Goal: Task Accomplishment & Management: Use online tool/utility

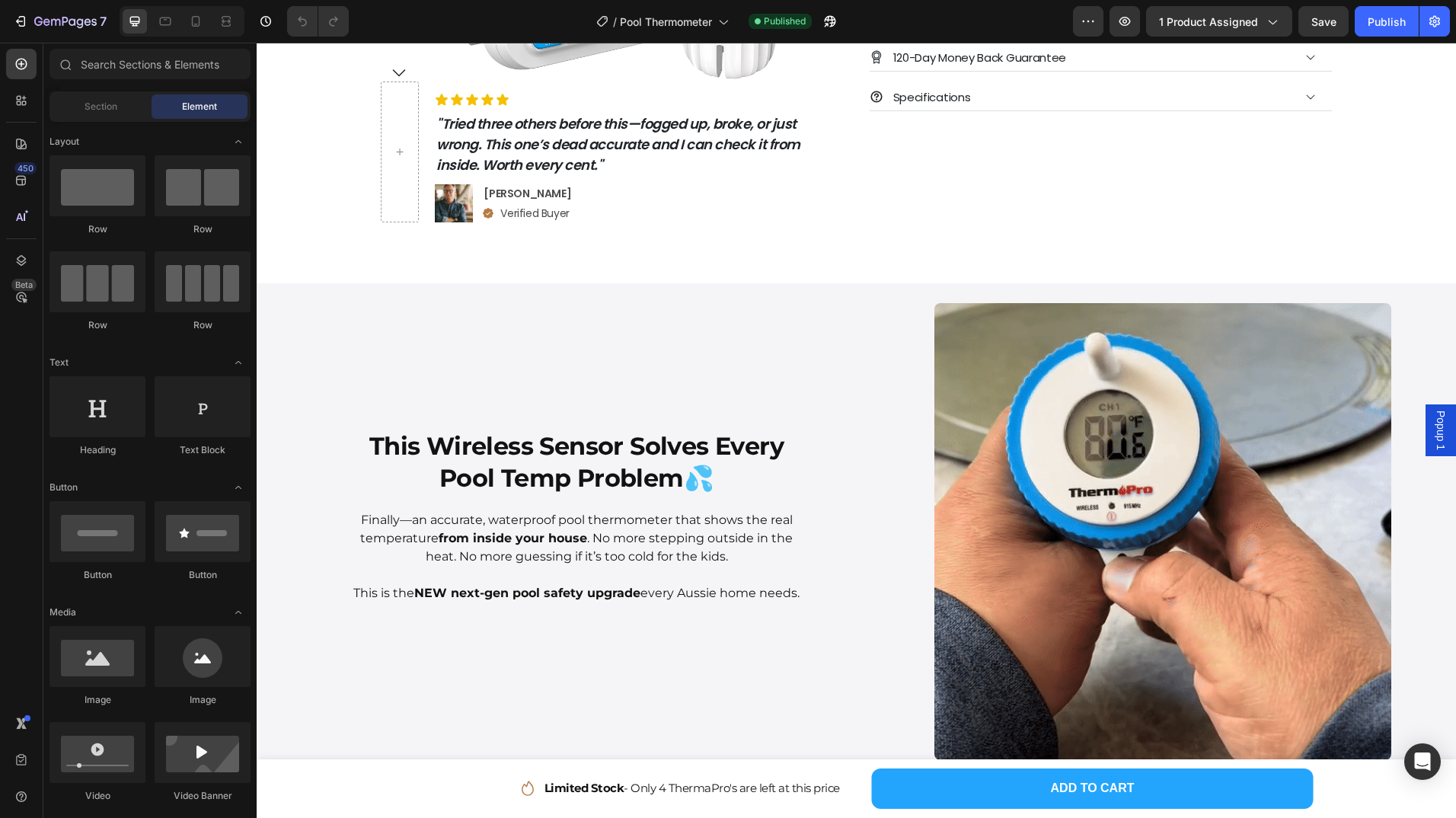
scroll to position [60, 0]
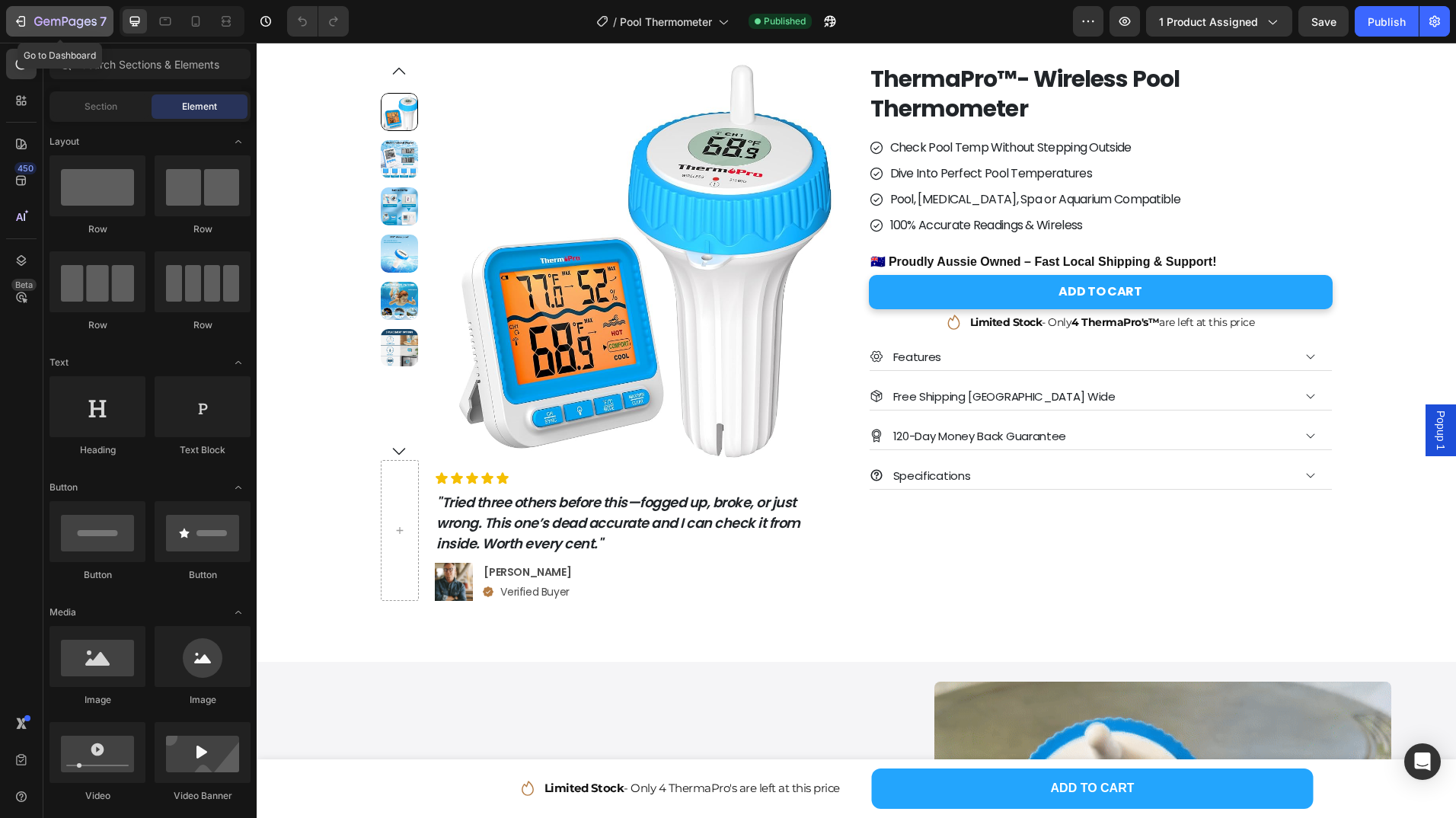
click at [15, 18] on icon "button" at bounding box center [20, 21] width 15 height 15
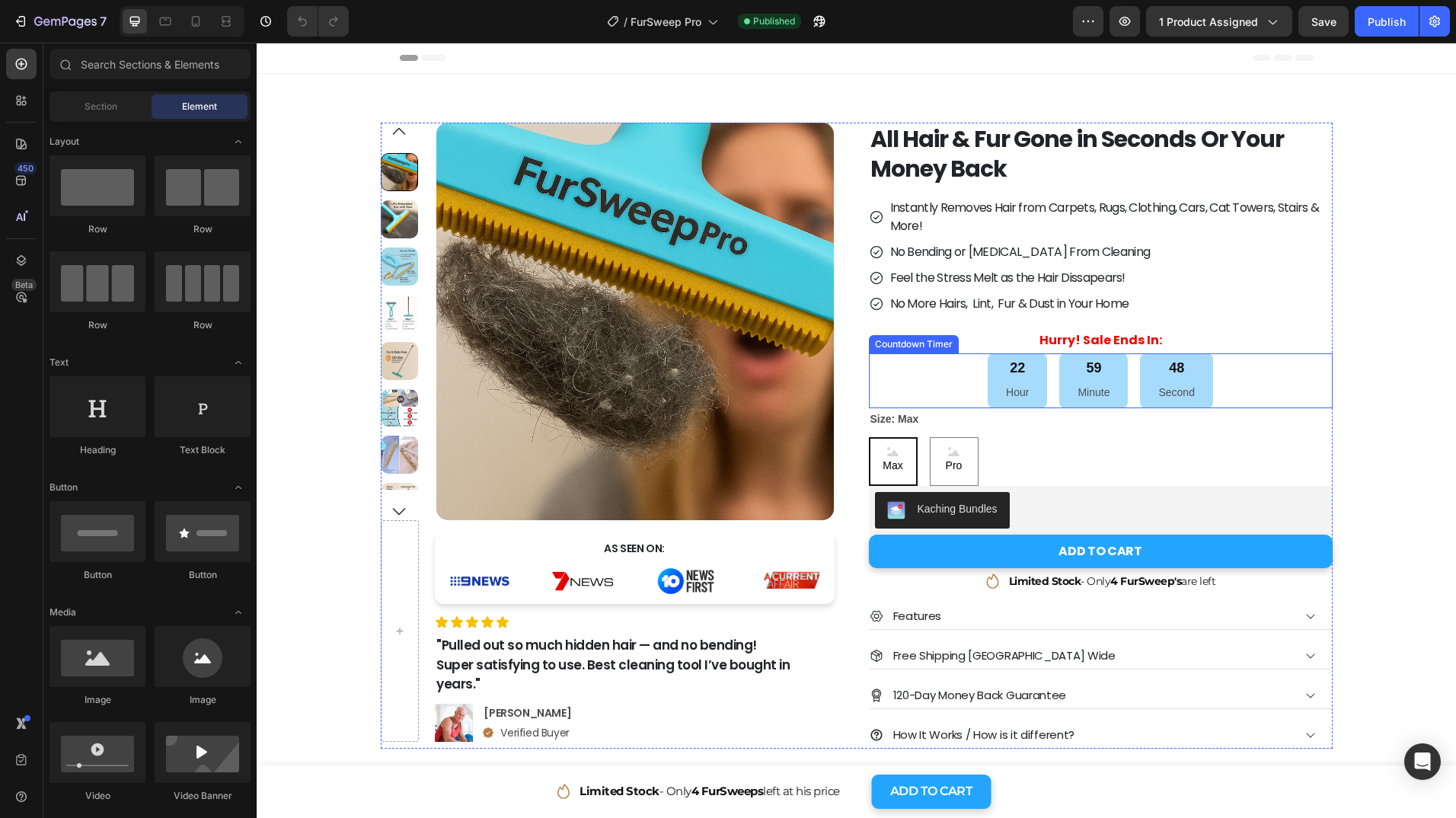
click at [1260, 372] on div "22 Hour 59 Minute 48 Second" at bounding box center [1101, 380] width 464 height 55
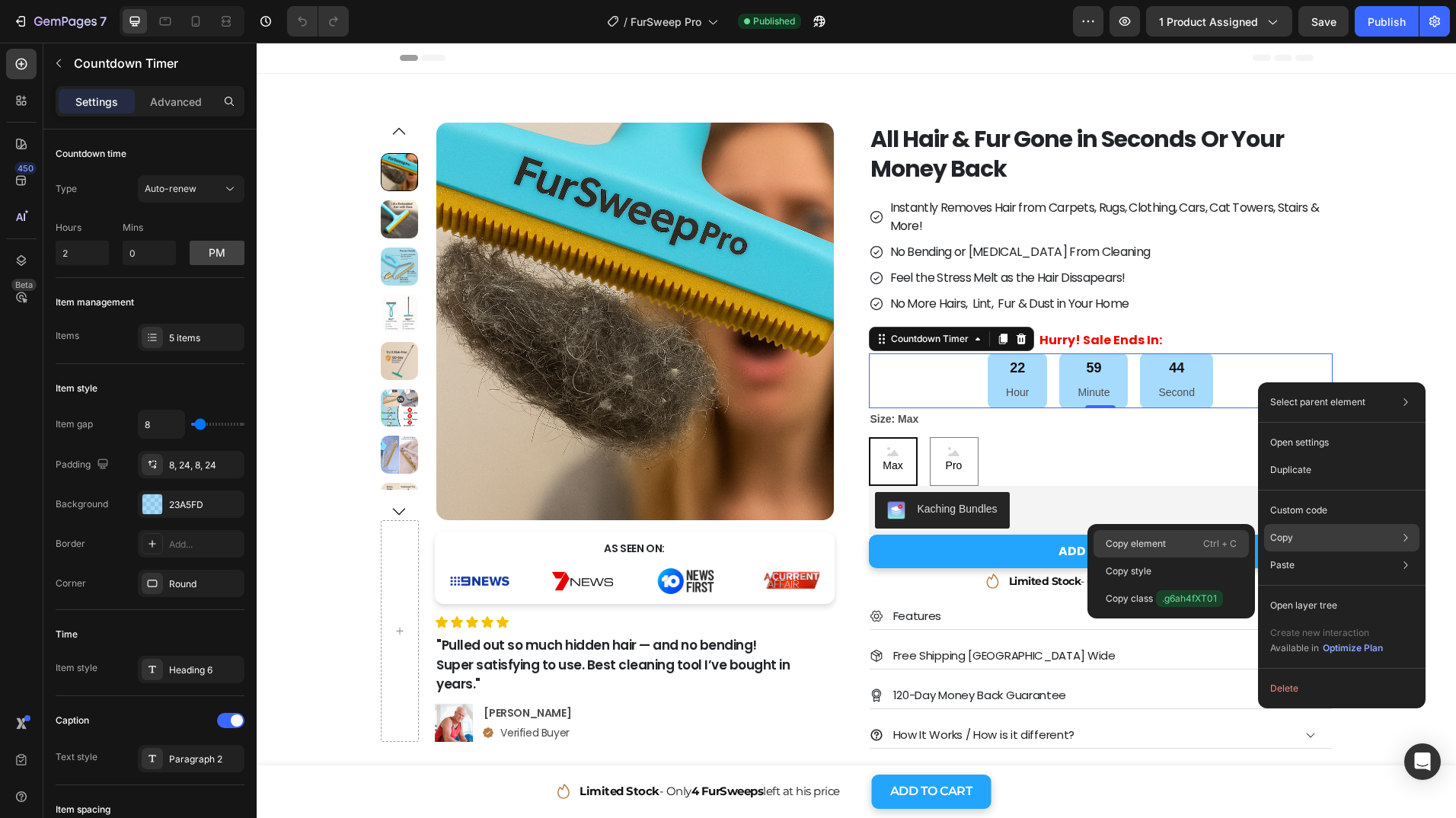
click at [1177, 543] on div "Copy element Ctrl + C" at bounding box center [1171, 543] width 155 height 27
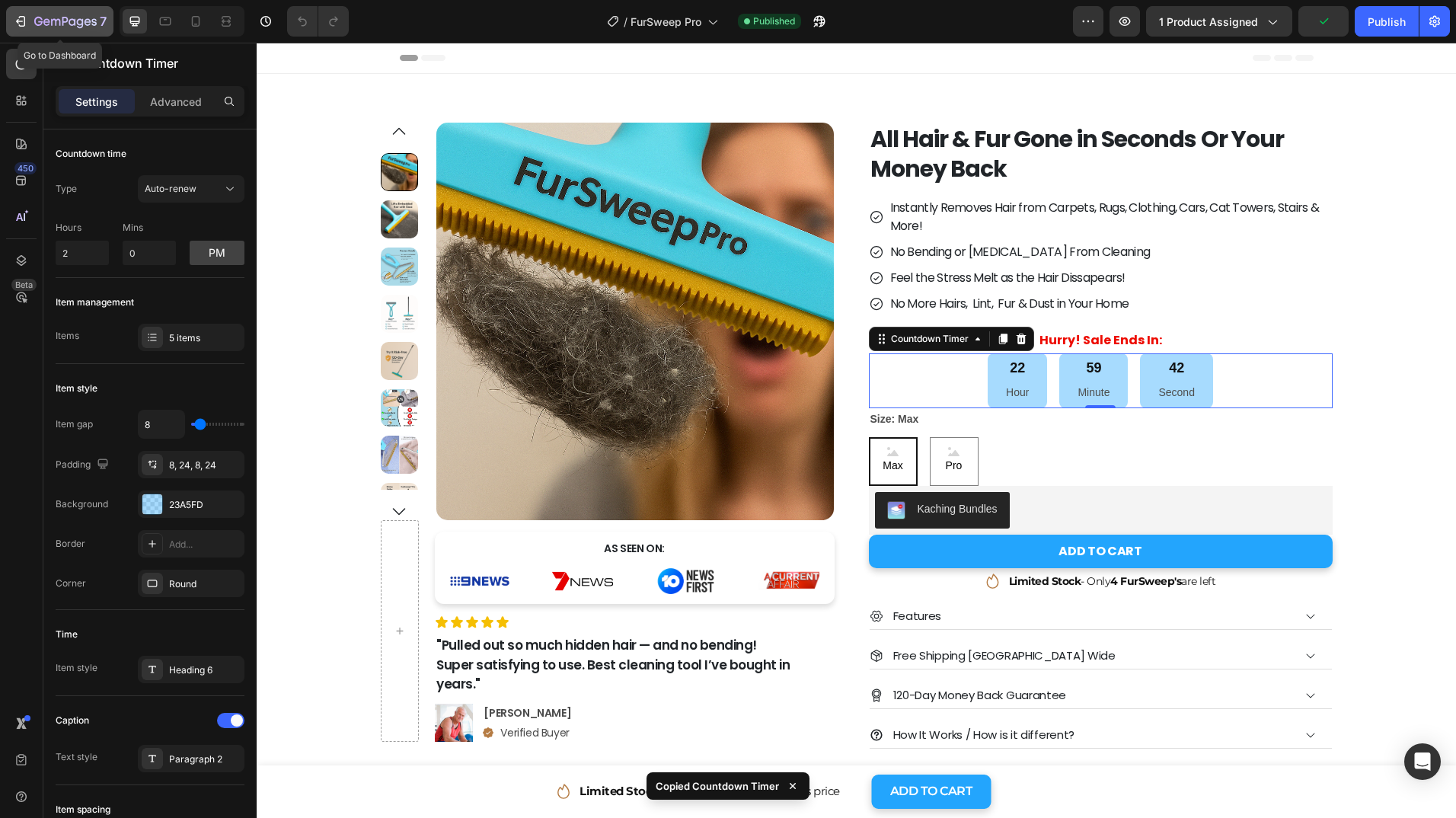
click at [21, 19] on icon "button" at bounding box center [20, 21] width 15 height 15
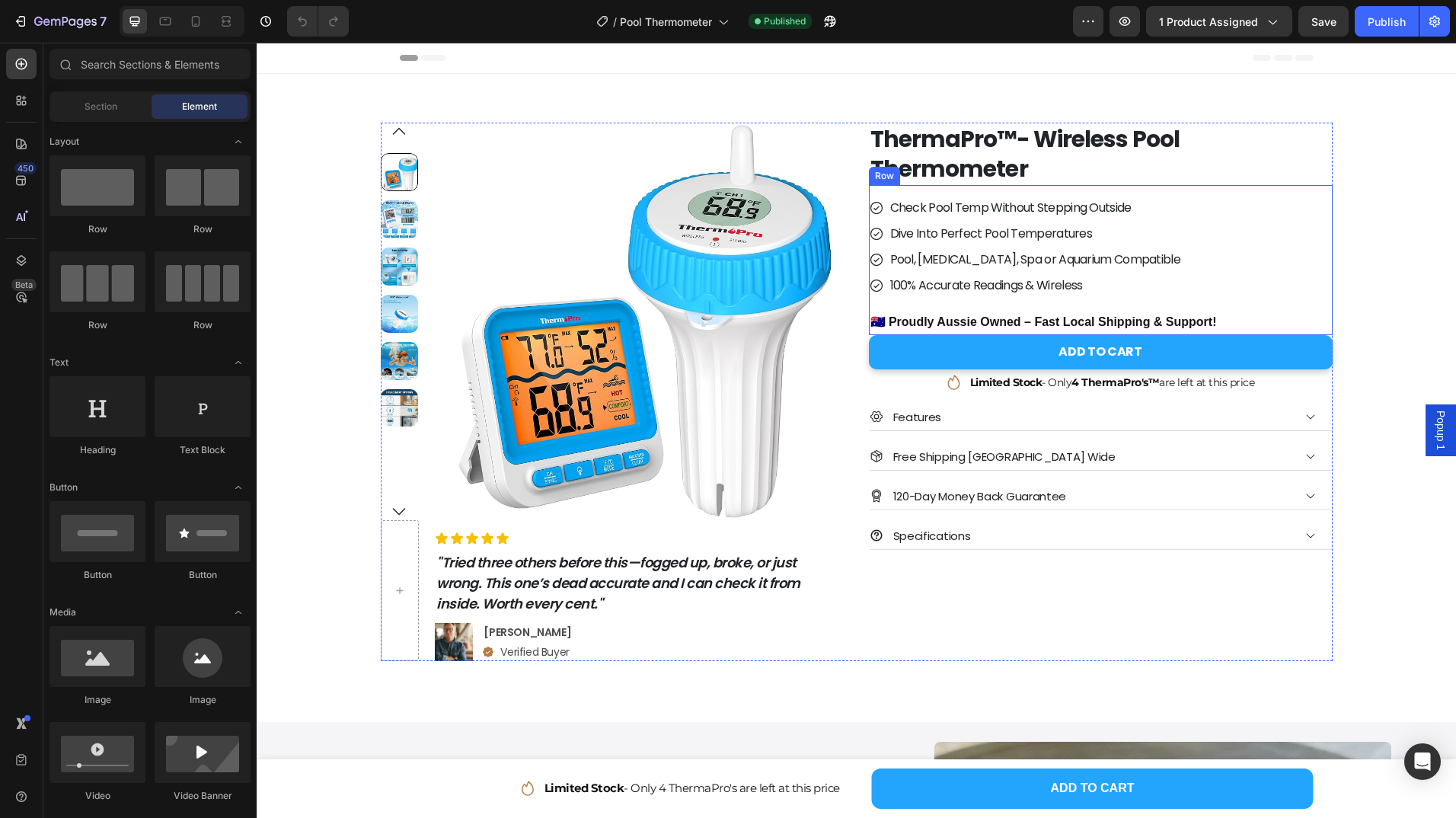
click at [1082, 313] on p "🇦🇺 Proudly Aussie Owned – Fast Local Shipping & Support!" at bounding box center [1100, 322] width 461 height 22
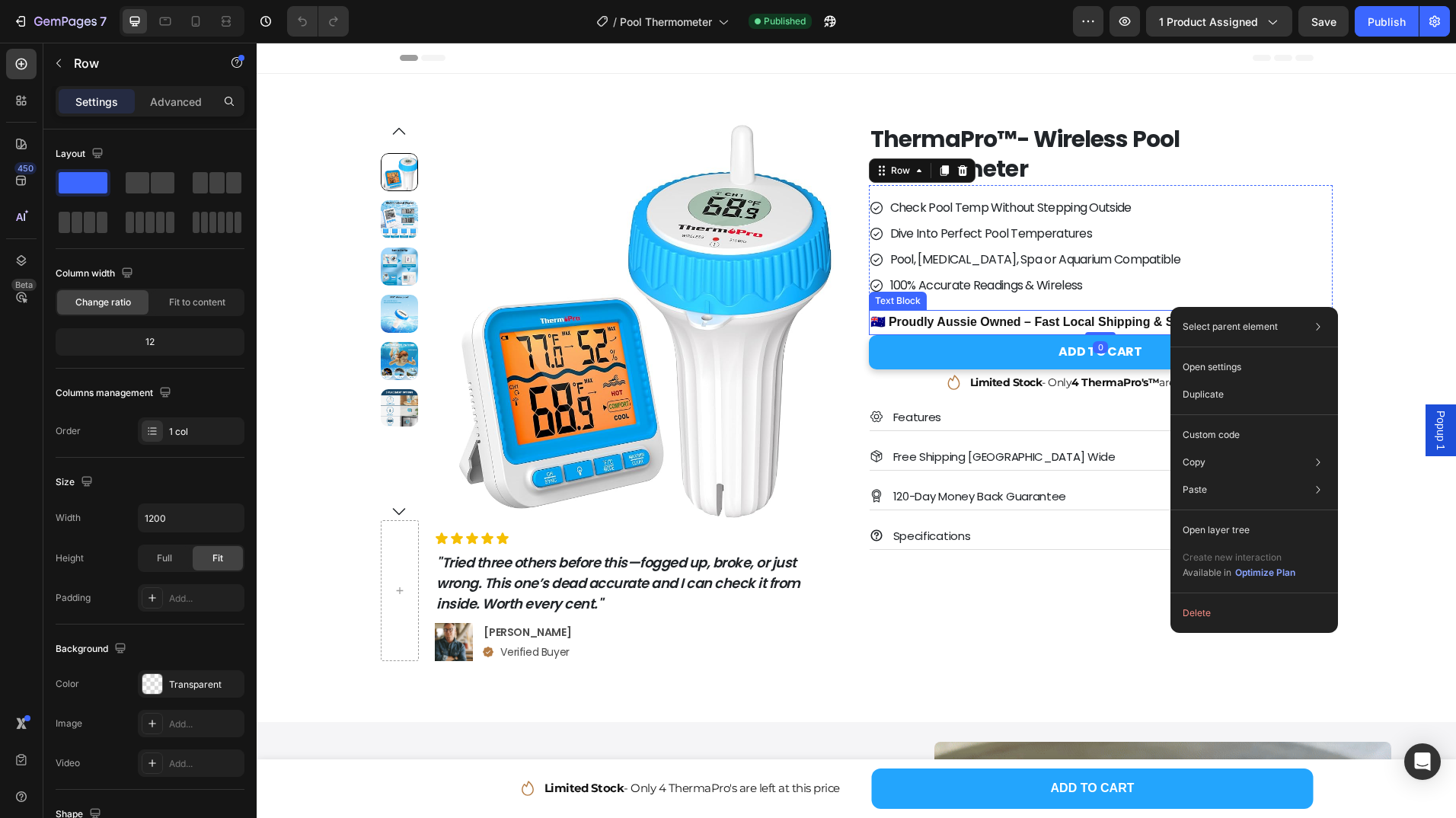
click at [1044, 325] on p "🇦🇺 Proudly Aussie Owned – Fast Local Shipping & Support!" at bounding box center [1100, 322] width 461 height 22
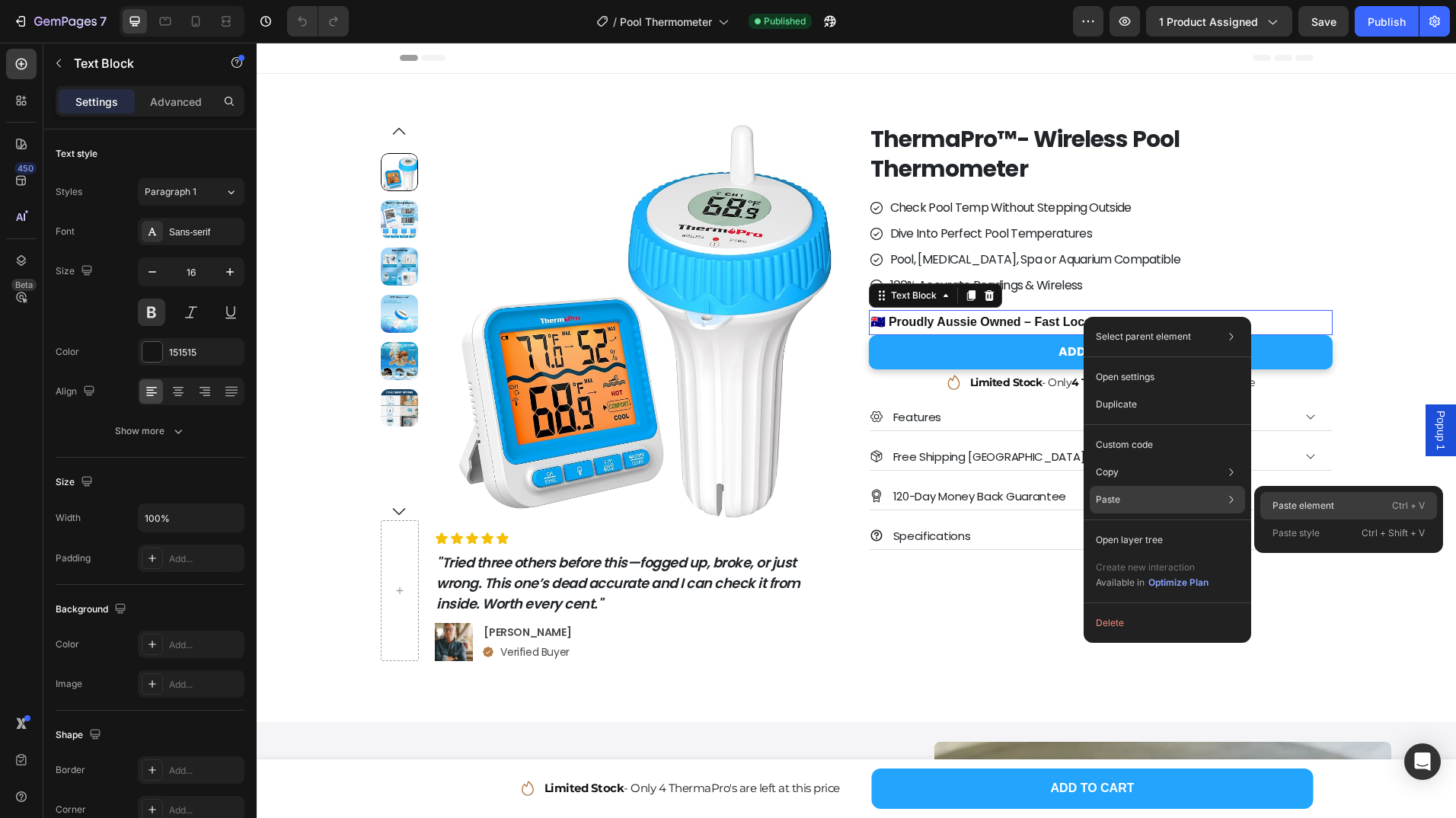
click at [1346, 512] on div "Paste element Ctrl + V" at bounding box center [1349, 505] width 177 height 27
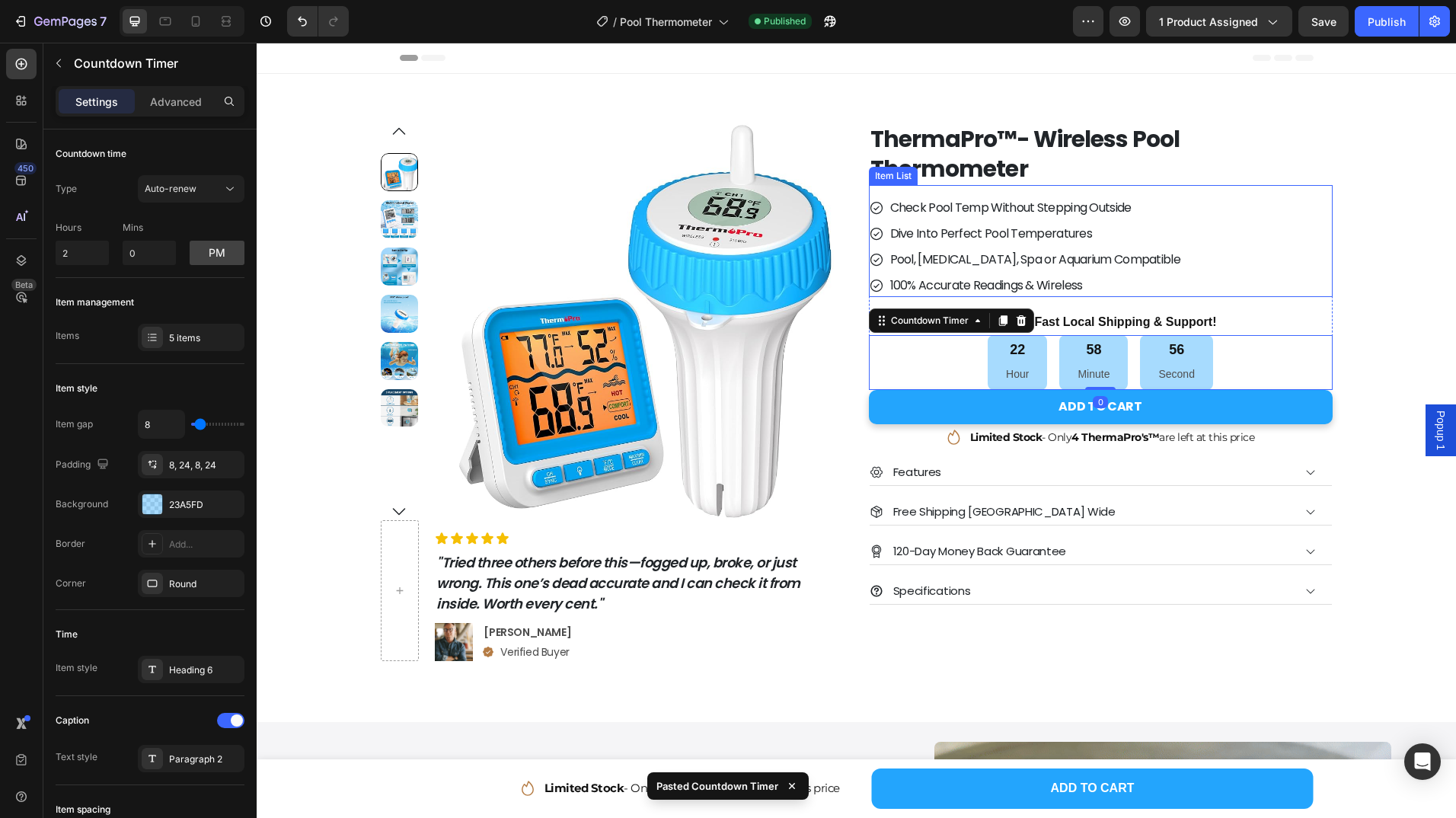
click at [1099, 248] on div "Pool, [MEDICAL_DATA], Spa or Aquarium Compatible" at bounding box center [1035, 260] width 295 height 23
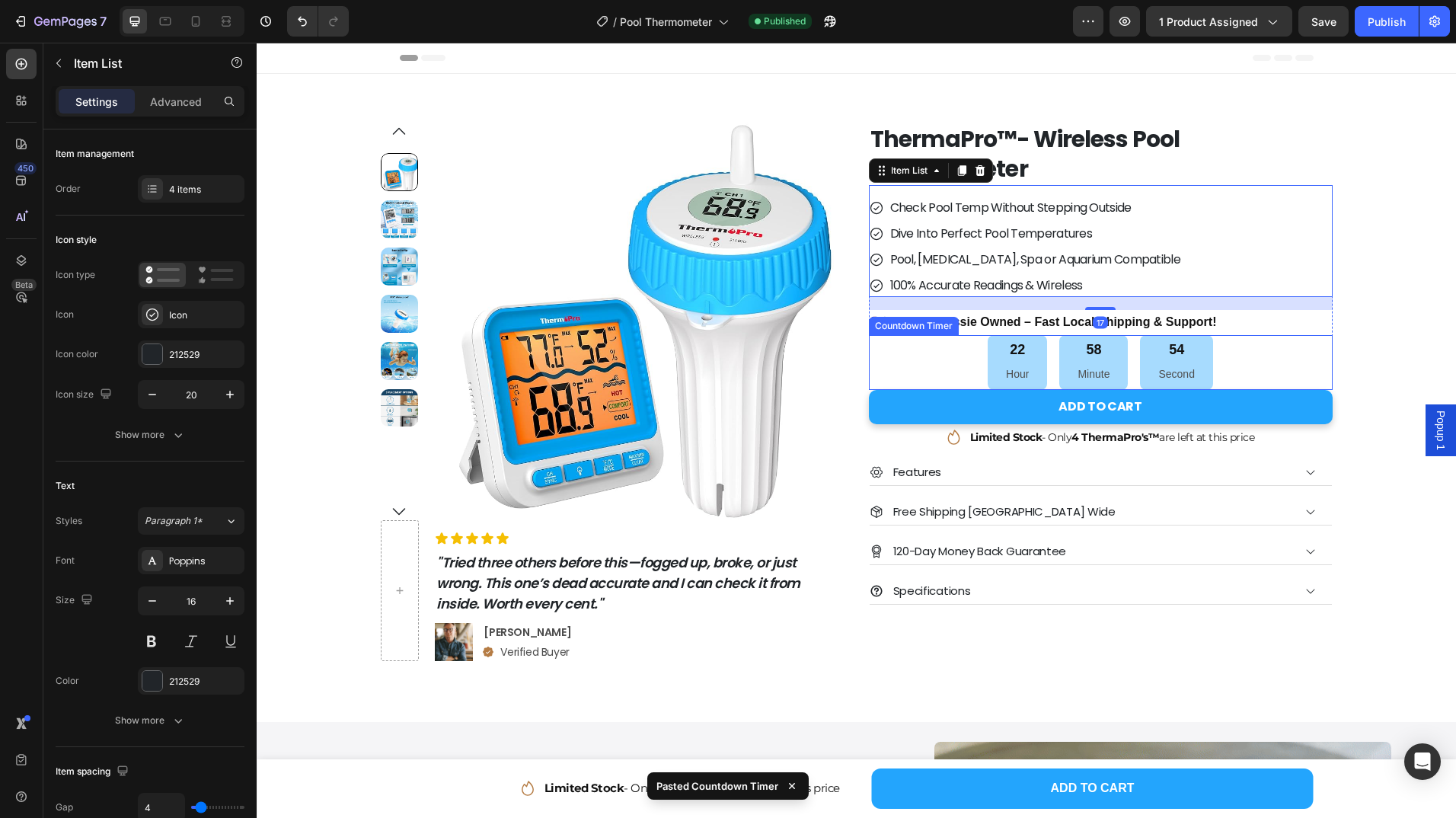
click at [1227, 365] on div "22 Hour 58 Minute 54 Second" at bounding box center [1101, 363] width 464 height 55
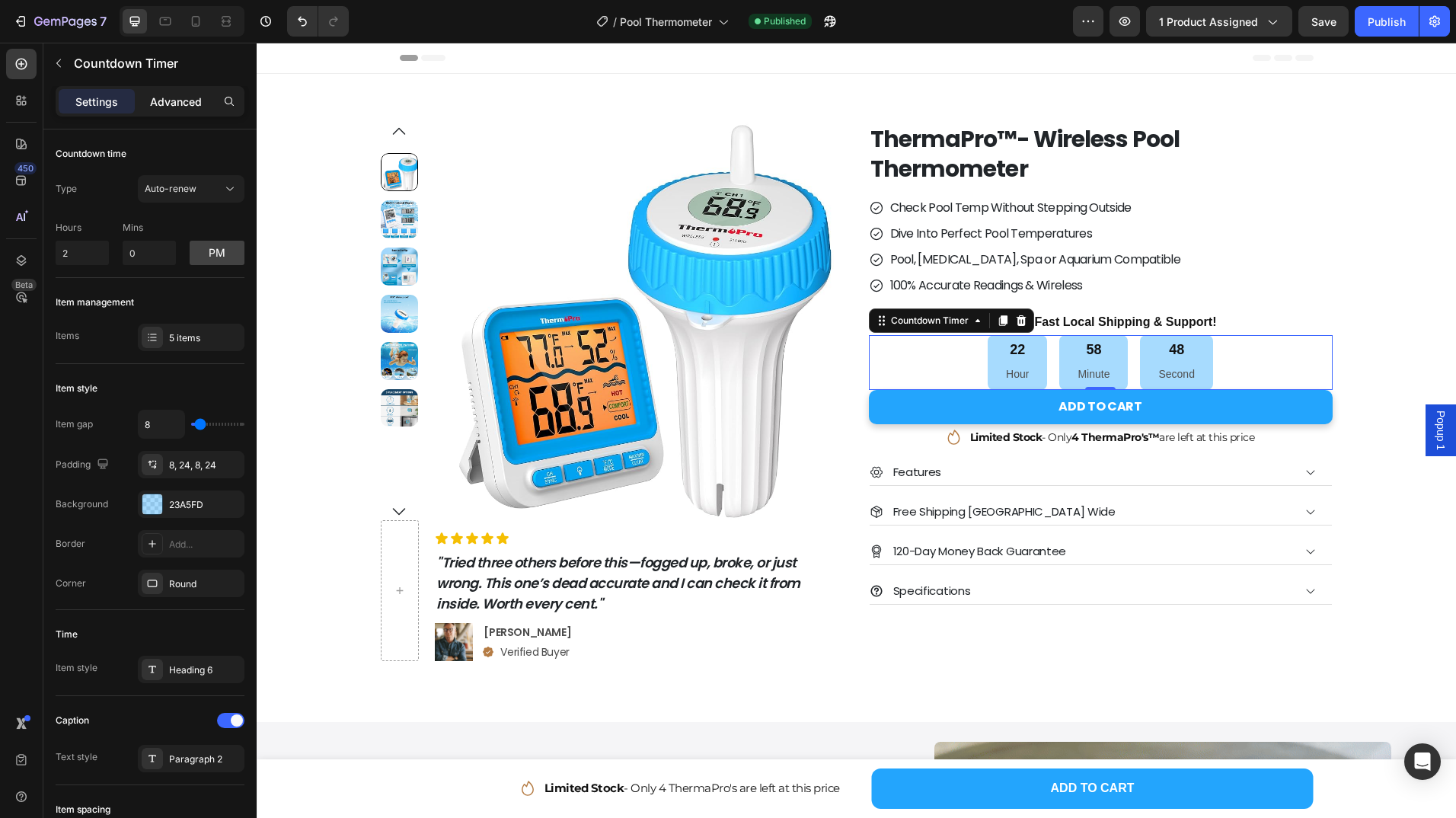
click at [161, 99] on p "Advanced" at bounding box center [175, 101] width 52 height 16
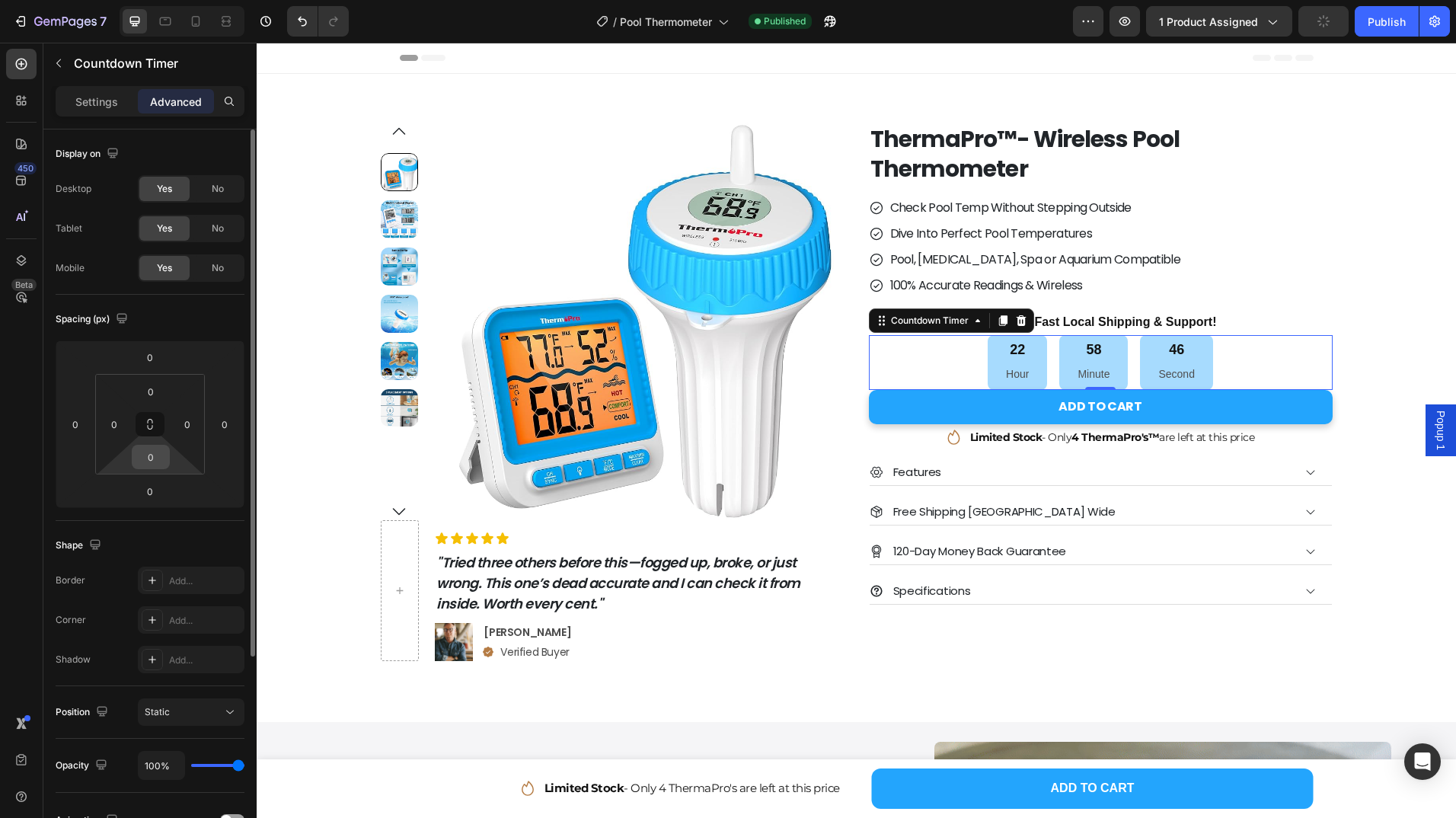
click at [149, 461] on input "0" at bounding box center [151, 457] width 31 height 23
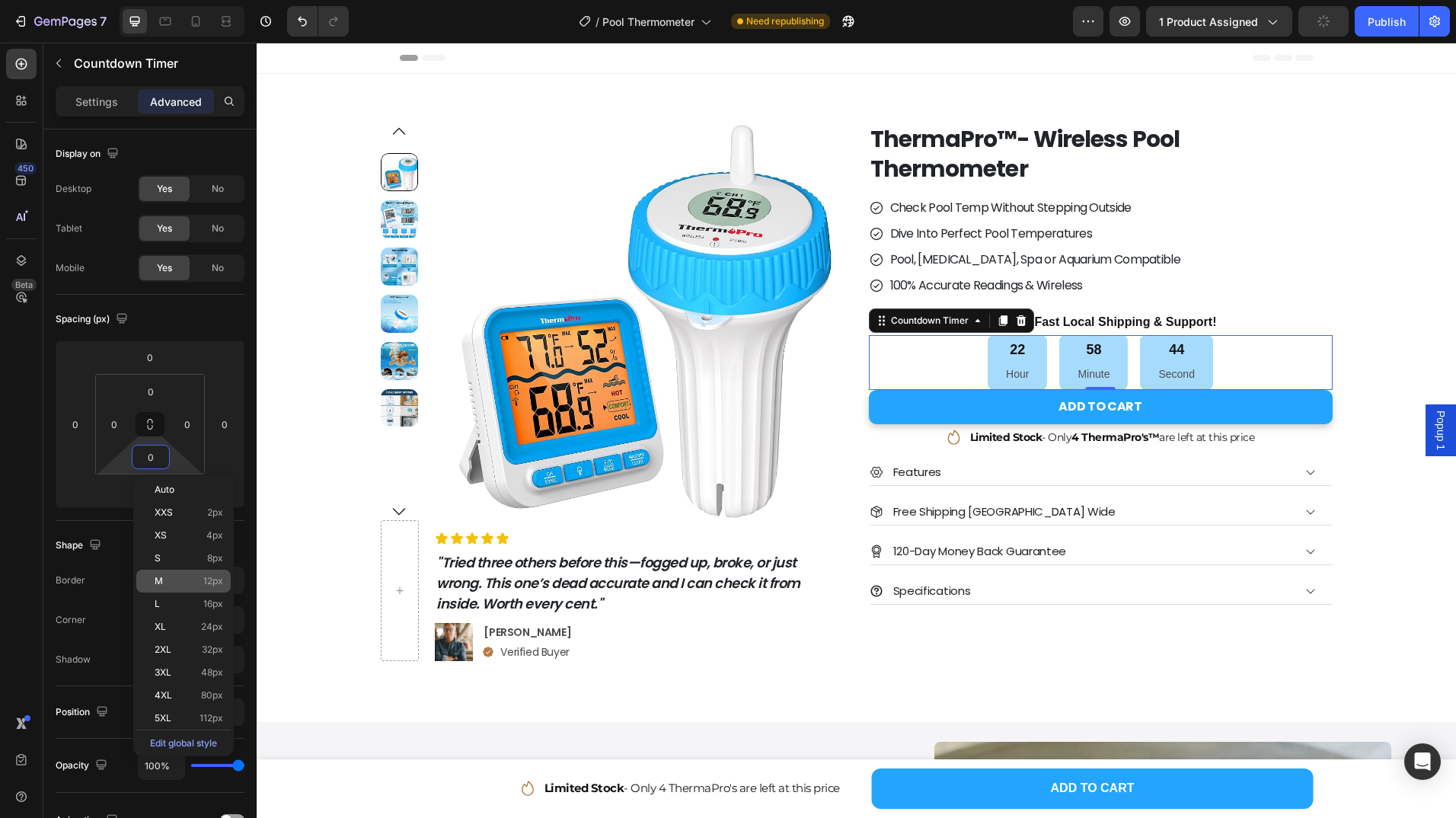
click at [179, 579] on p "M 12px" at bounding box center [189, 581] width 69 height 11
type input "12"
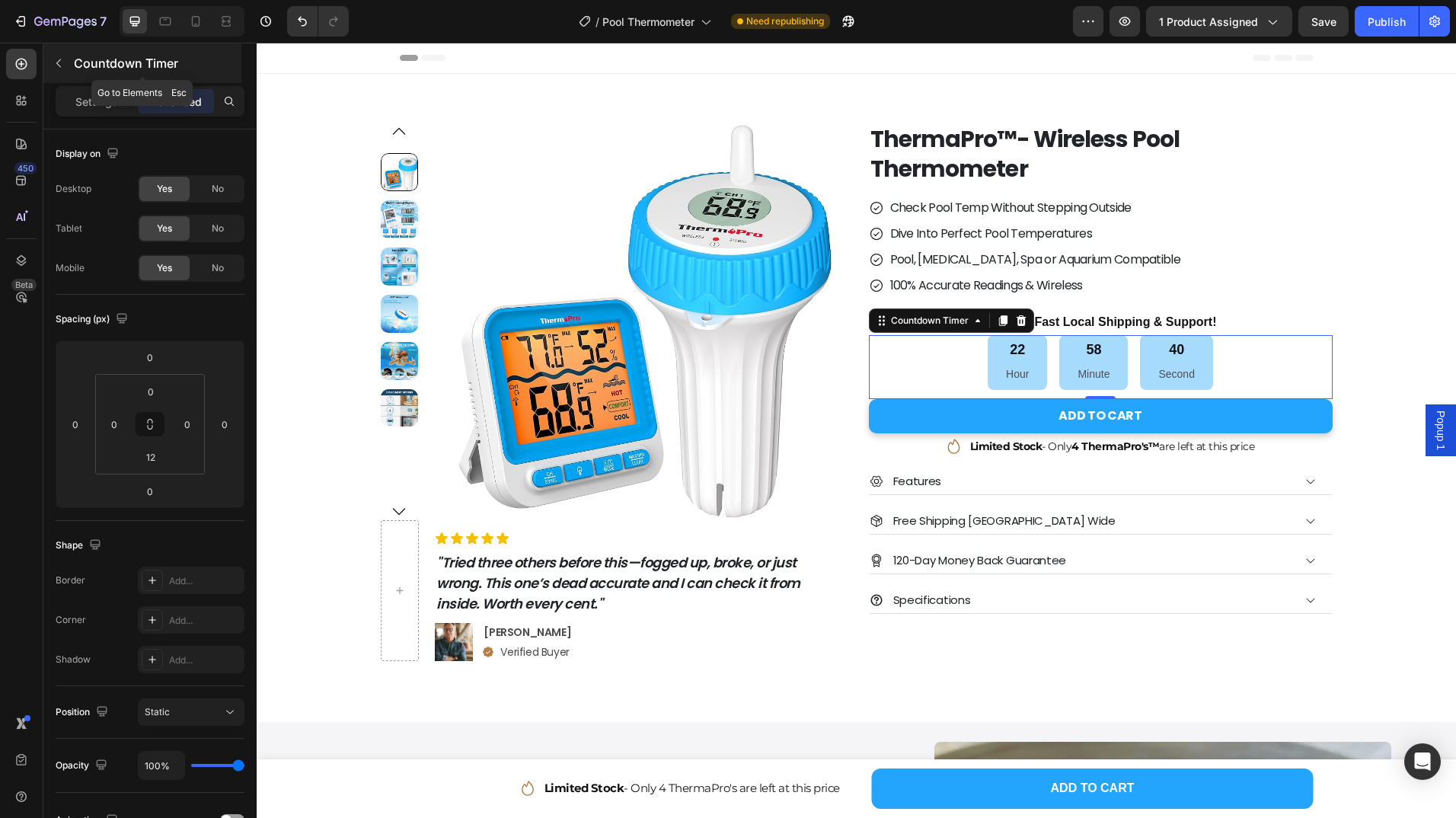
click at [54, 59] on icon "button" at bounding box center [59, 63] width 12 height 12
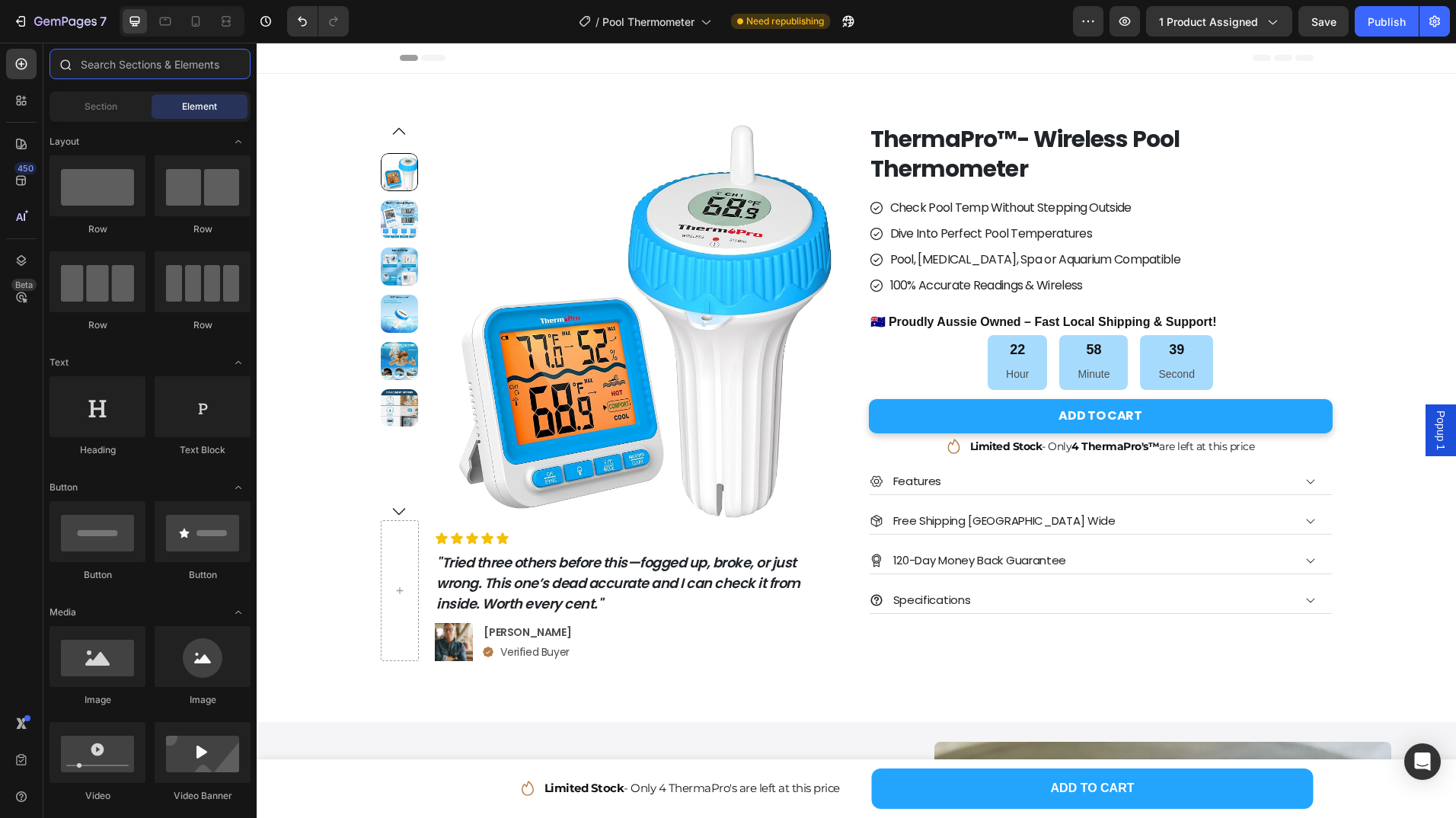
click at [94, 71] on input "text" at bounding box center [150, 63] width 201 height 31
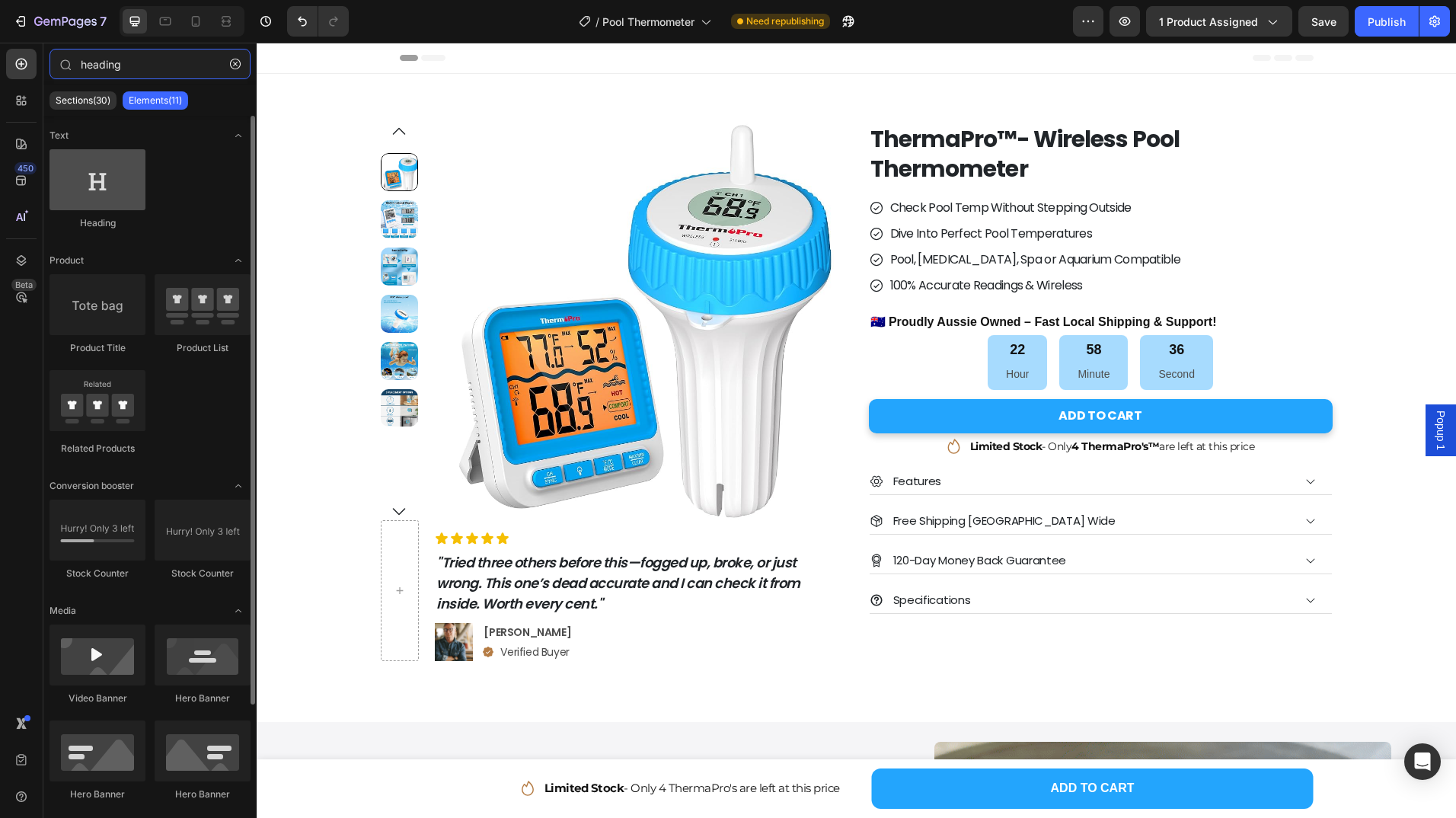
type input "heading"
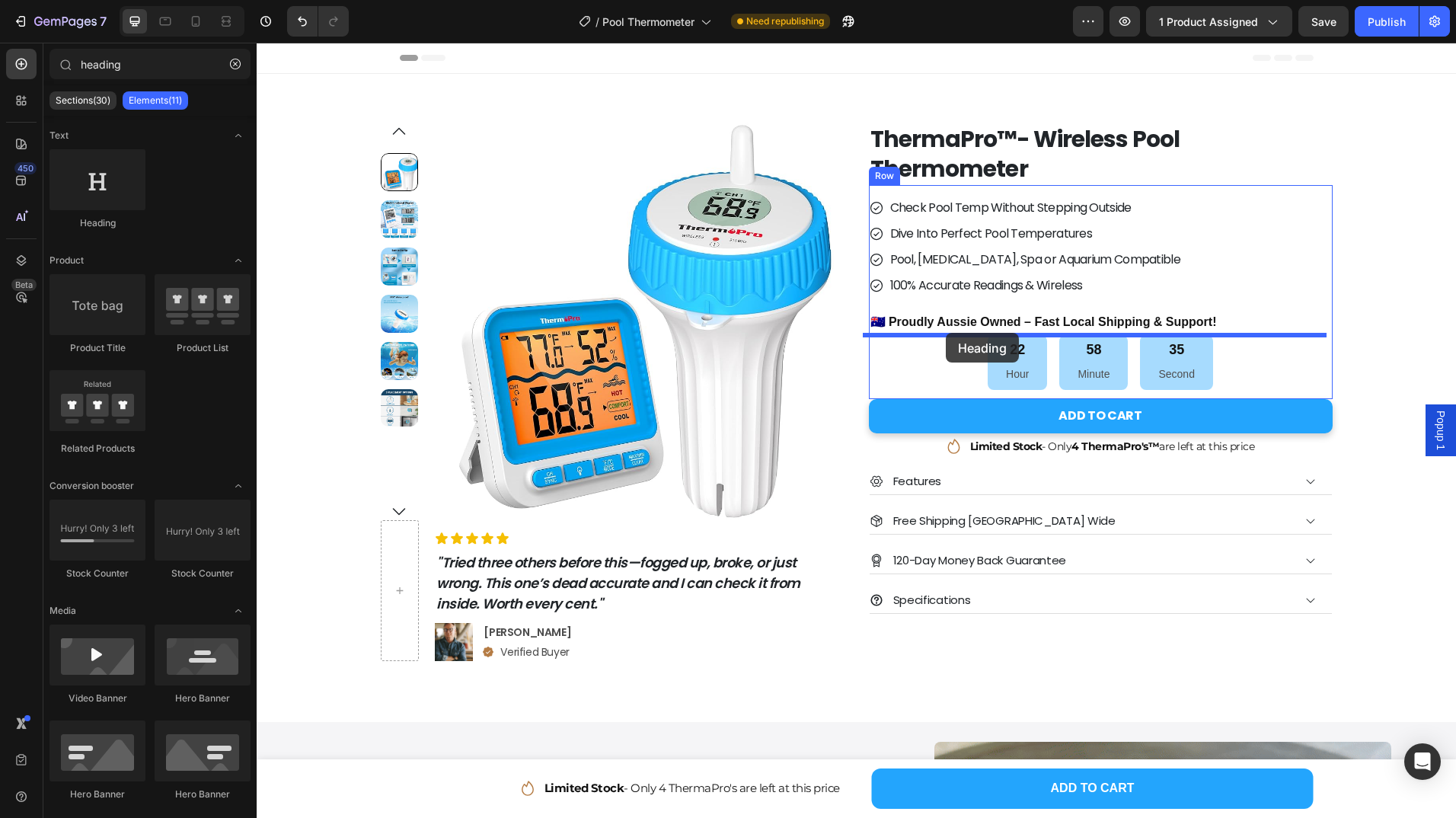
drag, startPoint x: 349, startPoint y: 217, endPoint x: 946, endPoint y: 334, distance: 608.4
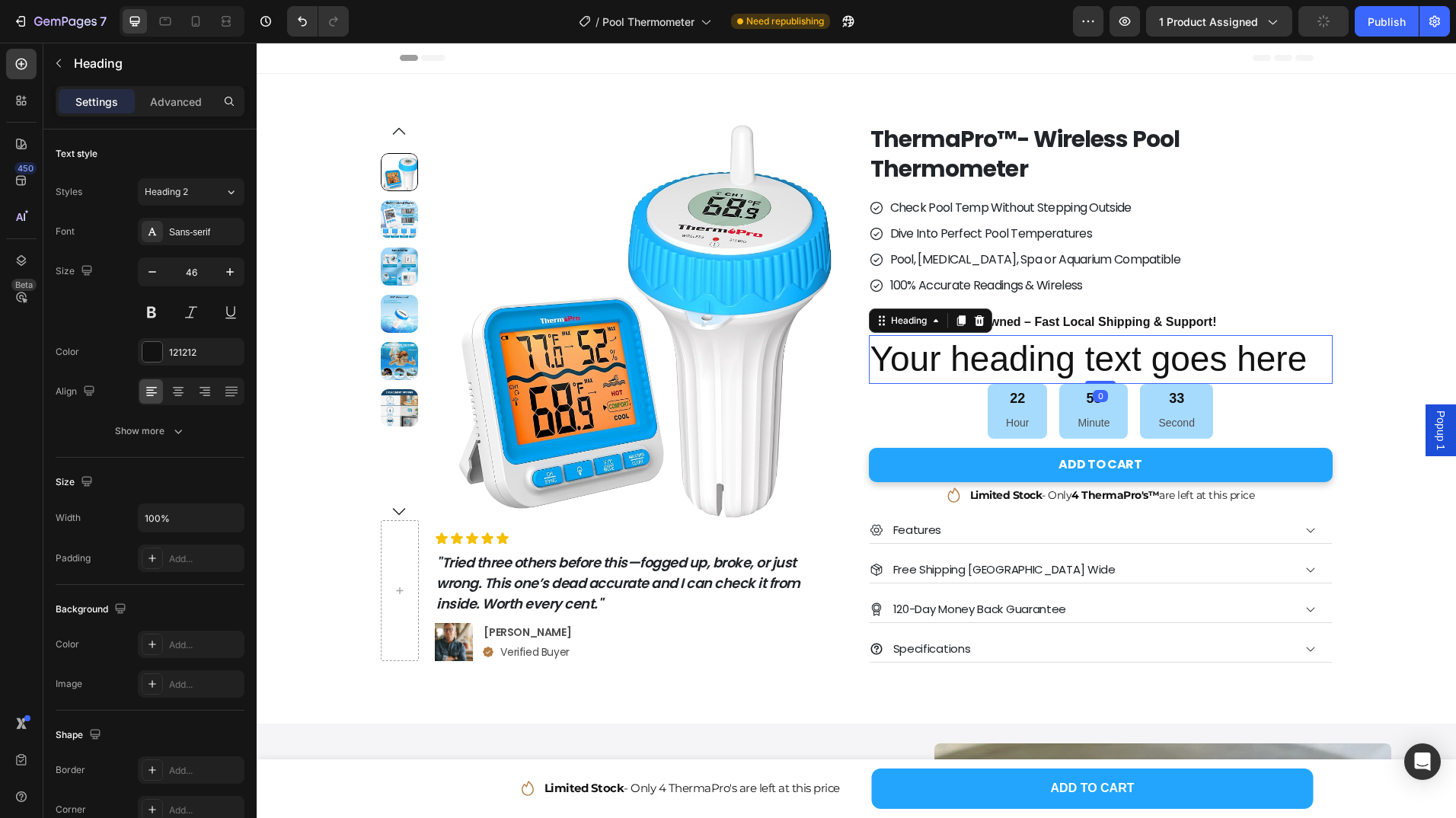
click at [1062, 369] on h2 "Your heading text goes here" at bounding box center [1101, 359] width 464 height 48
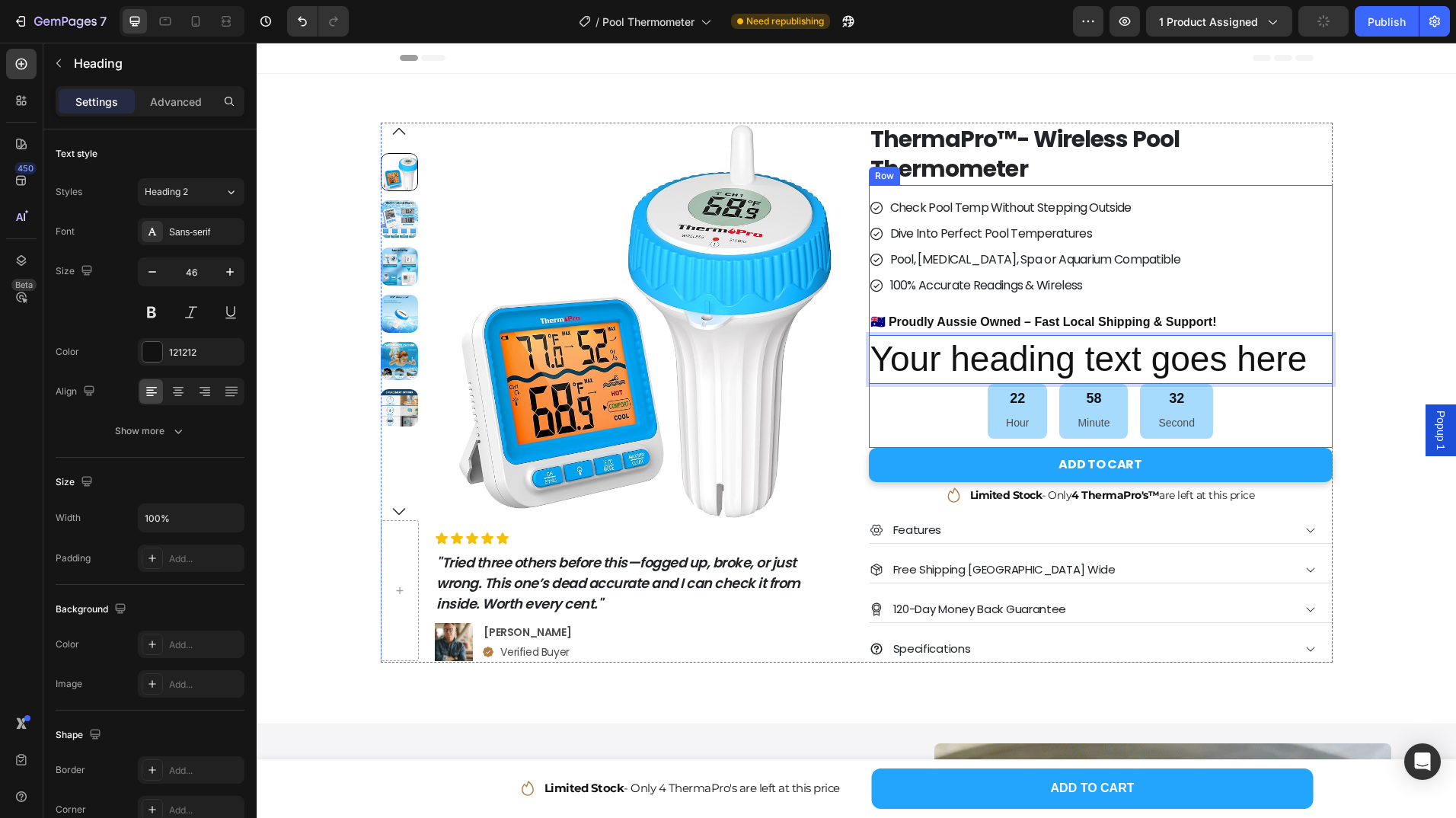
click at [1172, 300] on div "Check Pool Temp Without Stepping Outside Dive Into Perfect Pool Temperatures Po…" at bounding box center [1101, 316] width 464 height 262
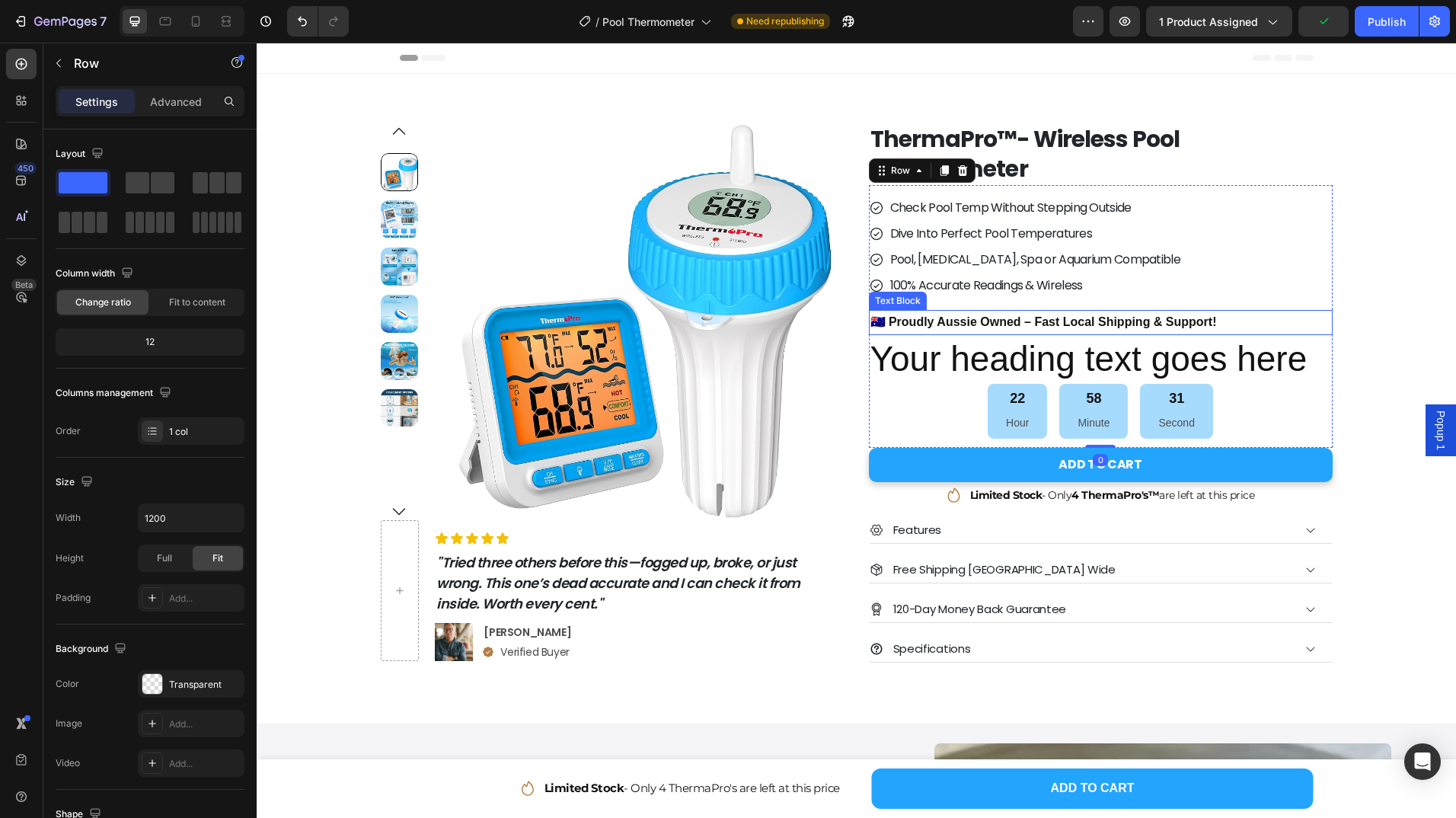
click at [1111, 324] on p "🇦🇺 Proudly Aussie Owned – Fast Local Shipping & Support!" at bounding box center [1100, 322] width 461 height 22
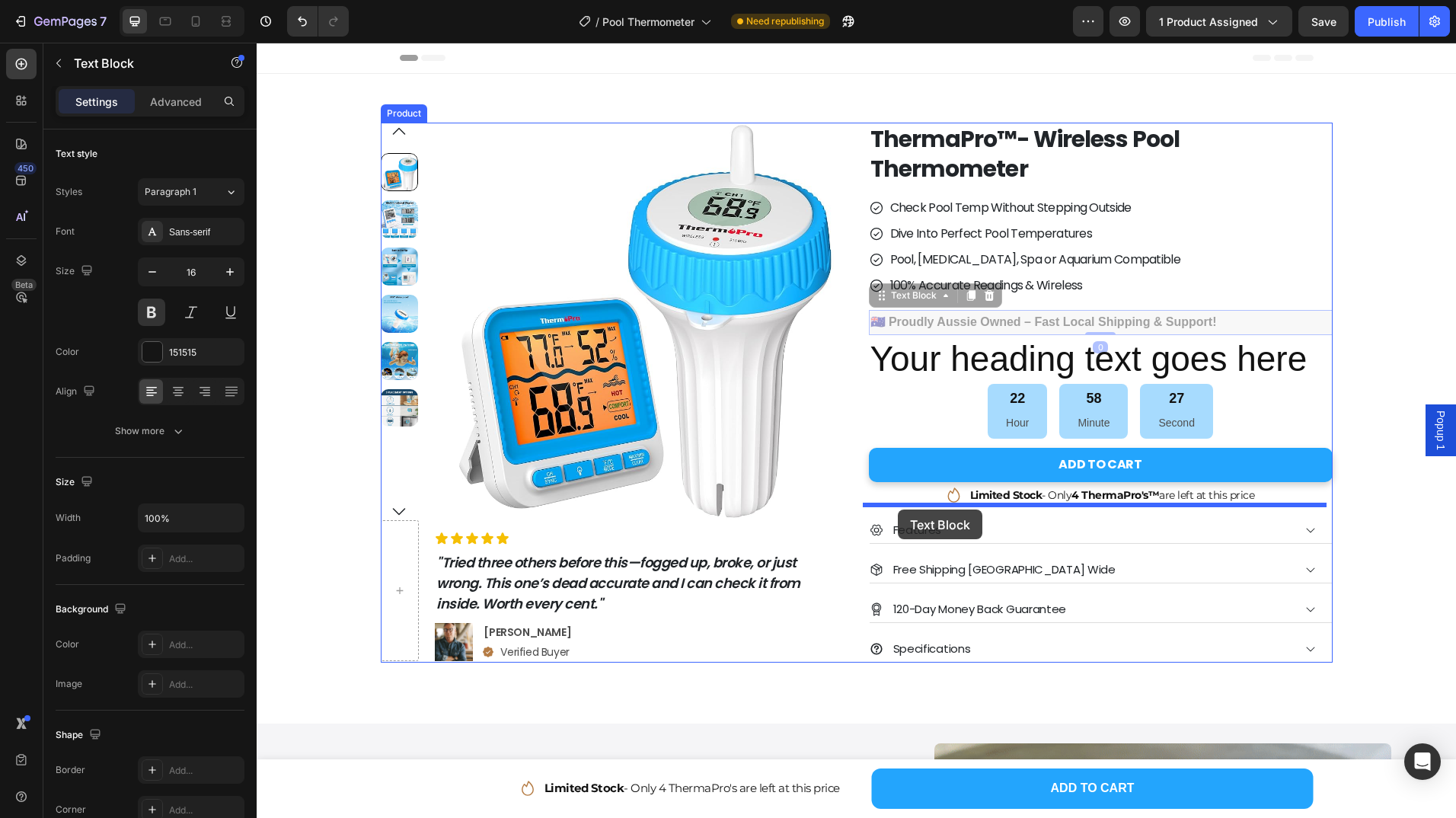
drag, startPoint x: 883, startPoint y: 299, endPoint x: 898, endPoint y: 510, distance: 211.5
click at [898, 510] on div "ThermaPro™- Wireless Pool Thermometer Product Title Check Pool Temp Without Ste…" at bounding box center [1101, 392] width 464 height 540
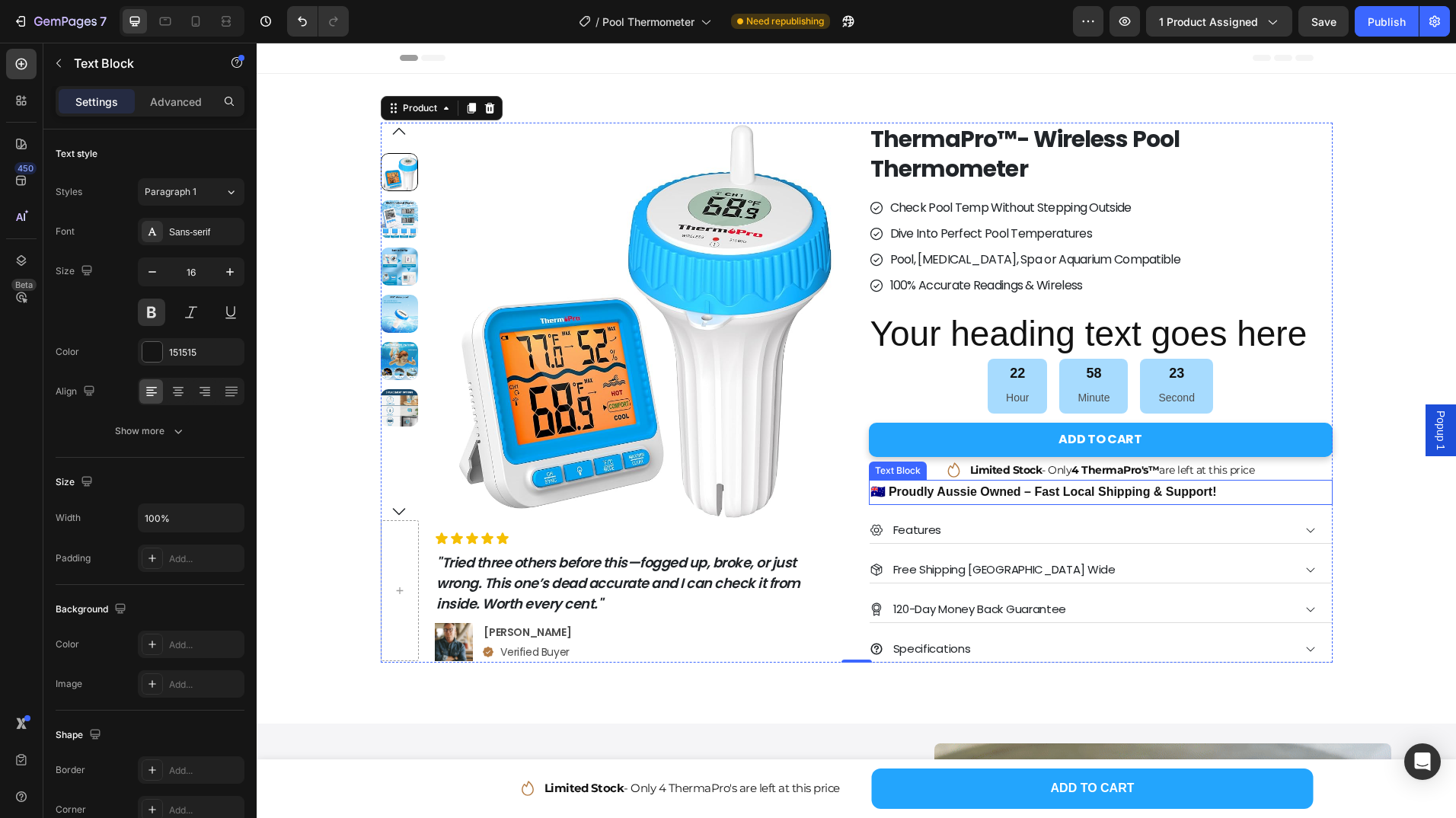
click at [910, 497] on p "🇦🇺 Proudly Aussie Owned – Fast Local Shipping & Support!" at bounding box center [1100, 492] width 461 height 22
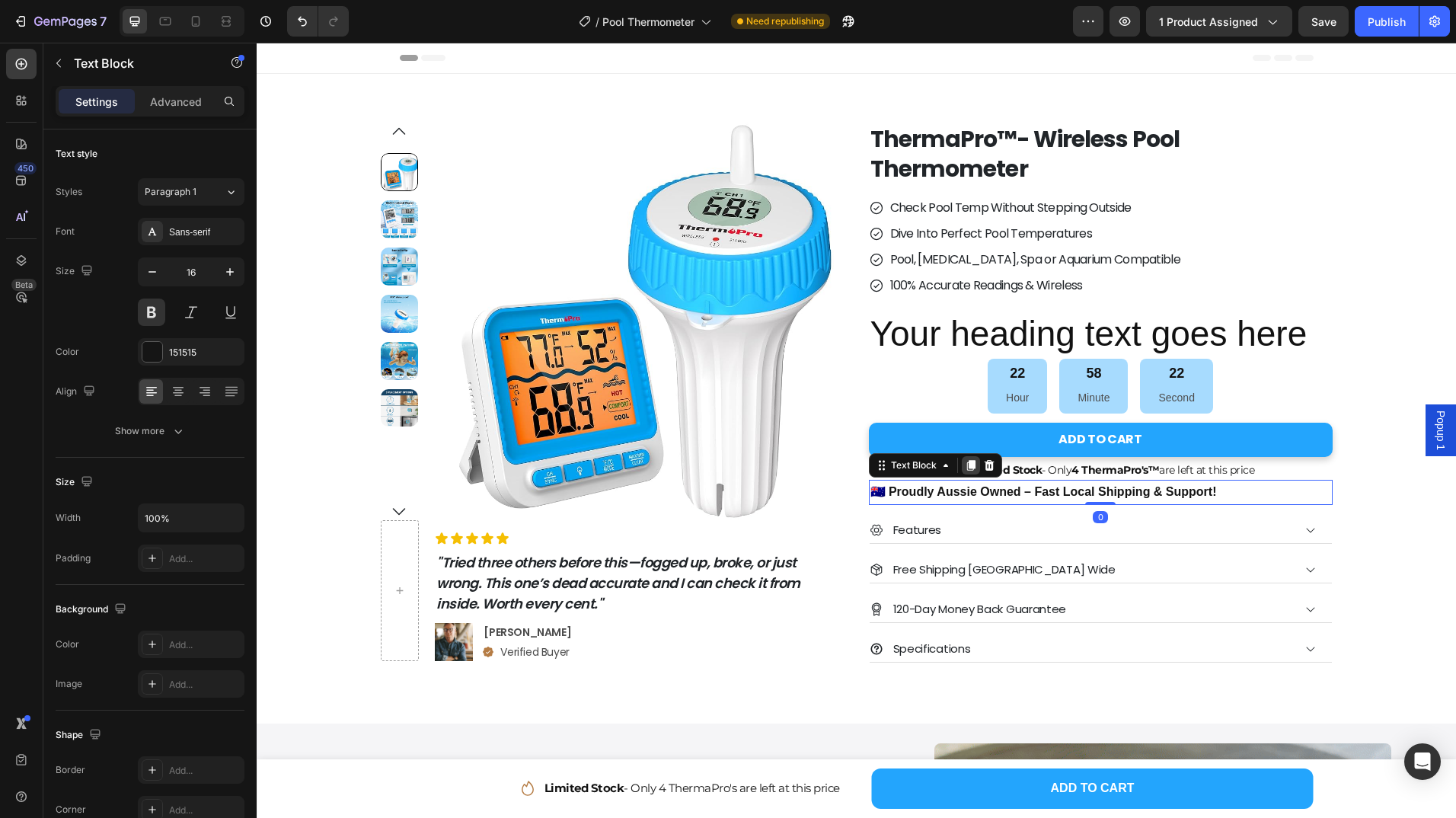
click at [966, 469] on icon at bounding box center [971, 465] width 9 height 11
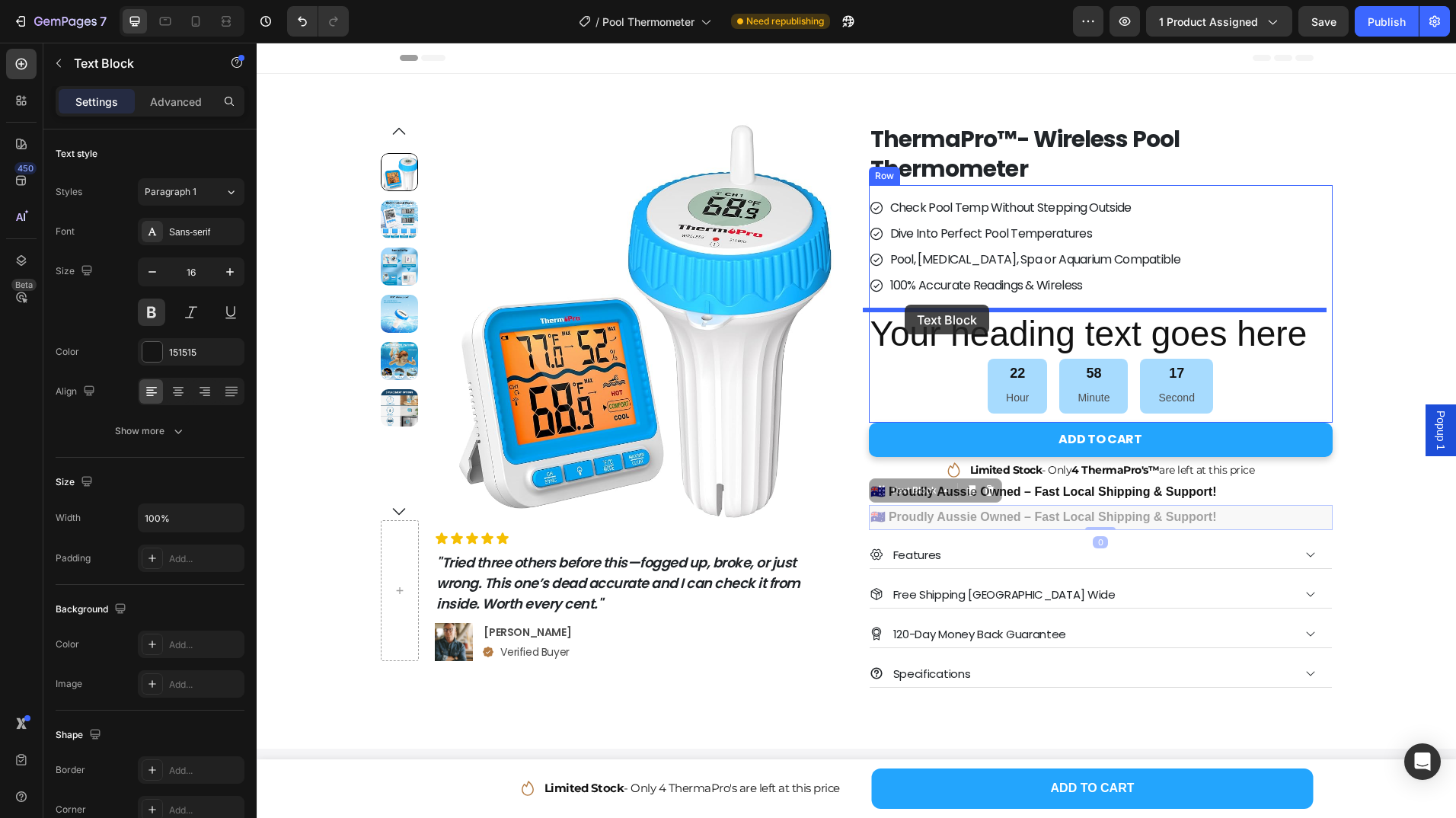
drag, startPoint x: 887, startPoint y: 490, endPoint x: 905, endPoint y: 305, distance: 185.9
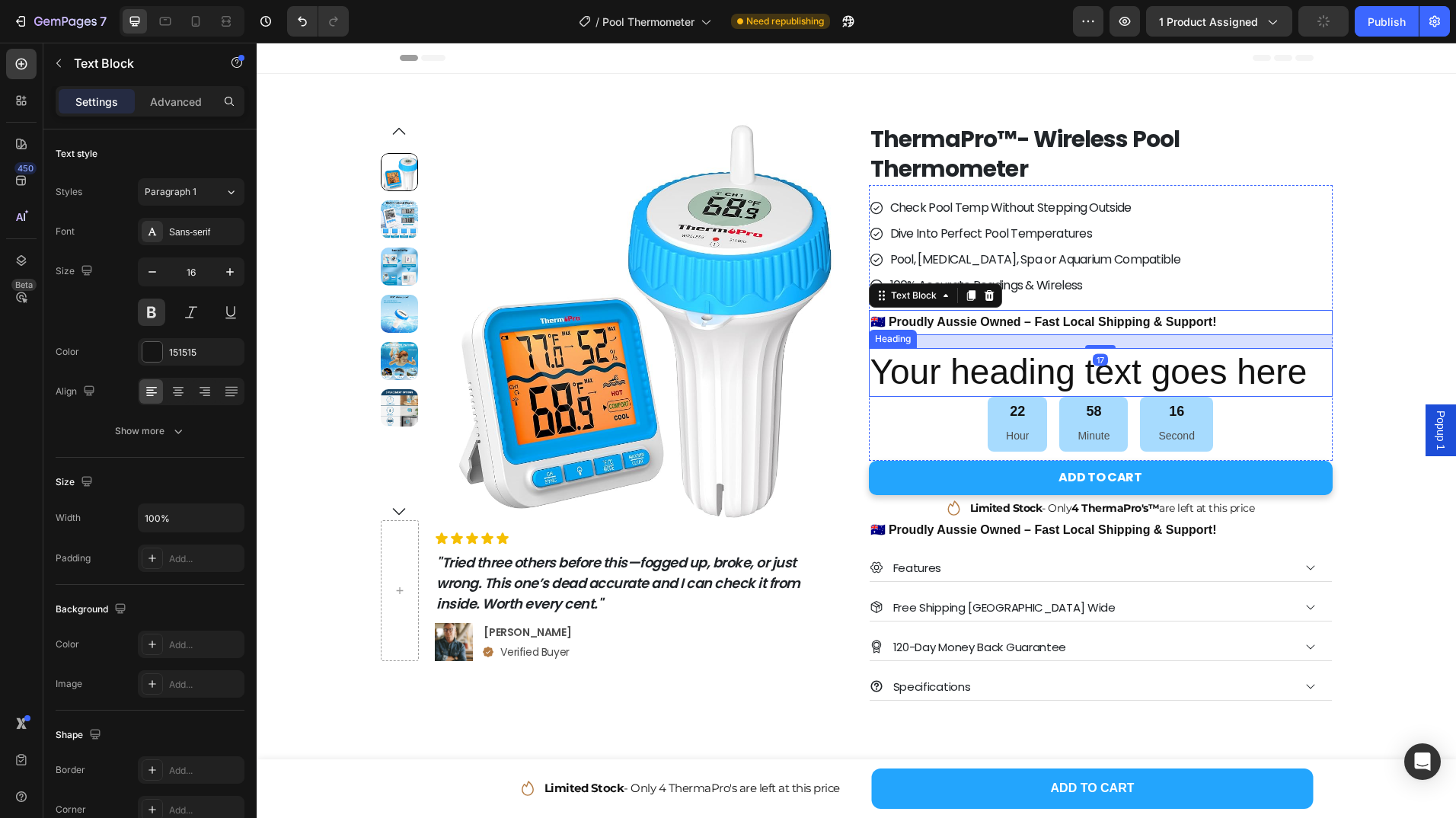
click at [942, 369] on p "Your heading text goes here" at bounding box center [1100, 372] width 461 height 46
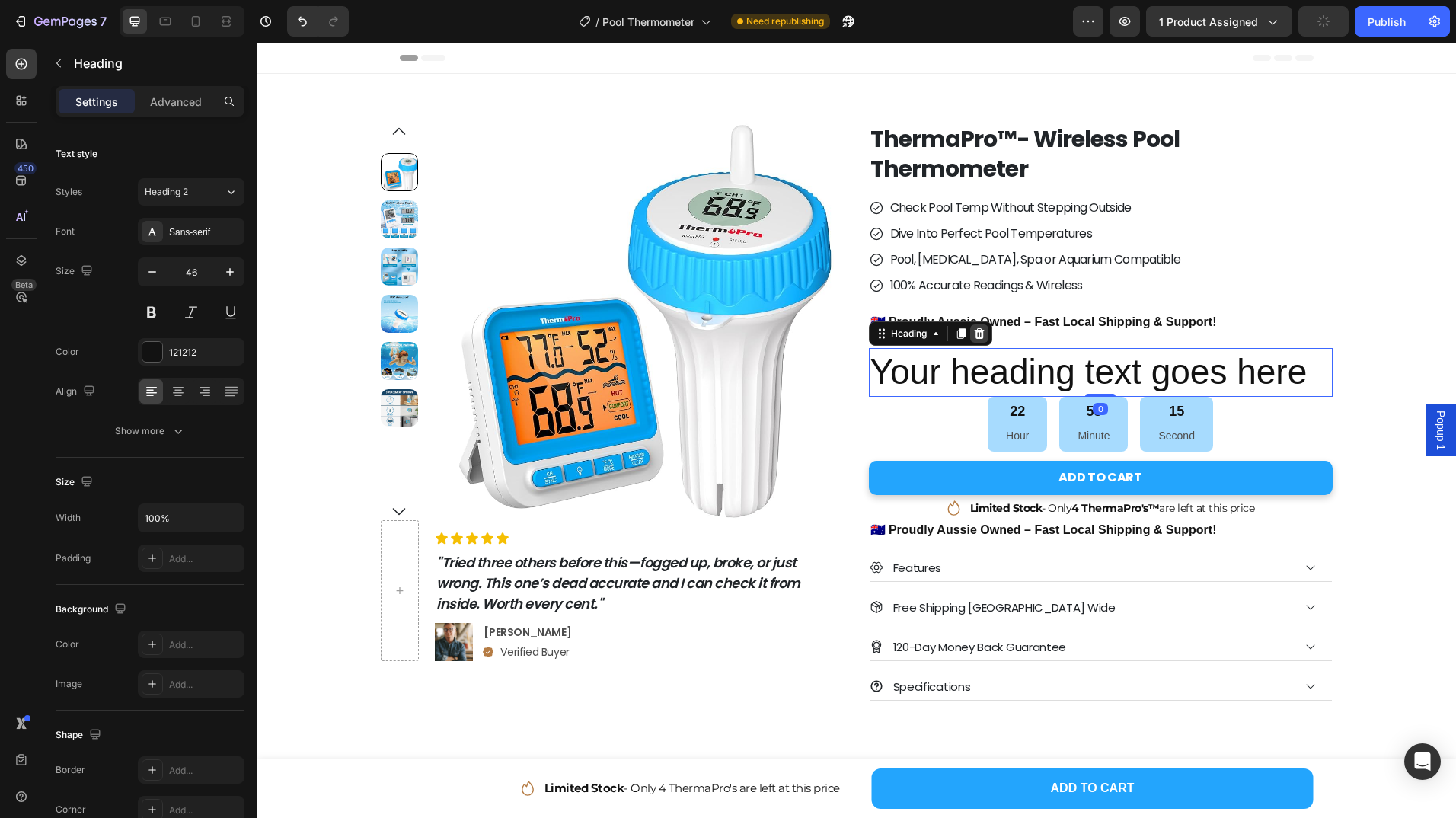
click at [976, 334] on icon at bounding box center [979, 334] width 12 height 12
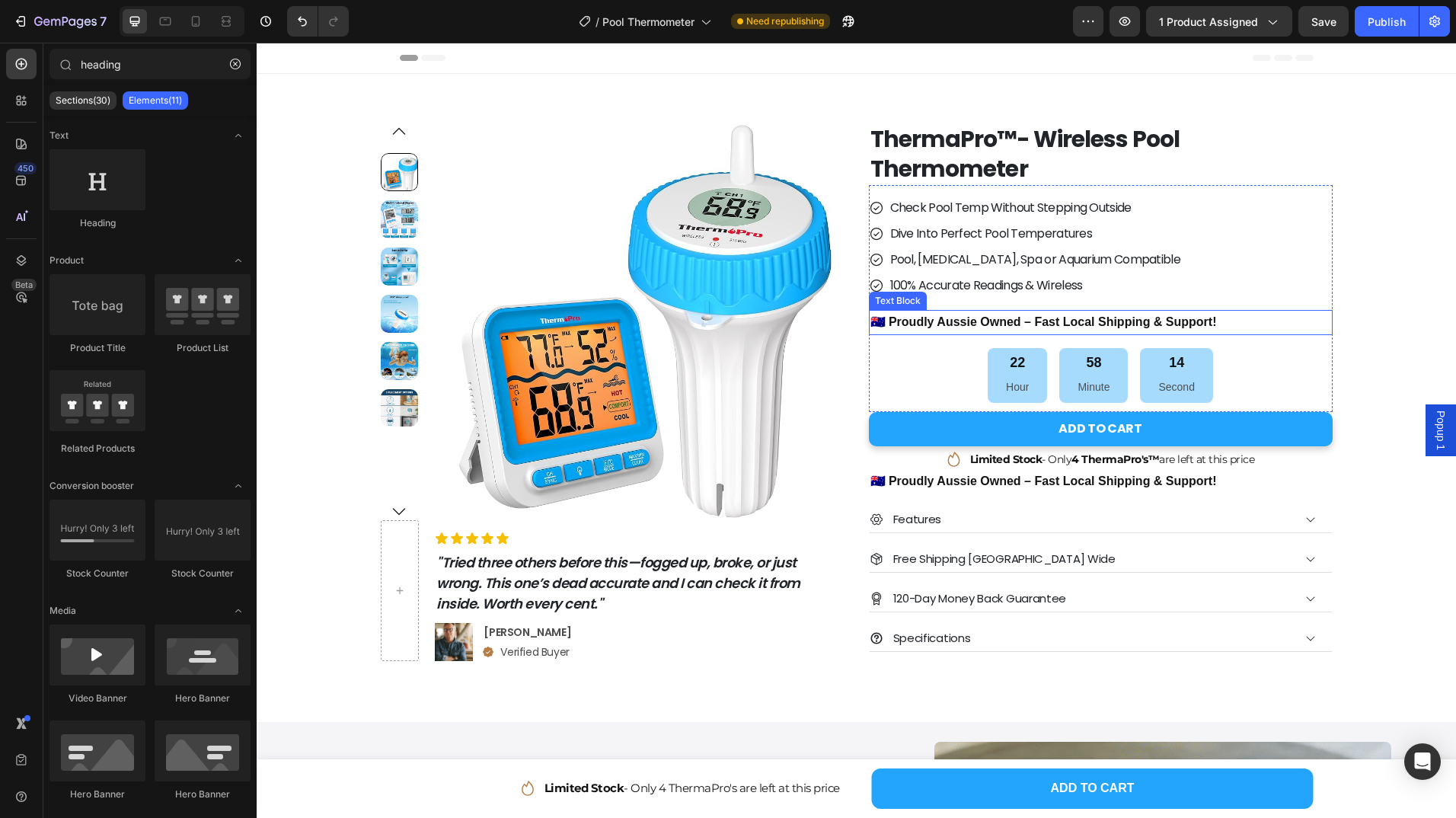
click at [992, 314] on p "🇦🇺 Proudly Aussie Owned – Fast Local Shipping & Support!" at bounding box center [1100, 322] width 461 height 22
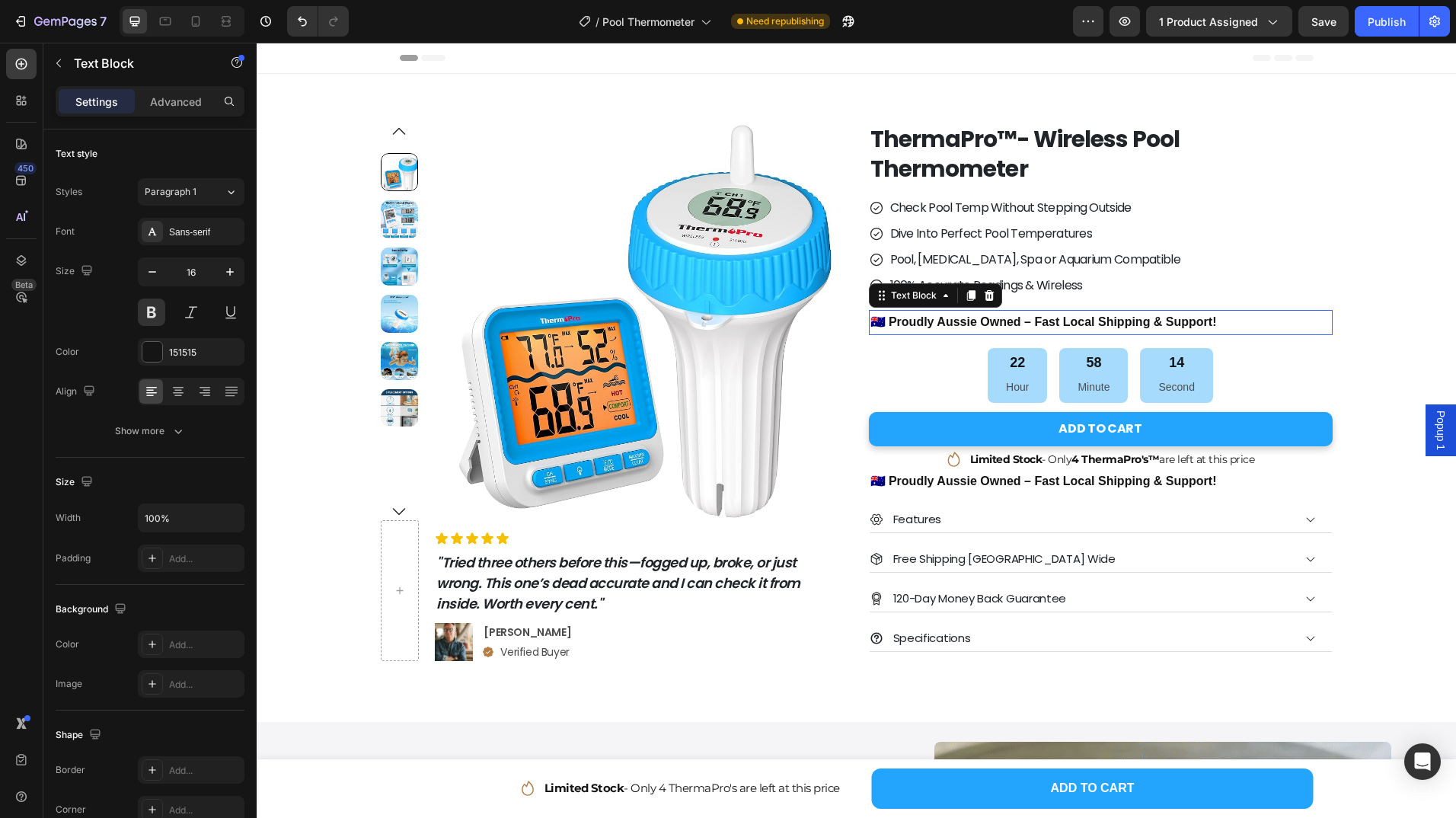
click at [992, 314] on p "🇦🇺 Proudly Aussie Owned – Fast Local Shipping & Support!" at bounding box center [1100, 322] width 461 height 22
click at [1026, 316] on p "🇦🇺 Proudly Aussie Owned – Fast Local Shipping & Support!" at bounding box center [1100, 322] width 461 height 22
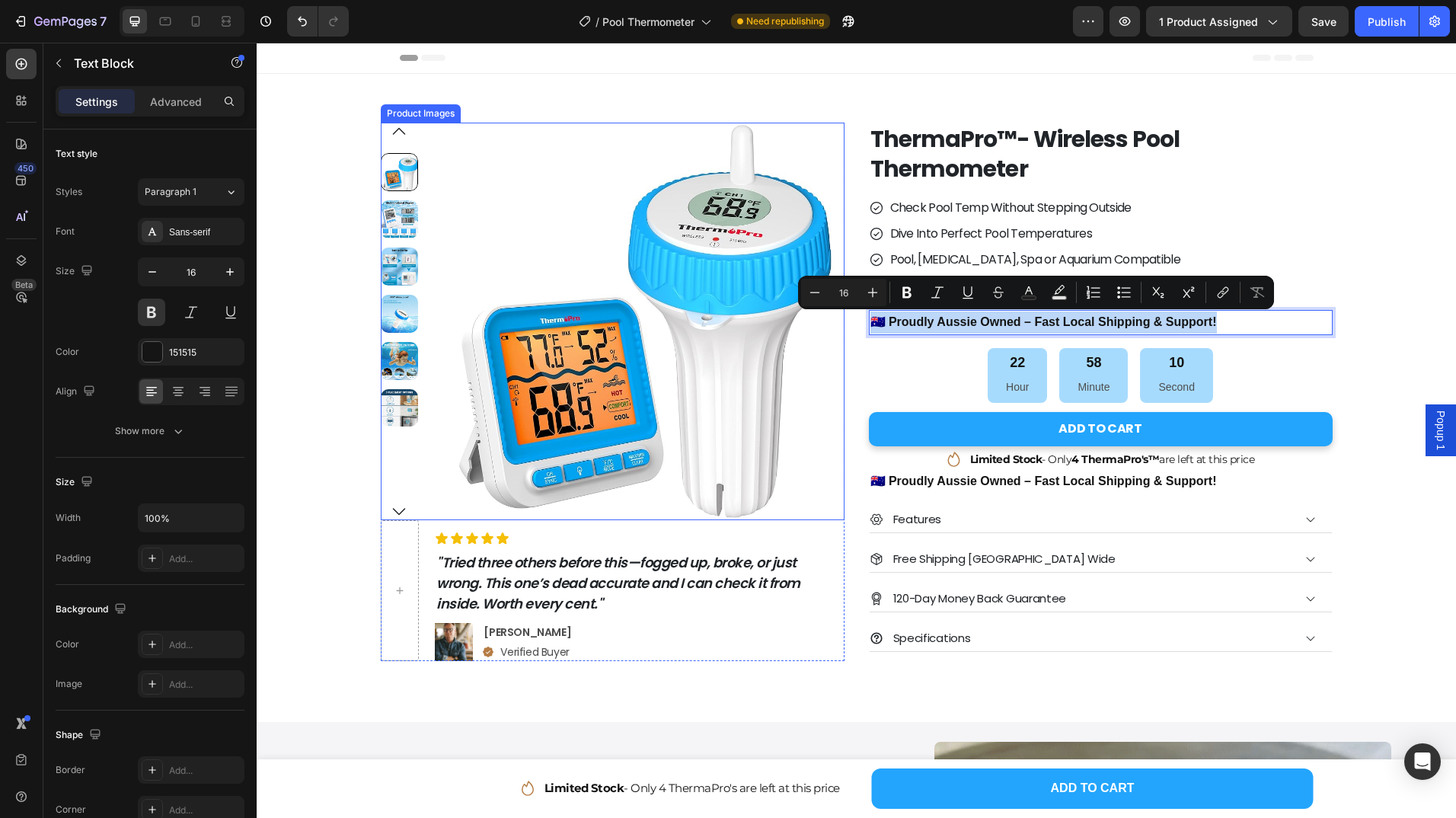
drag, startPoint x: 990, startPoint y: 317, endPoint x: 825, endPoint y: 320, distance: 165.0
click at [825, 320] on div "Product Images Icon Icon Icon Icon Icon Icon List "Tried three others before th…" at bounding box center [856, 391] width 952 height 538
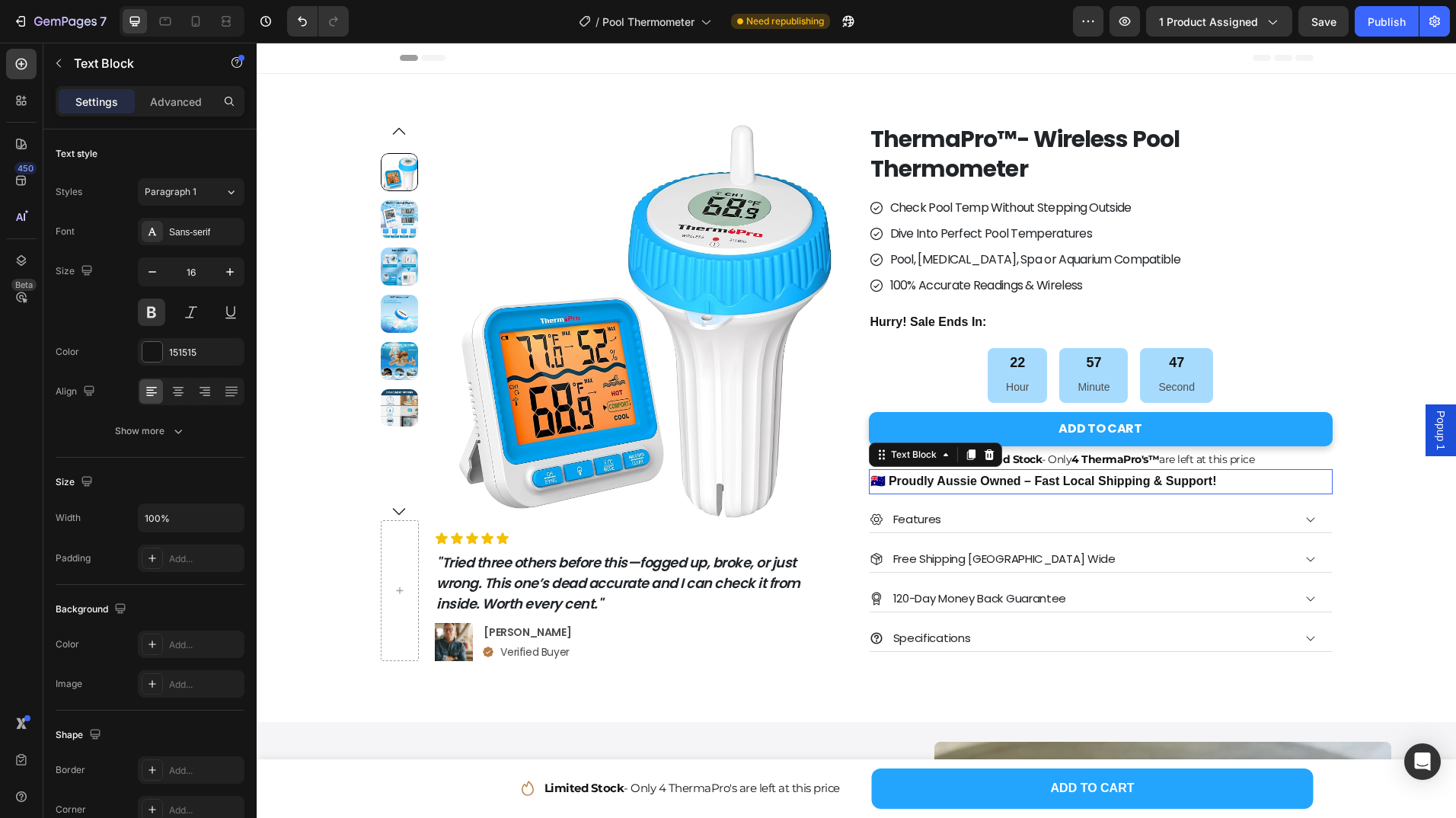
click at [897, 483] on p "🇦🇺 Proudly Aussie Owned – Fast Local Shipping & Support!" at bounding box center [1100, 481] width 461 height 22
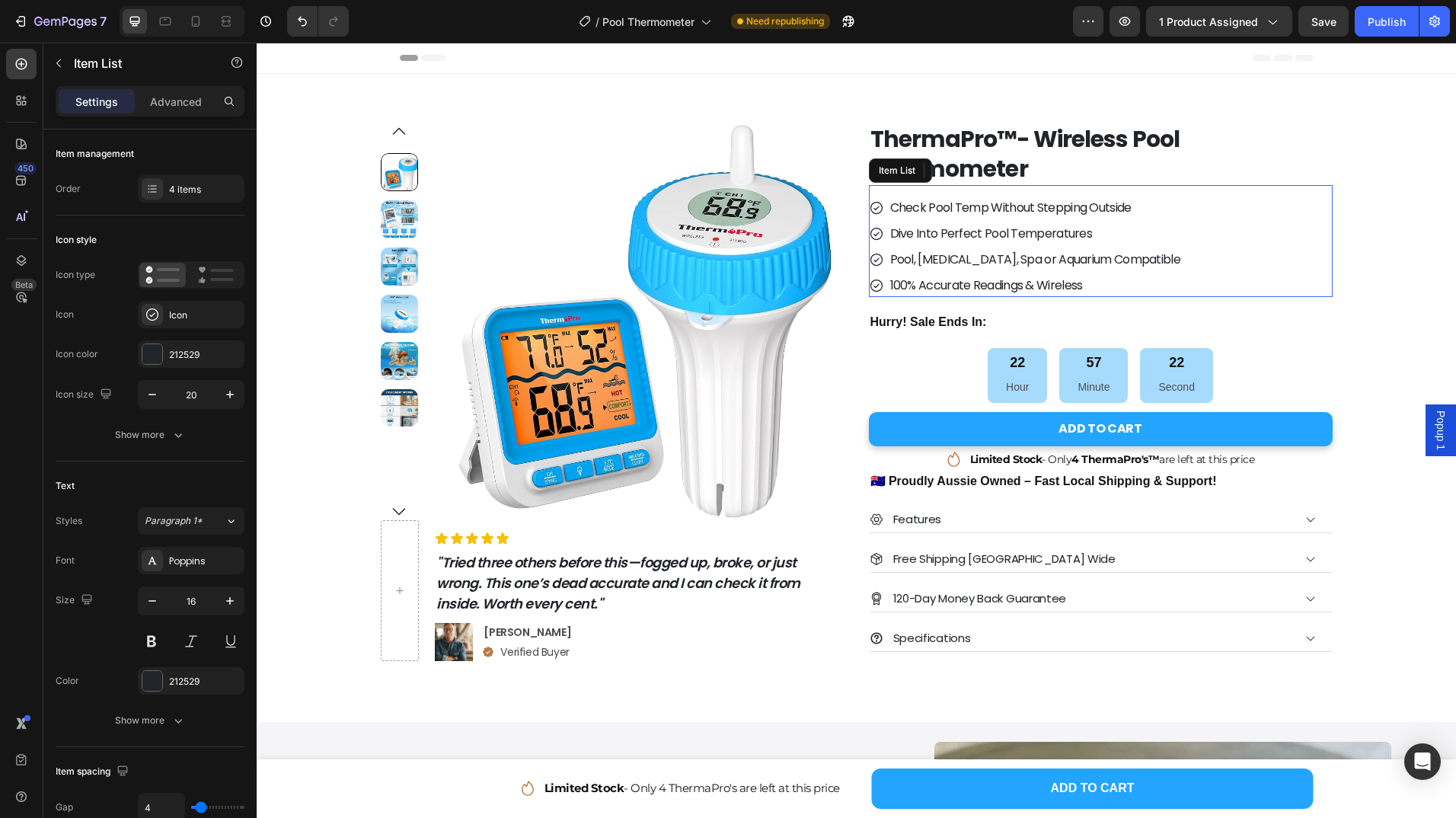
click at [910, 234] on p "Dive Into Perfect Pool Temperatures" at bounding box center [1035, 233] width 290 height 18
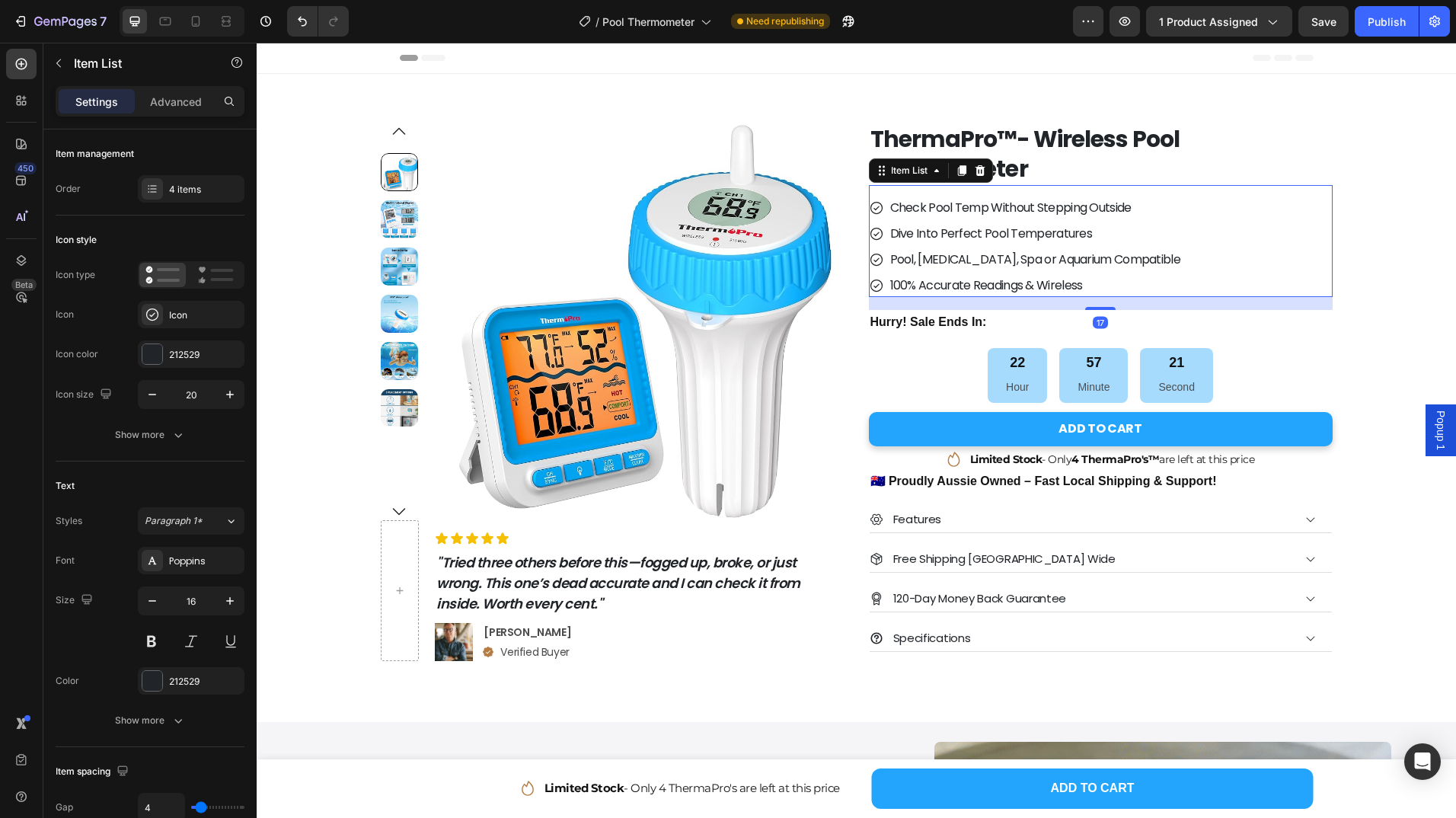
click at [916, 233] on p "Dive Into Perfect Pool Temperatures" at bounding box center [1035, 233] width 290 height 18
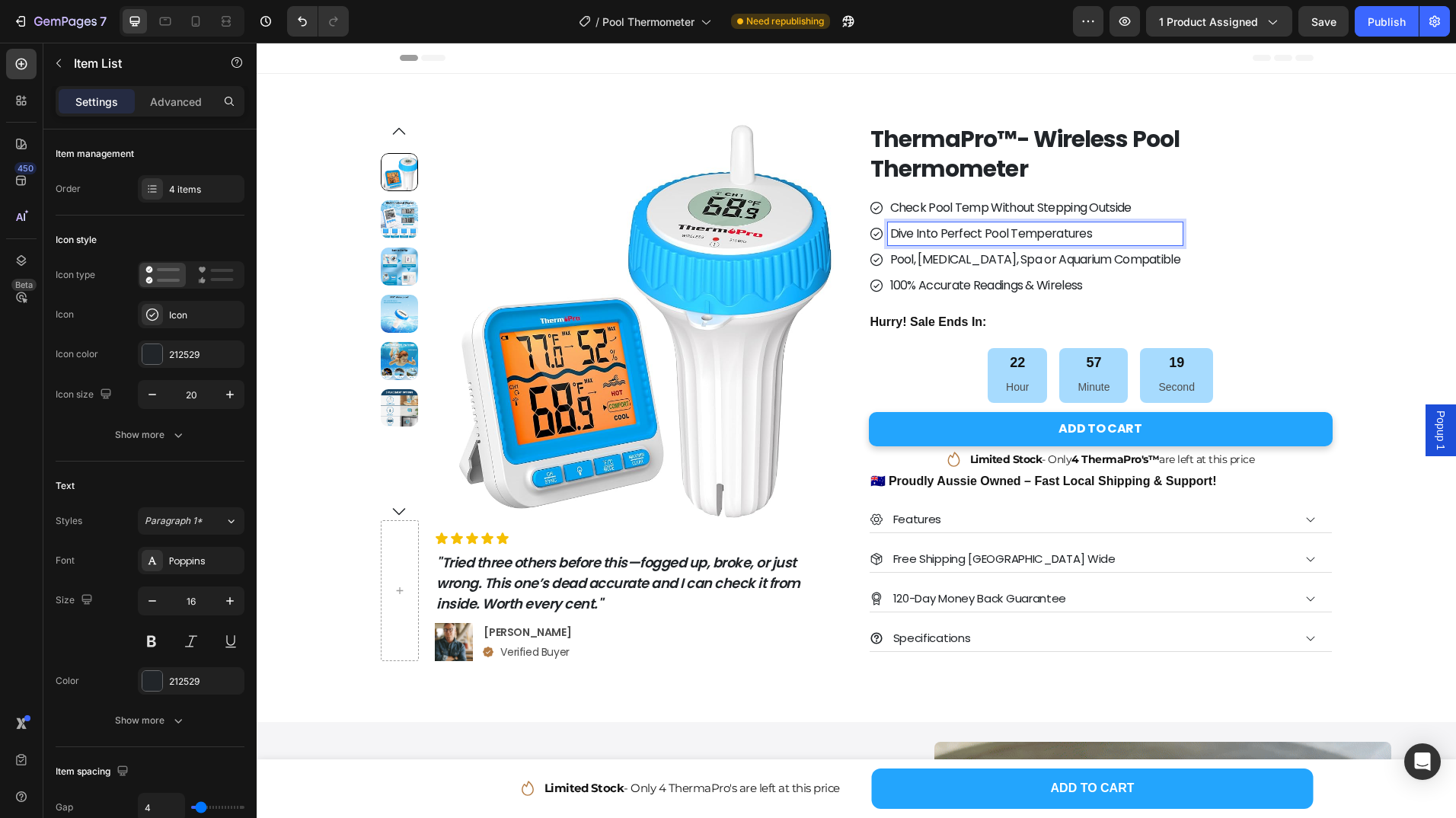
click at [928, 234] on p "Dive Into Perfect Pool Temperatures" at bounding box center [1035, 233] width 290 height 18
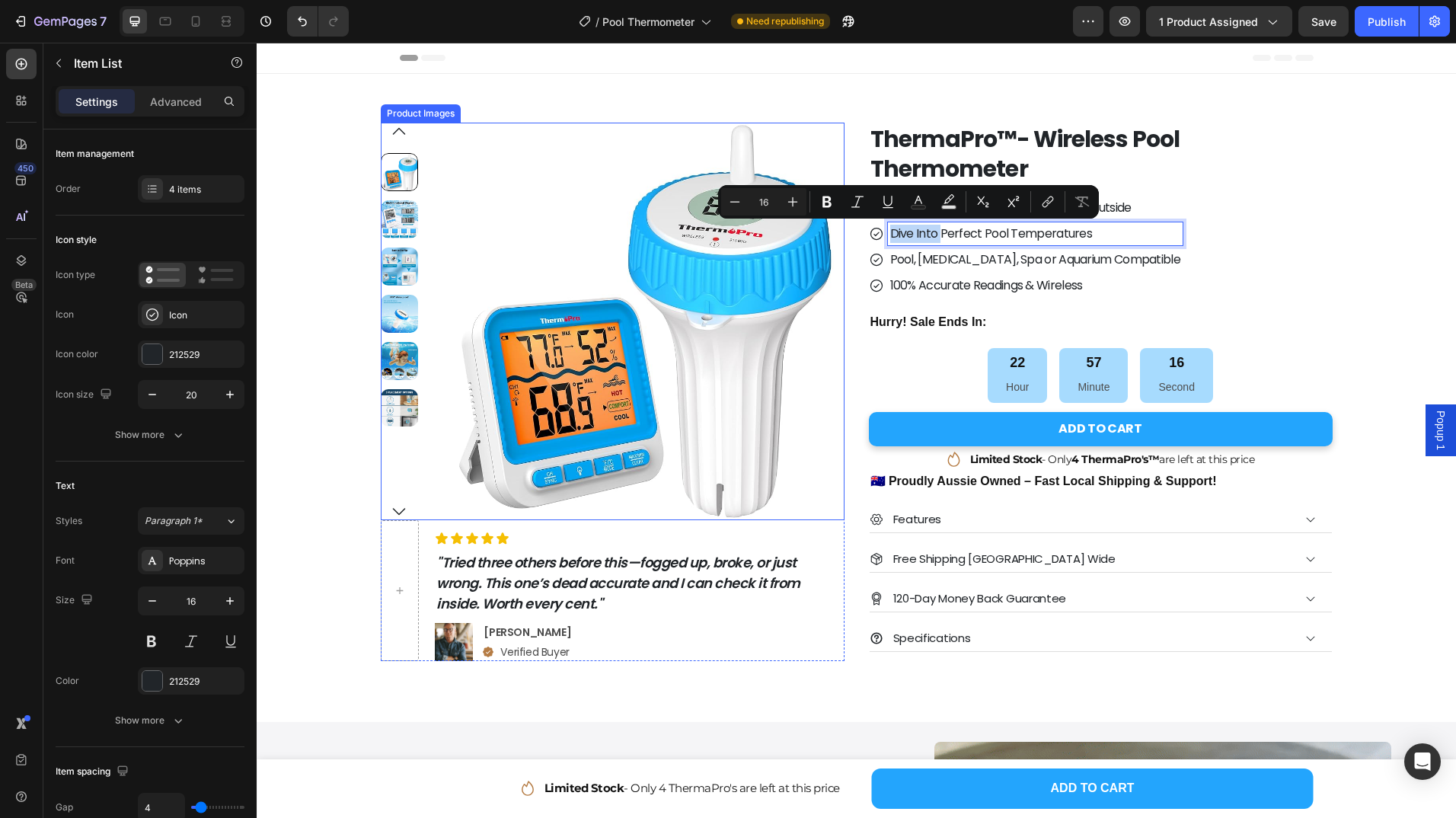
drag, startPoint x: 934, startPoint y: 233, endPoint x: 943, endPoint y: 341, distance: 108.4
click at [809, 234] on div "Product Images Icon Icon Icon Icon Icon Icon List "Tried three others before th…" at bounding box center [856, 391] width 952 height 538
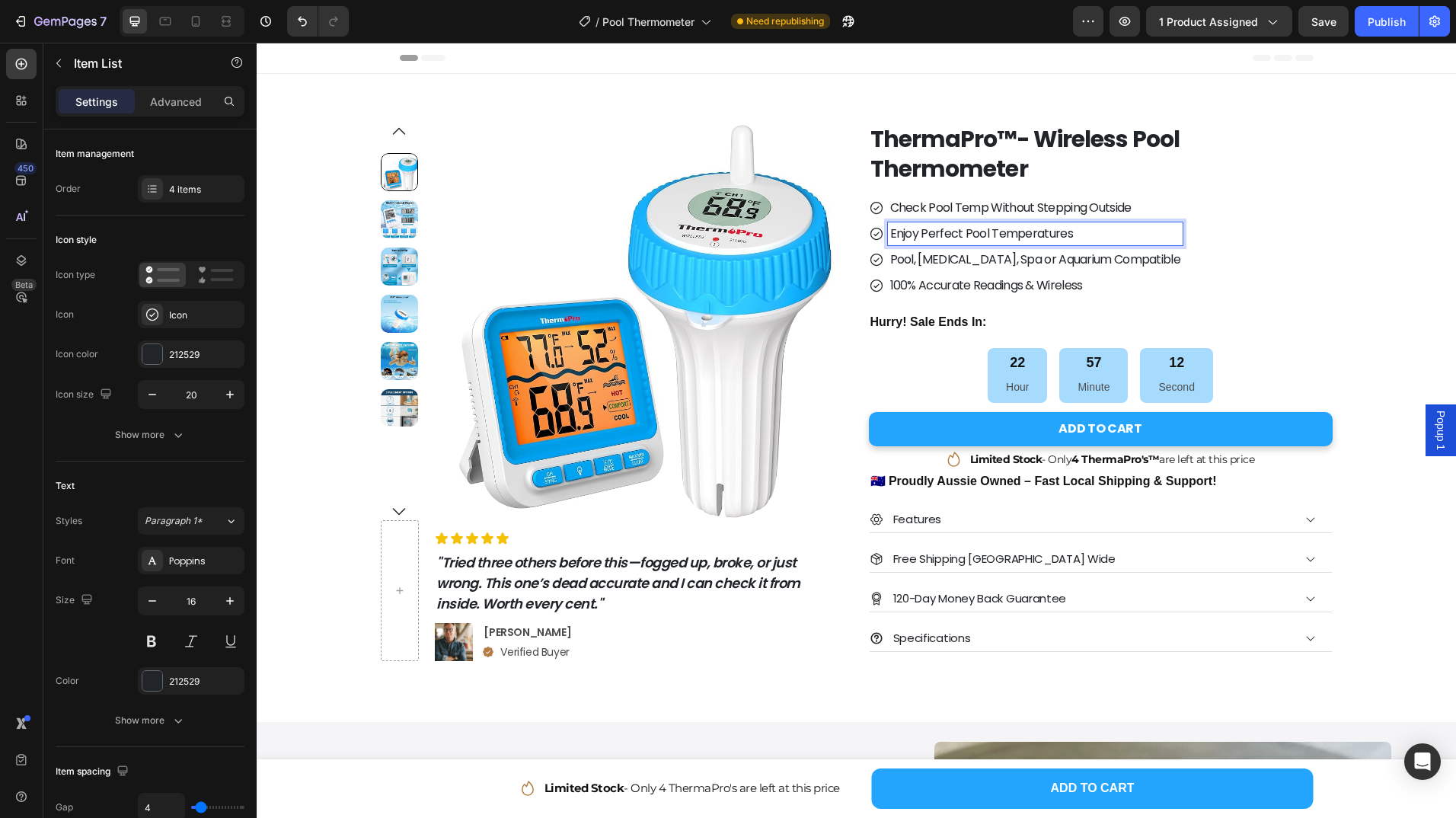
click at [1070, 232] on p "Enjoy Perfect Pool Temperatures" at bounding box center [1035, 233] width 290 height 18
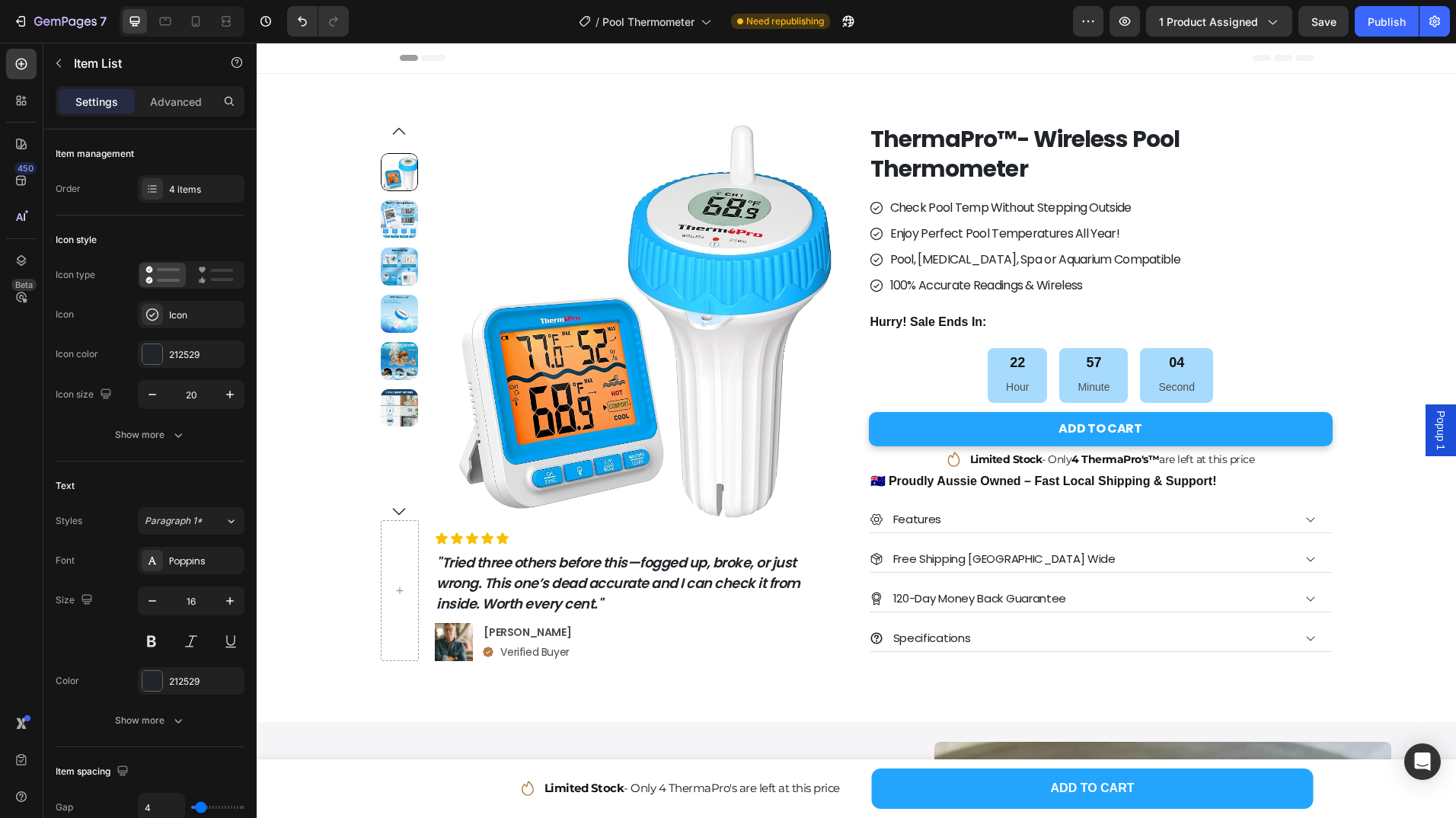
click at [1226, 267] on div "Check Pool Temp Without Stepping Outside Enjoy Perfect Pool Temperatures All Ye…" at bounding box center [1101, 247] width 464 height 100
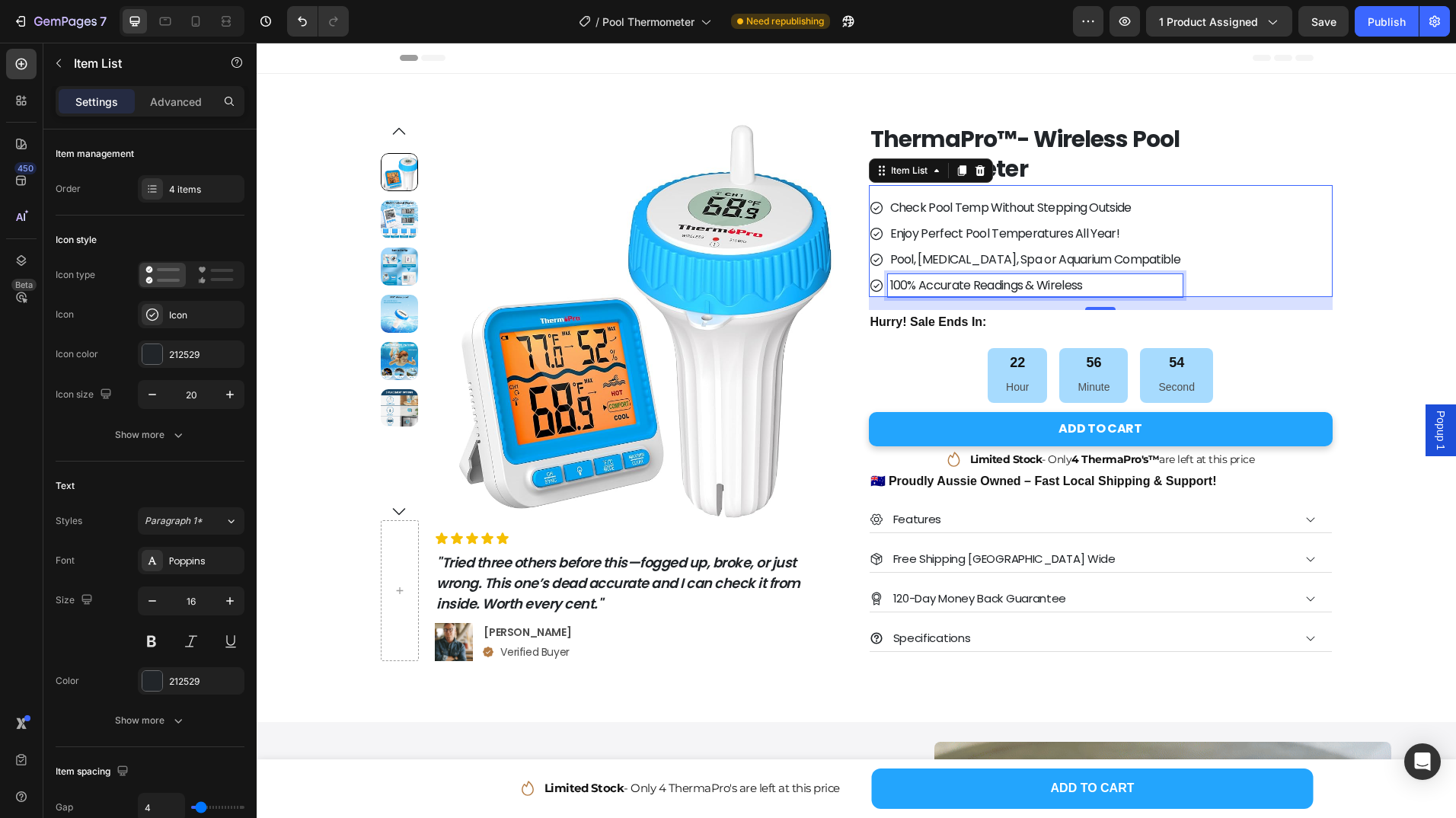
click at [915, 286] on p "100% Accurate Readings & Wireless" at bounding box center [1035, 285] width 290 height 18
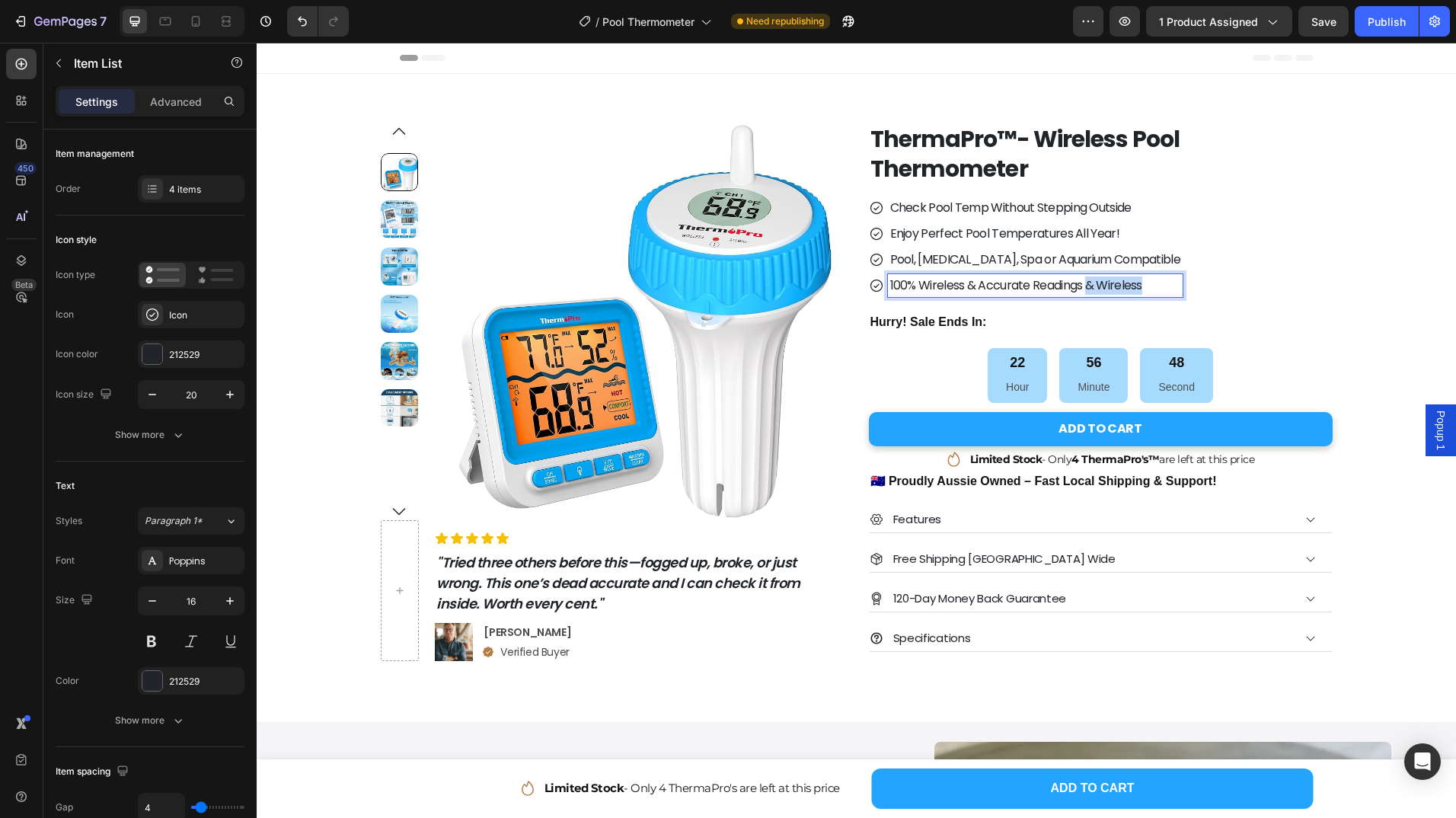
drag, startPoint x: 1083, startPoint y: 284, endPoint x: 1160, endPoint y: 284, distance: 77.0
click at [1160, 284] on div "Check Pool Temp Without Stepping Outside Enjoy Perfect Pool Temperatures All Ye…" at bounding box center [1101, 247] width 464 height 100
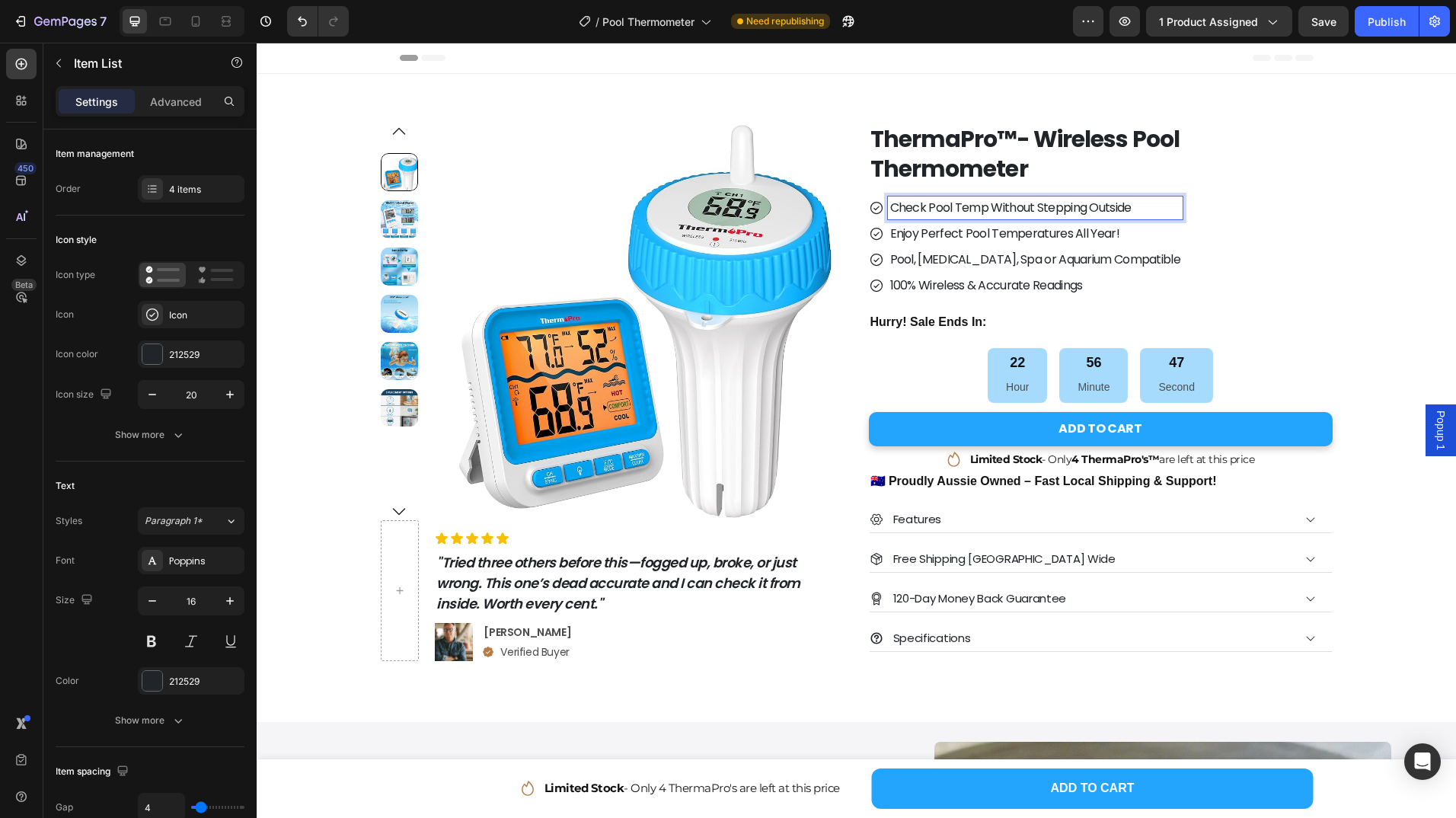
click at [1100, 211] on p "Check Pool Temp Without Stepping Outside" at bounding box center [1035, 208] width 290 height 18
click at [986, 320] on p "Hurry! Sale Ends In:" at bounding box center [1100, 322] width 461 height 22
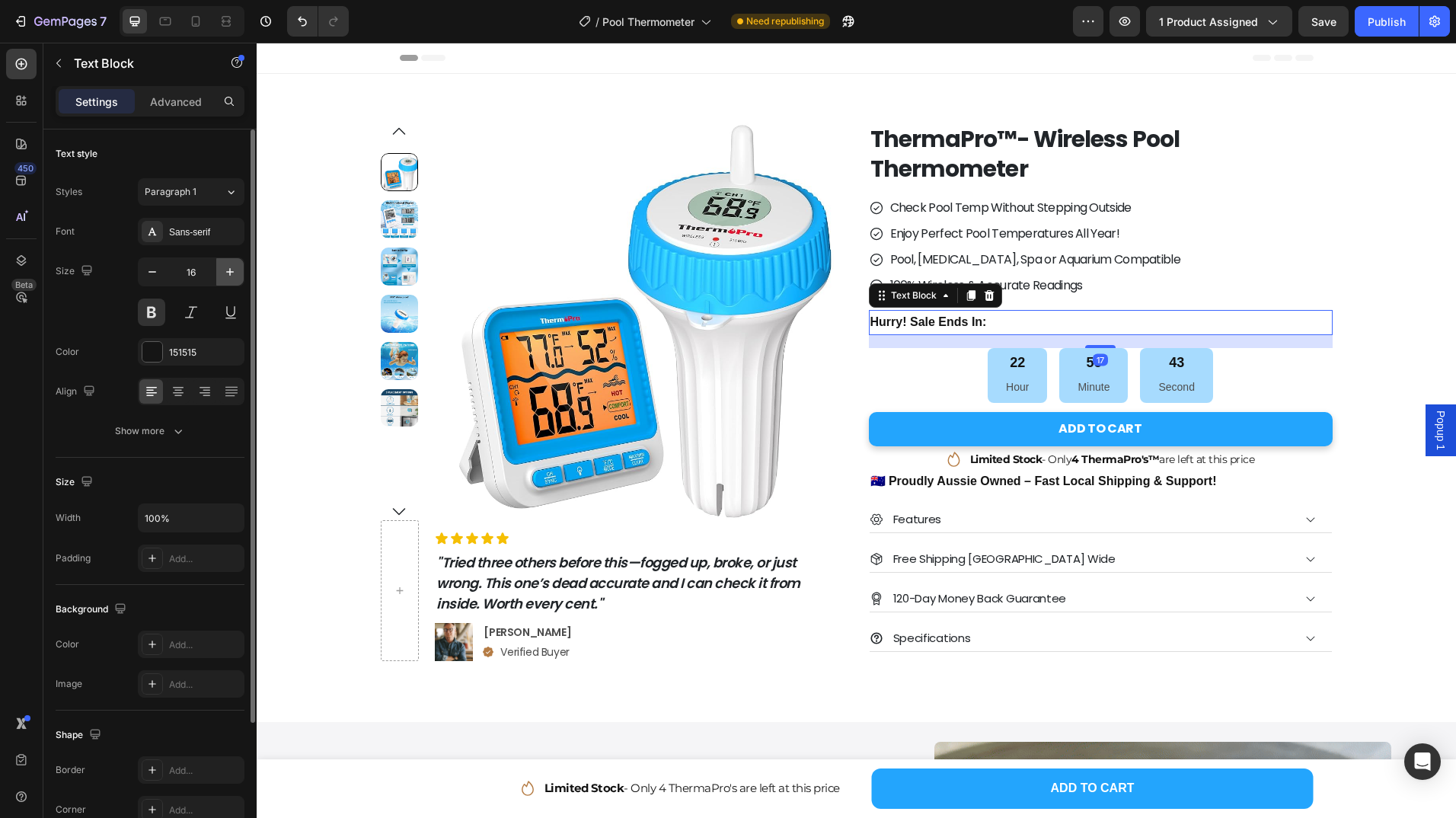
click at [223, 279] on icon "button" at bounding box center [230, 271] width 15 height 15
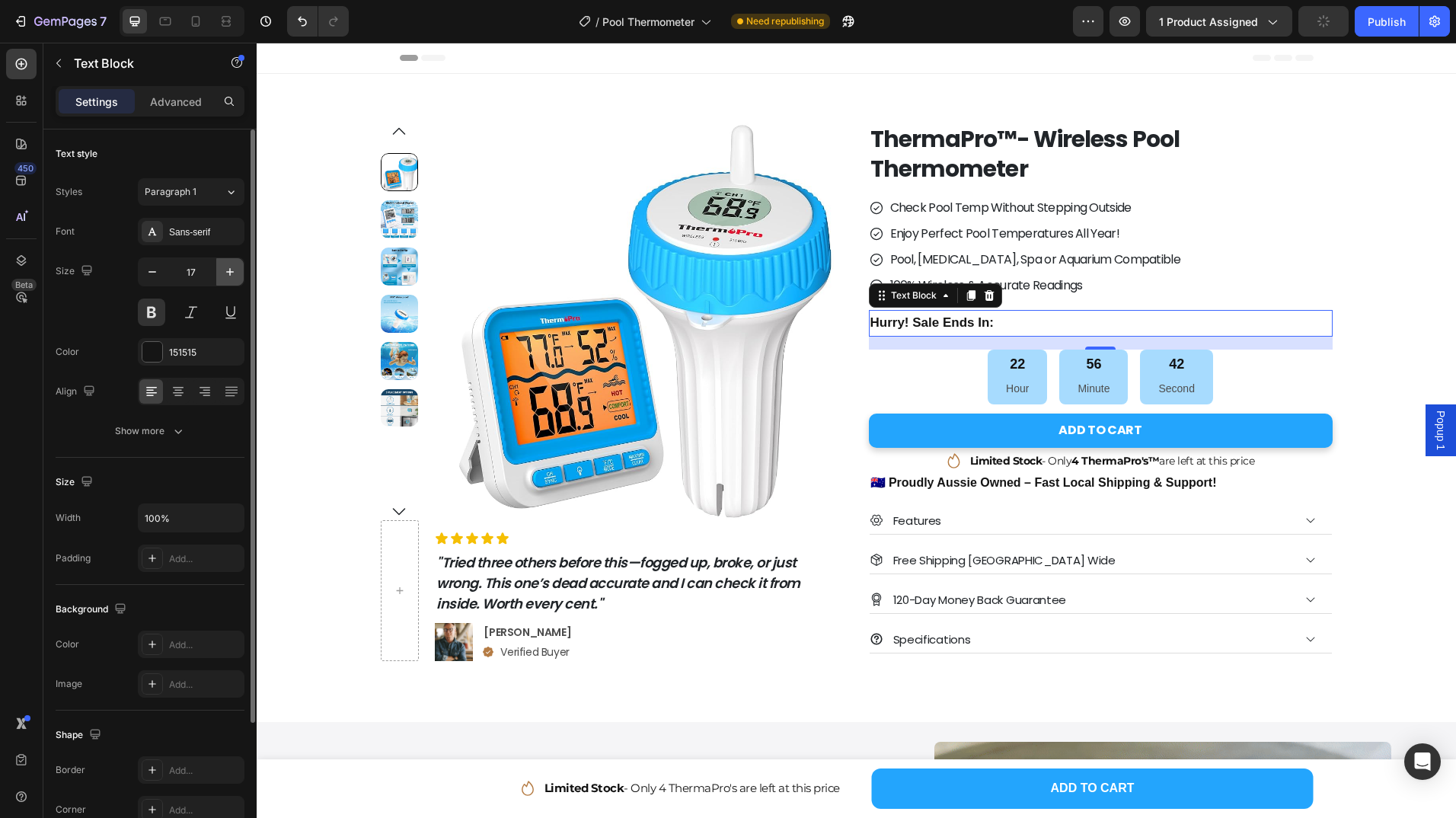
click at [228, 278] on icon "button" at bounding box center [230, 271] width 15 height 15
type input "18"
click at [165, 371] on div "Font Sans-serif Size 18 Color 151515 Align Show more" at bounding box center [150, 331] width 188 height 227
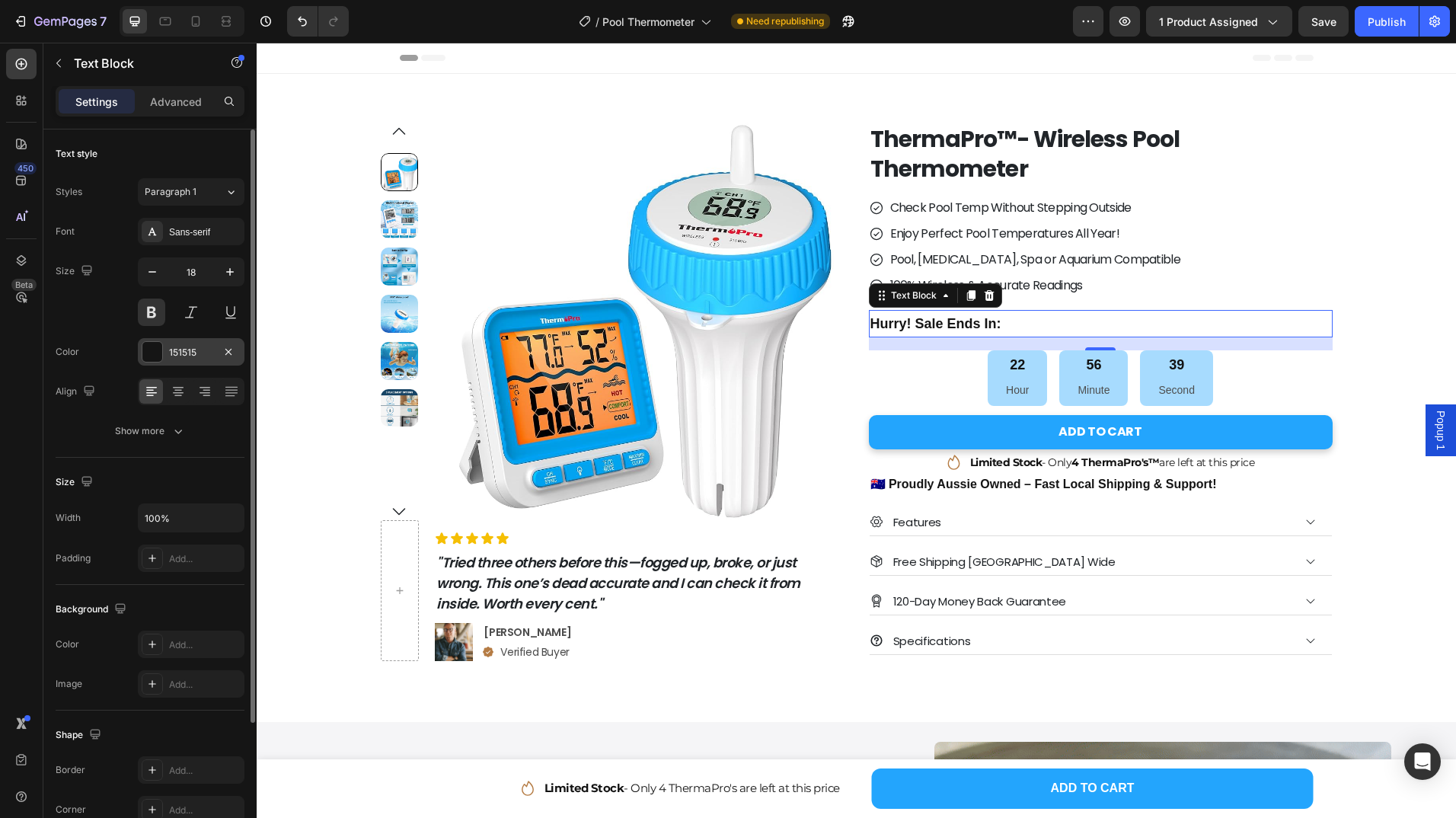
click at [177, 352] on div "151515" at bounding box center [191, 353] width 44 height 14
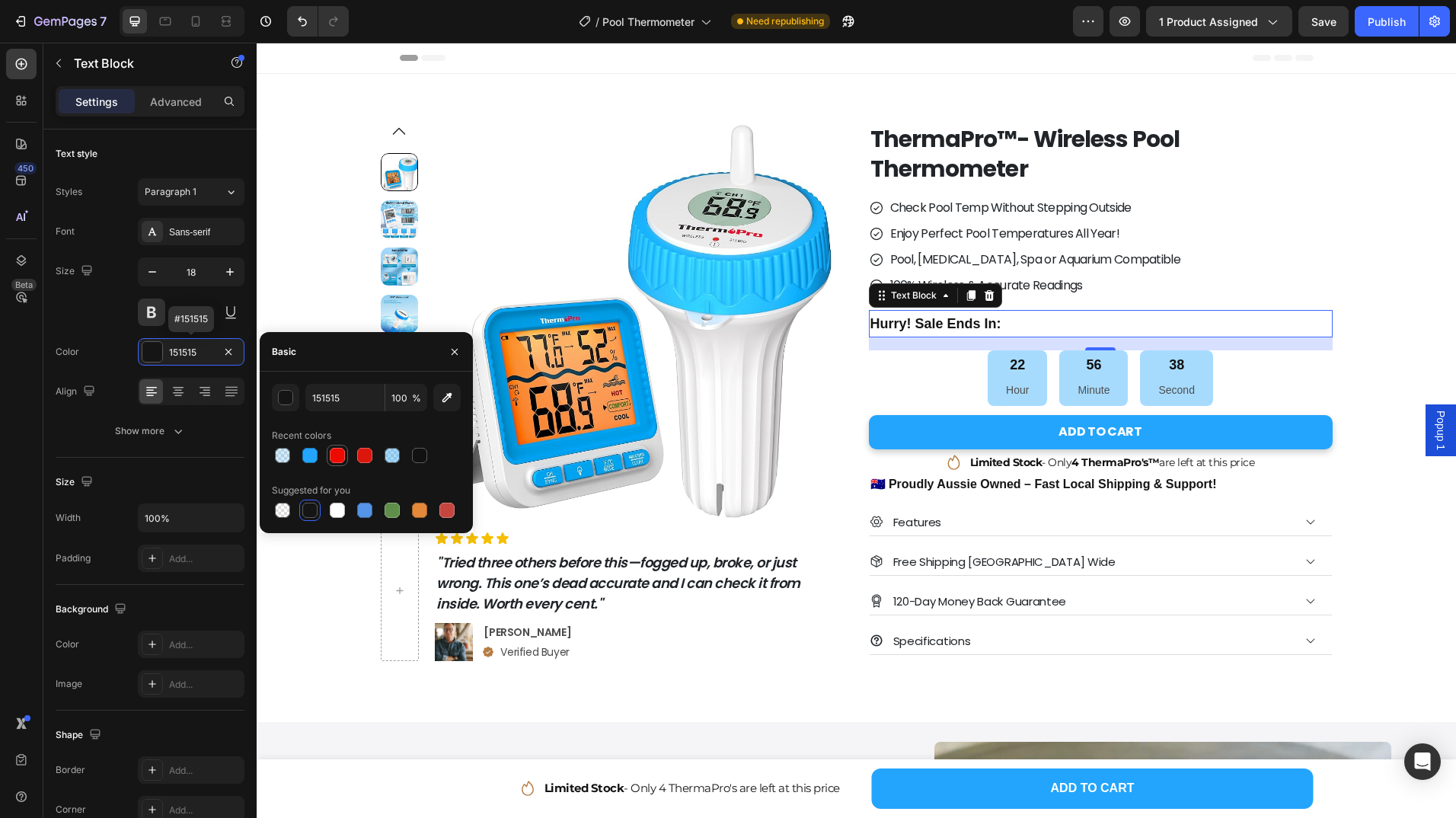
click at [331, 459] on div at bounding box center [336, 454] width 15 height 15
type input "ED0B00"
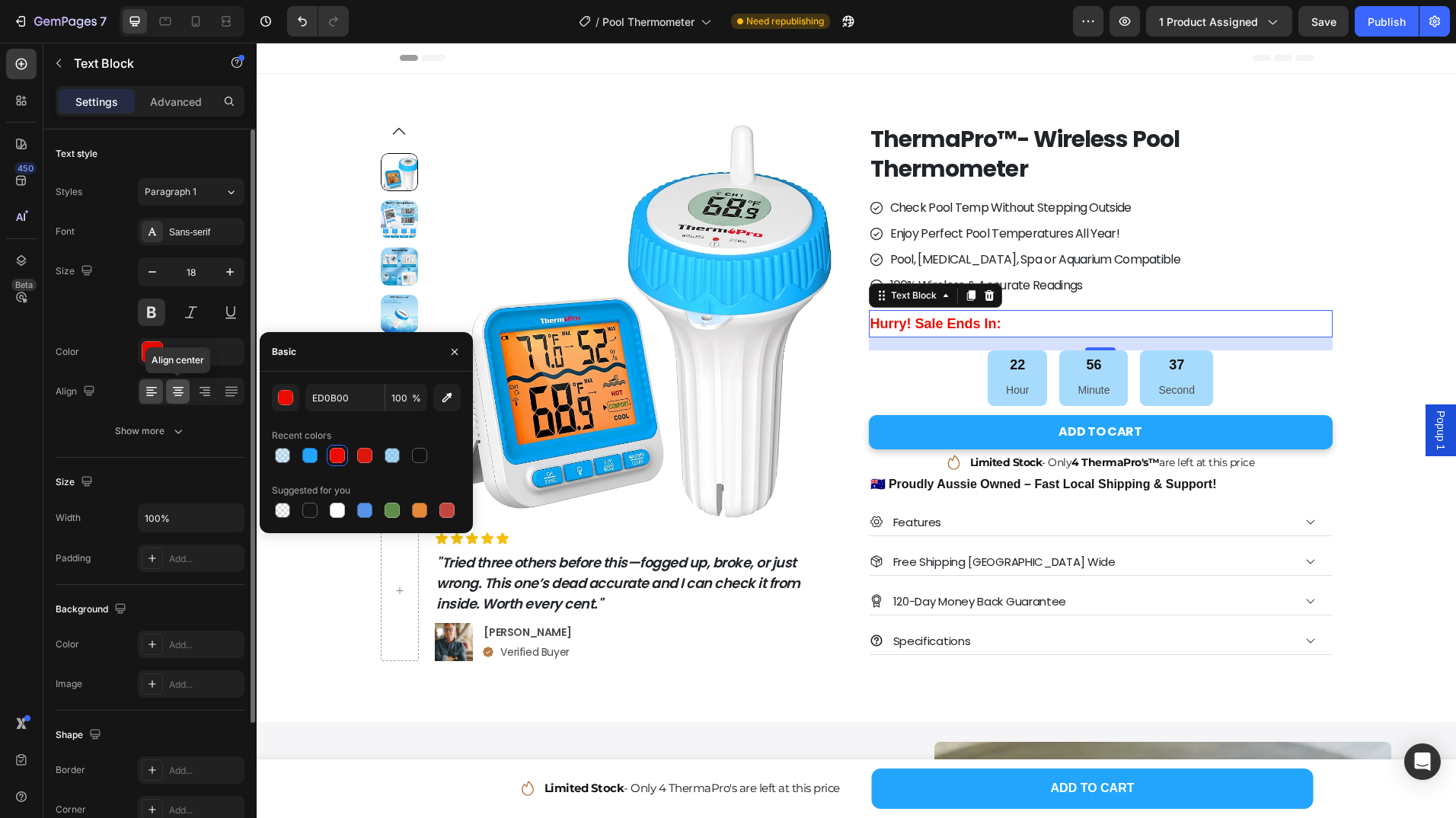
click at [181, 392] on icon at bounding box center [178, 393] width 11 height 2
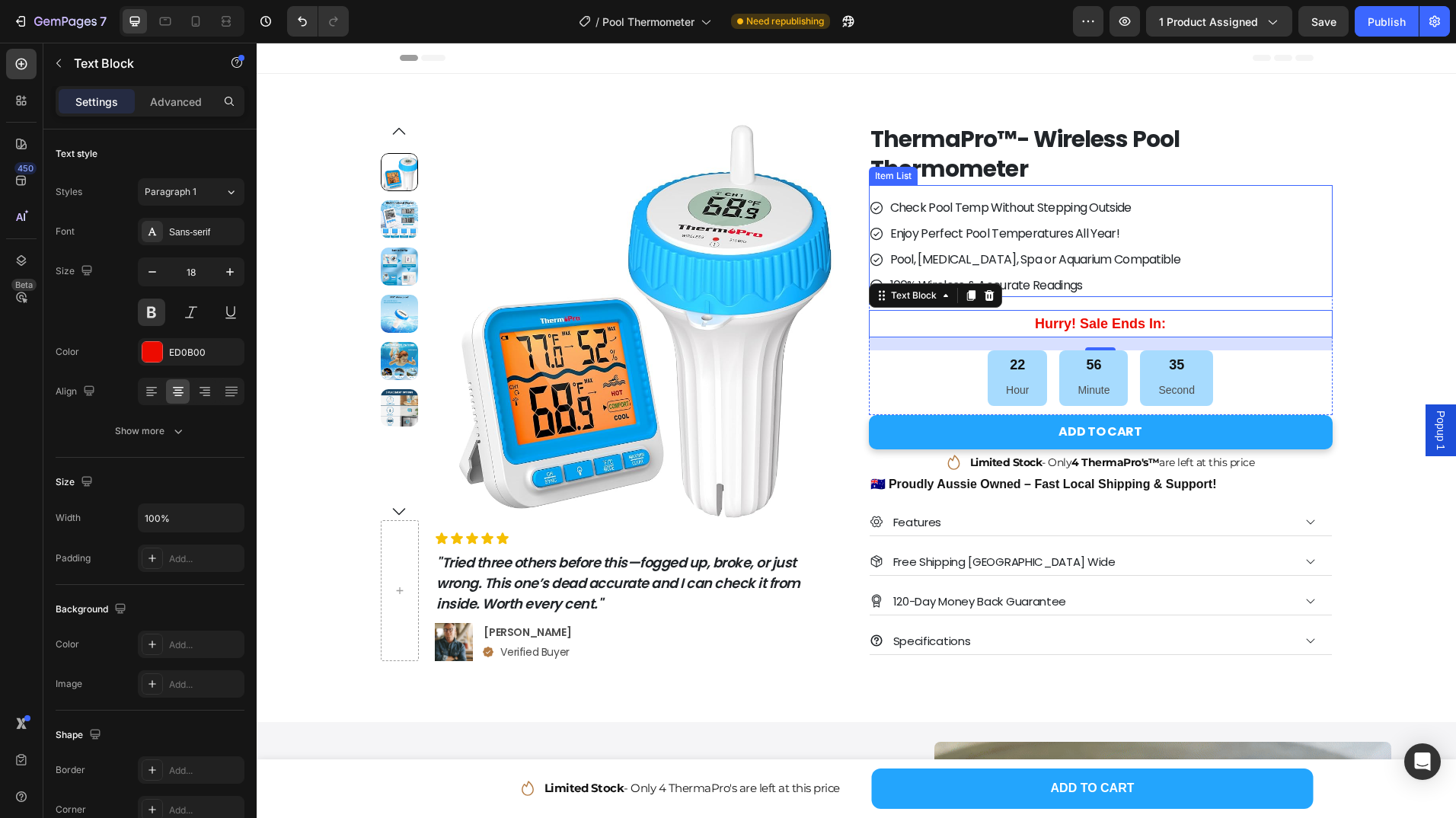
click at [870, 198] on div "Check Pool Temp Without Stepping Outside" at bounding box center [1026, 208] width 314 height 23
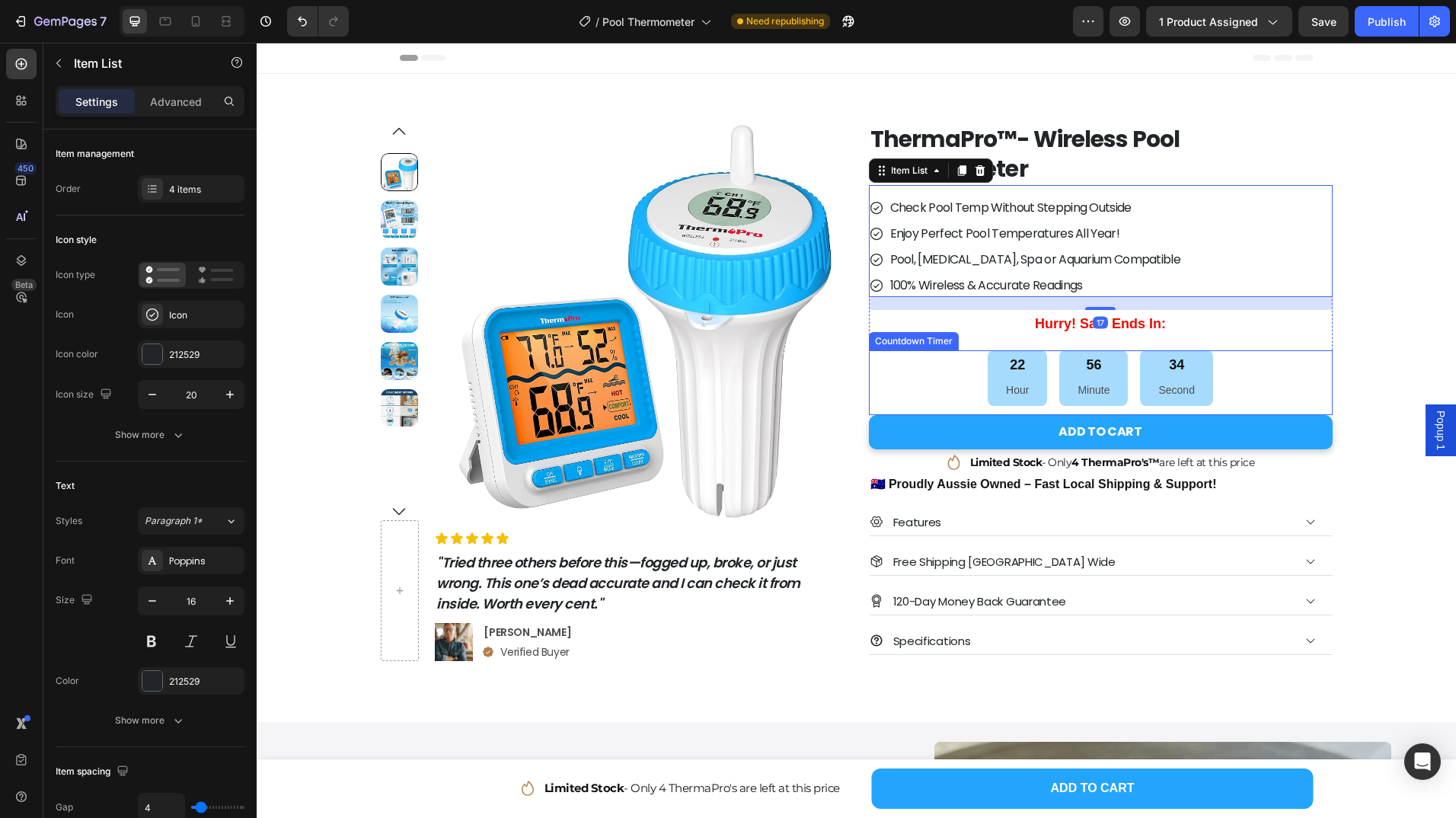
click at [1034, 374] on div "22 Hour" at bounding box center [1017, 378] width 59 height 55
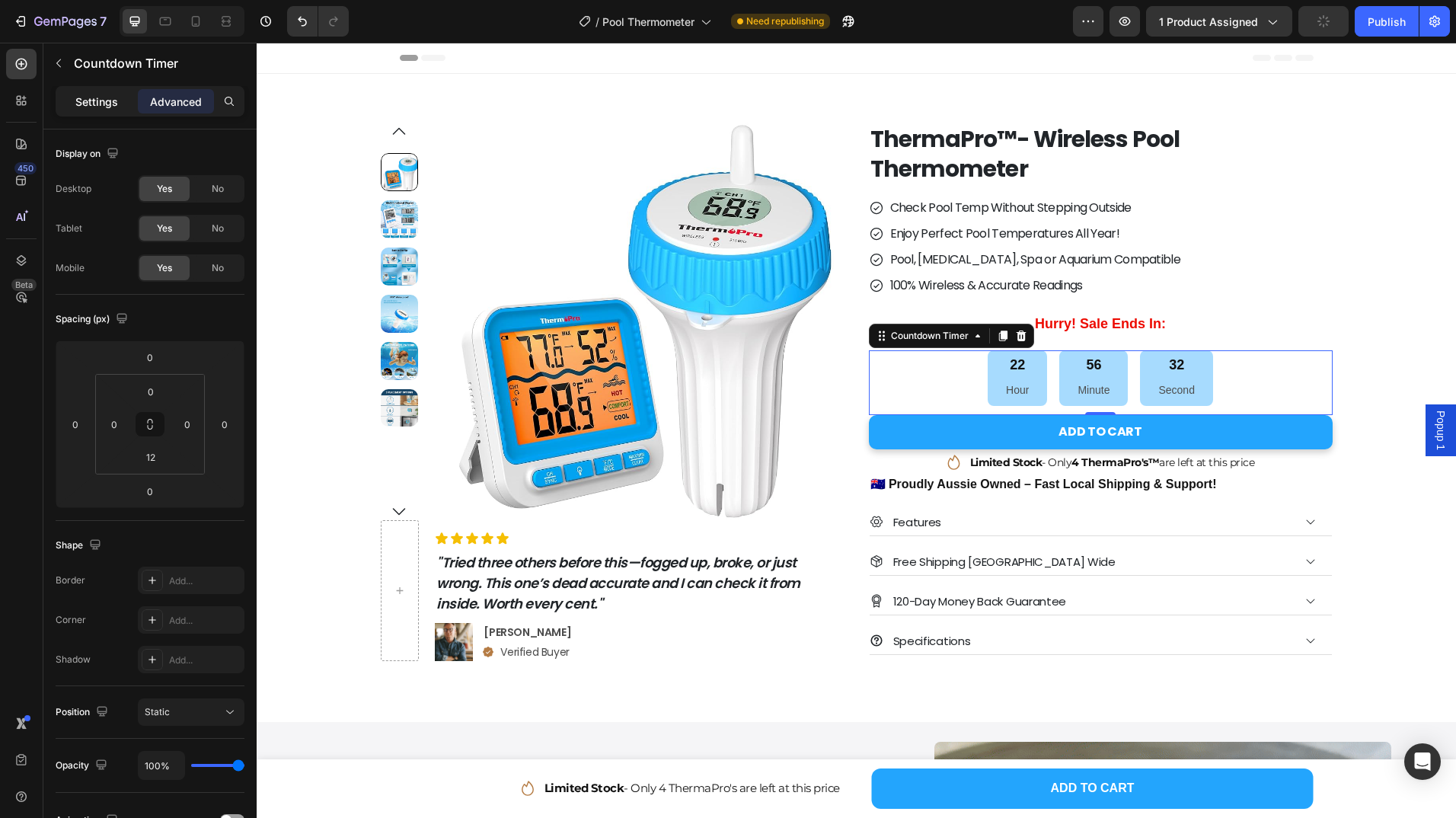
click at [93, 100] on p "Settings" at bounding box center [97, 101] width 42 height 16
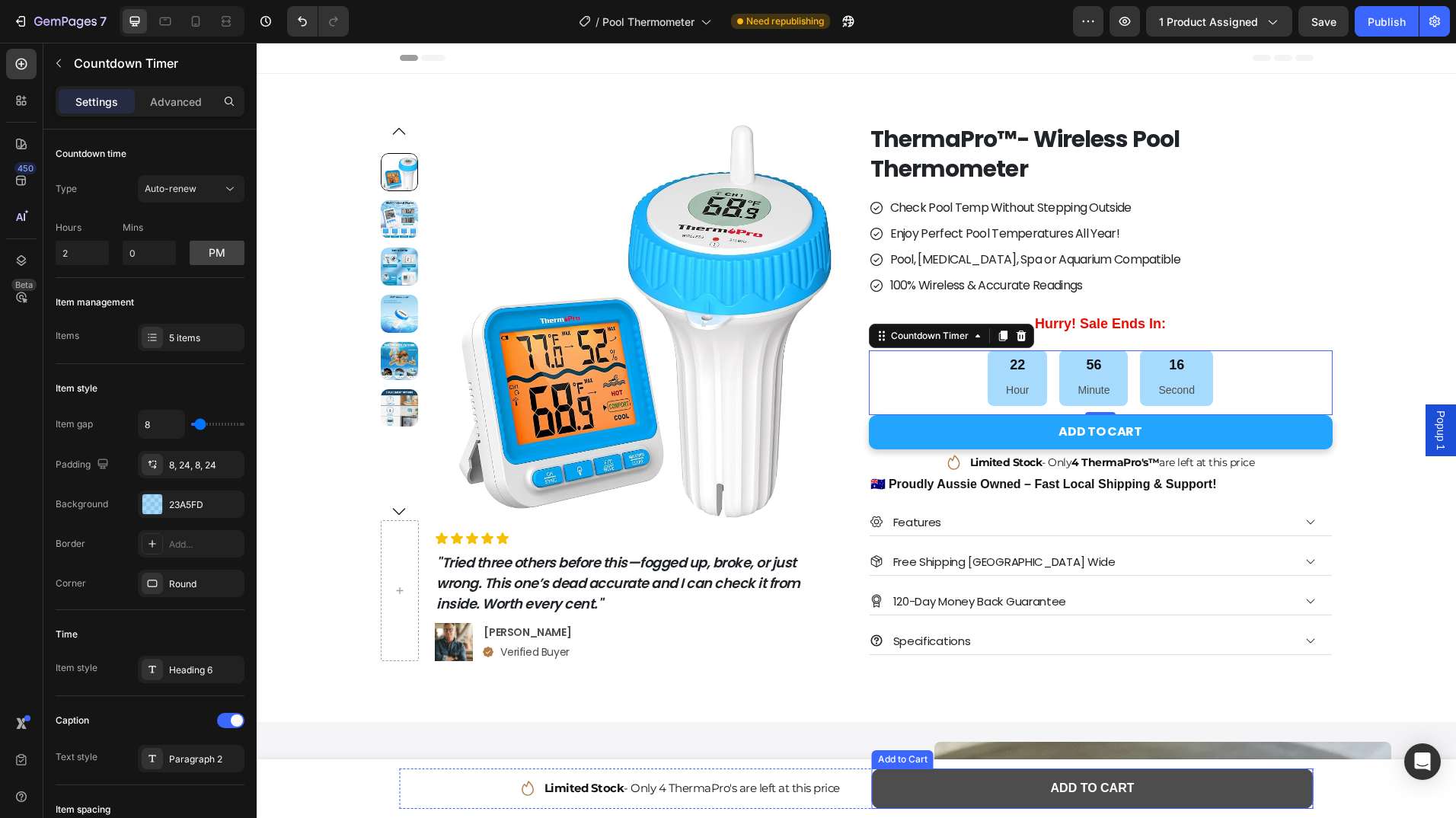
click at [1006, 796] on button "ADD TO CART" at bounding box center [1093, 789] width 442 height 41
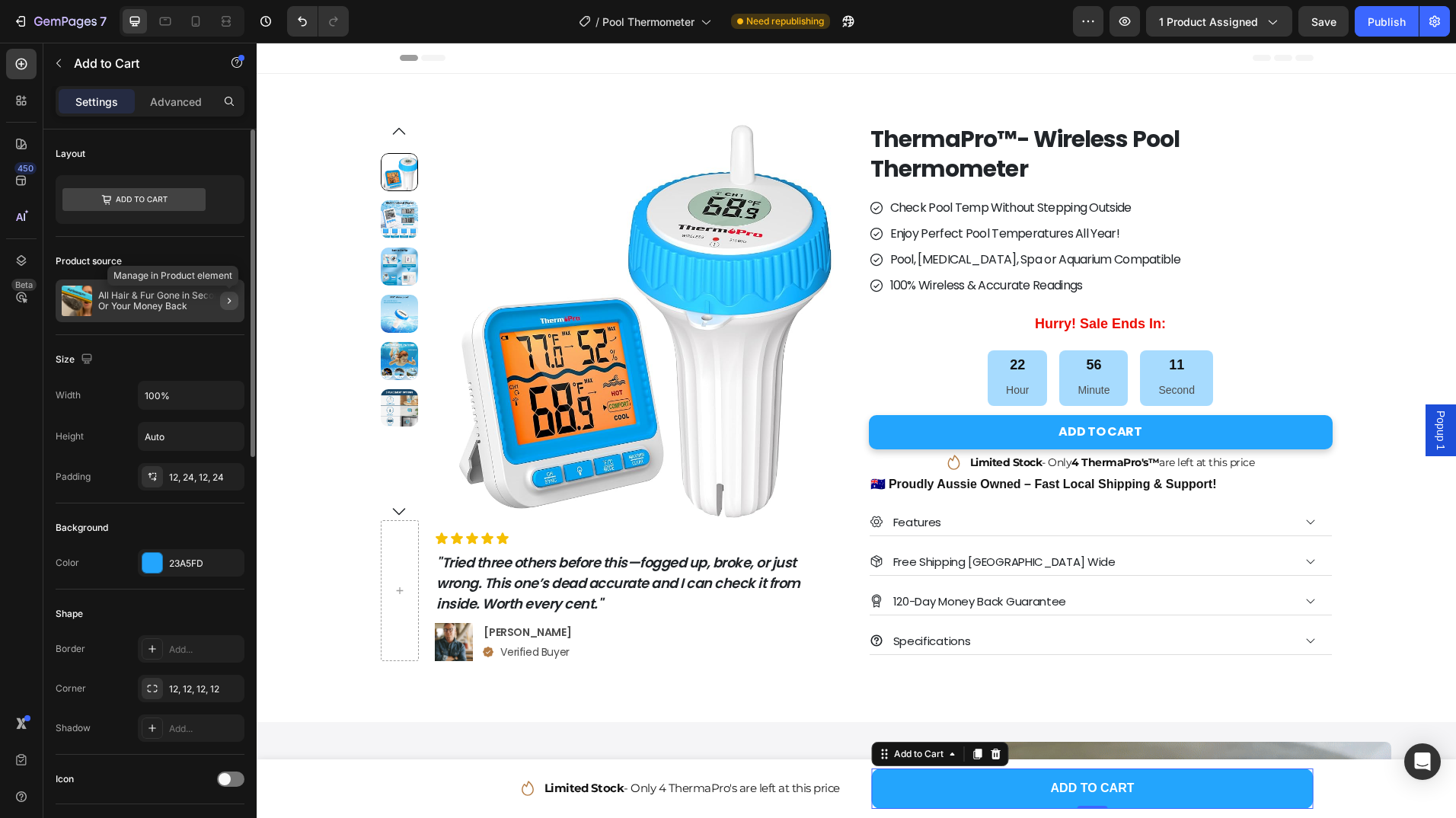
click at [233, 303] on icon "button" at bounding box center [229, 301] width 12 height 12
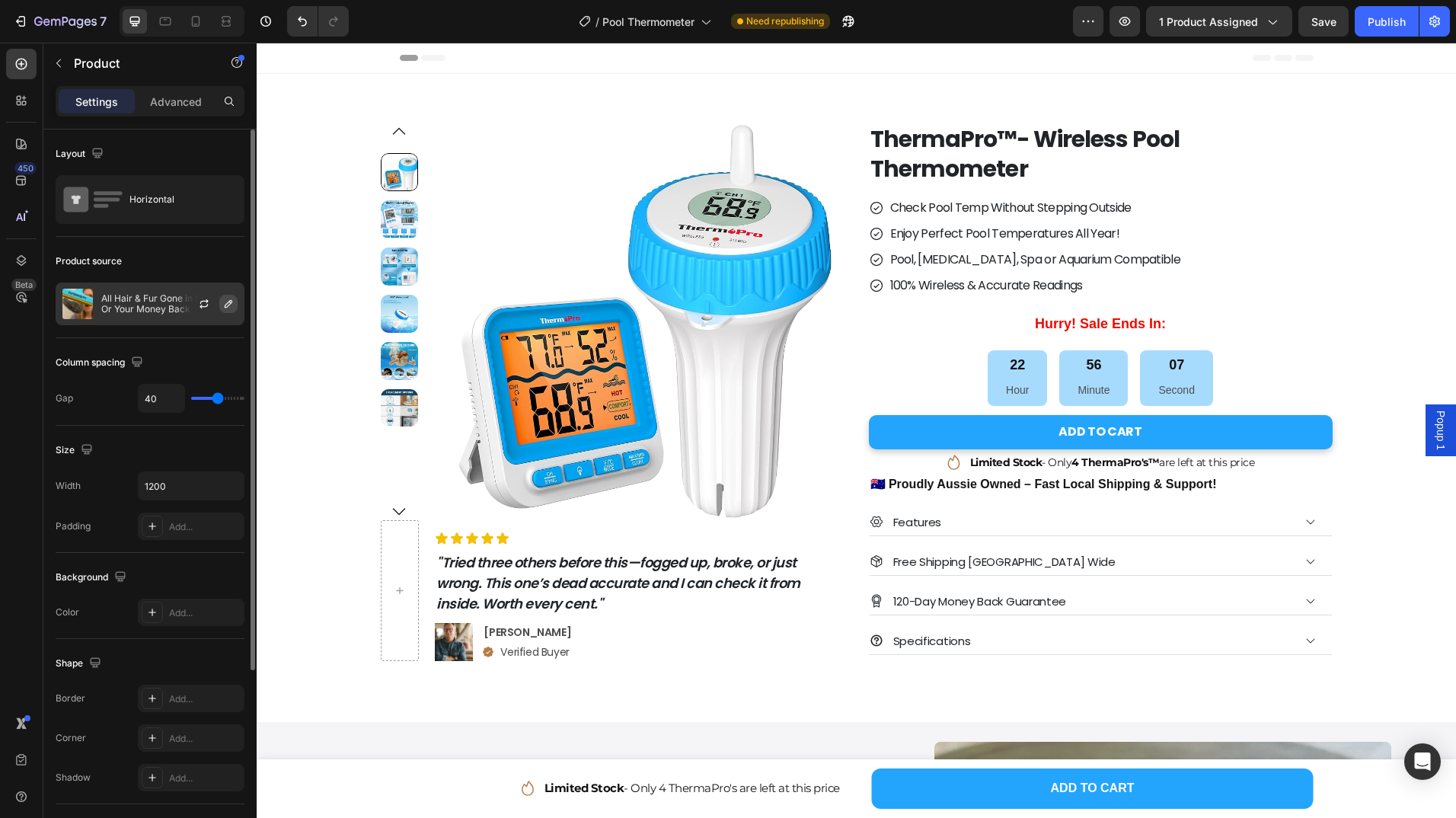
drag, startPoint x: 200, startPoint y: 305, endPoint x: 227, endPoint y: 311, distance: 27.7
click at [227, 311] on div at bounding box center [211, 304] width 67 height 41
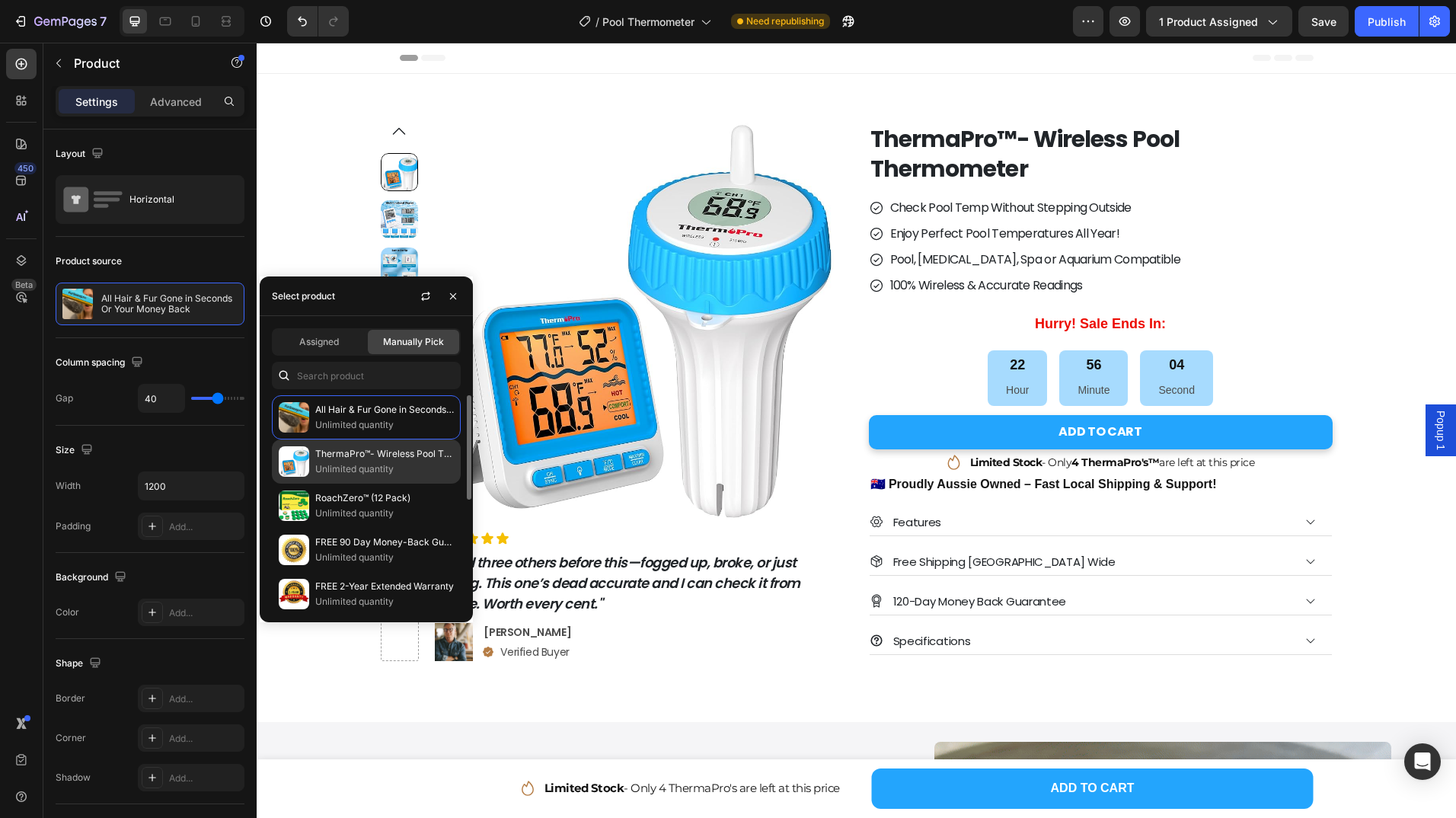
click at [351, 465] on p "Unlimited quantity" at bounding box center [384, 468] width 138 height 15
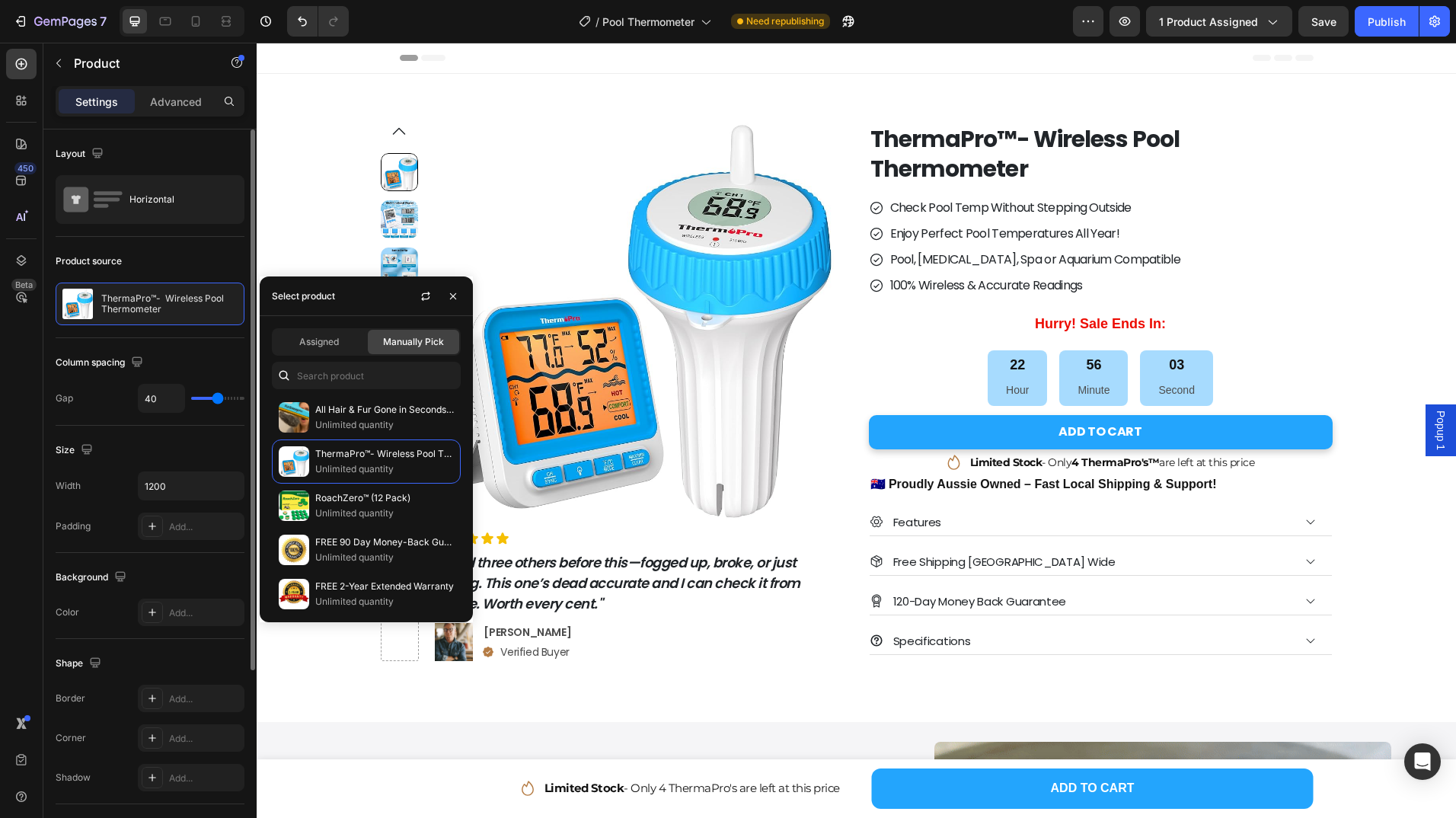
click at [218, 254] on div "Product source" at bounding box center [150, 262] width 188 height 25
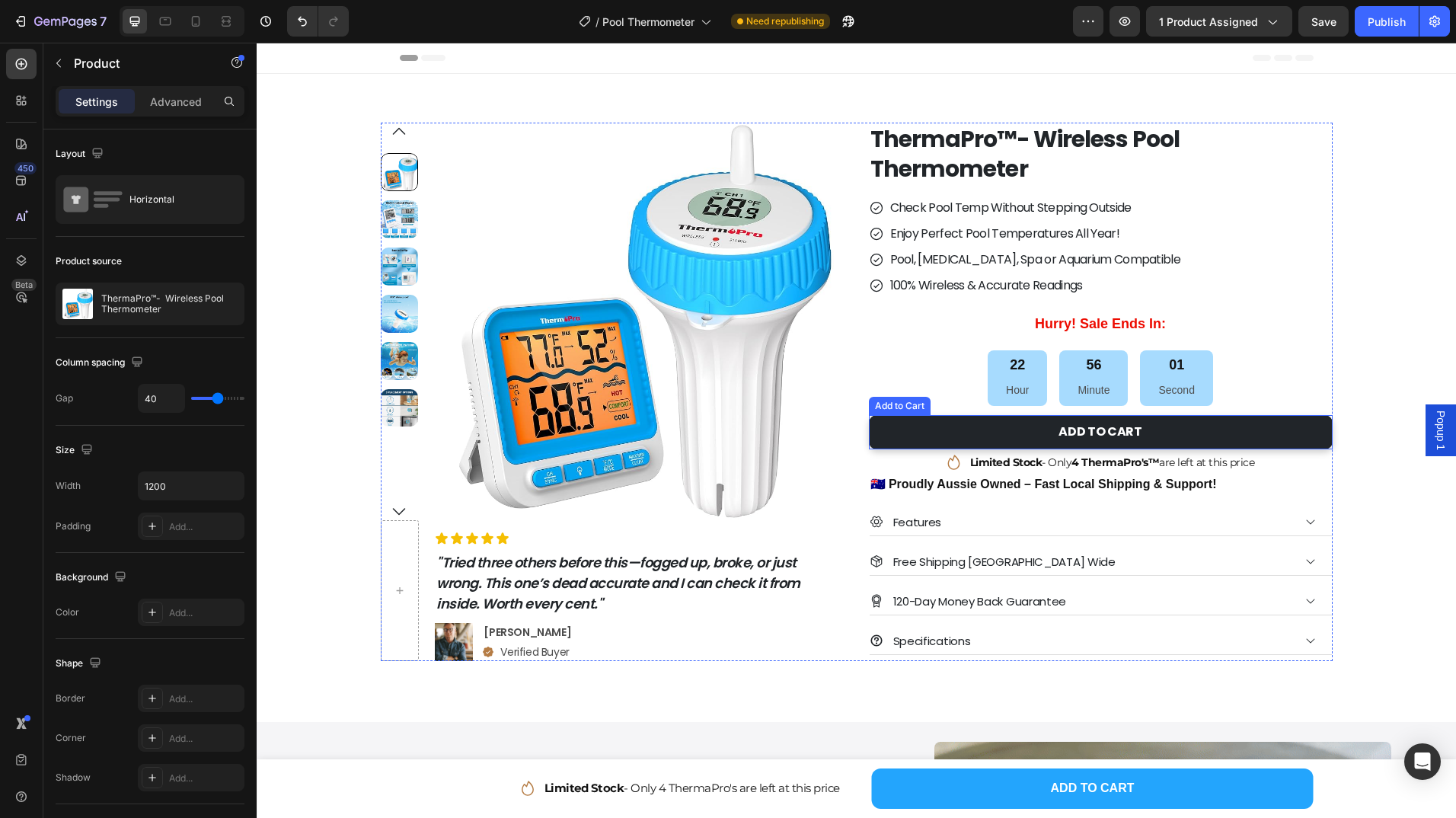
click at [1023, 429] on button "ADD TO CART" at bounding box center [1101, 431] width 464 height 34
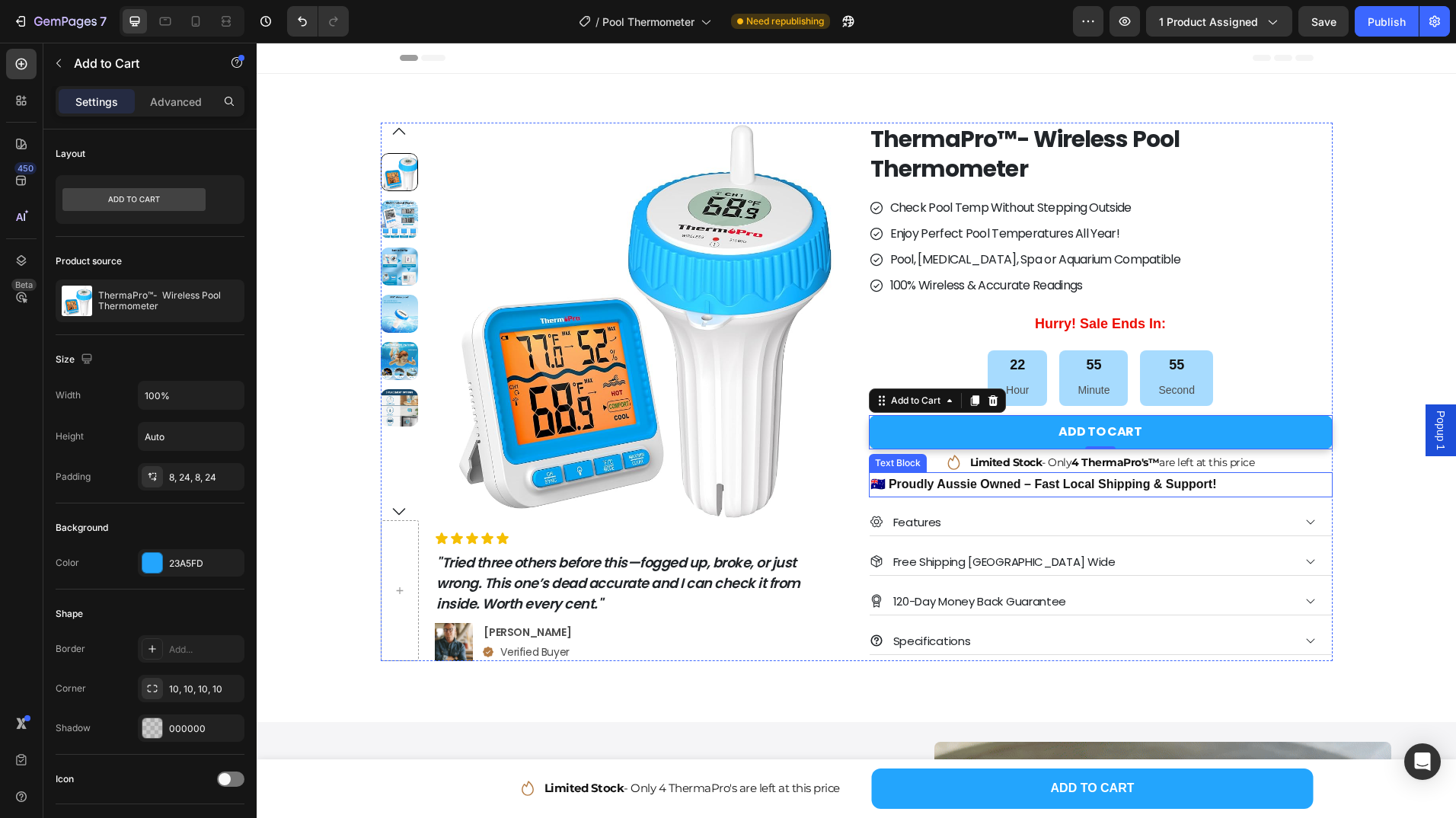
click at [978, 487] on p "🇦🇺 Proudly Aussie Owned – Fast Local Shipping & Support!" at bounding box center [1100, 484] width 461 height 22
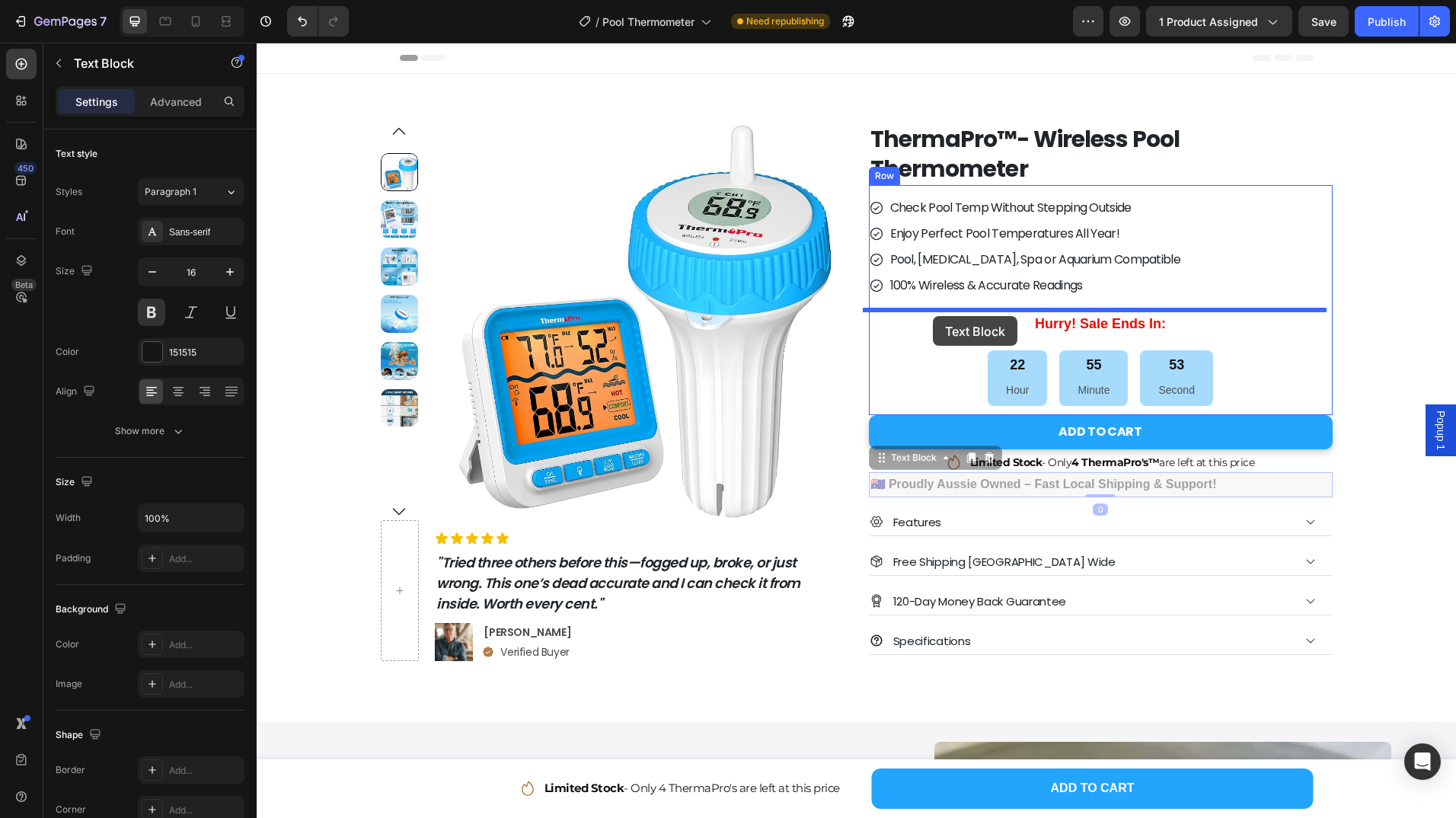
drag, startPoint x: 908, startPoint y: 482, endPoint x: 933, endPoint y: 316, distance: 167.9
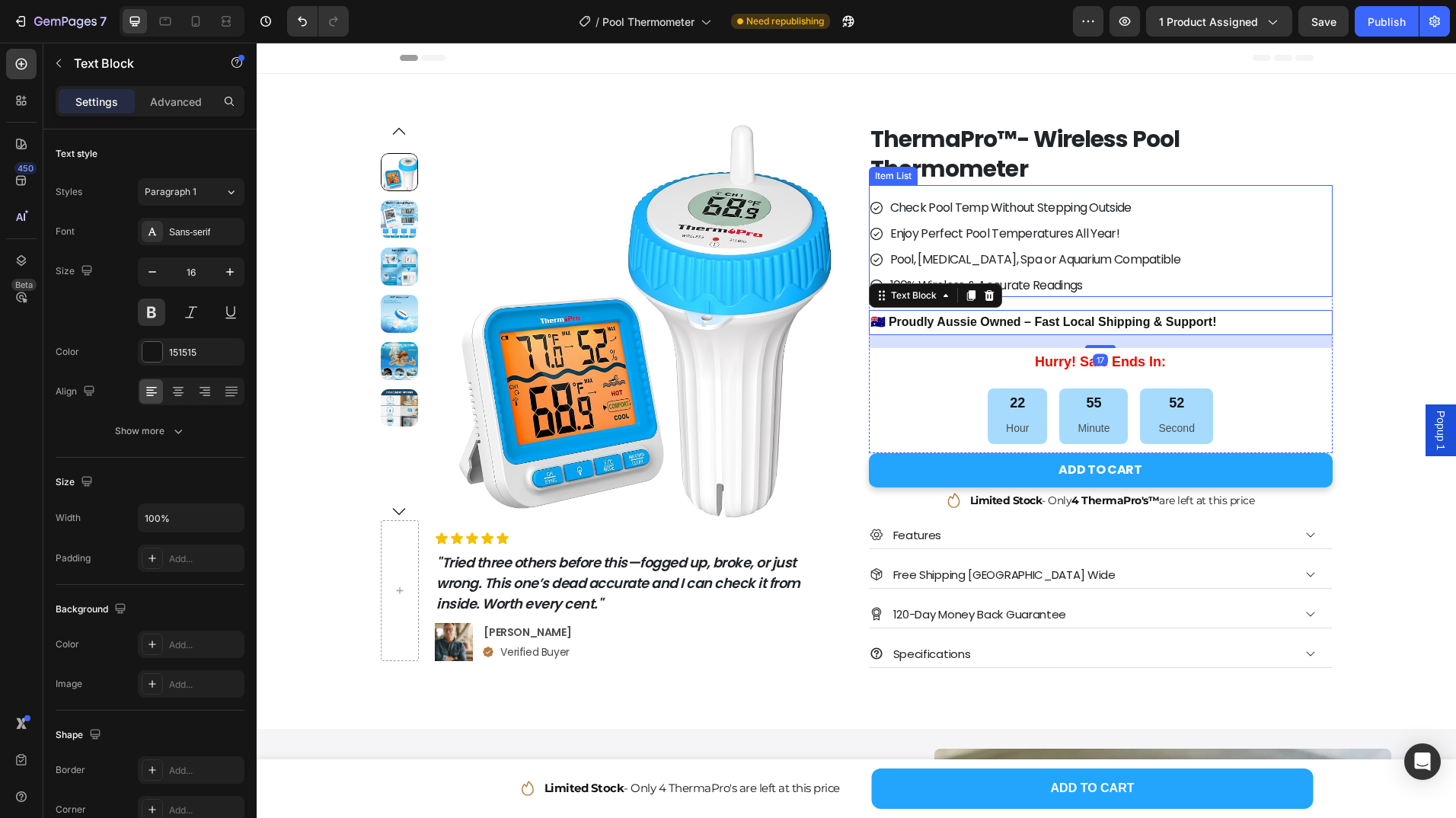
click at [1285, 278] on div "Check Pool Temp Without Stepping Outside Enjoy Perfect Pool Temperatures All Ye…" at bounding box center [1101, 247] width 464 height 100
click at [1180, 323] on p "🇦🇺 Proudly Aussie Owned – Fast Local Shipping & Support!" at bounding box center [1100, 322] width 461 height 22
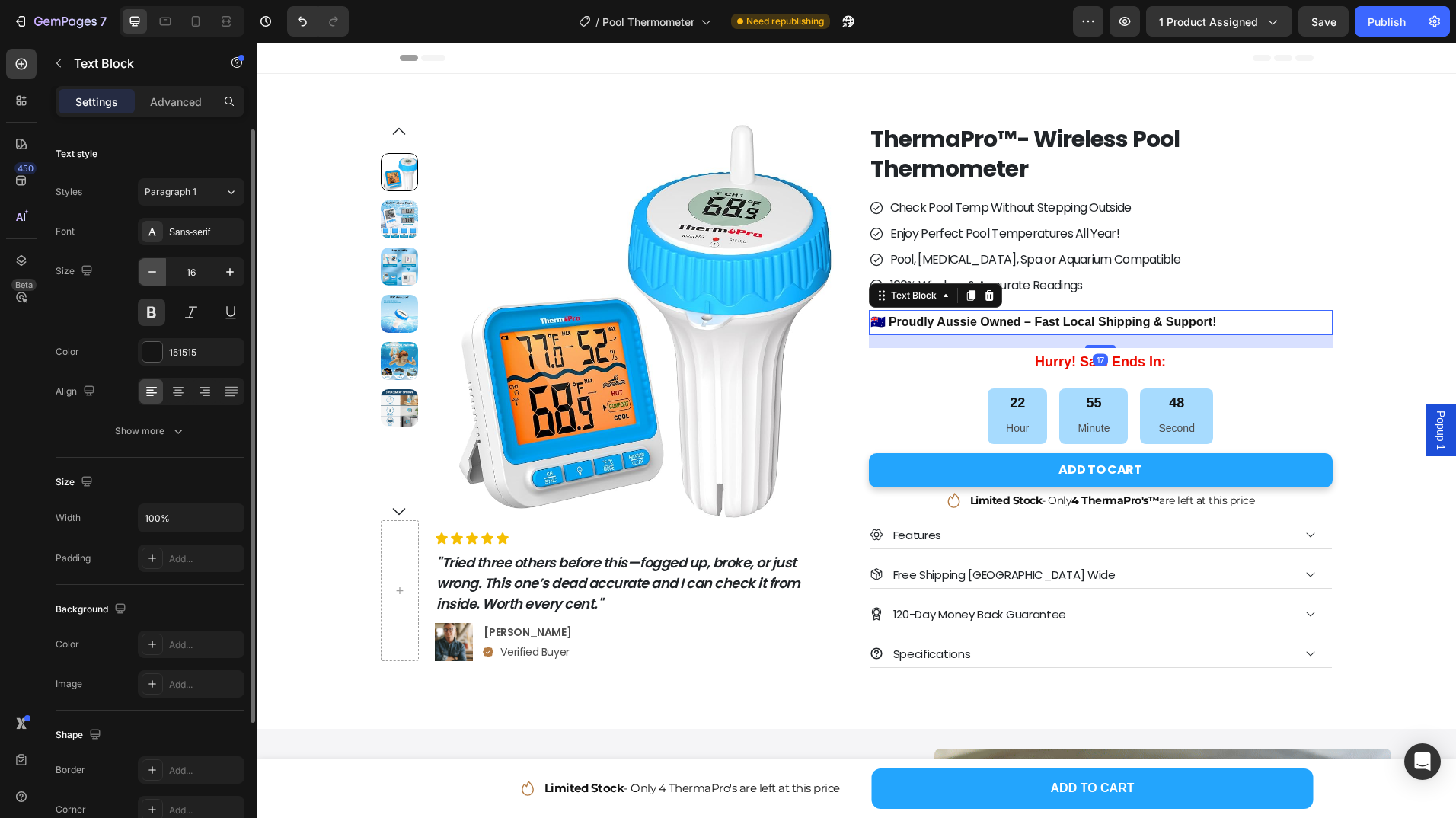
click at [159, 269] on icon "button" at bounding box center [152, 271] width 15 height 15
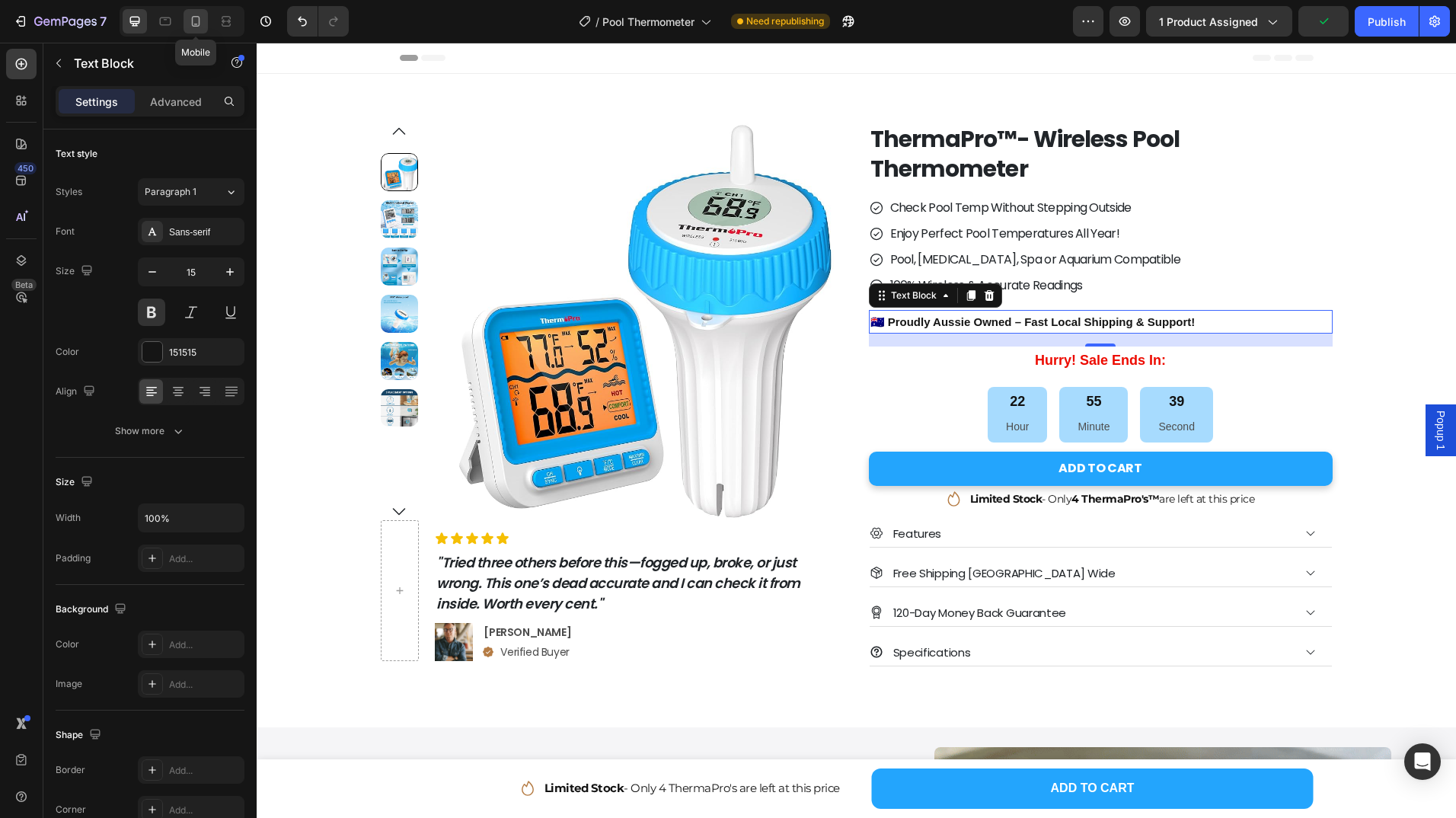
click at [196, 20] on icon at bounding box center [196, 21] width 15 height 15
type input "14"
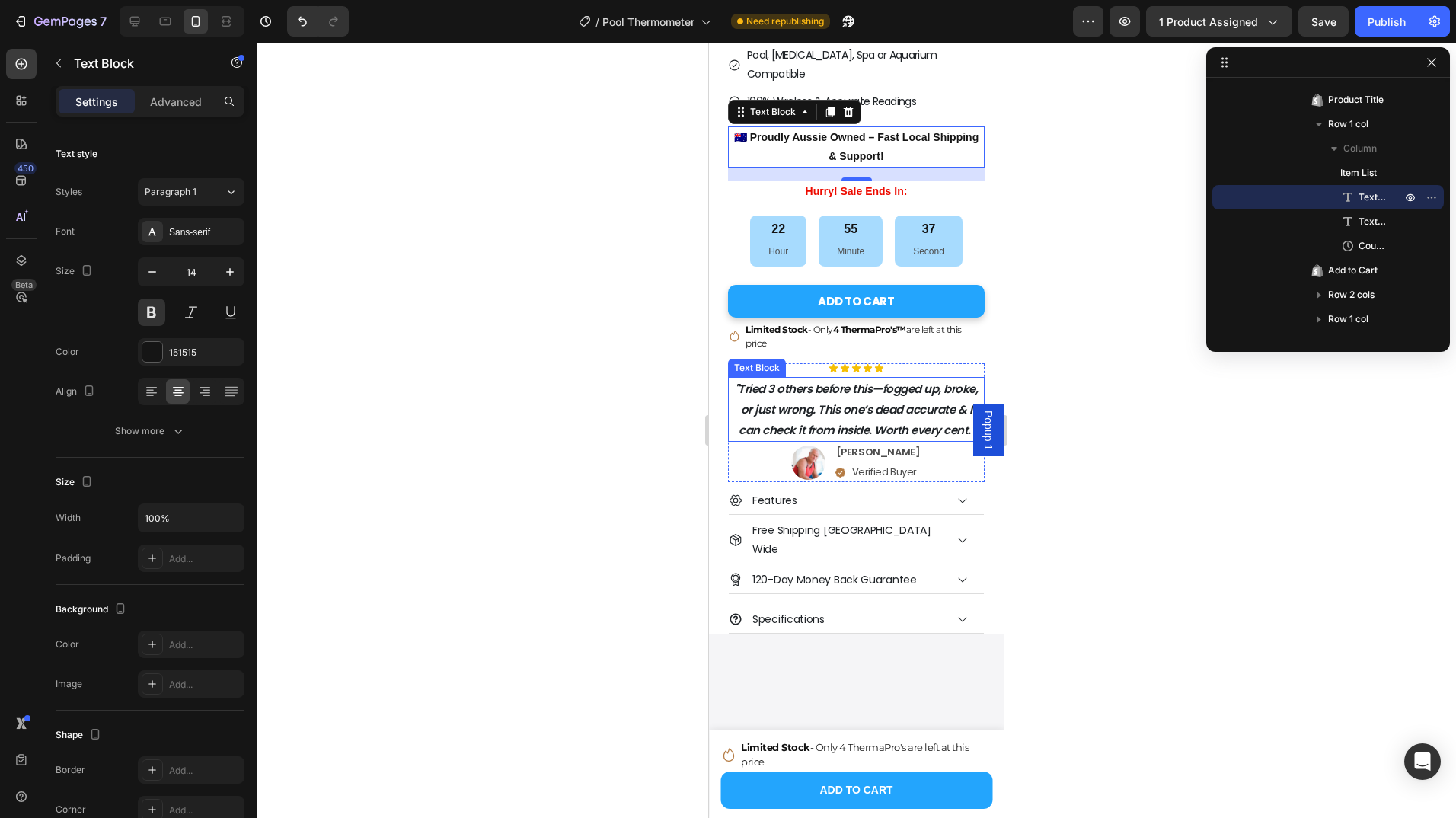
scroll to position [222, 0]
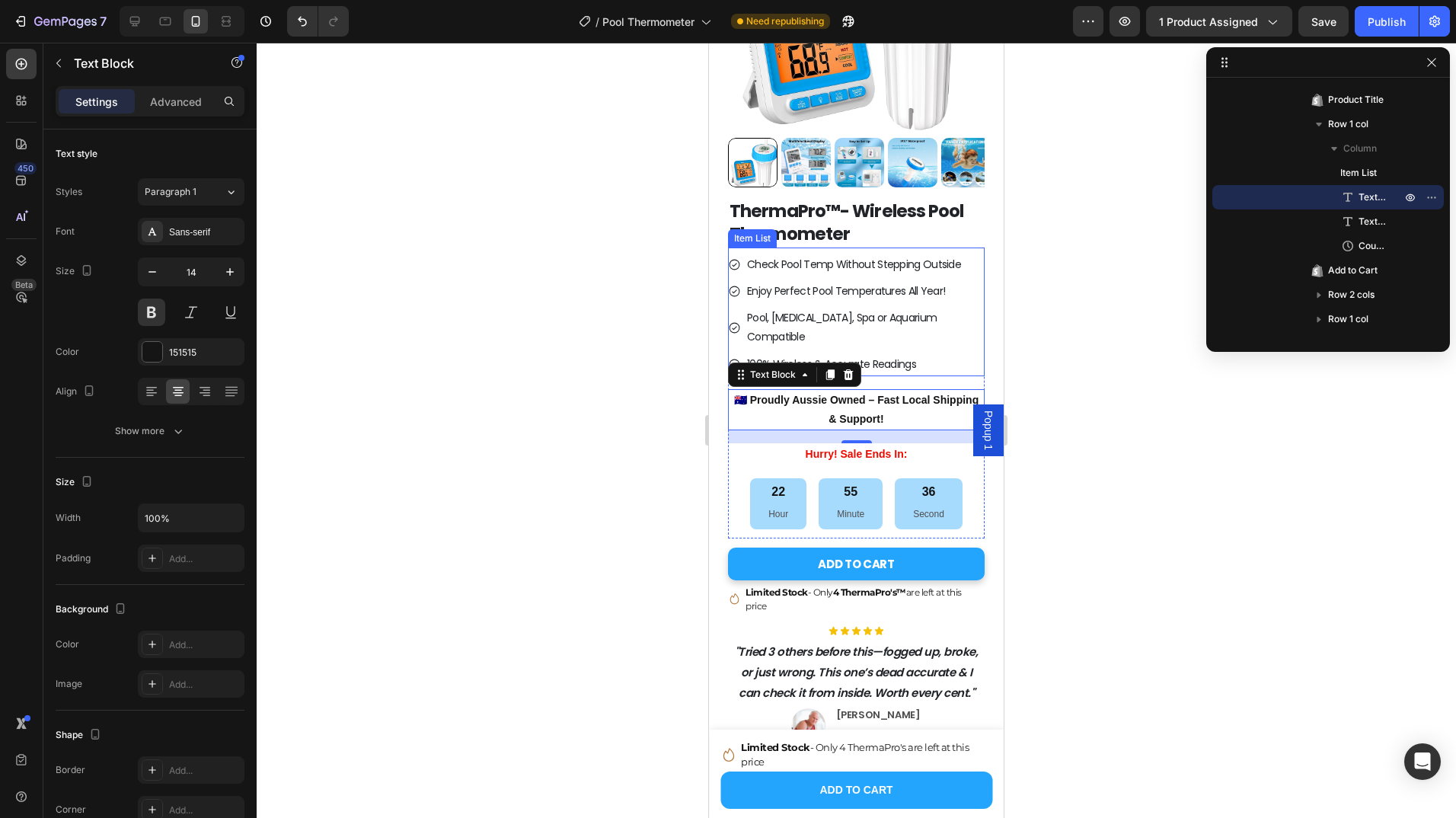
click at [891, 262] on p "Check Pool Temp Without Stepping Outside" at bounding box center [864, 265] width 235 height 19
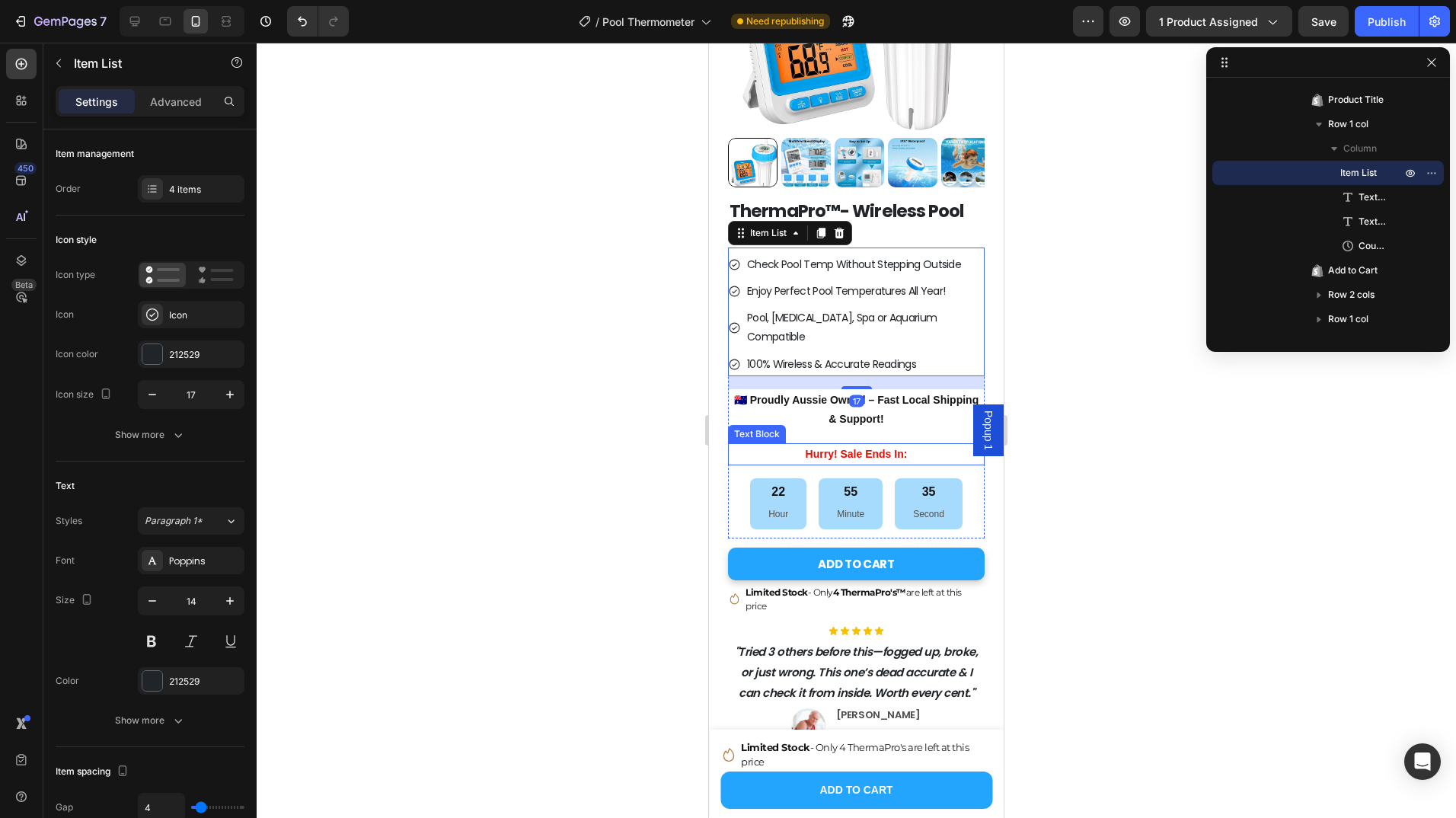
click at [898, 445] on p "Hurry! Sale Ends In:" at bounding box center [856, 454] width 254 height 19
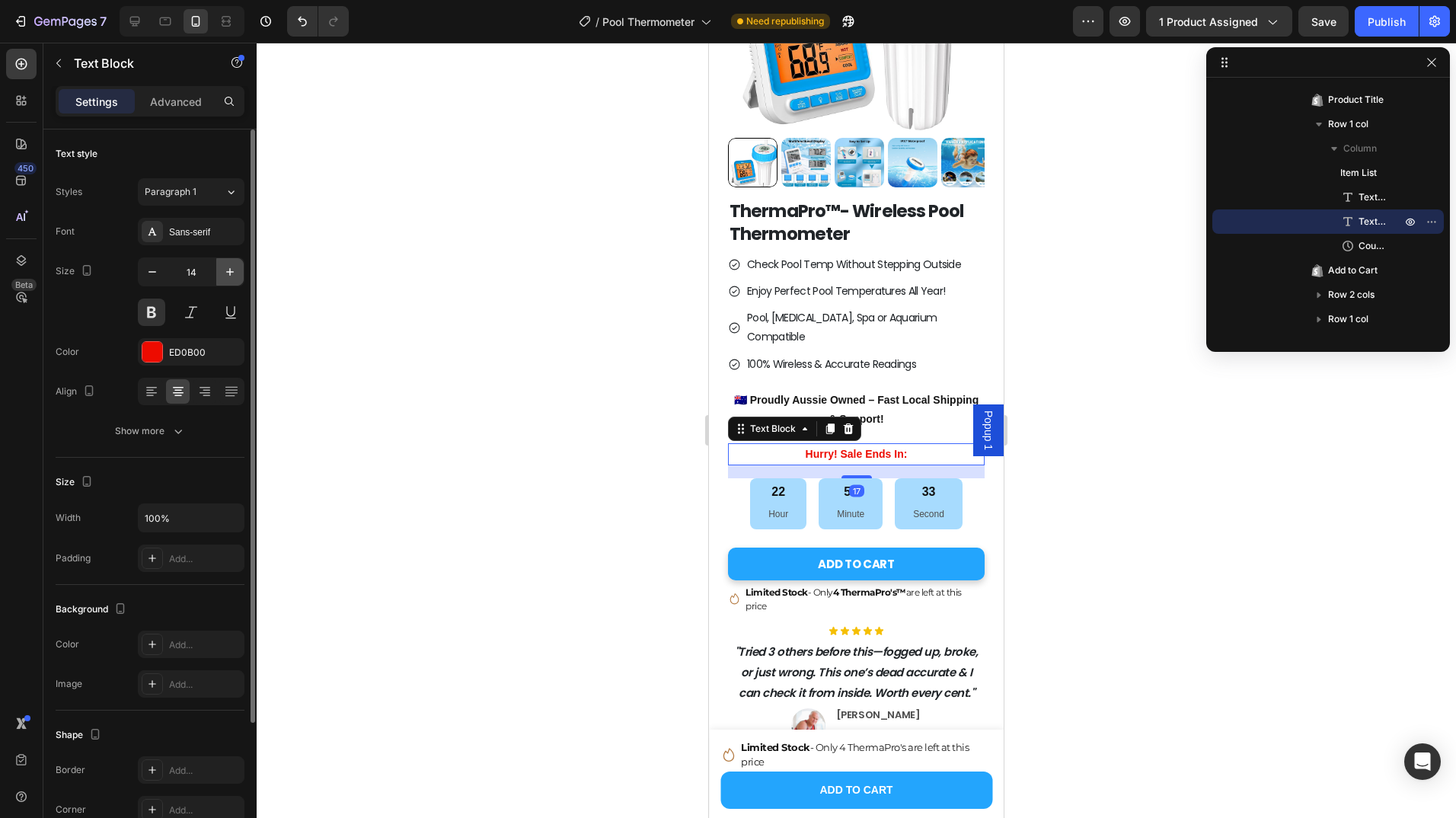
click at [230, 269] on icon "button" at bounding box center [230, 271] width 8 height 8
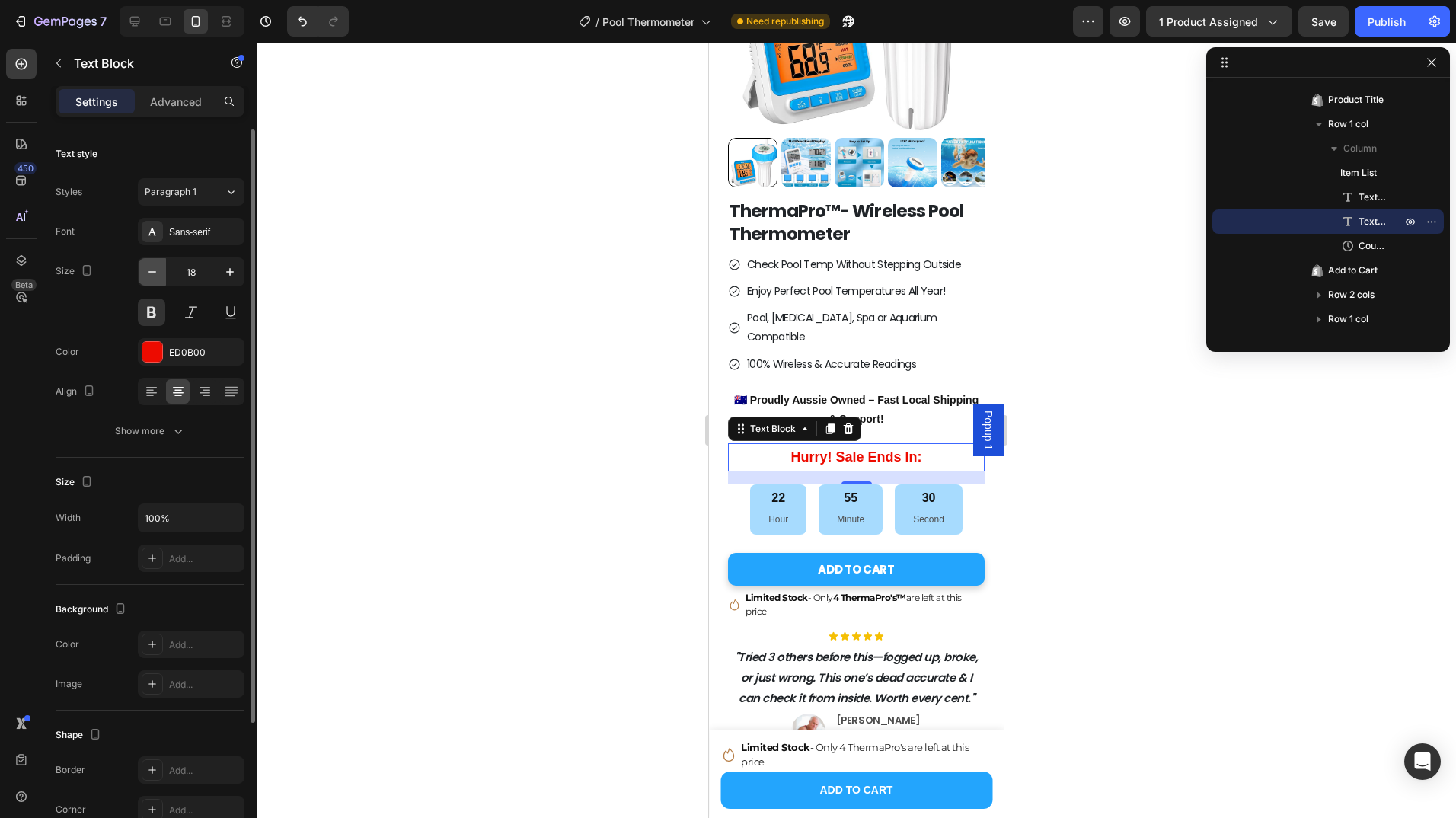
click at [154, 273] on icon "button" at bounding box center [152, 271] width 15 height 15
type input "17"
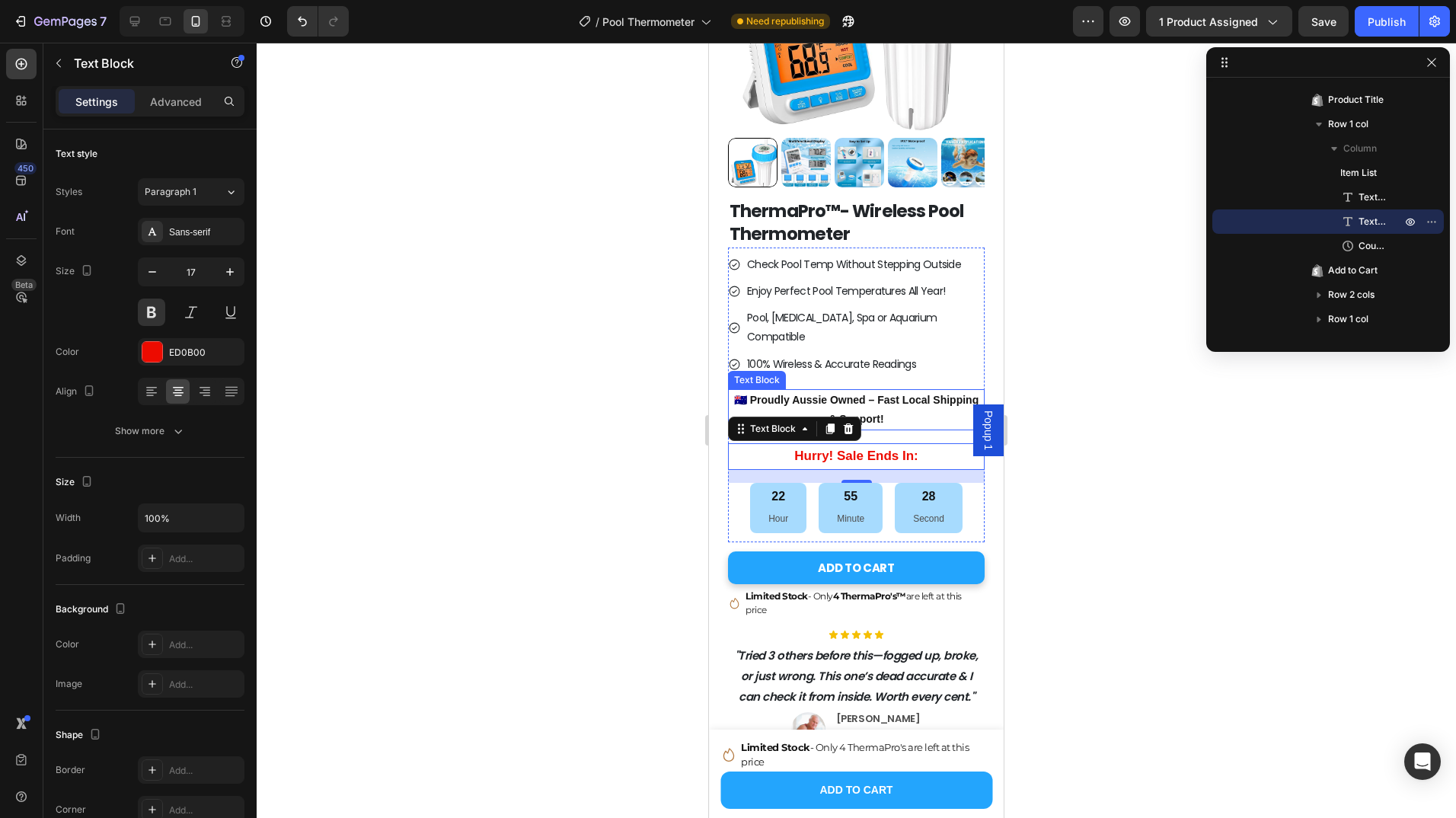
click at [913, 391] on p "🇦🇺 Proudly Aussie Owned – Fast Local Shipping & Support!" at bounding box center [856, 409] width 254 height 38
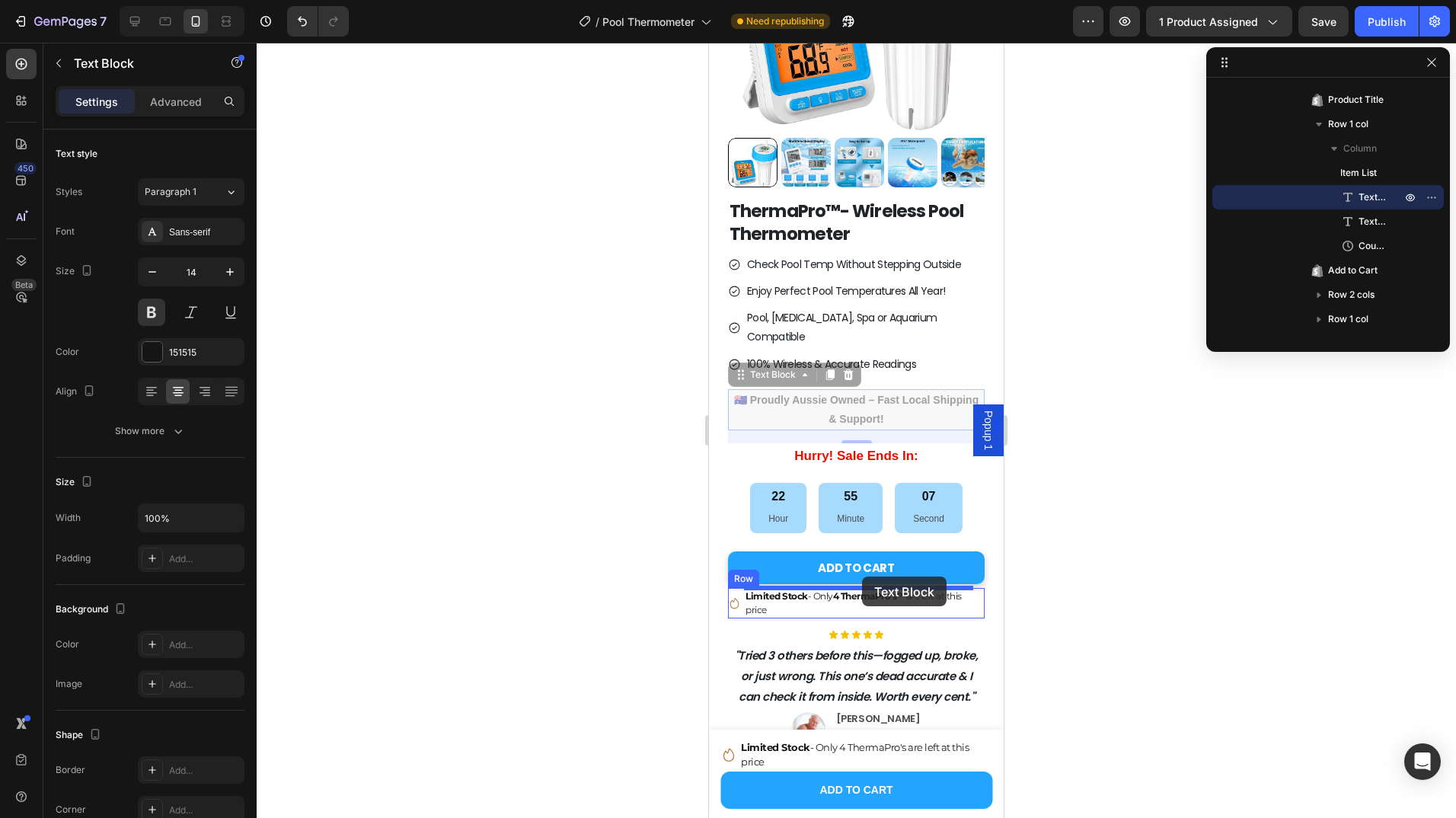
drag, startPoint x: 865, startPoint y: 380, endPoint x: 862, endPoint y: 577, distance: 197.0
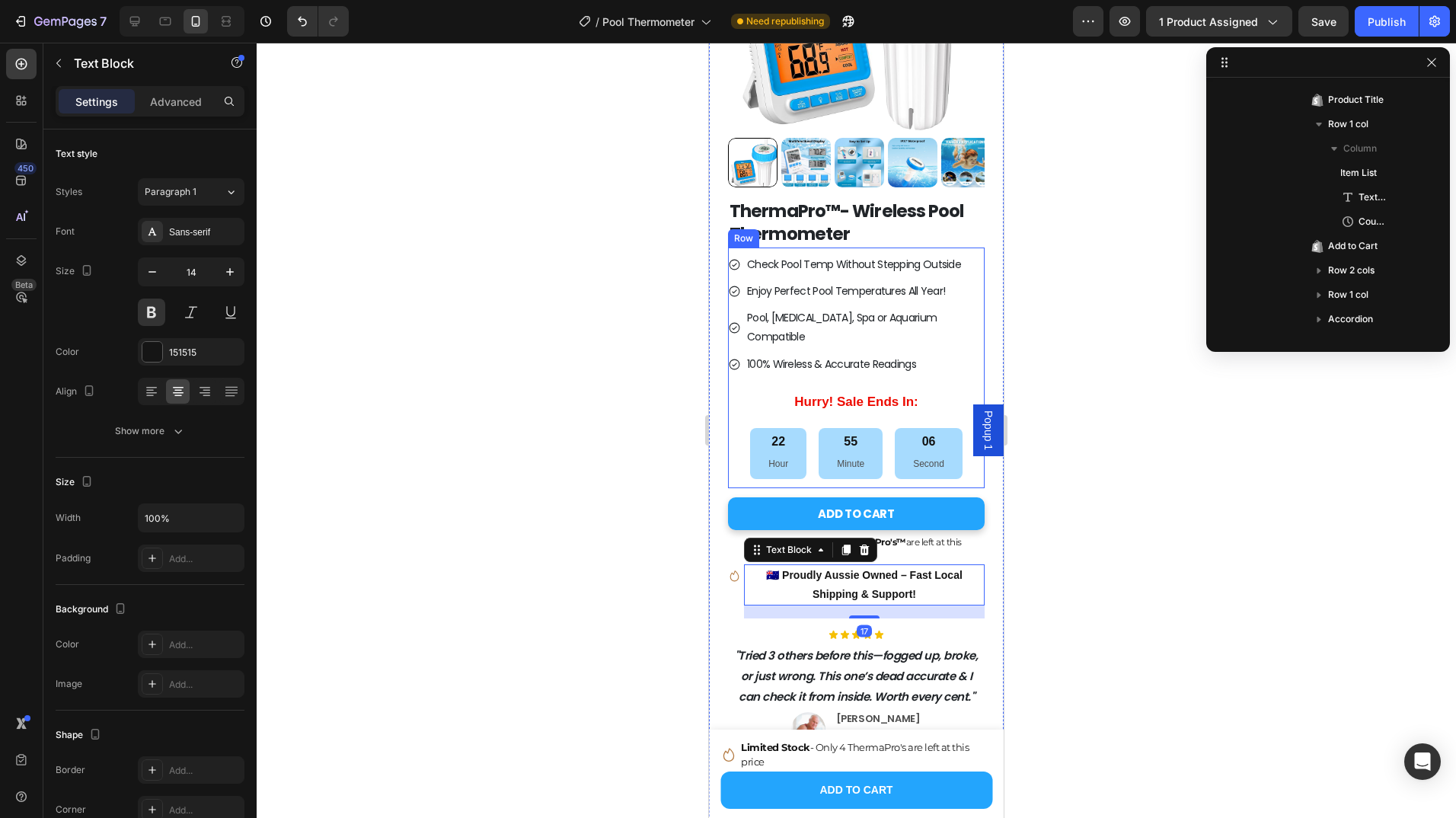
click at [910, 349] on div "Check Pool Temp Without Stepping Outside Enjoy Perfect Pool Temperatures All Ye…" at bounding box center [856, 367] width 256 height 240
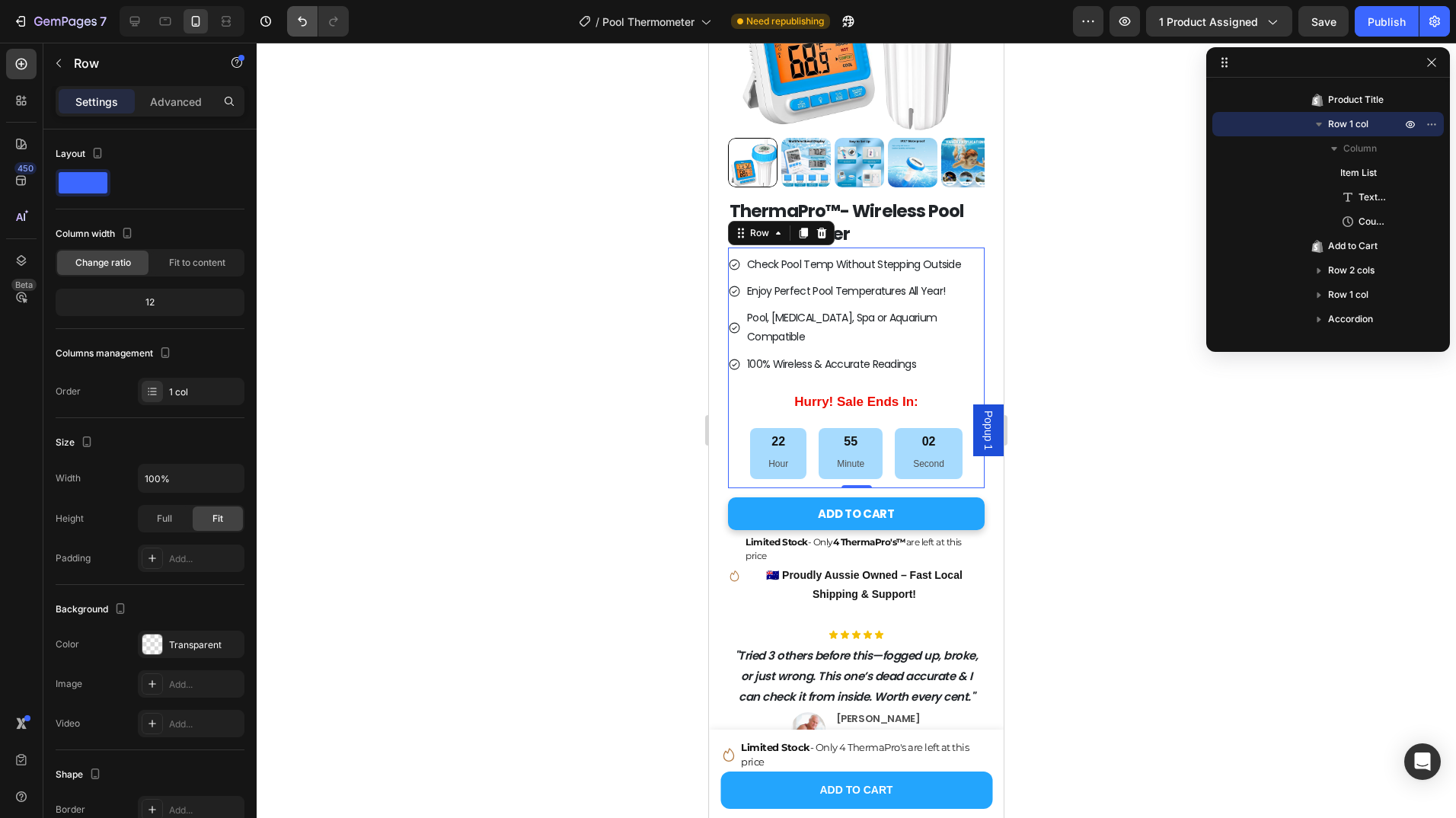
click at [287, 13] on button "Undo/Redo" at bounding box center [302, 21] width 31 height 31
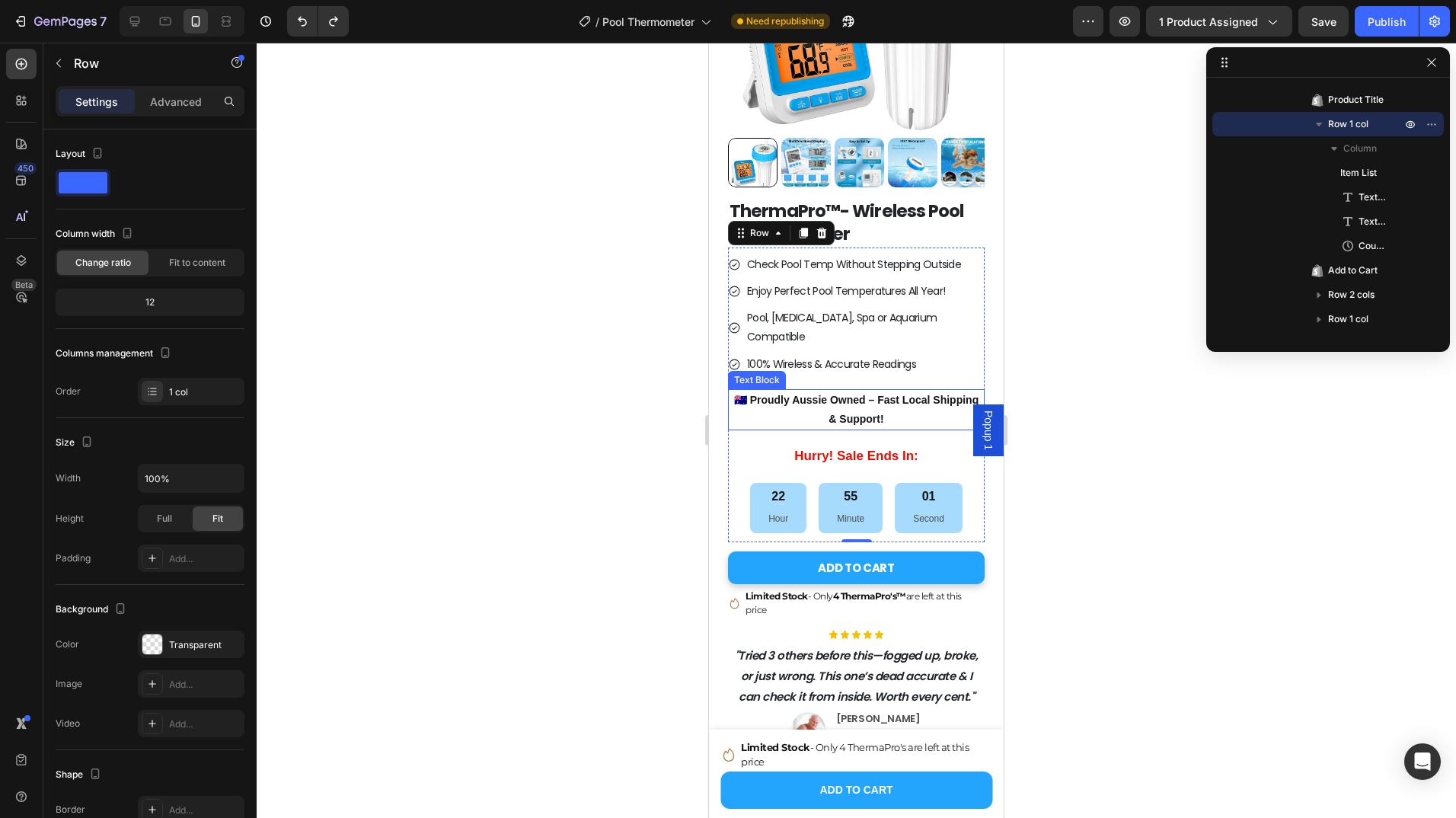
click at [859, 391] on p "🇦🇺 Proudly Aussie Owned – Fast Local Shipping & Support!" at bounding box center [856, 409] width 254 height 38
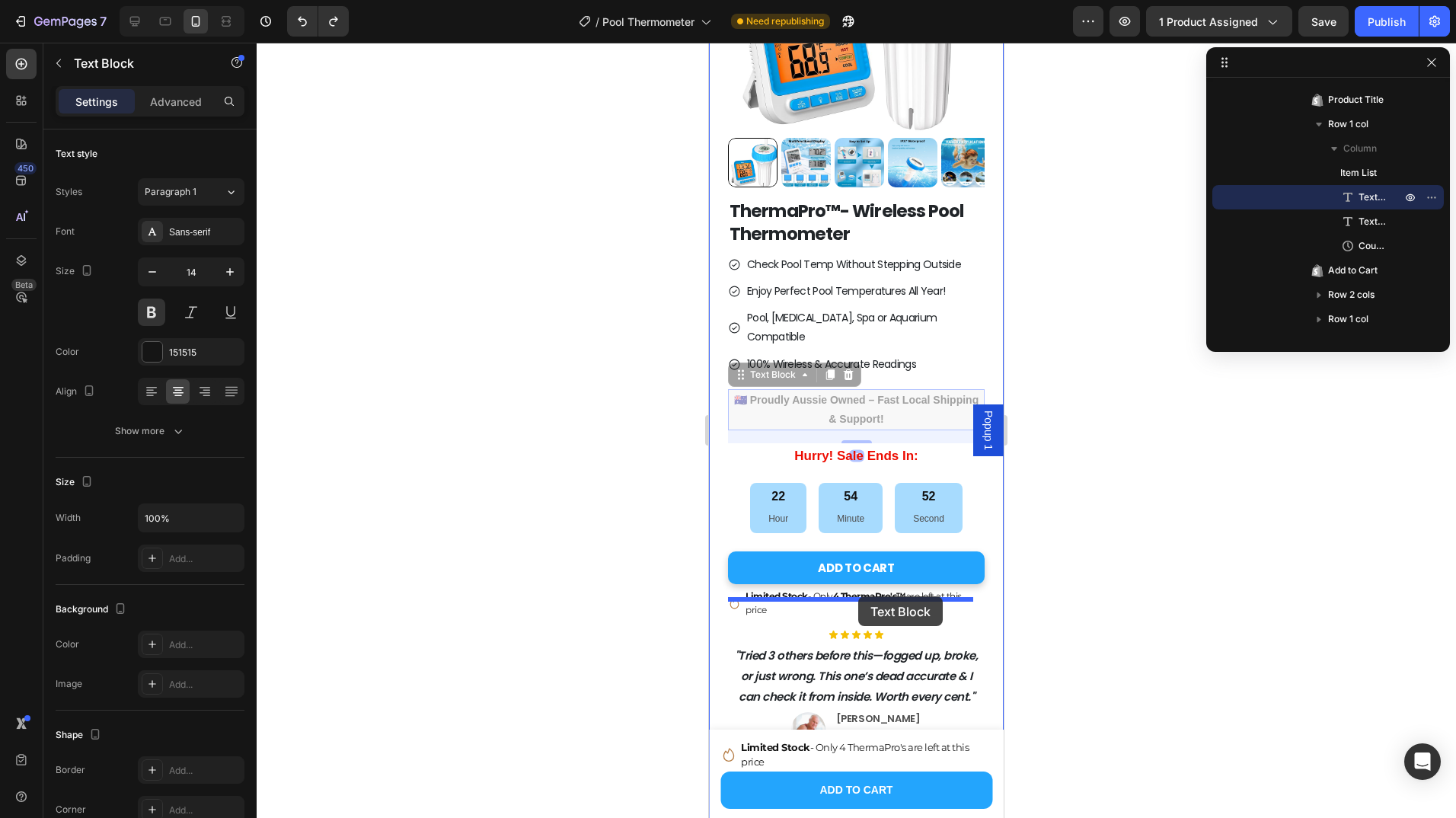
drag, startPoint x: 826, startPoint y: 388, endPoint x: 859, endPoint y: 596, distance: 210.6
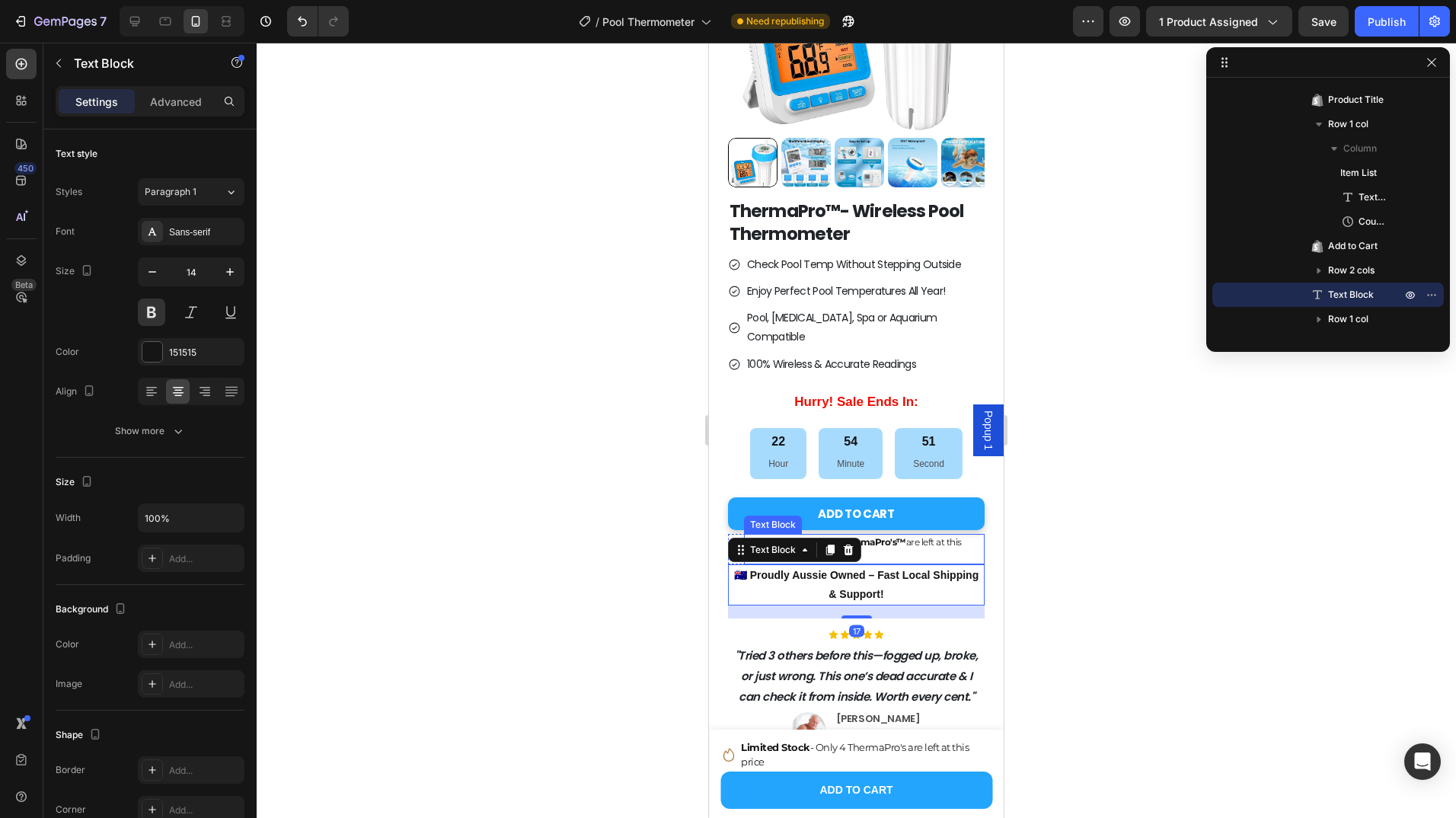
click at [945, 535] on p "Limited Stock - Only 4 ThermaPro's™ are left at this price" at bounding box center [865, 549] width 238 height 27
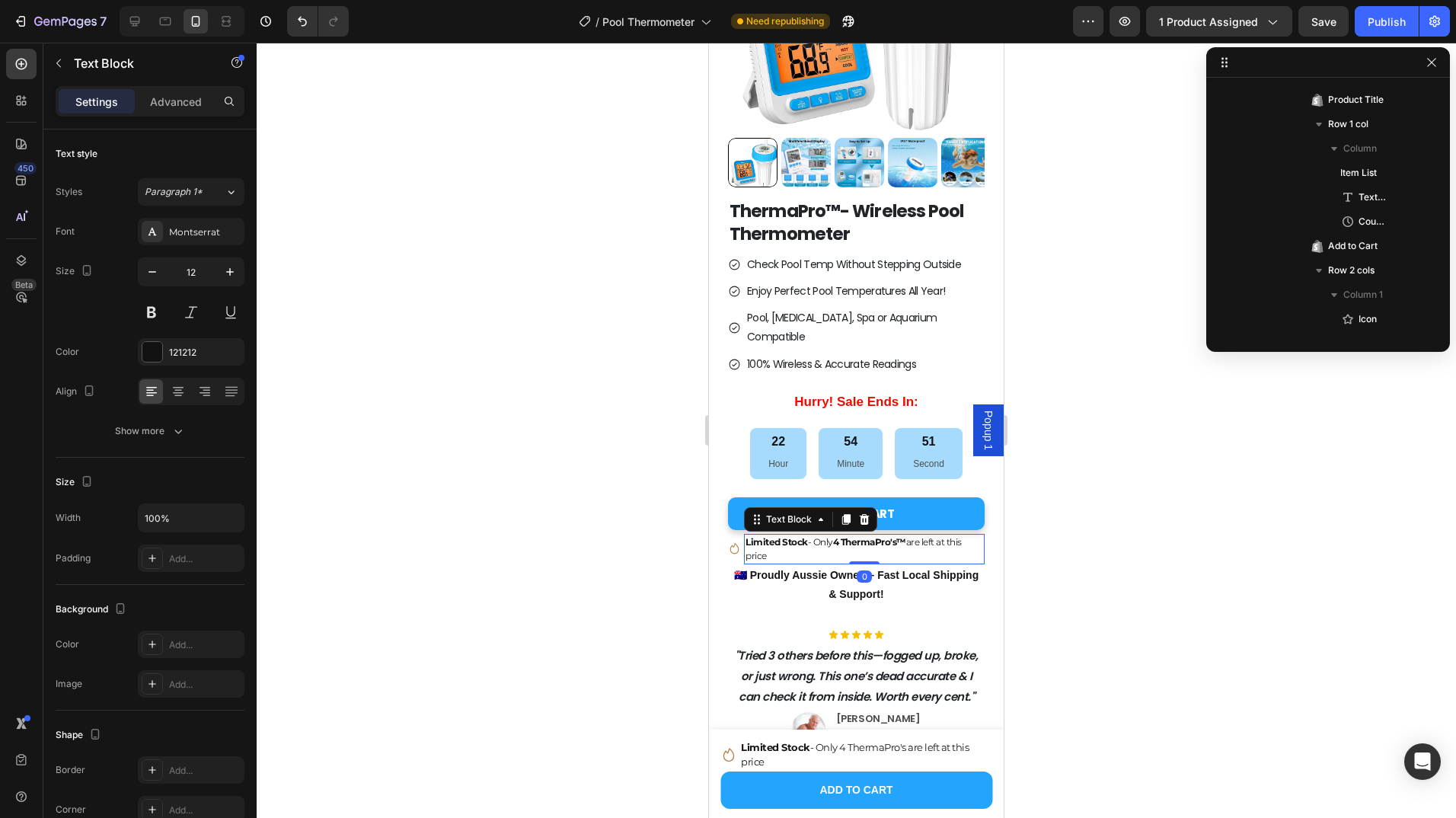
scroll to position [410, 0]
click at [867, 514] on icon at bounding box center [864, 520] width 10 height 11
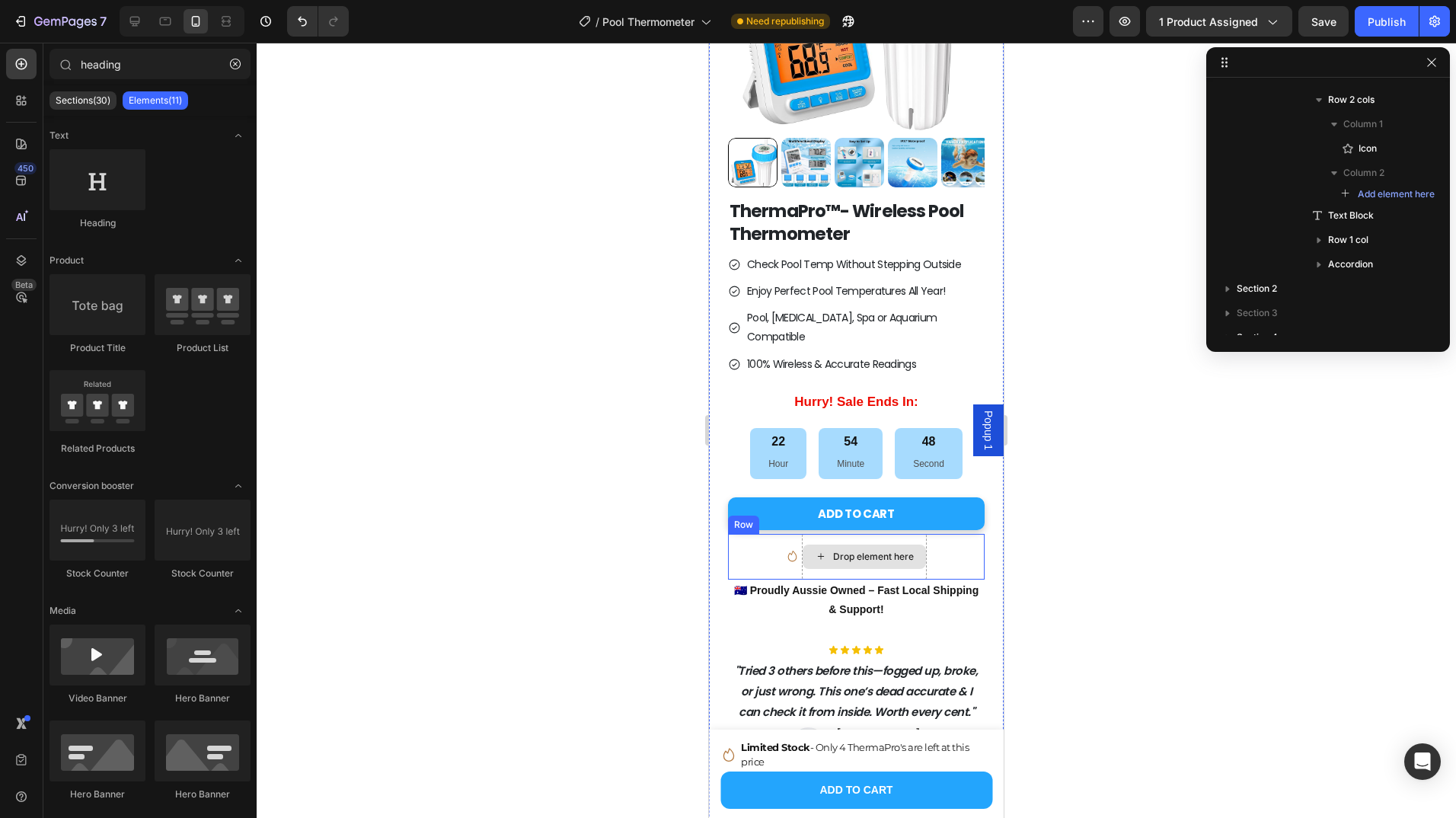
click at [879, 544] on div "Drop element here" at bounding box center [864, 556] width 123 height 25
click at [751, 534] on div "Icon Drop element here Row" at bounding box center [856, 556] width 256 height 46
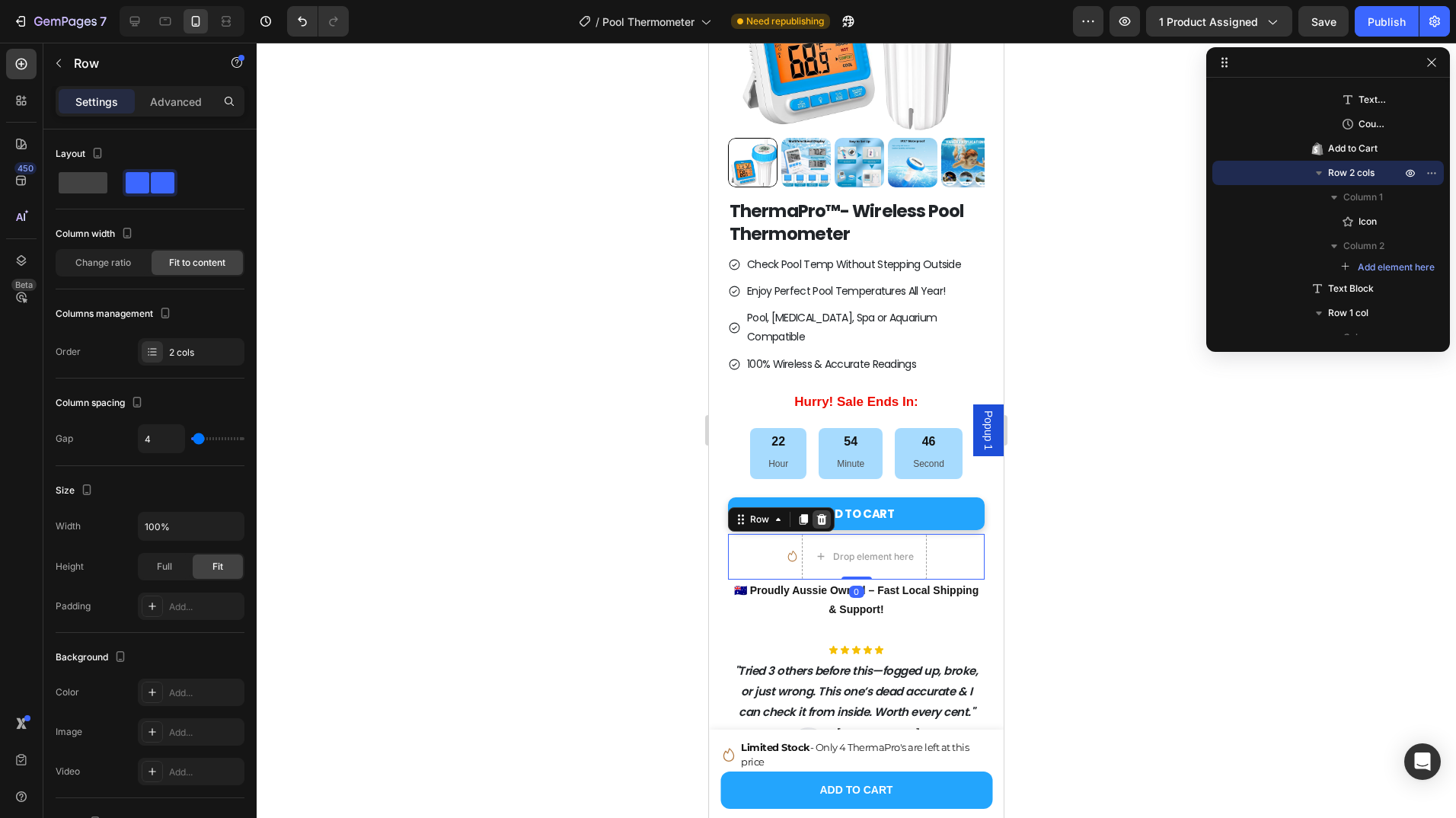
click at [822, 514] on icon at bounding box center [822, 520] width 10 height 11
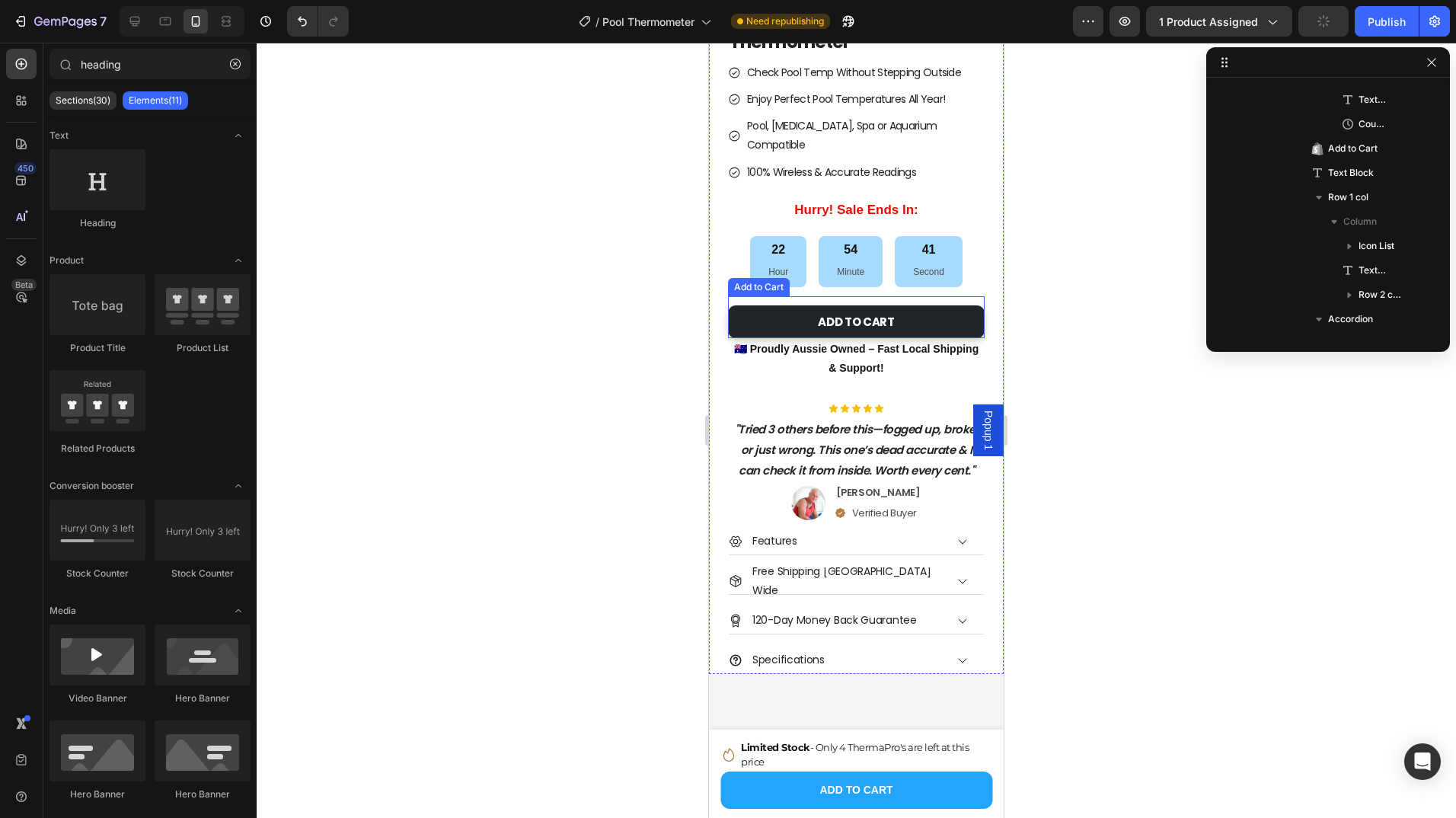
scroll to position [414, 0]
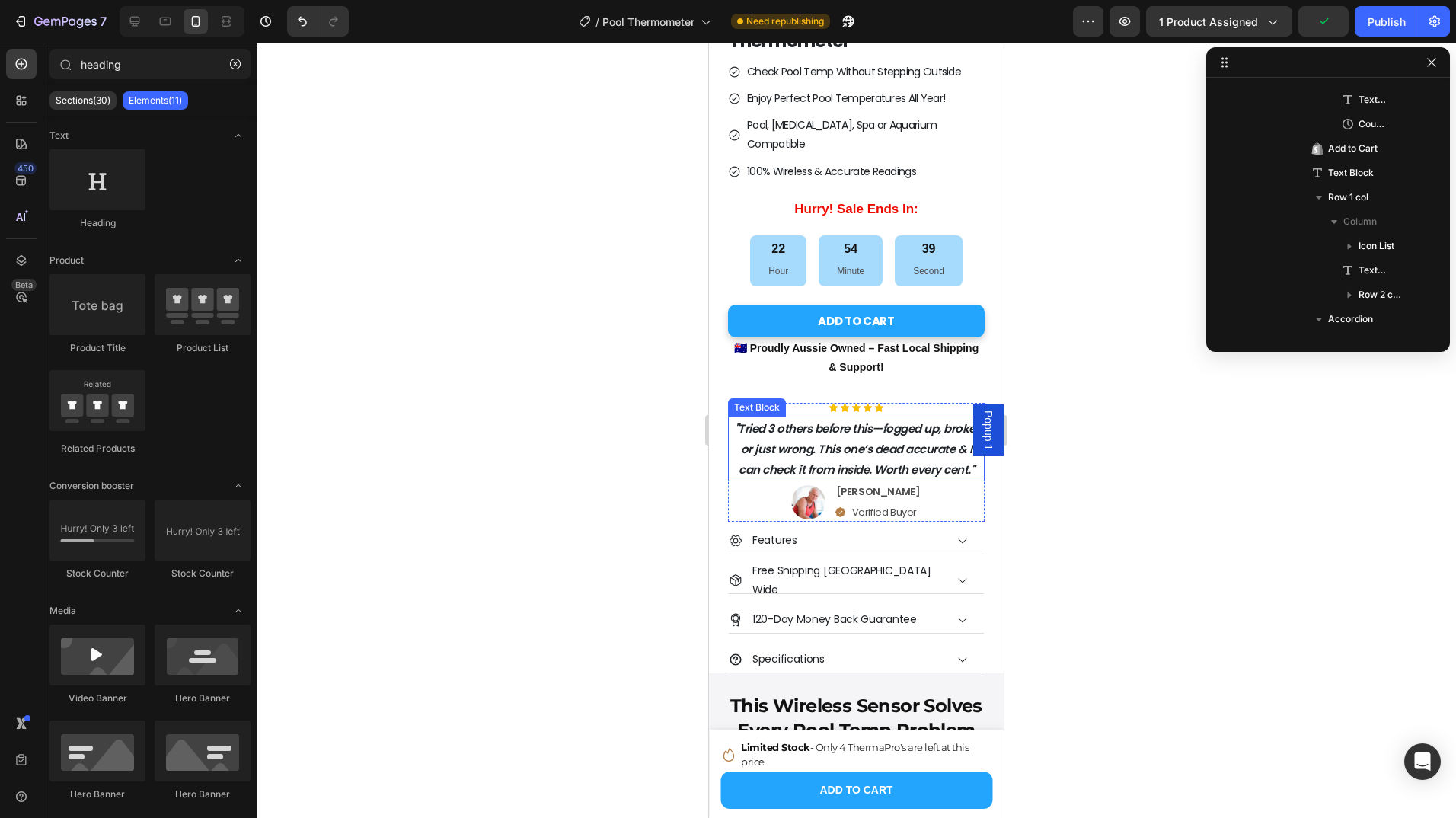
click at [901, 430] on p ""Tried 3 others before this—fogged up, broke, or just wrong. This one’s dead ac…" at bounding box center [856, 449] width 254 height 62
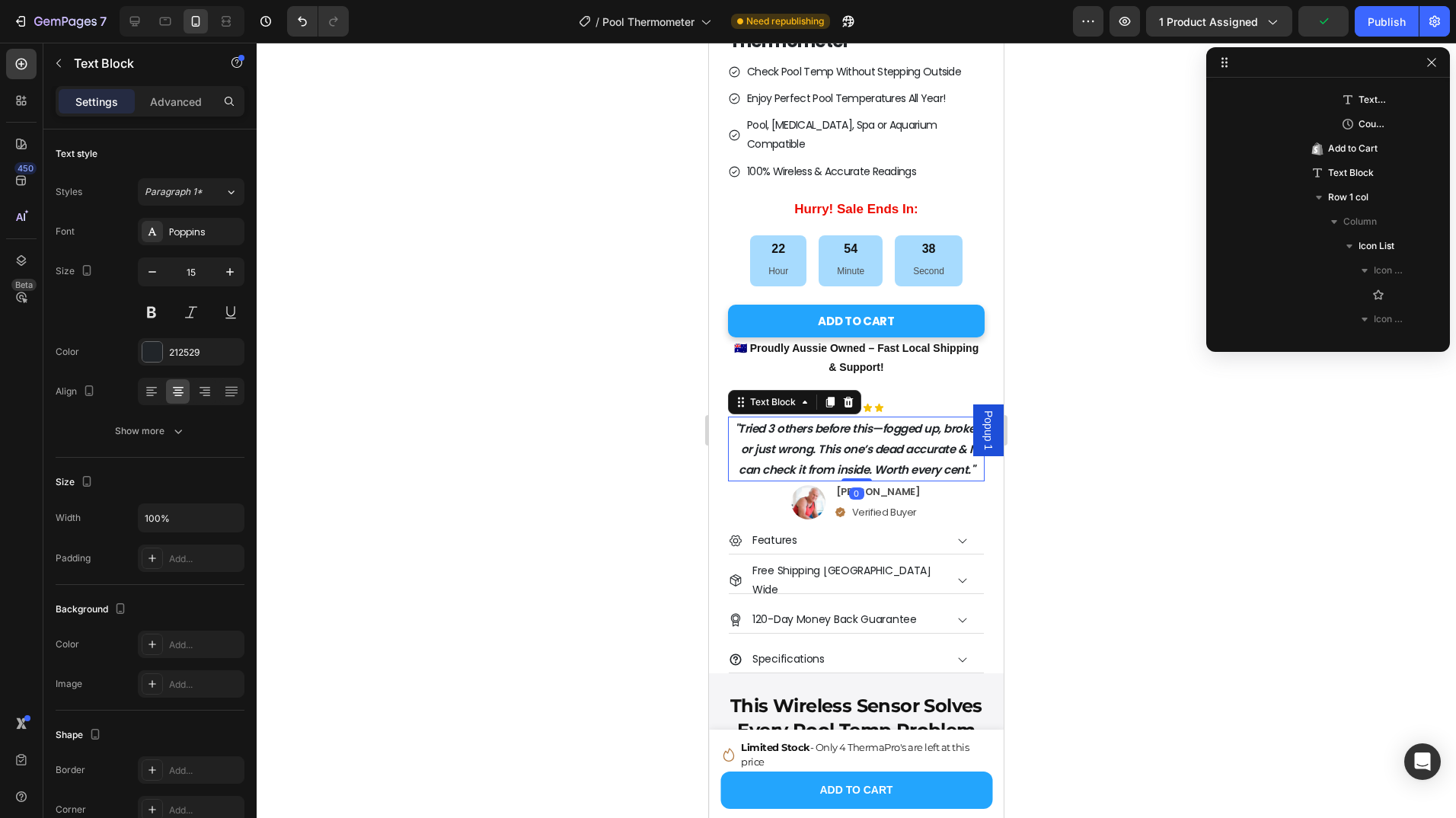
scroll to position [727, 0]
click at [870, 431] on icon ""Tried 3 others before this—fogged up, broke, or just wrong. This one’s dead ac…" at bounding box center [857, 448] width 244 height 57
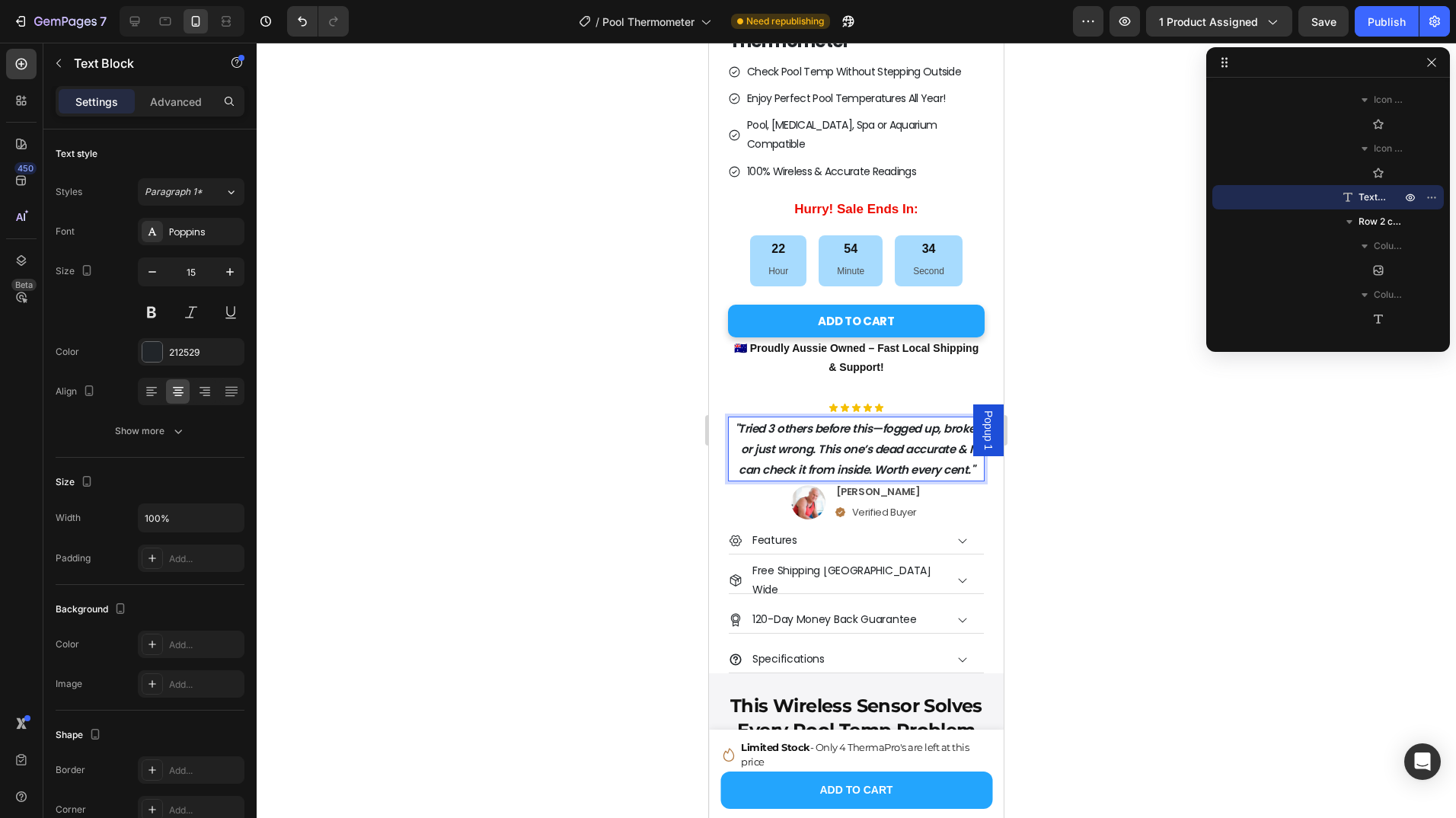
click at [810, 420] on icon ""Tried 3 others before this—fogged up, broke, or just wrong. This one’s dead ac…" at bounding box center [857, 448] width 244 height 57
click at [805, 423] on icon ""Tried 3 others before this—fogged up, broke, or just wrong. This one’s dead ac…" at bounding box center [857, 448] width 244 height 57
click at [859, 425] on icon ""Tried 3 others before this—fogged up, broke, or just wrong. This one’s dead ac…" at bounding box center [857, 448] width 244 height 57
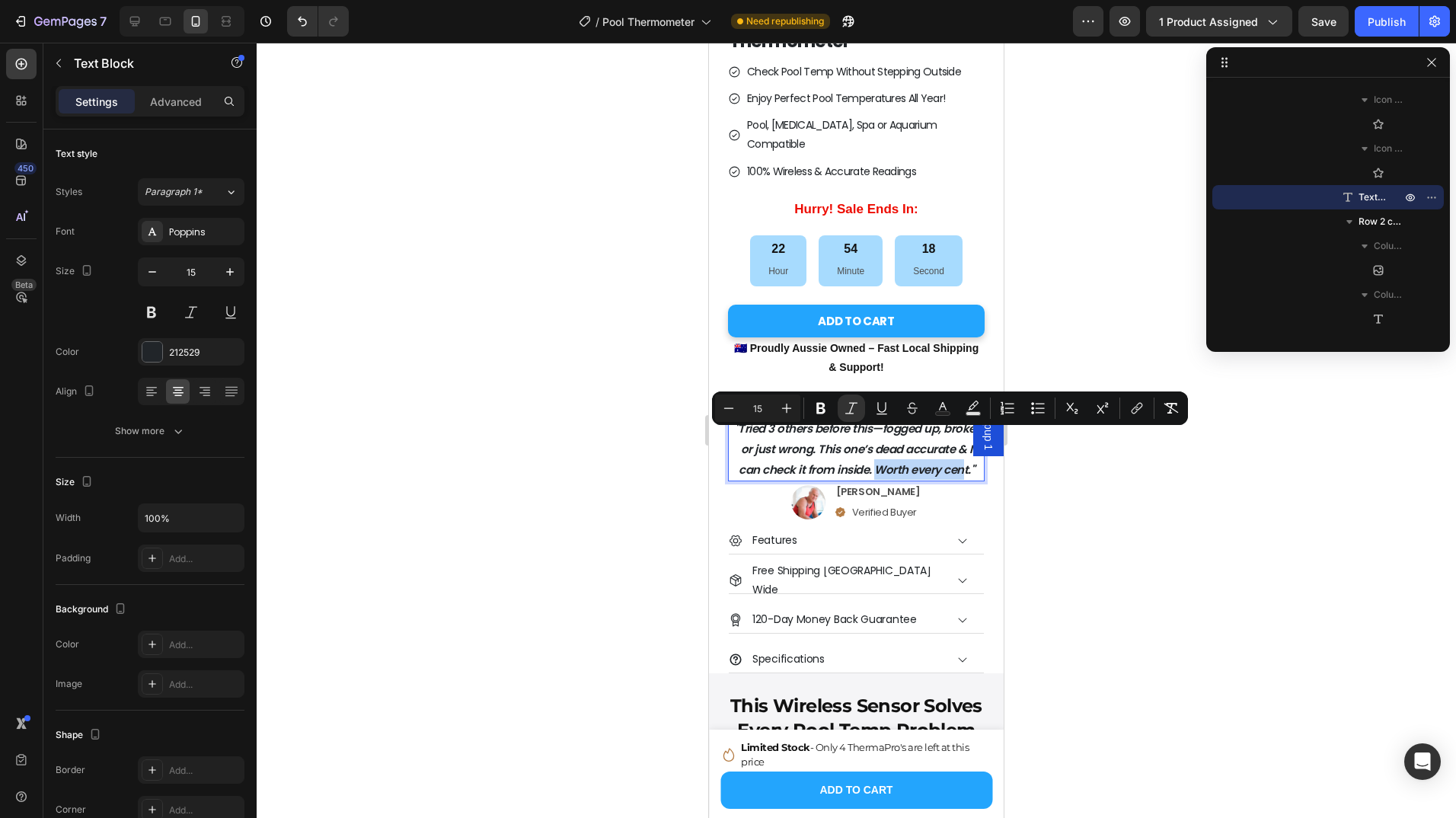
drag, startPoint x: 874, startPoint y: 437, endPoint x: 959, endPoint y: 443, distance: 85.2
click at [959, 443] on icon ""Tried 3 others before this—fogged up, broke, or just wrong. This one’s dead ac…" at bounding box center [857, 448] width 244 height 57
click at [928, 485] on div "Image [PERSON_NAME] Text Block Verified Buyer Item List Row" at bounding box center [856, 504] width 256 height 37
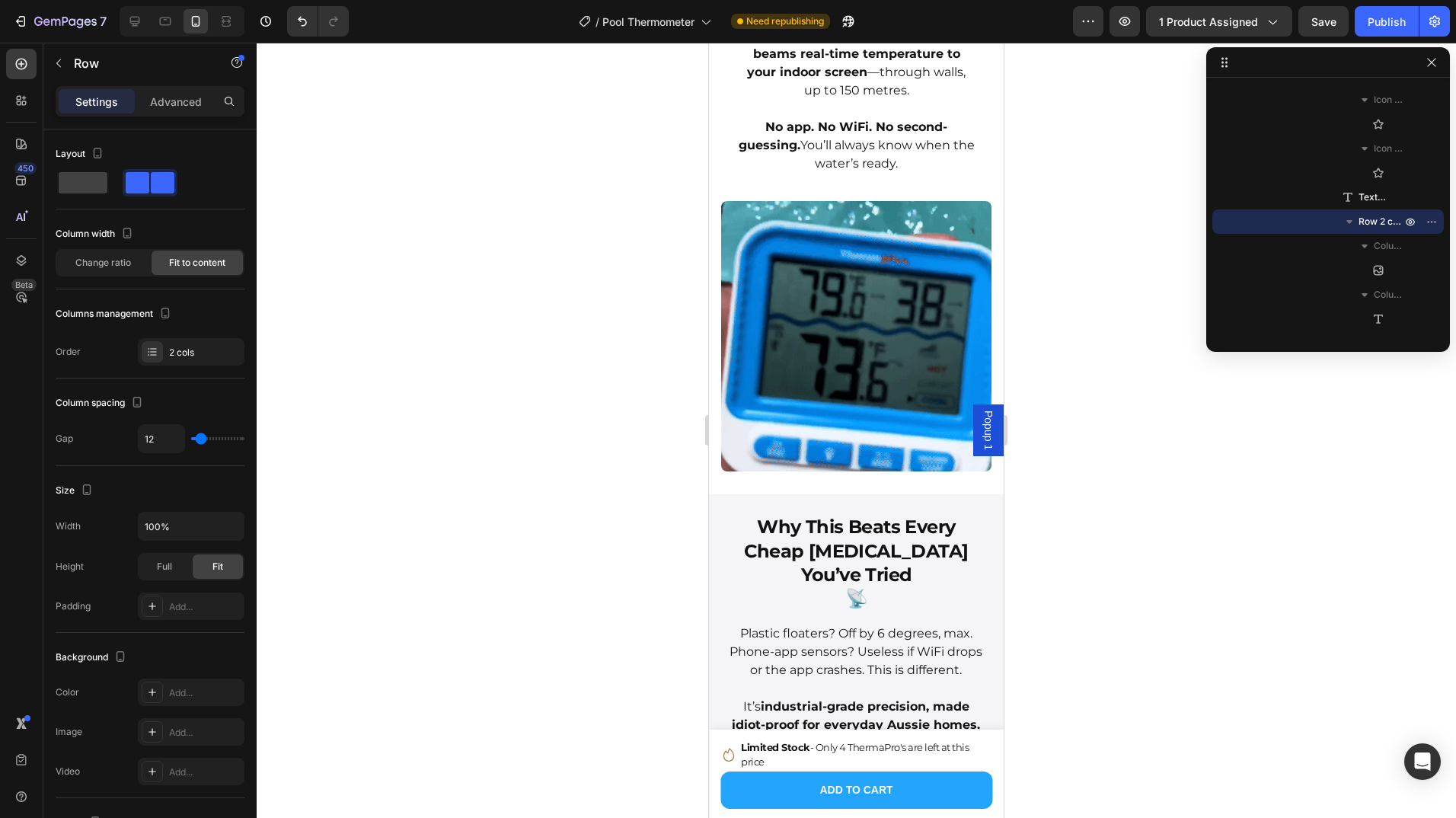
scroll to position [2067, 0]
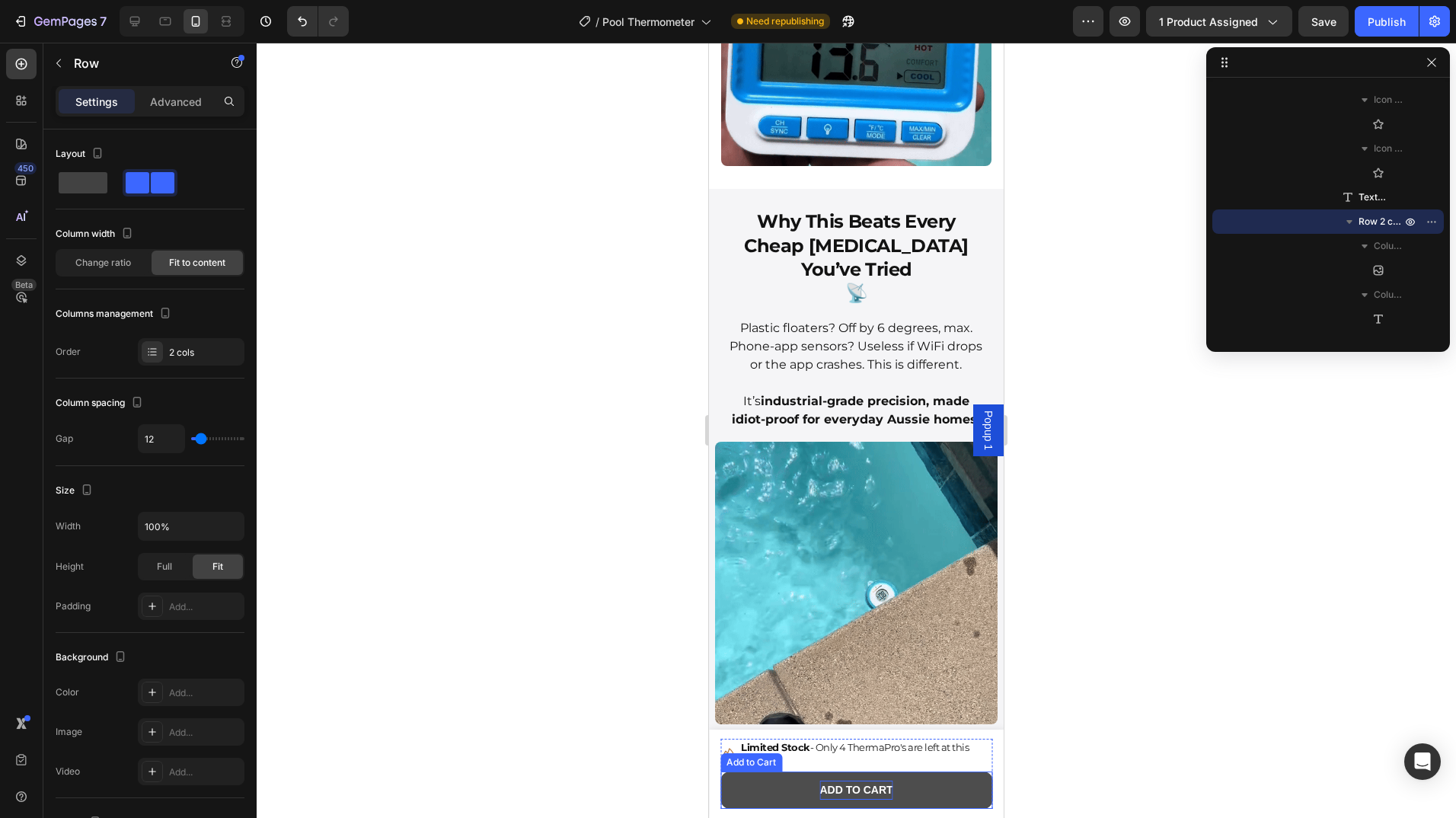
click at [860, 795] on div "ADD TO CART" at bounding box center [856, 790] width 73 height 19
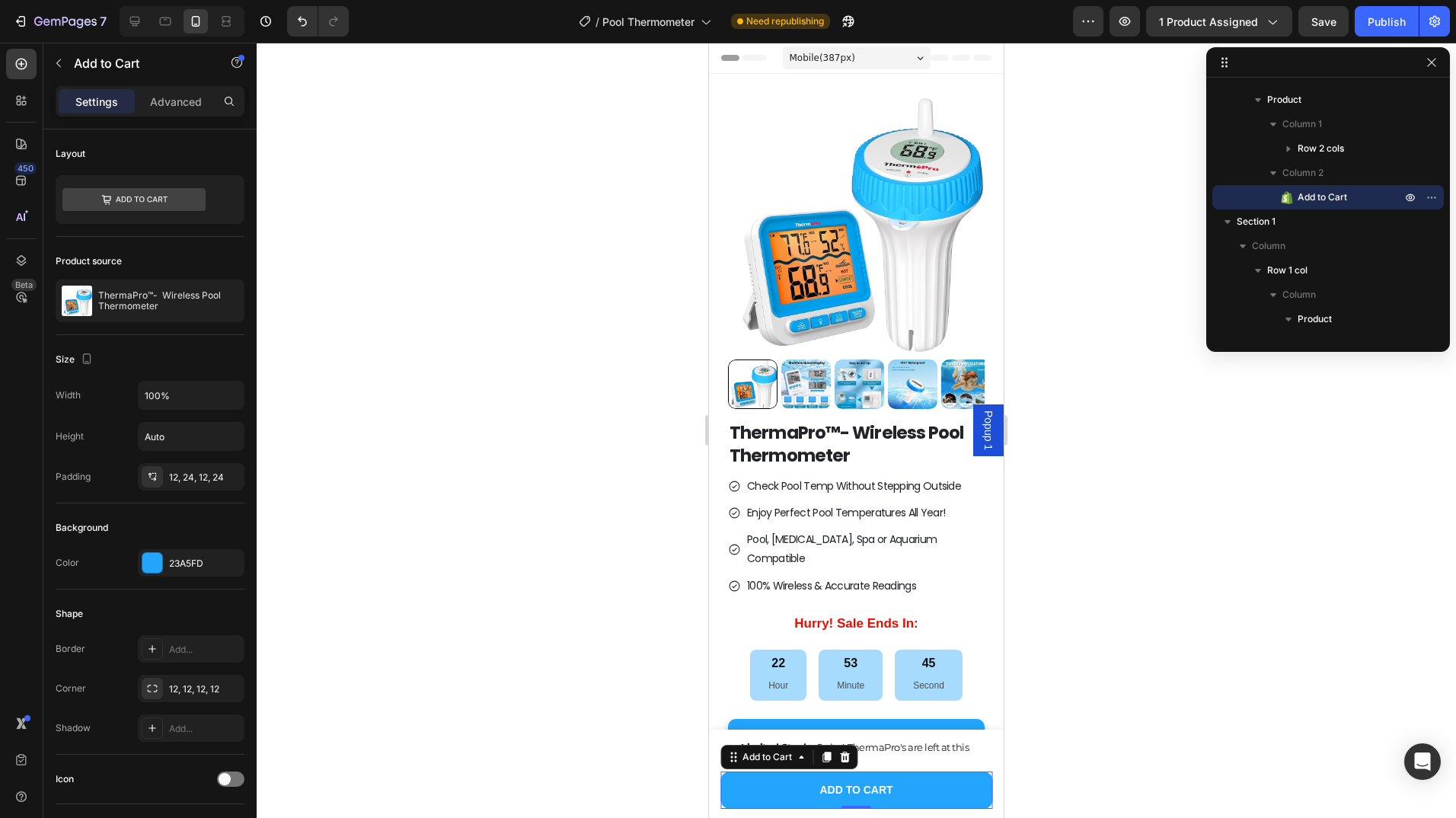
scroll to position [110, 0]
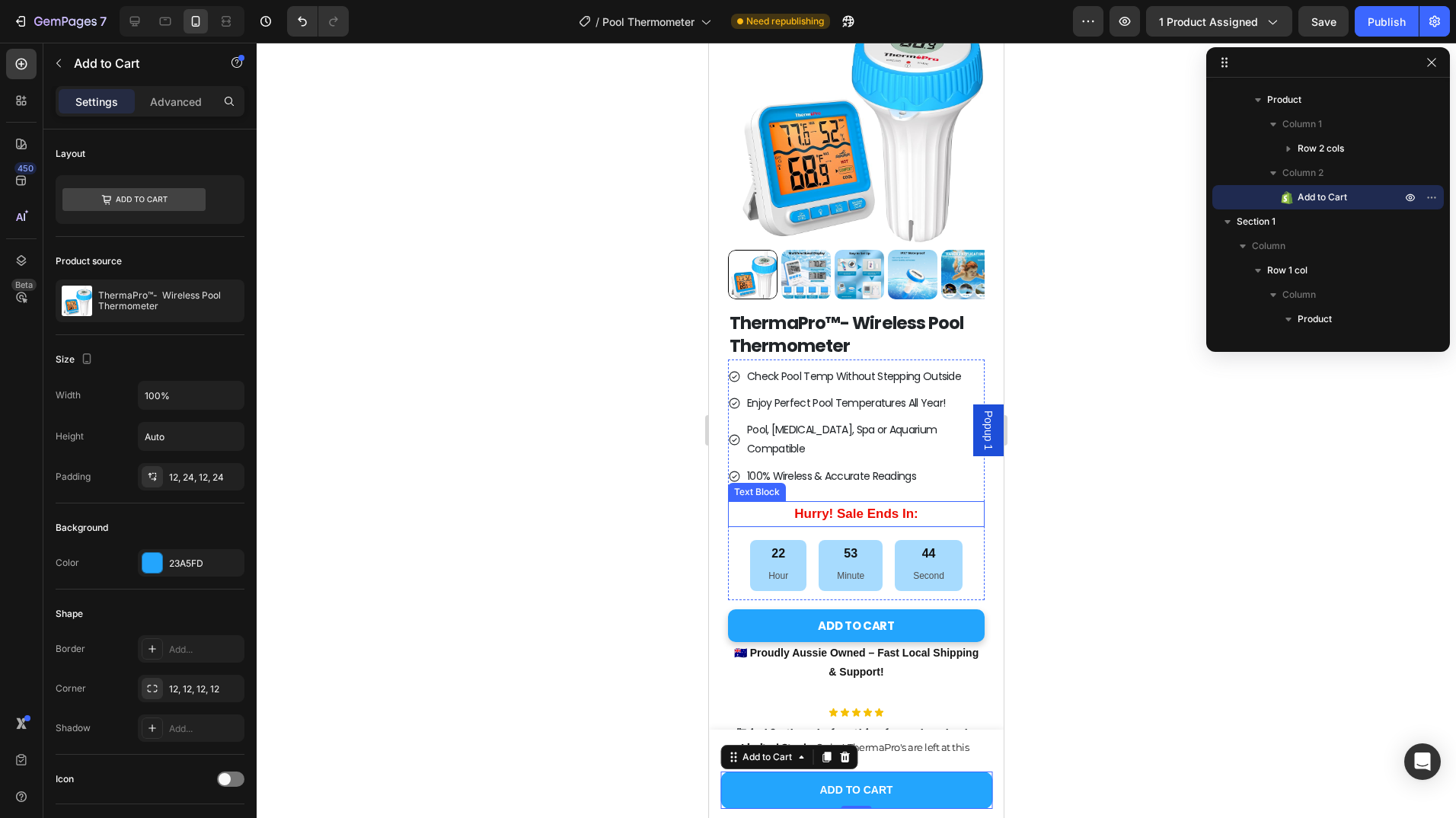
click at [954, 503] on p "Hurry! Sale Ends In:" at bounding box center [856, 514] width 254 height 24
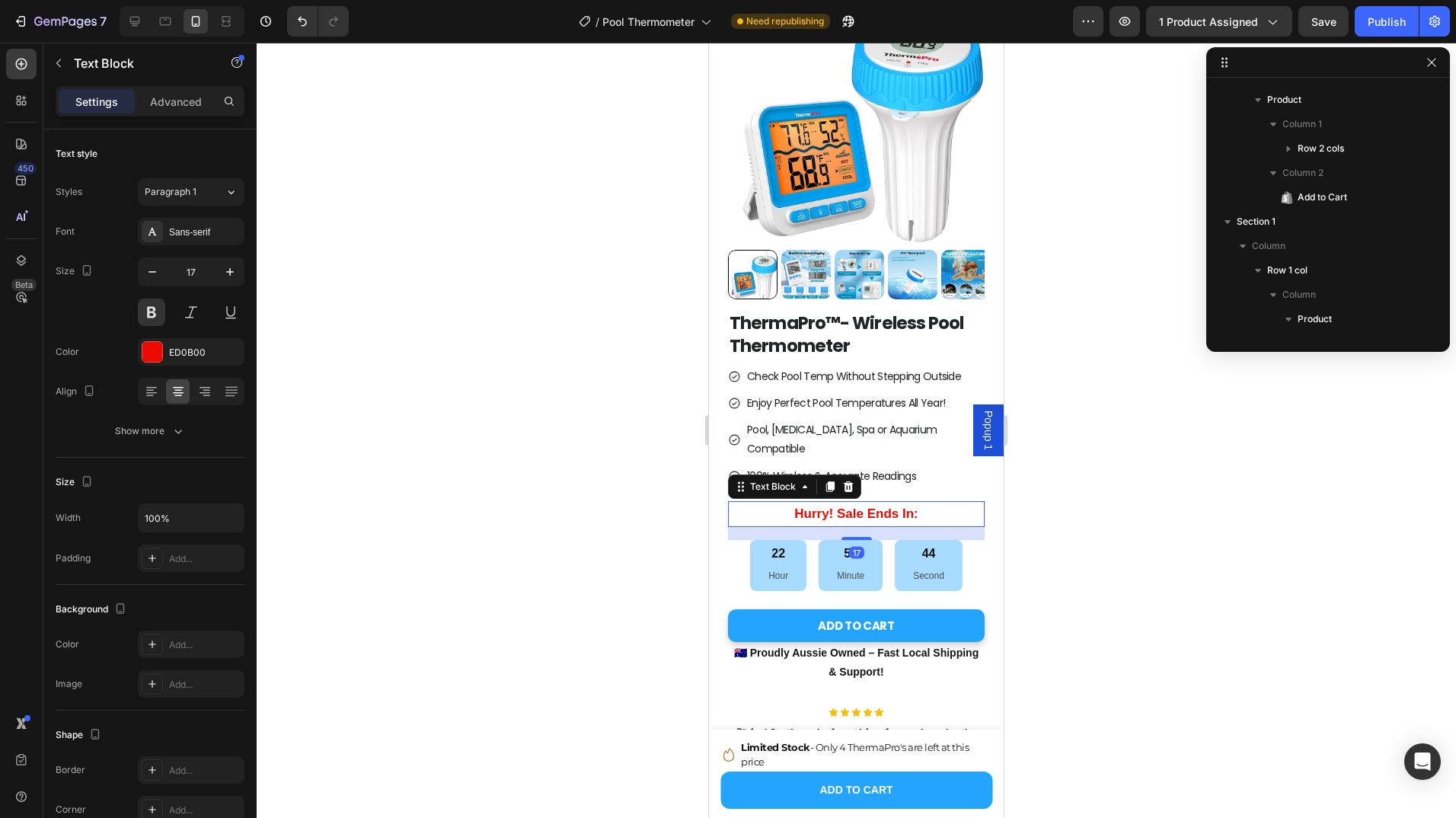
scroll to position [459, 0]
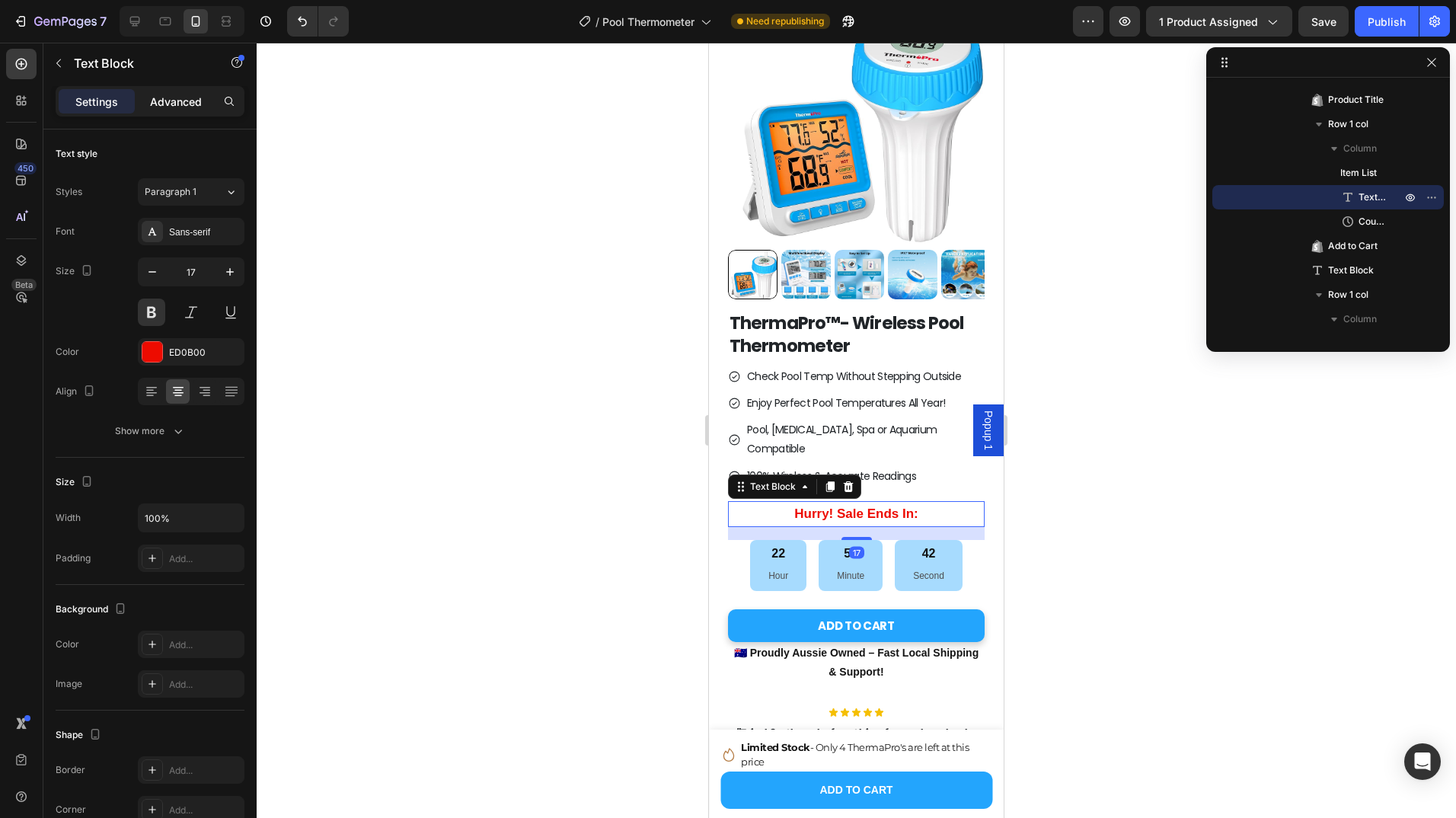
click at [167, 104] on p "Advanced" at bounding box center [175, 101] width 52 height 16
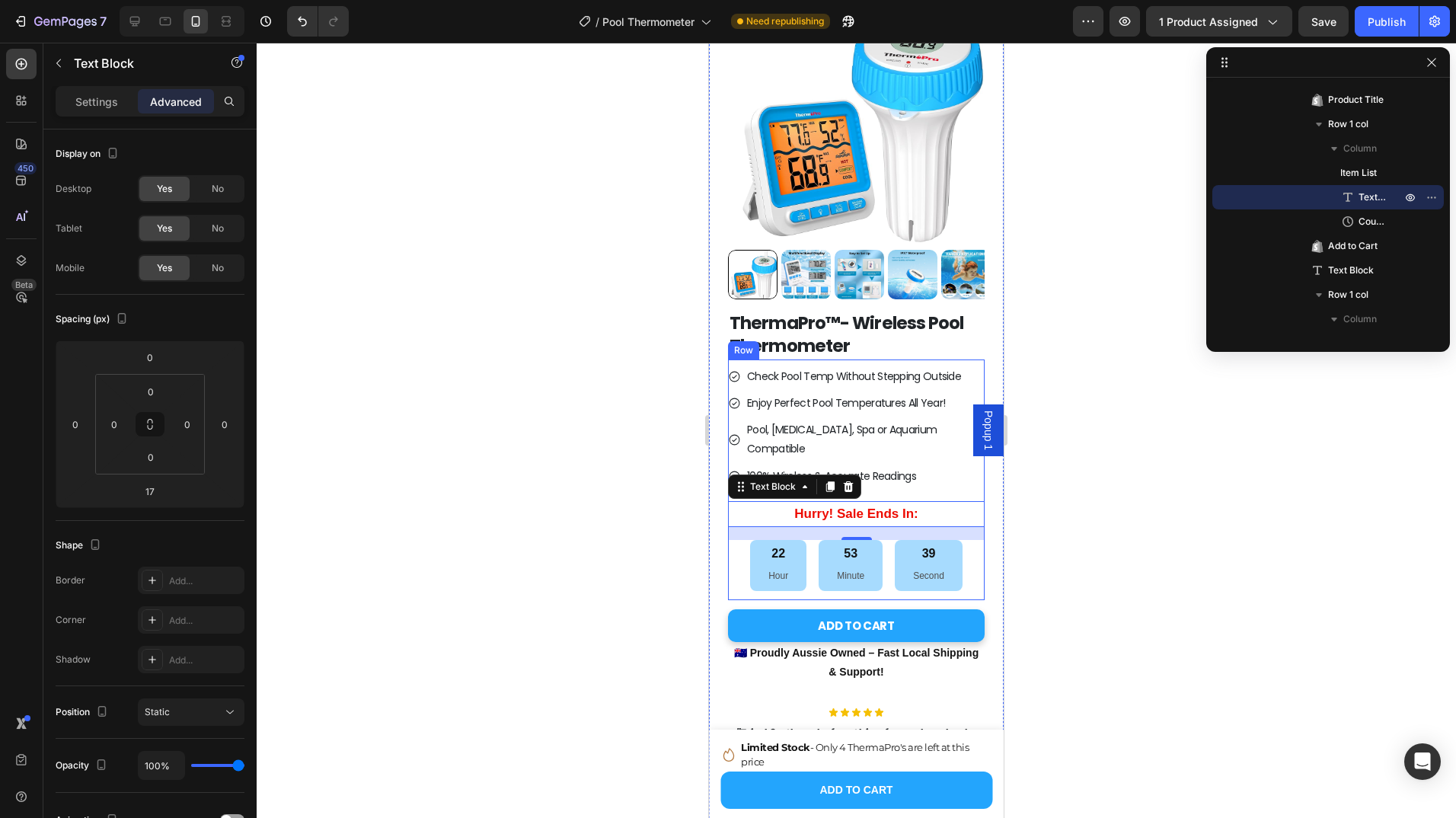
click at [921, 458] on div "Check Pool Temp Without Stepping Outside Enjoy Perfect Pool Temperatures All Ye…" at bounding box center [856, 479] width 256 height 240
click at [761, 503] on p "Hurry! Sale Ends In:" at bounding box center [856, 514] width 254 height 24
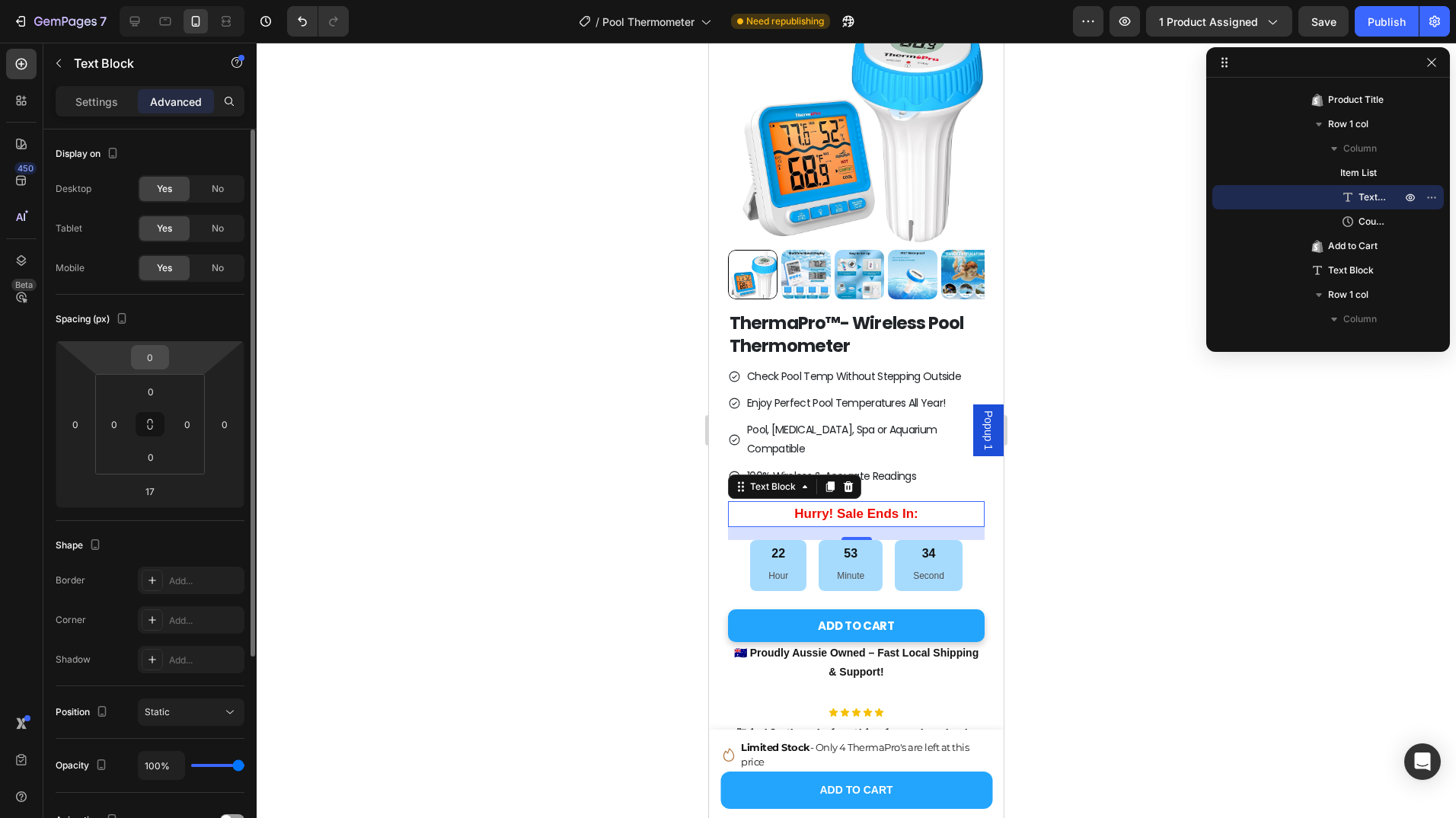
click at [151, 357] on input "0" at bounding box center [150, 357] width 31 height 23
type input "-5"
type input "-10"
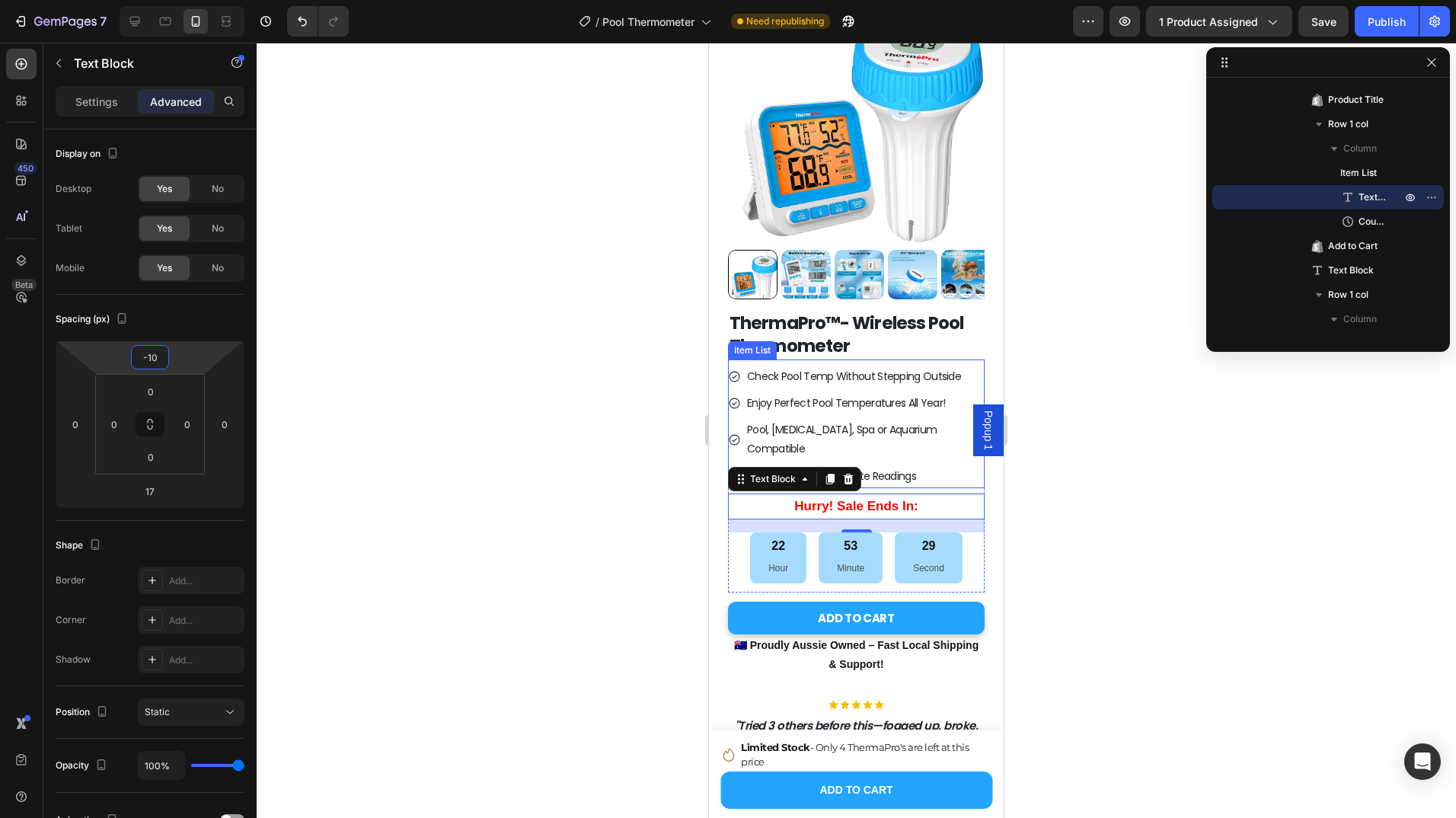
click at [813, 377] on div "Check Pool Temp Without Stepping Outside" at bounding box center [865, 376] width 240 height 24
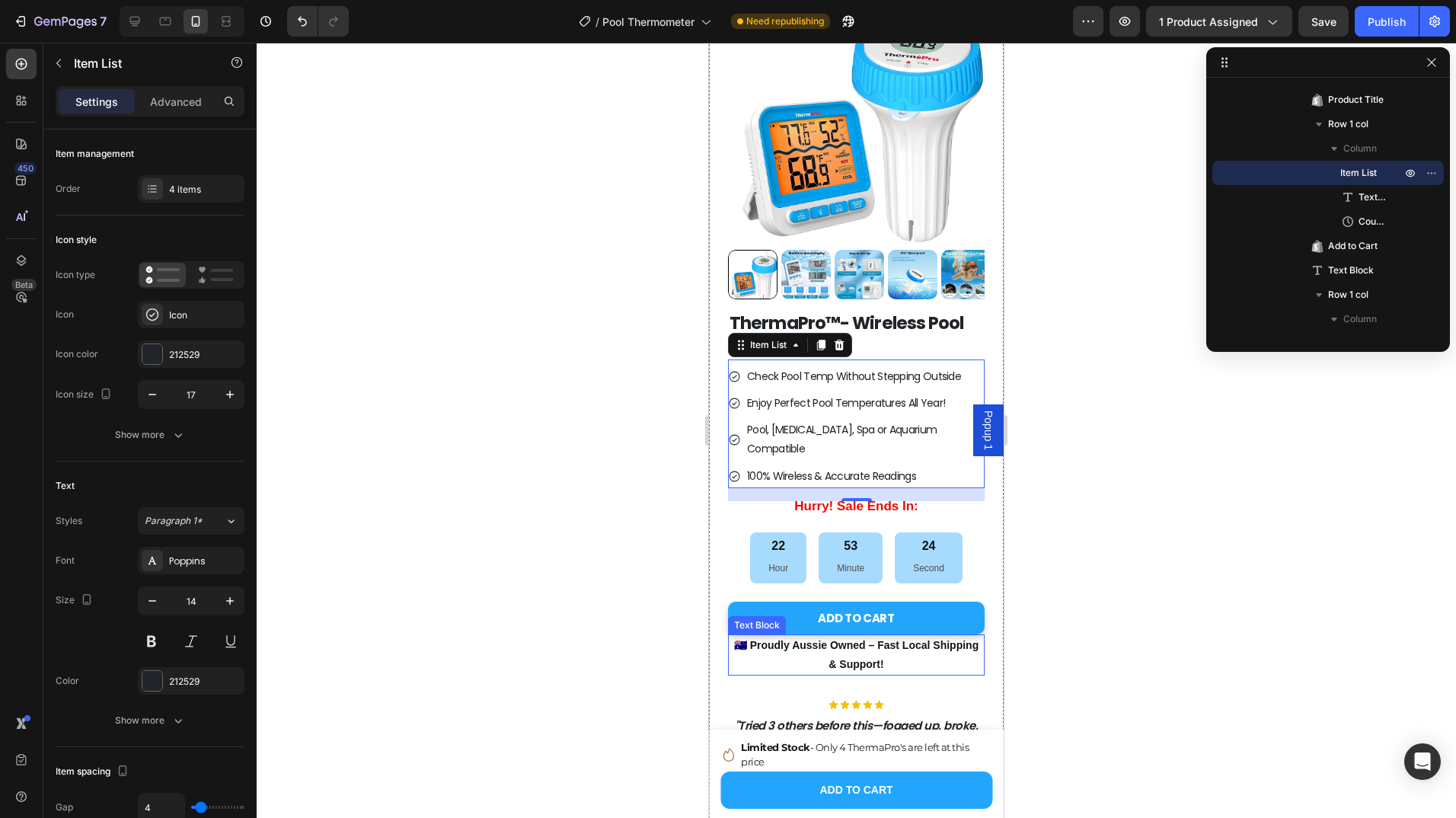
click at [887, 636] on p "🇦🇺 Proudly Aussie Owned – Fast Local Shipping & Support!" at bounding box center [856, 654] width 254 height 38
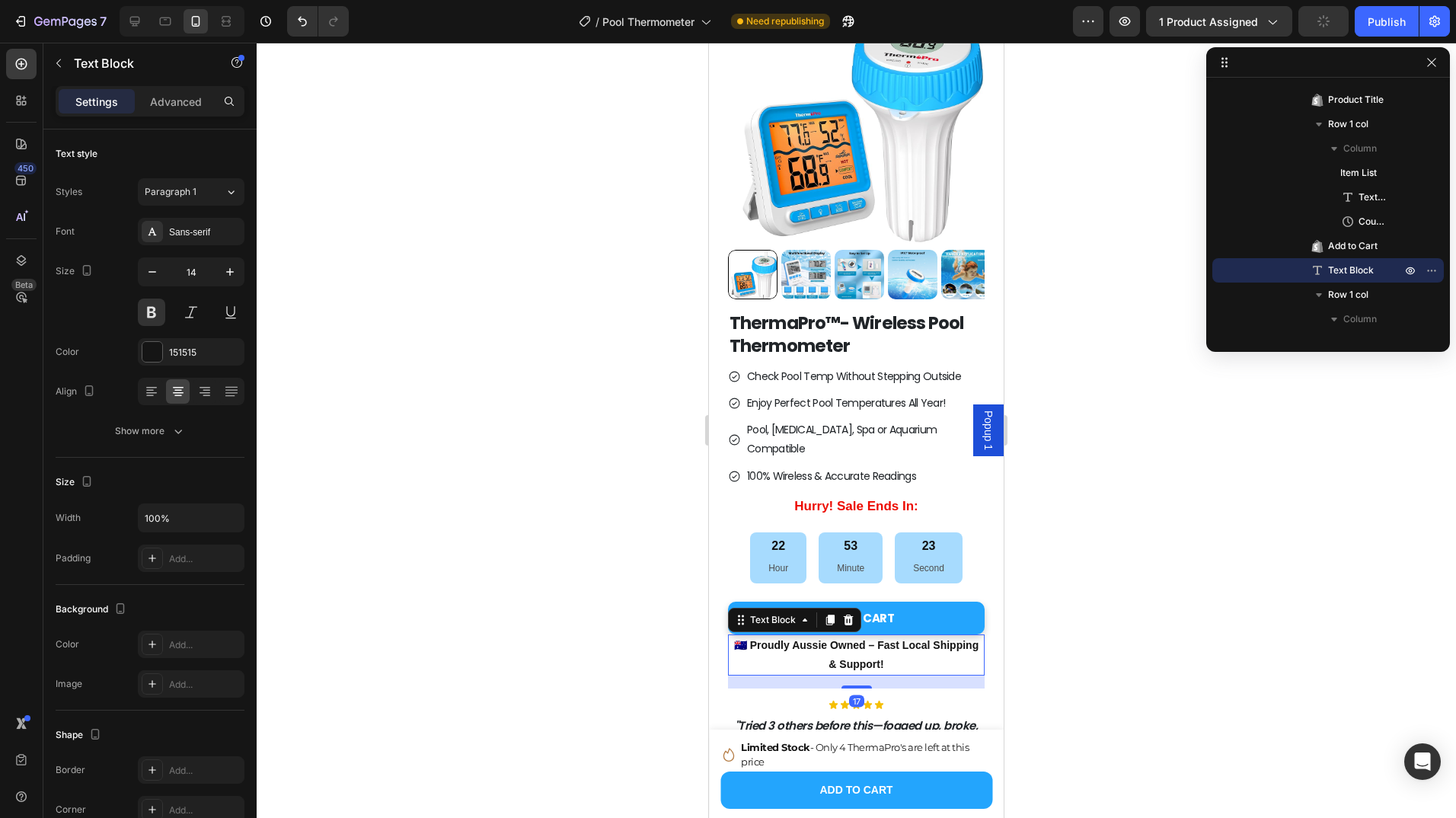
click at [882, 636] on p "🇦🇺 Proudly Aussie Owned – Fast Local Shipping & Support!" at bounding box center [856, 654] width 254 height 38
click at [903, 636] on p "🇦🇺 Proudly Aussie Owned – Fast Local Shipping & Support!" at bounding box center [856, 654] width 254 height 38
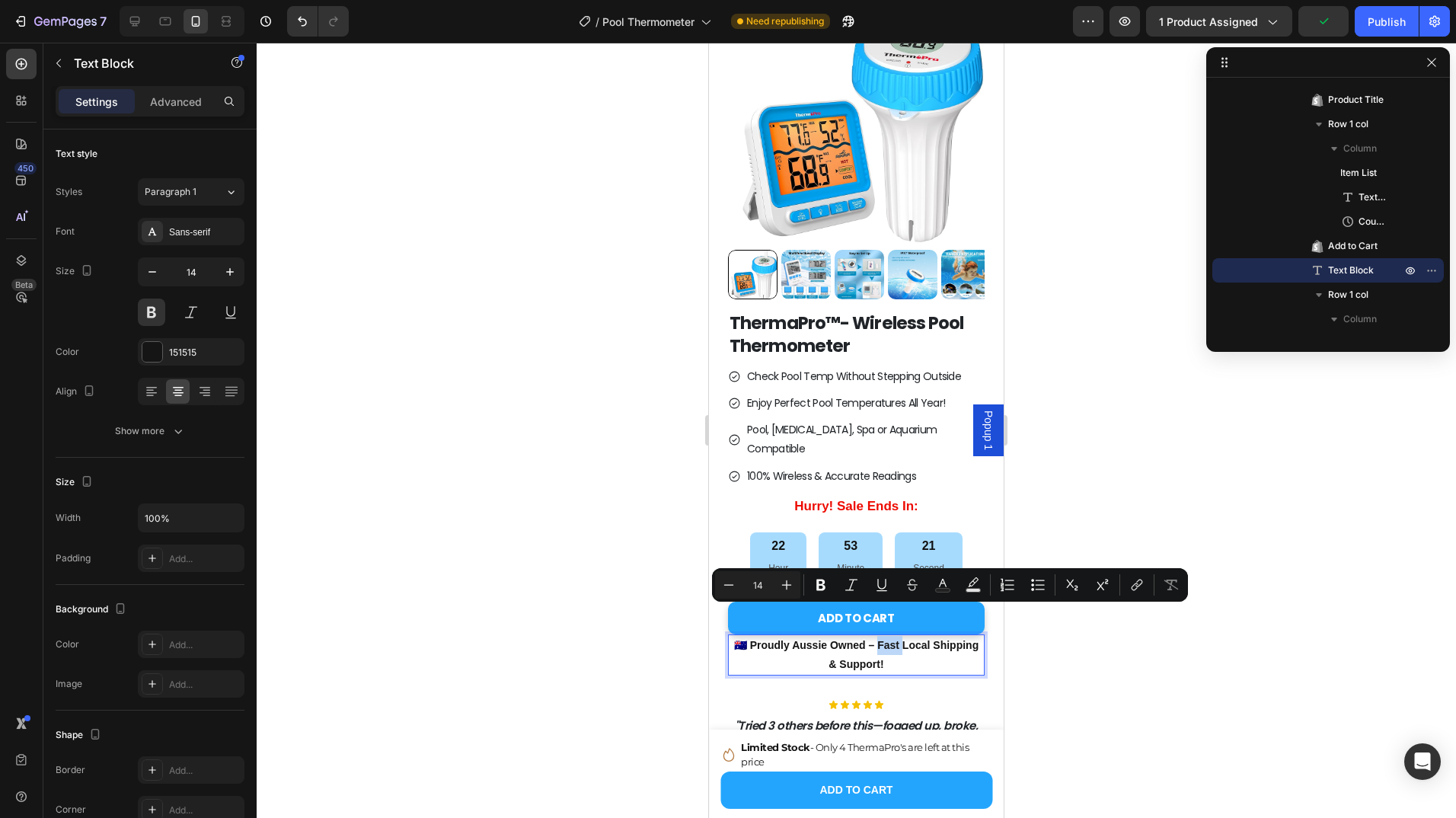
click at [897, 636] on p "🇦🇺 Proudly Aussie Owned – Fast Local Shipping & Support!" at bounding box center [856, 654] width 254 height 38
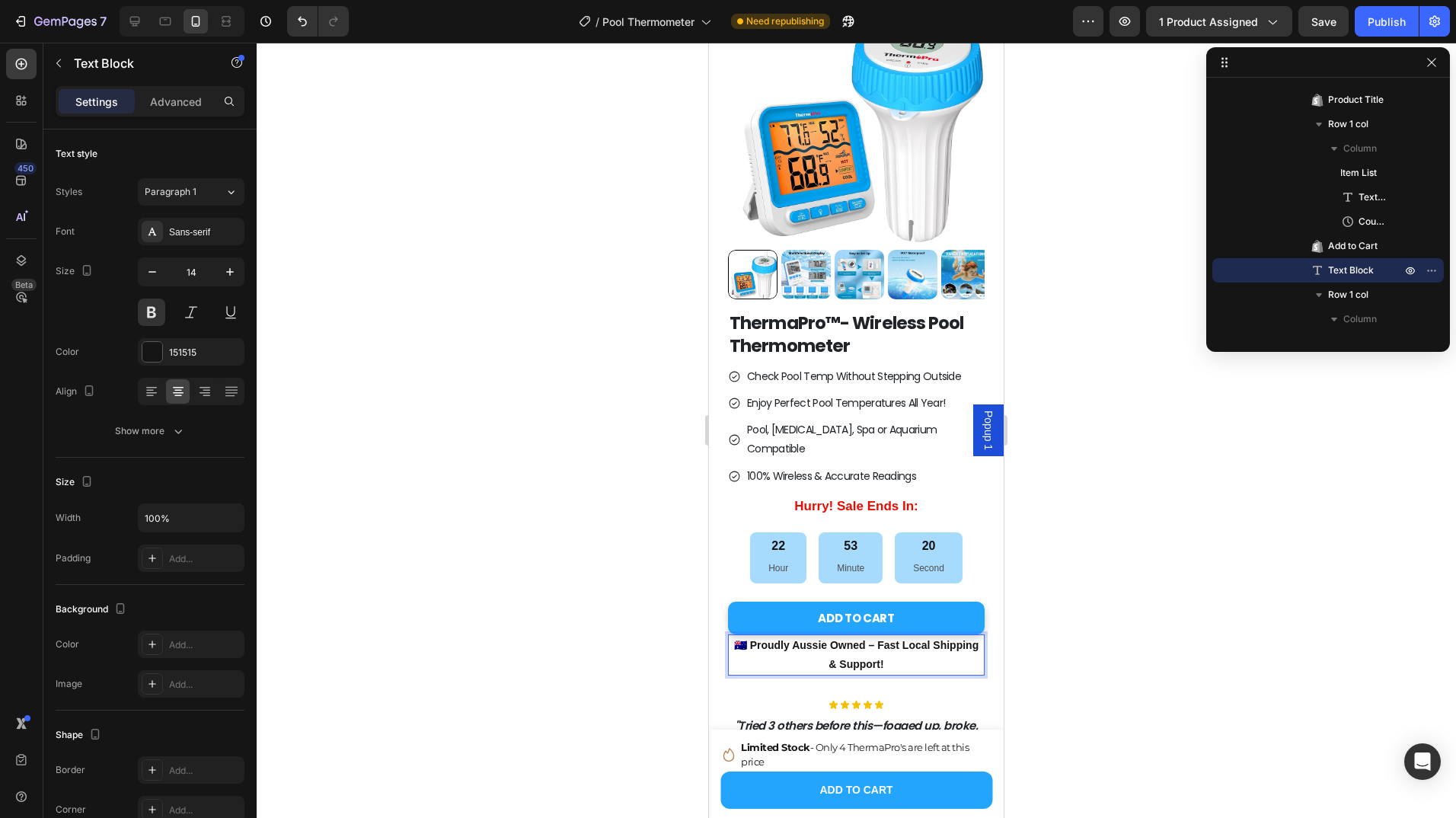
click at [910, 636] on p "🇦🇺 Proudly Aussie Owned – Fast Local Shipping & Support!" at bounding box center [856, 654] width 254 height 38
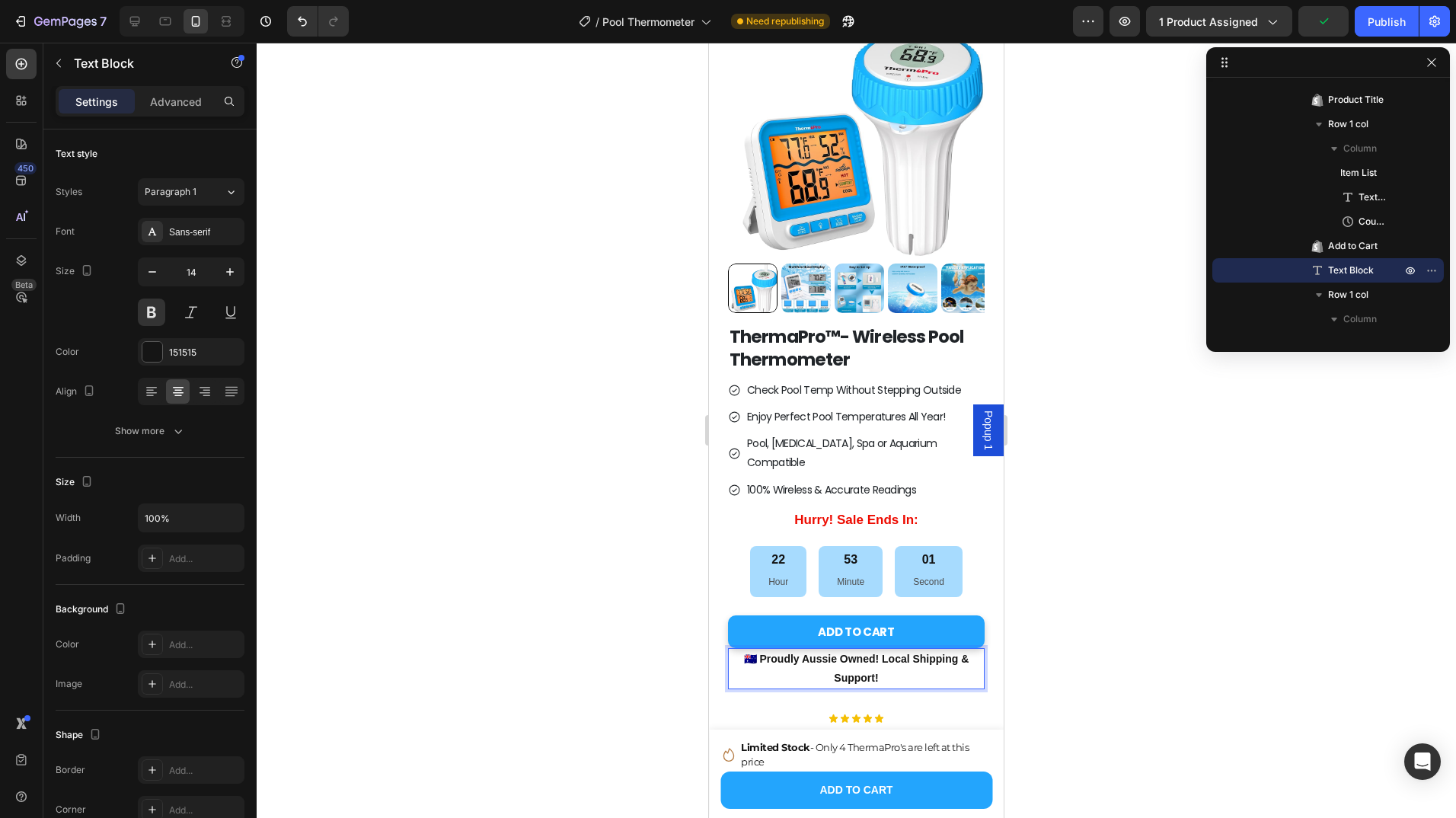
scroll to position [95, 0]
click at [891, 651] on p "🇦🇺 Proudly Aussie Owned - Local Shipping & Support!" at bounding box center [856, 669] width 254 height 38
click at [148, 273] on icon "button" at bounding box center [152, 271] width 15 height 15
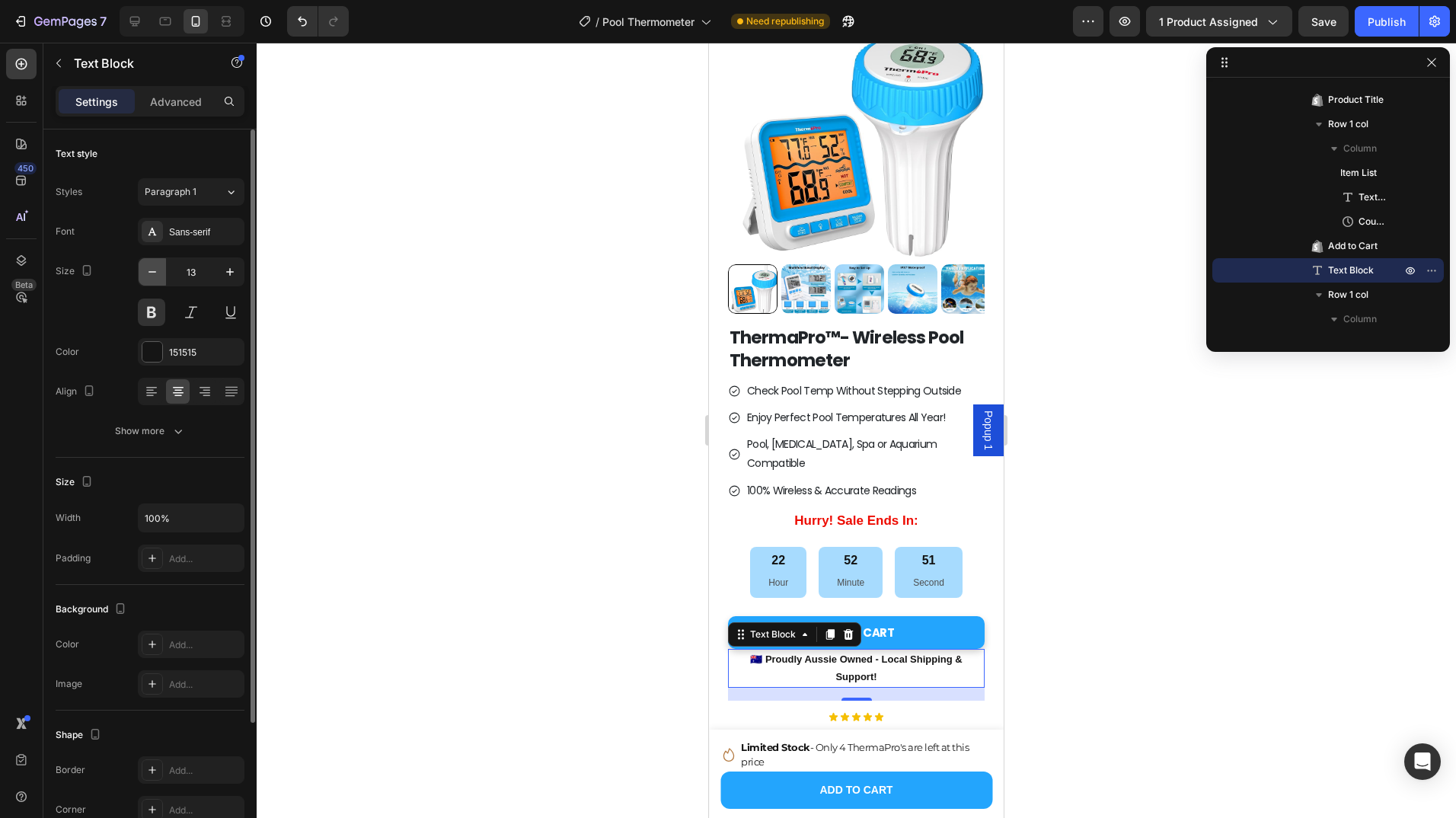
click at [148, 273] on icon "button" at bounding box center [152, 271] width 15 height 15
type input "12"
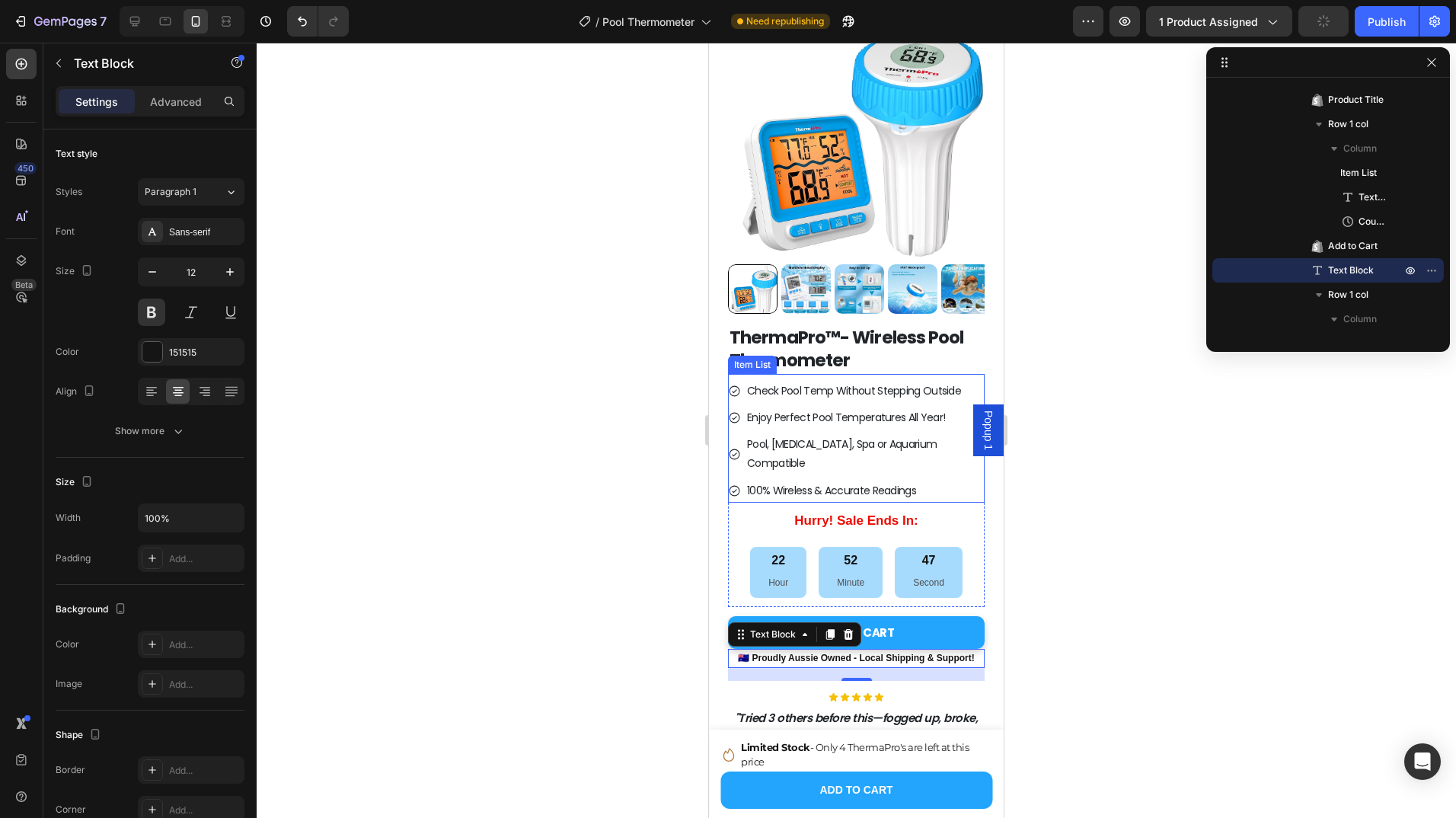
click at [835, 410] on p "Enjoy Perfect Pool Temperatures All Year!" at bounding box center [864, 418] width 235 height 19
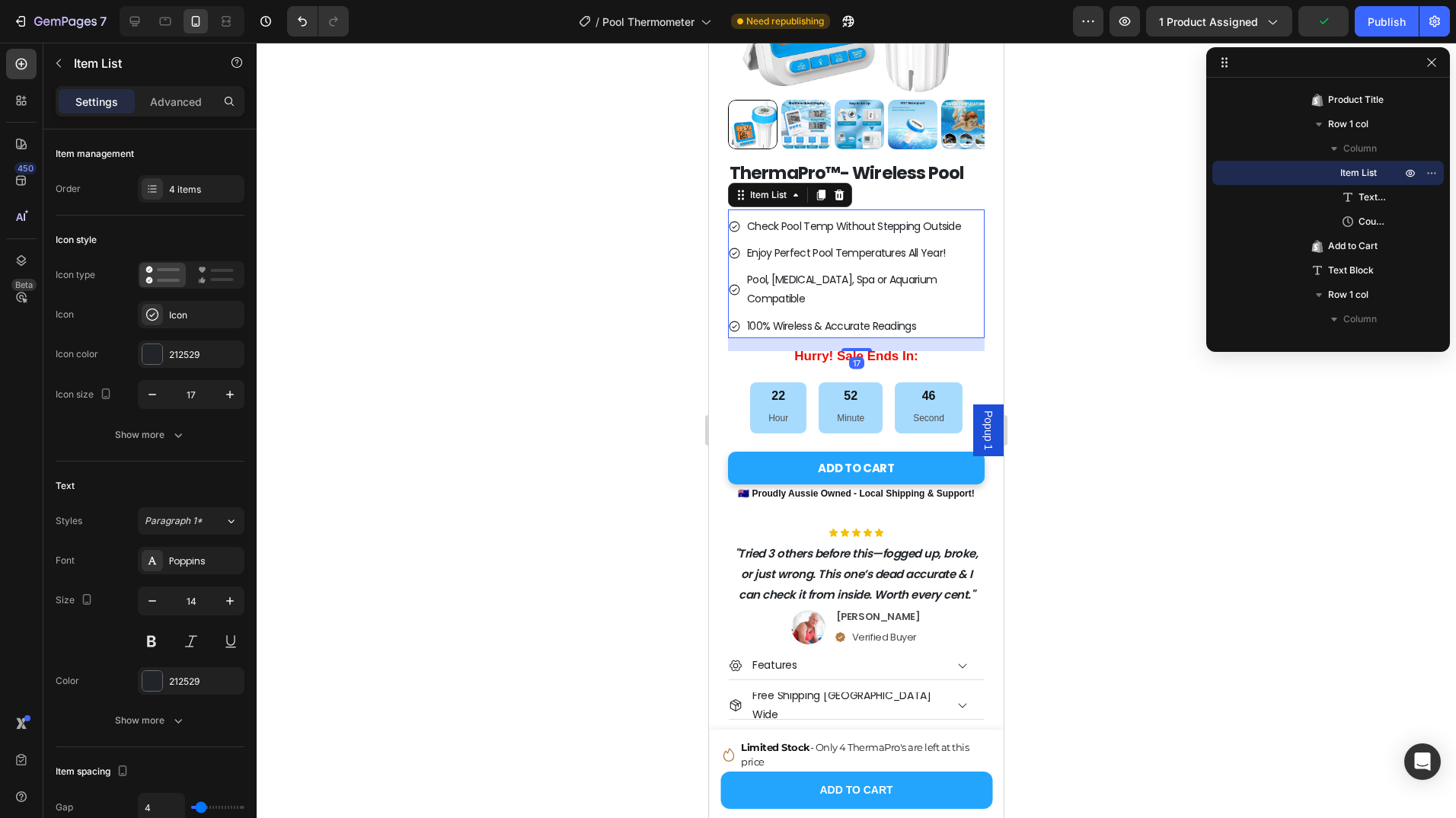
scroll to position [261, 0]
click at [943, 541] on div ""Tried 3 others before this—fogged up, broke, or just wrong. This one’s dead ac…" at bounding box center [856, 573] width 256 height 65
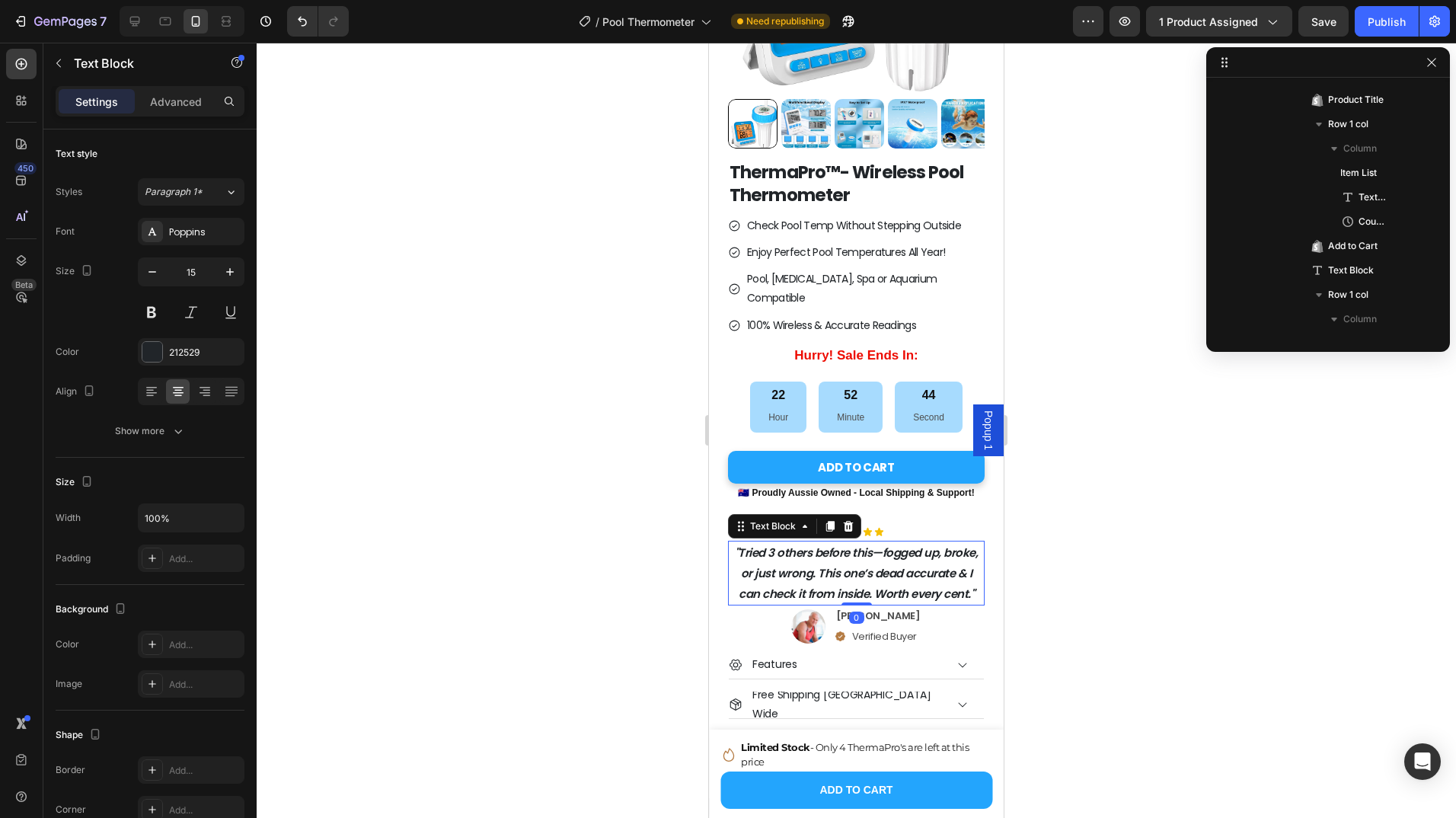
scroll to position [873, 0]
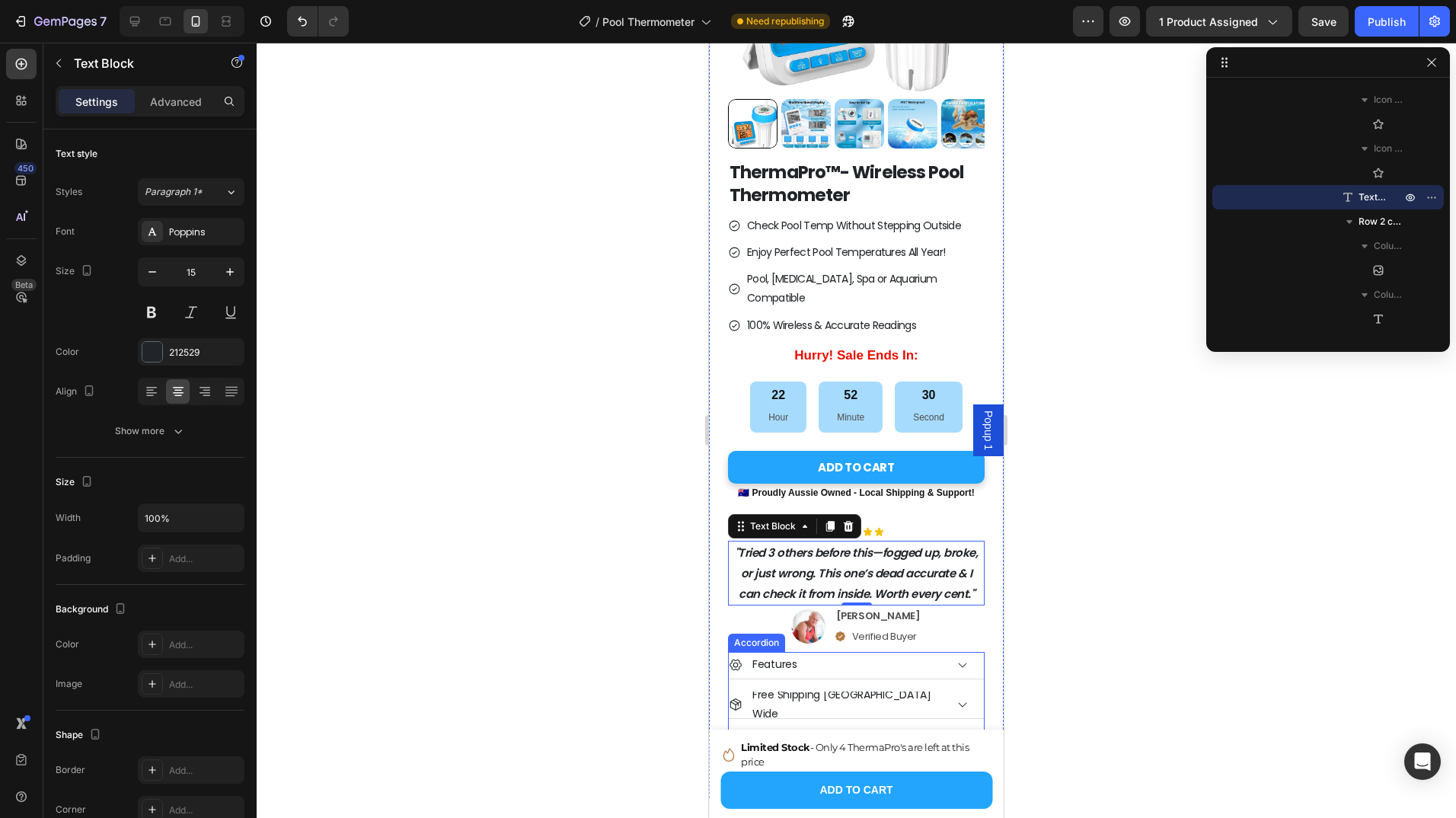
click at [924, 652] on div "Features" at bounding box center [837, 664] width 216 height 24
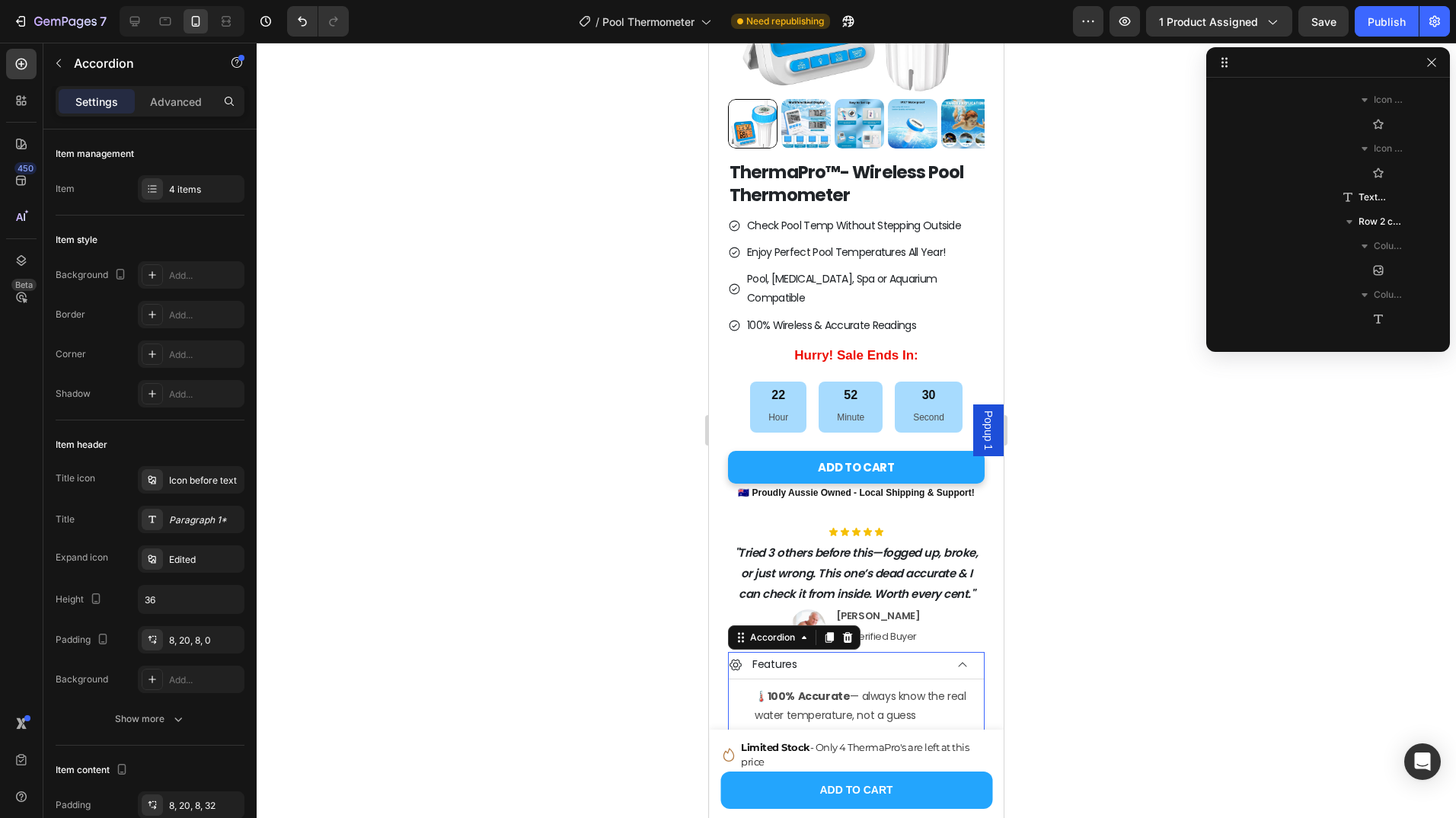
scroll to position [1044, 0]
click at [924, 652] on div "Features" at bounding box center [837, 664] width 216 height 24
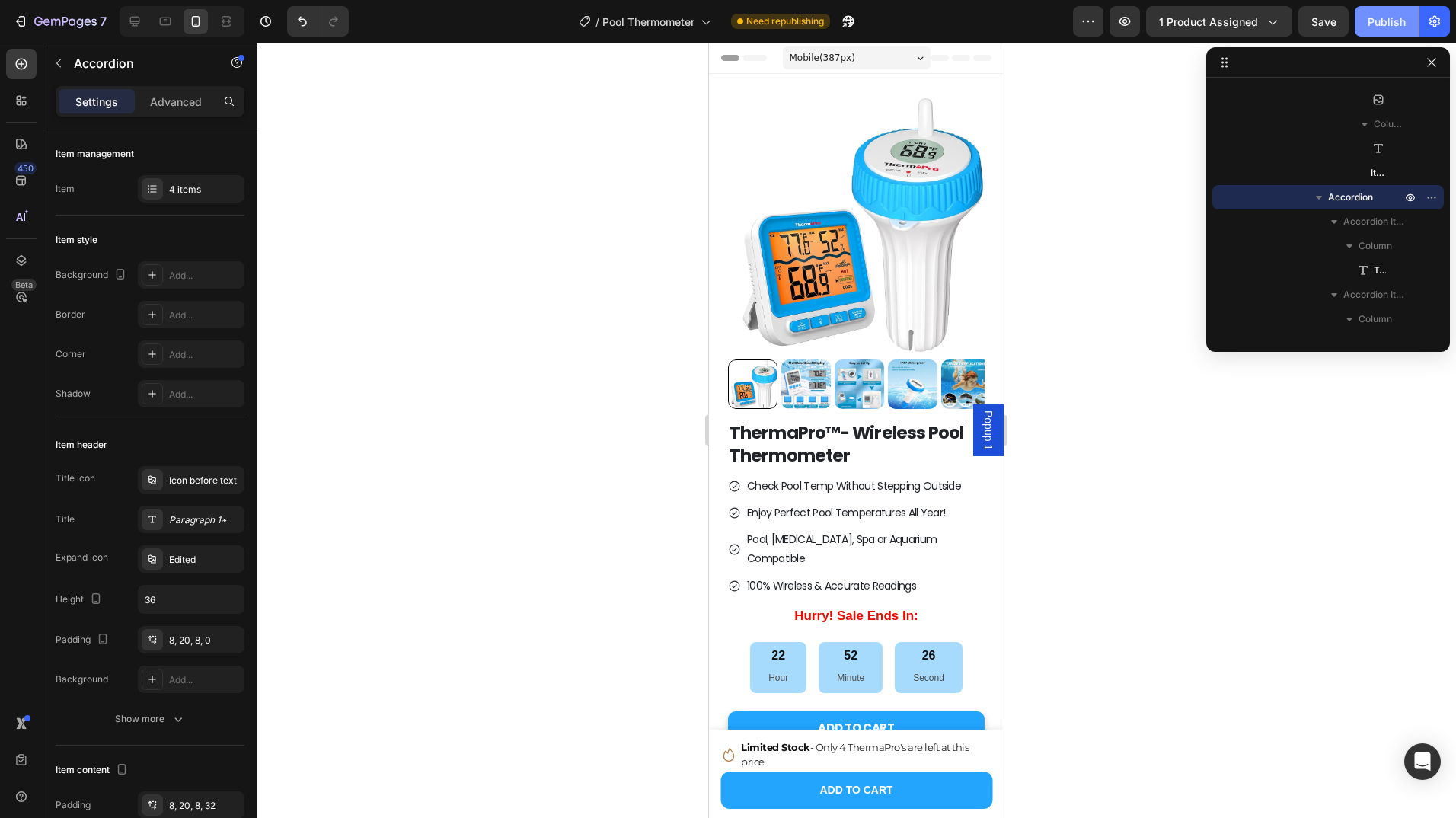
click at [1382, 15] on div "Publish" at bounding box center [1386, 22] width 38 height 16
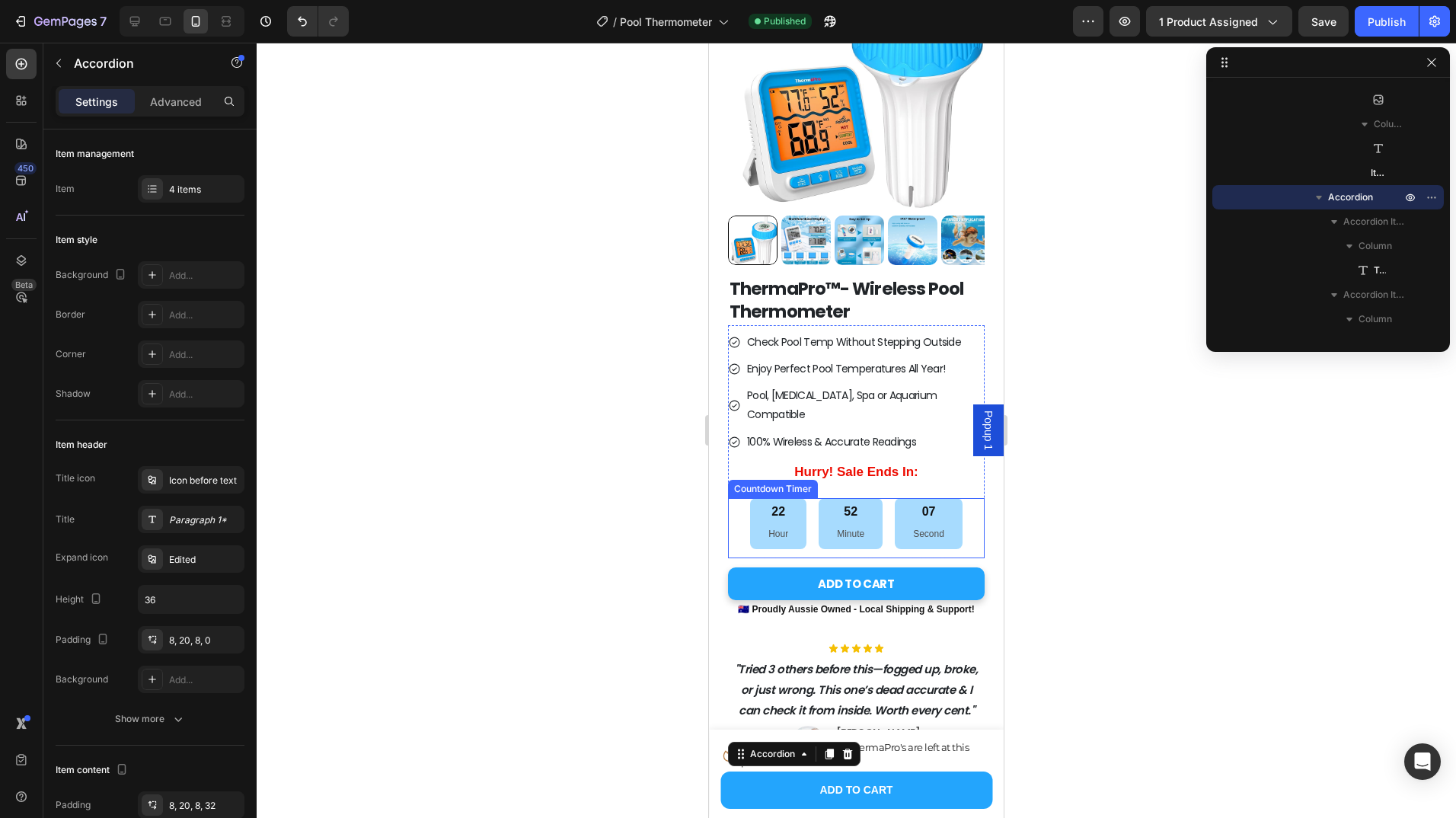
scroll to position [107, 0]
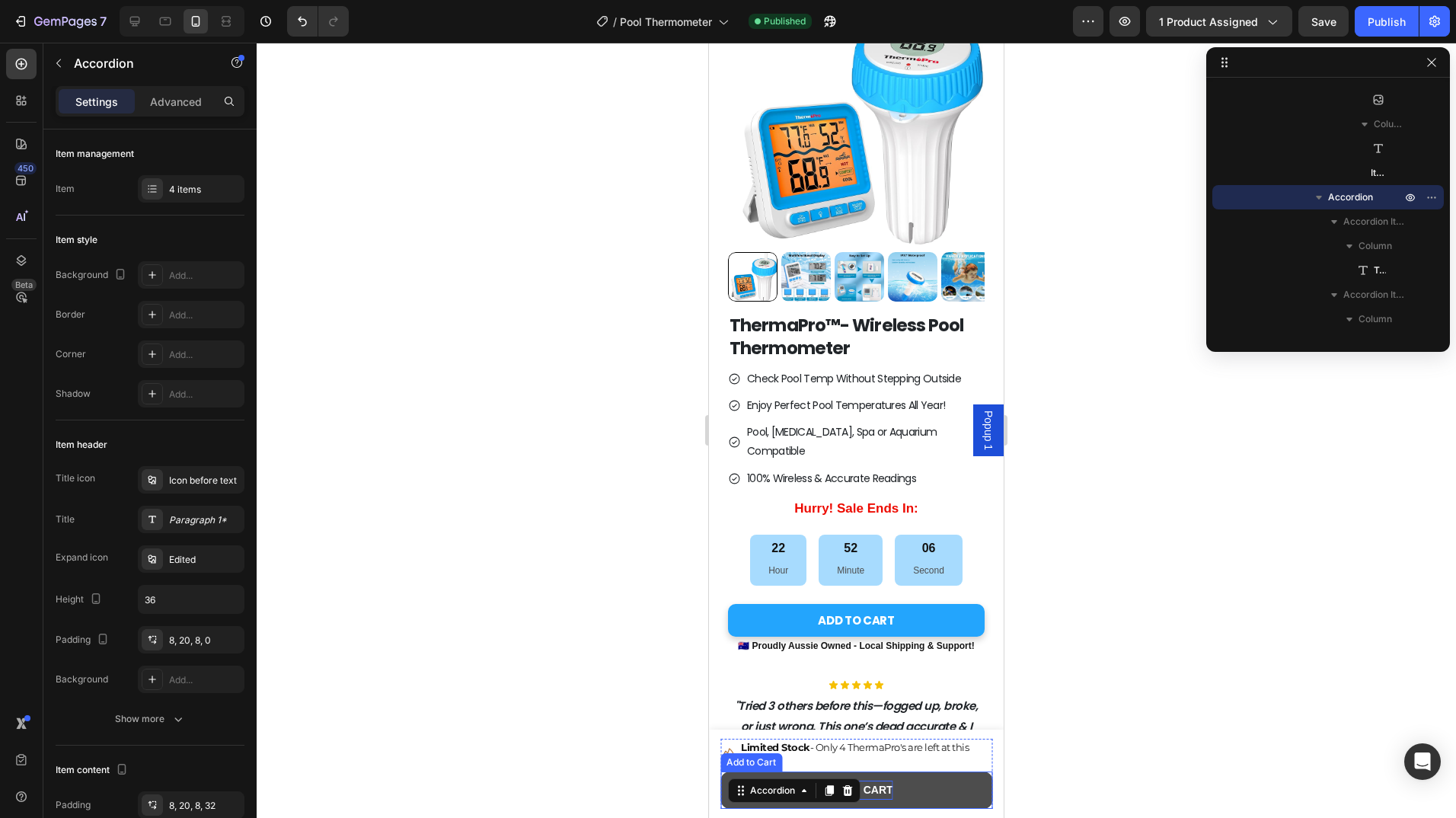
click at [873, 784] on div "ADD TO CART" at bounding box center [856, 790] width 73 height 19
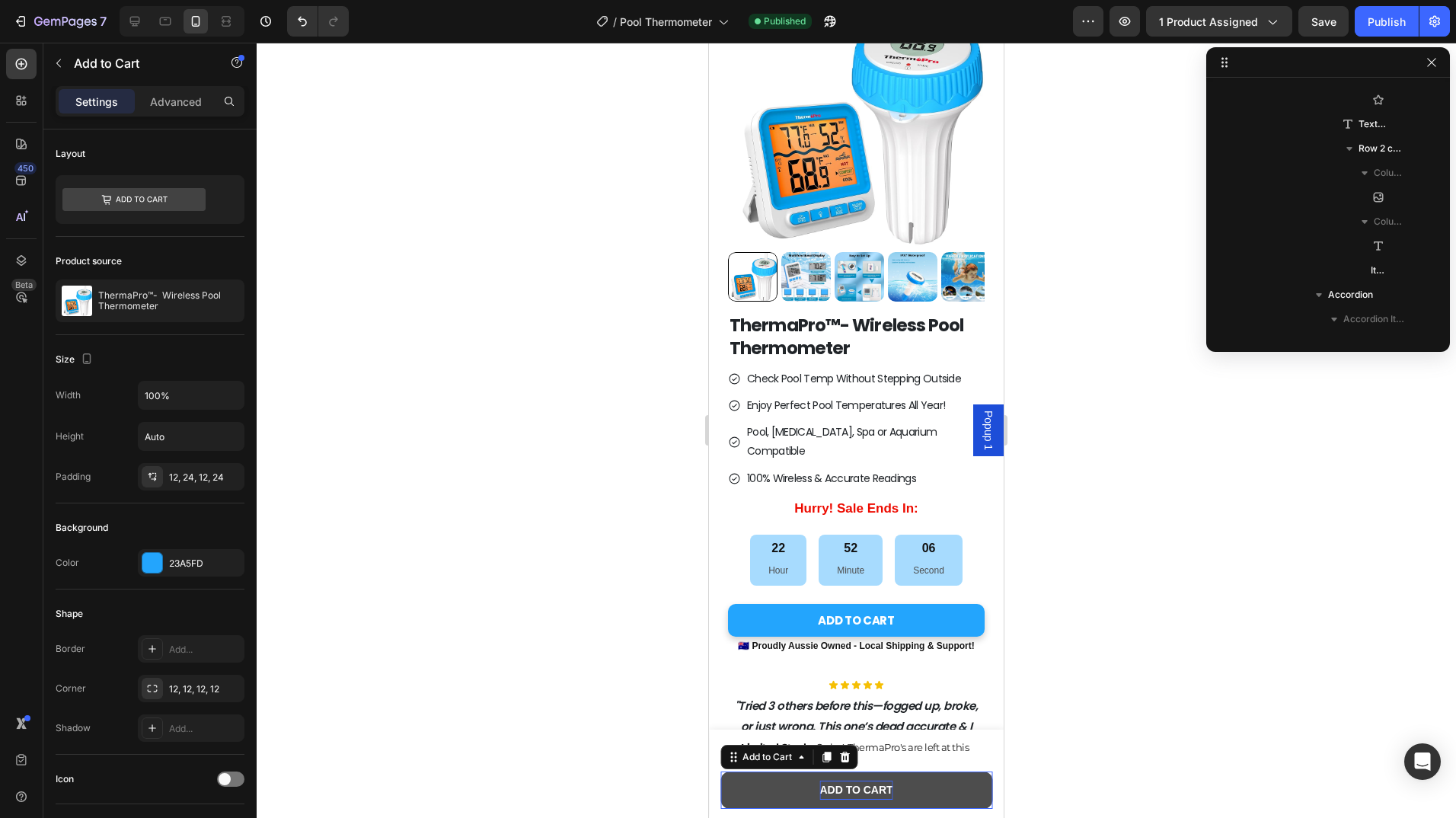
scroll to position [166, 0]
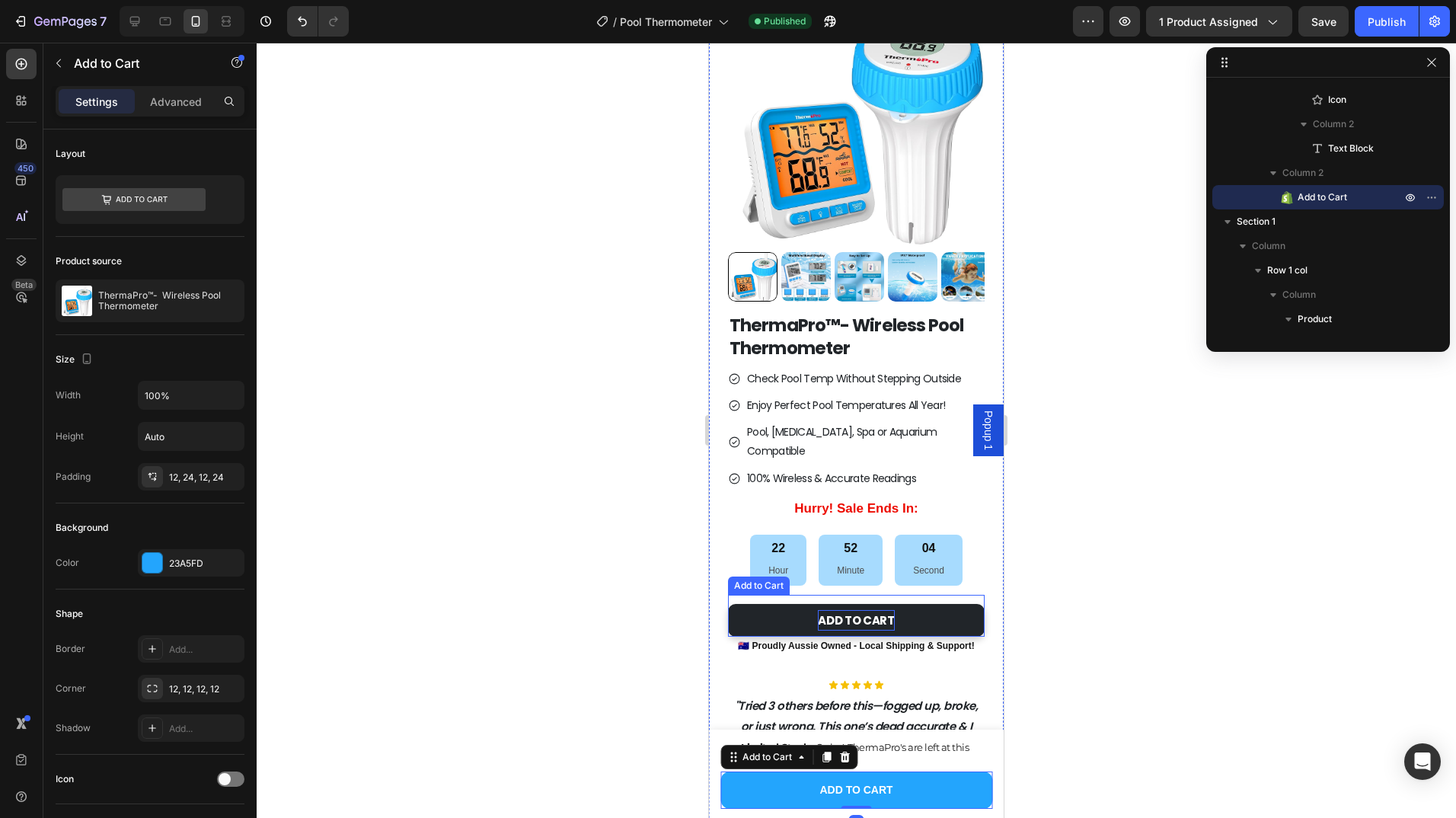
click at [843, 610] on div "ADD TO CART" at bounding box center [856, 620] width 77 height 20
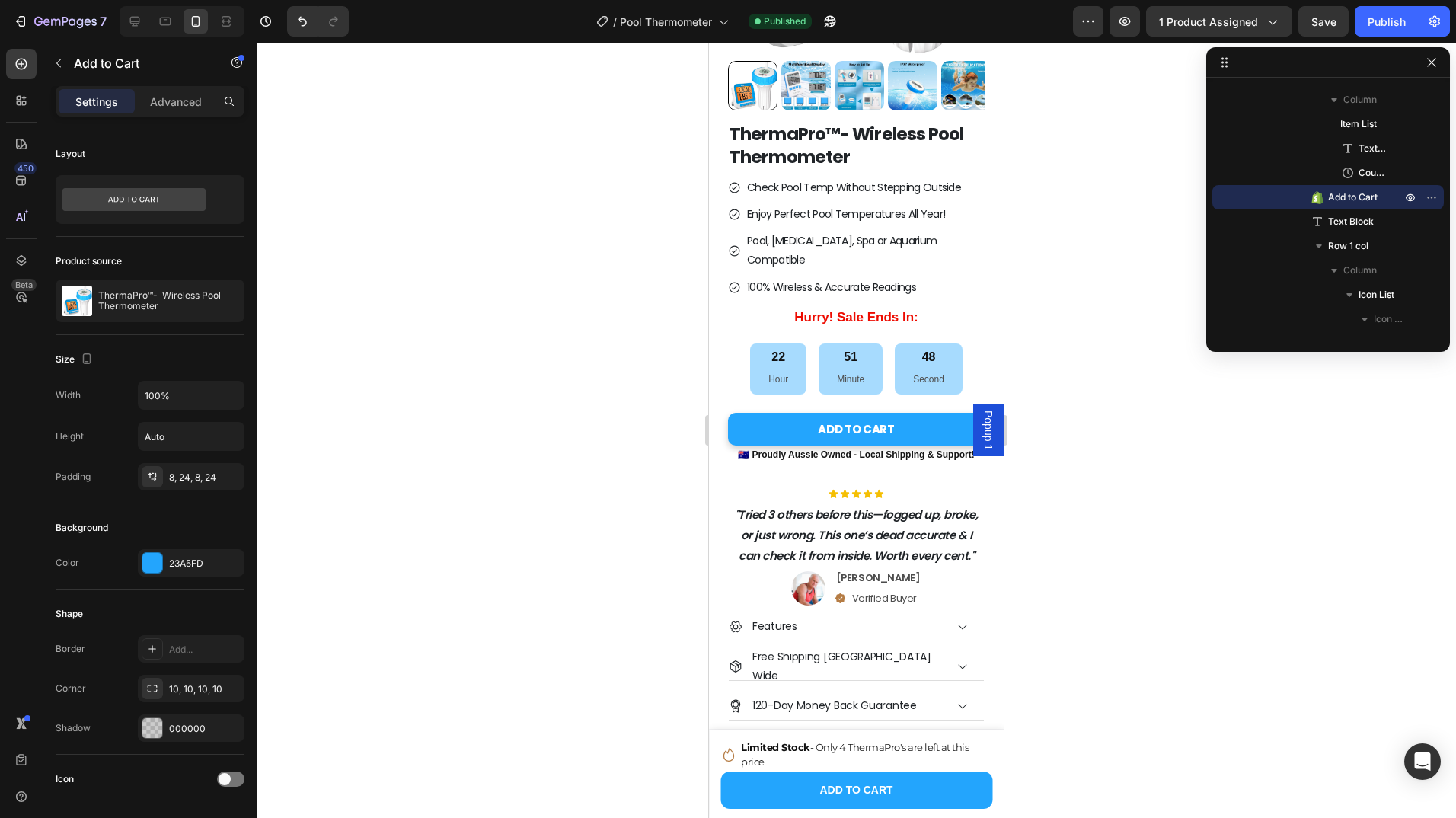
scroll to position [0, 0]
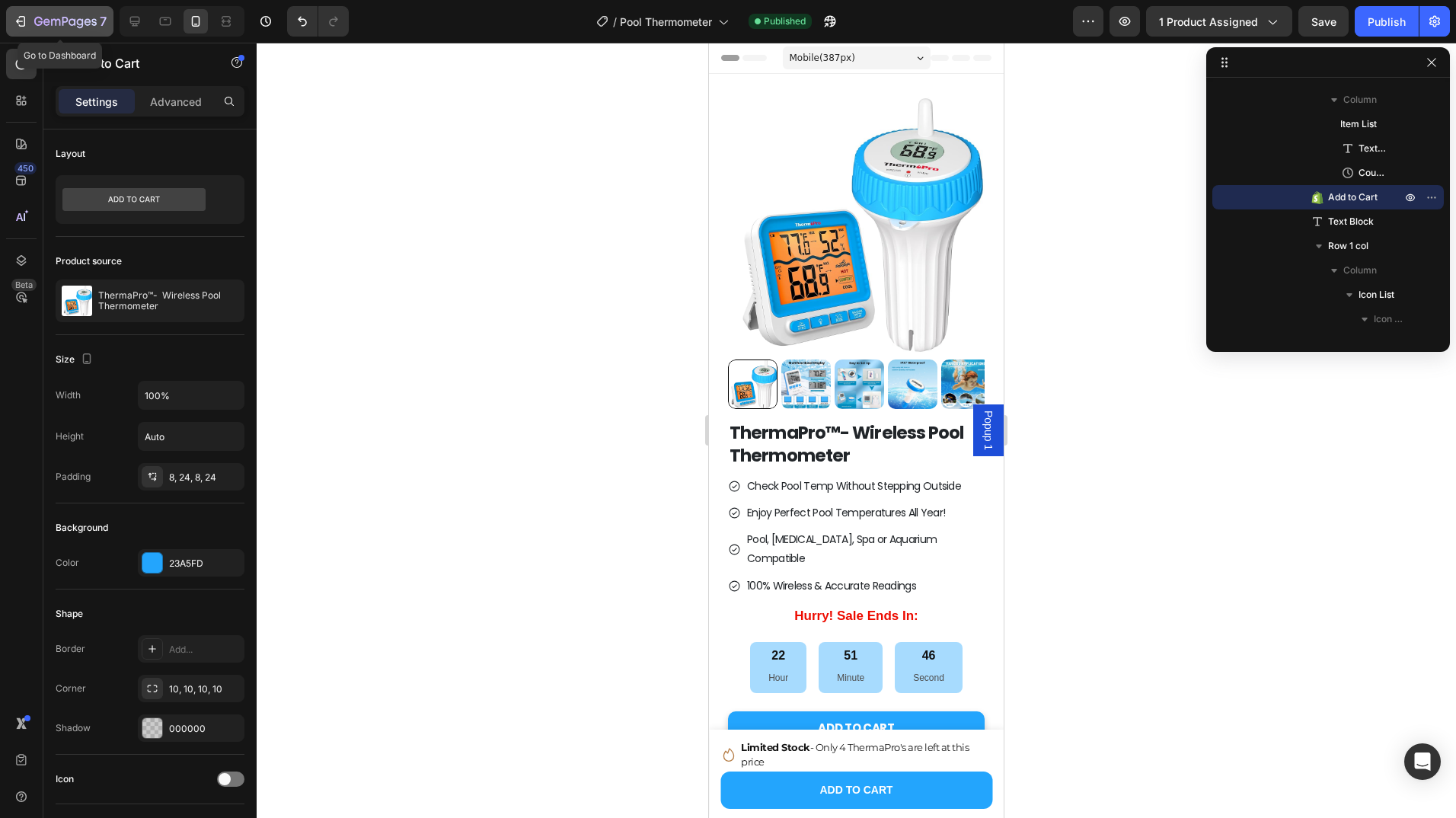
click at [15, 23] on icon "button" at bounding box center [20, 21] width 15 height 15
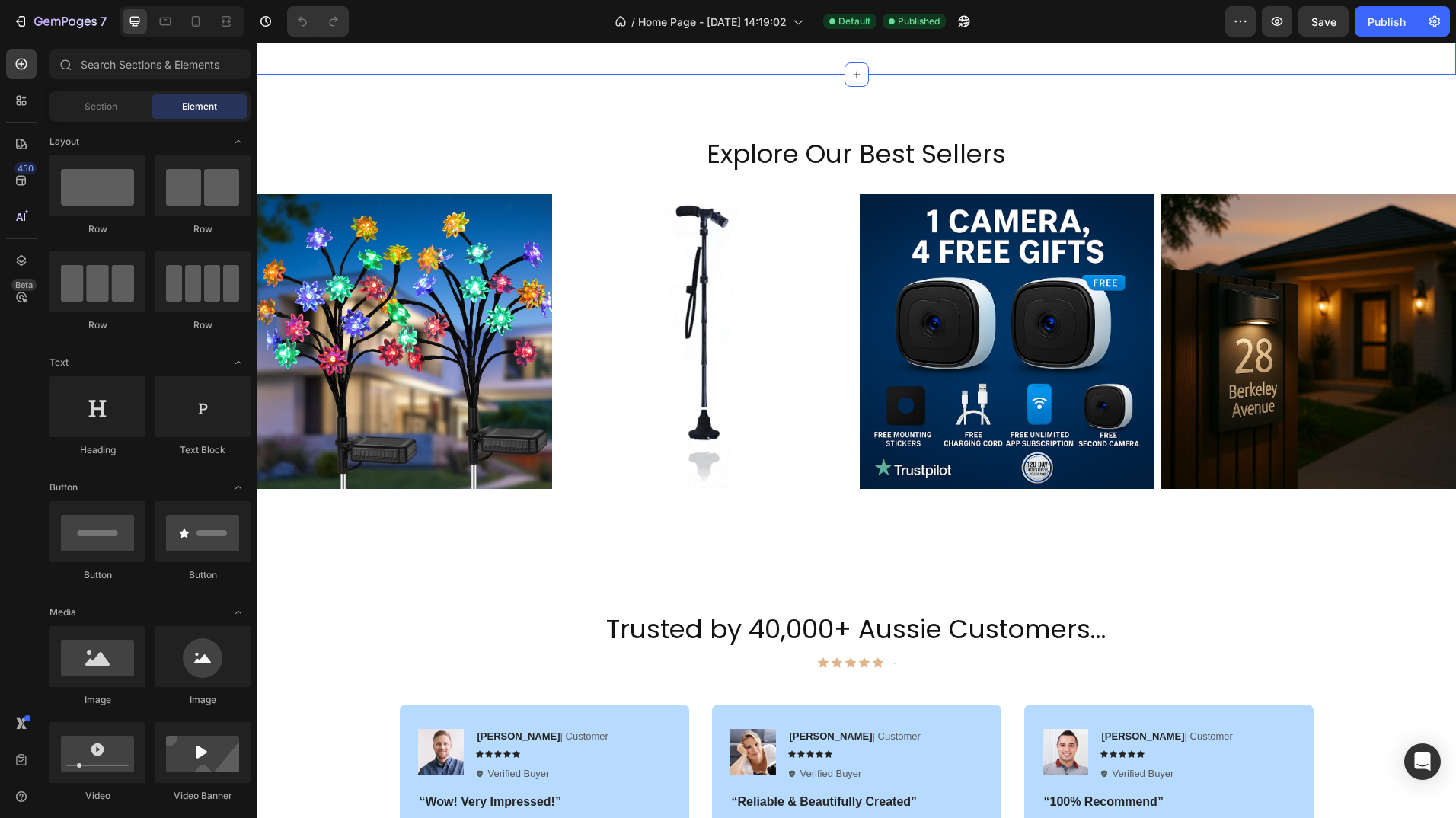
scroll to position [578, 0]
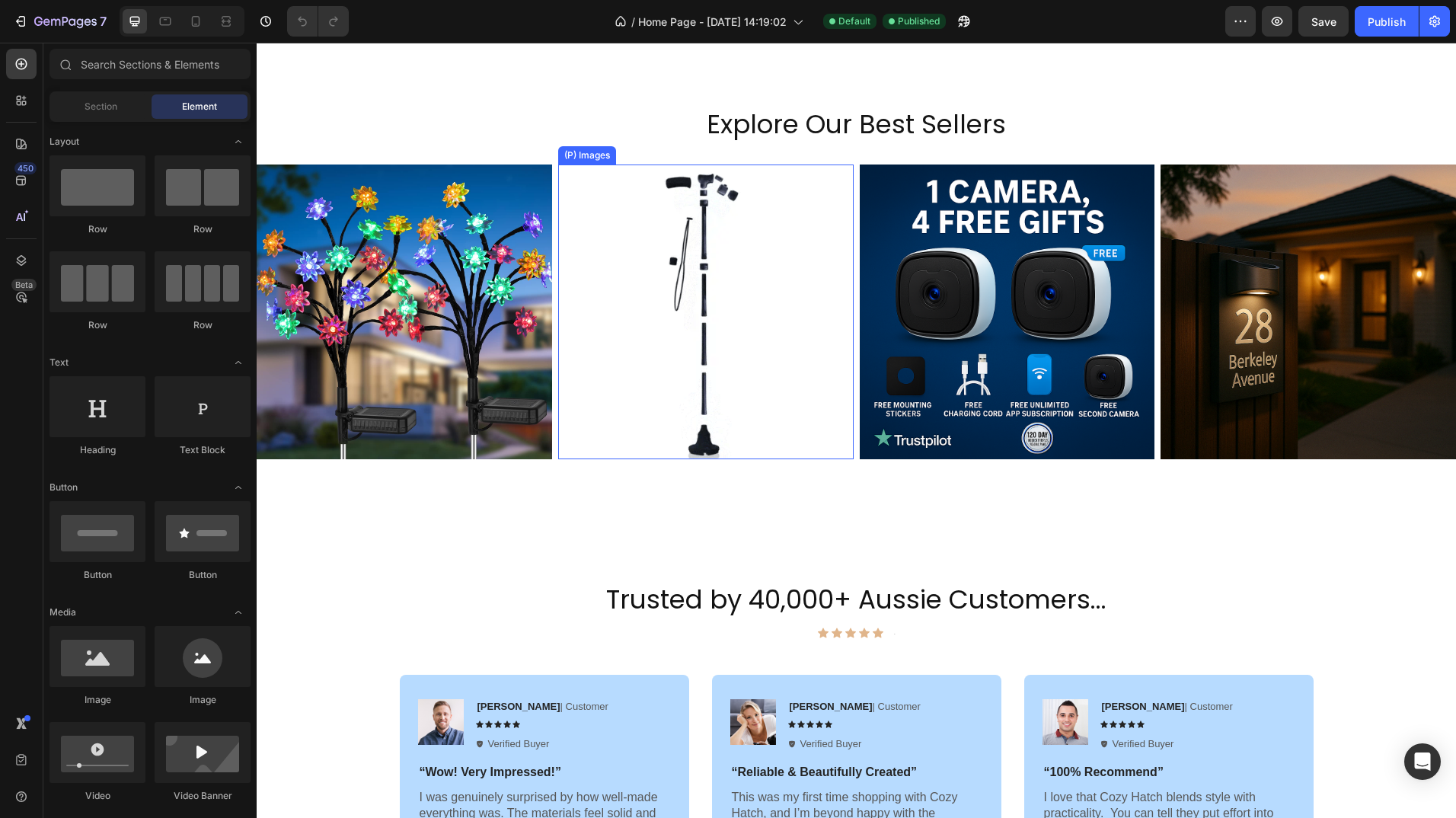
click at [829, 406] on img at bounding box center [706, 313] width 296 height 296
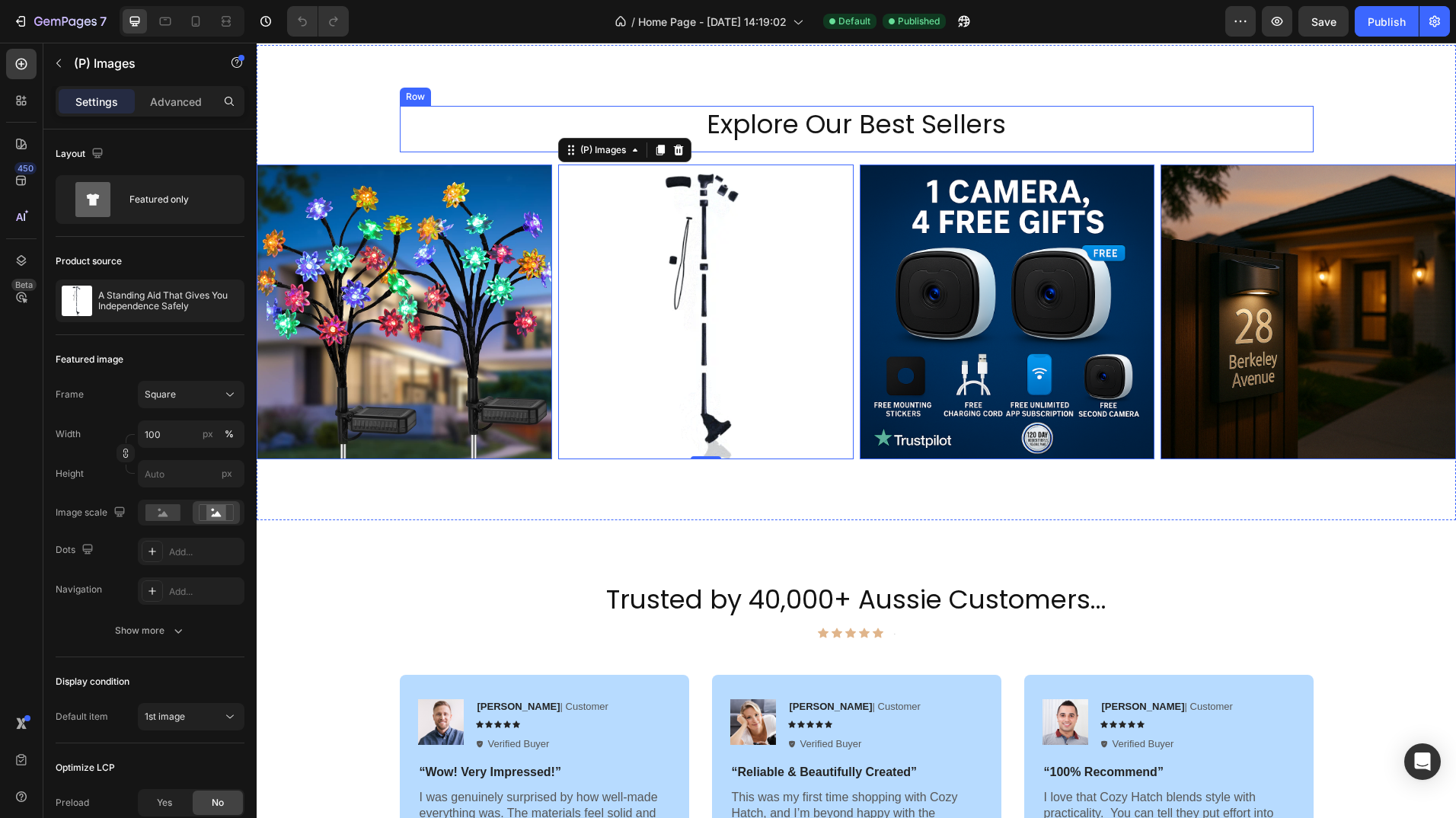
click at [485, 144] on div "Explore Our Best Sellers Heading" at bounding box center [857, 129] width 914 height 46
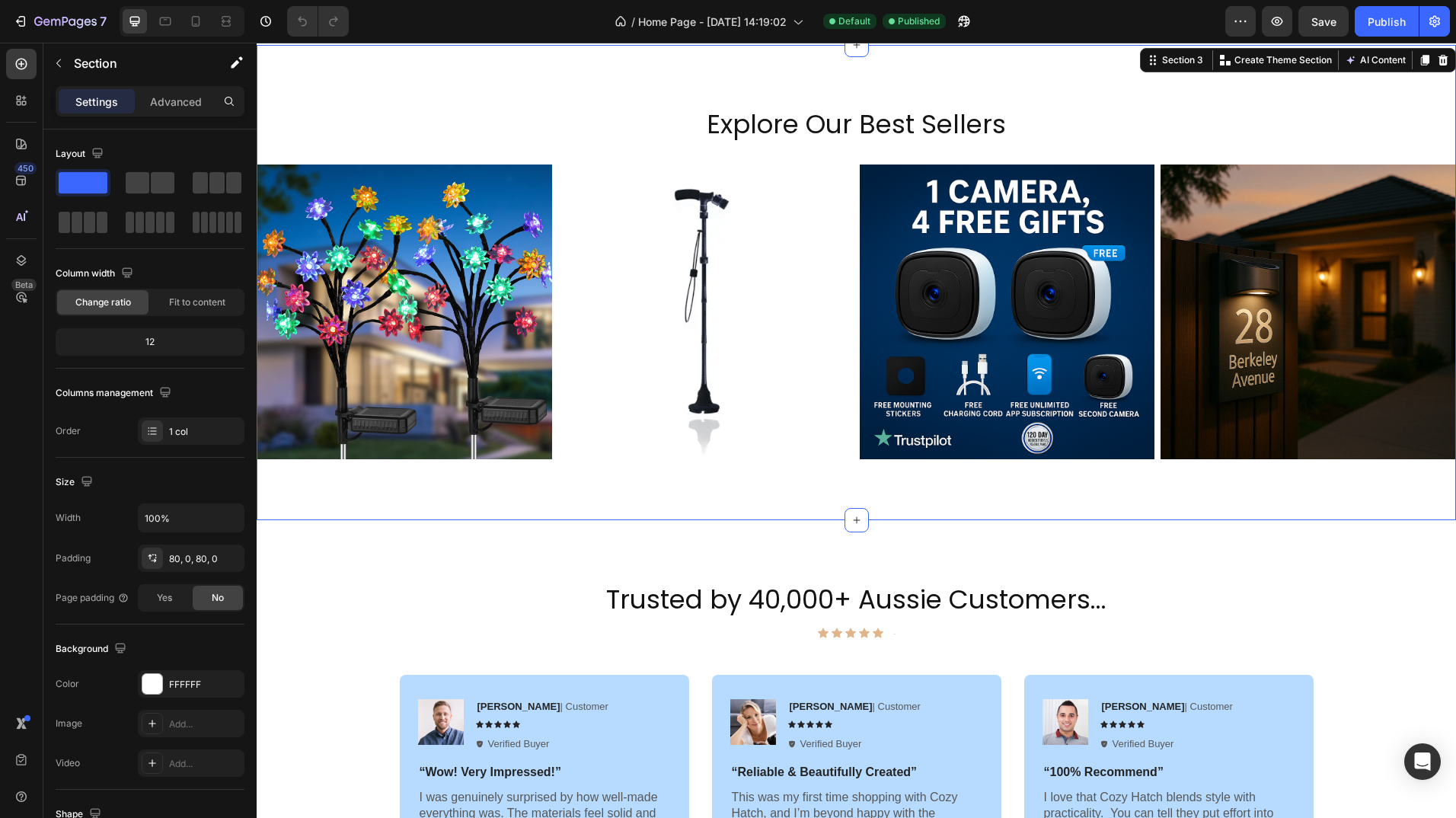
click at [296, 115] on div "Explore Our Best Sellers Heading Row (P) Images Row Product List (P) Images Row…" at bounding box center [856, 282] width 1200 height 353
click at [379, 150] on div "Explore Our Best Sellers Heading Row (P) Images Row Product List (P) Images Row…" at bounding box center [856, 282] width 1200 height 353
click at [772, 485] on div "Explore Our Best Sellers Heading Row (P) Images Row Product List (P) Images Row…" at bounding box center [856, 283] width 1200 height 475
click at [60, 63] on icon "button" at bounding box center [59, 63] width 12 height 12
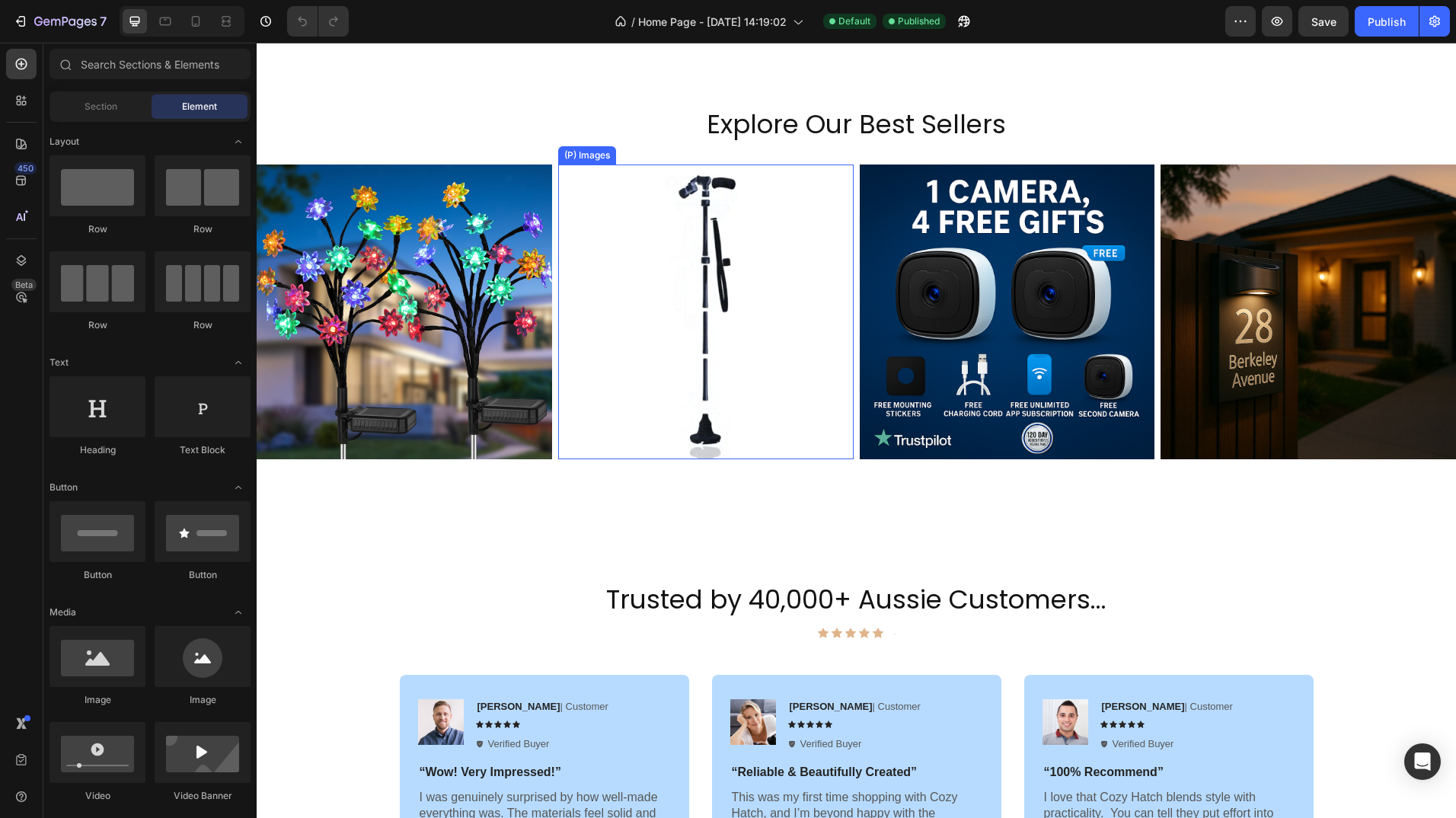
click at [606, 323] on img at bounding box center [706, 313] width 296 height 296
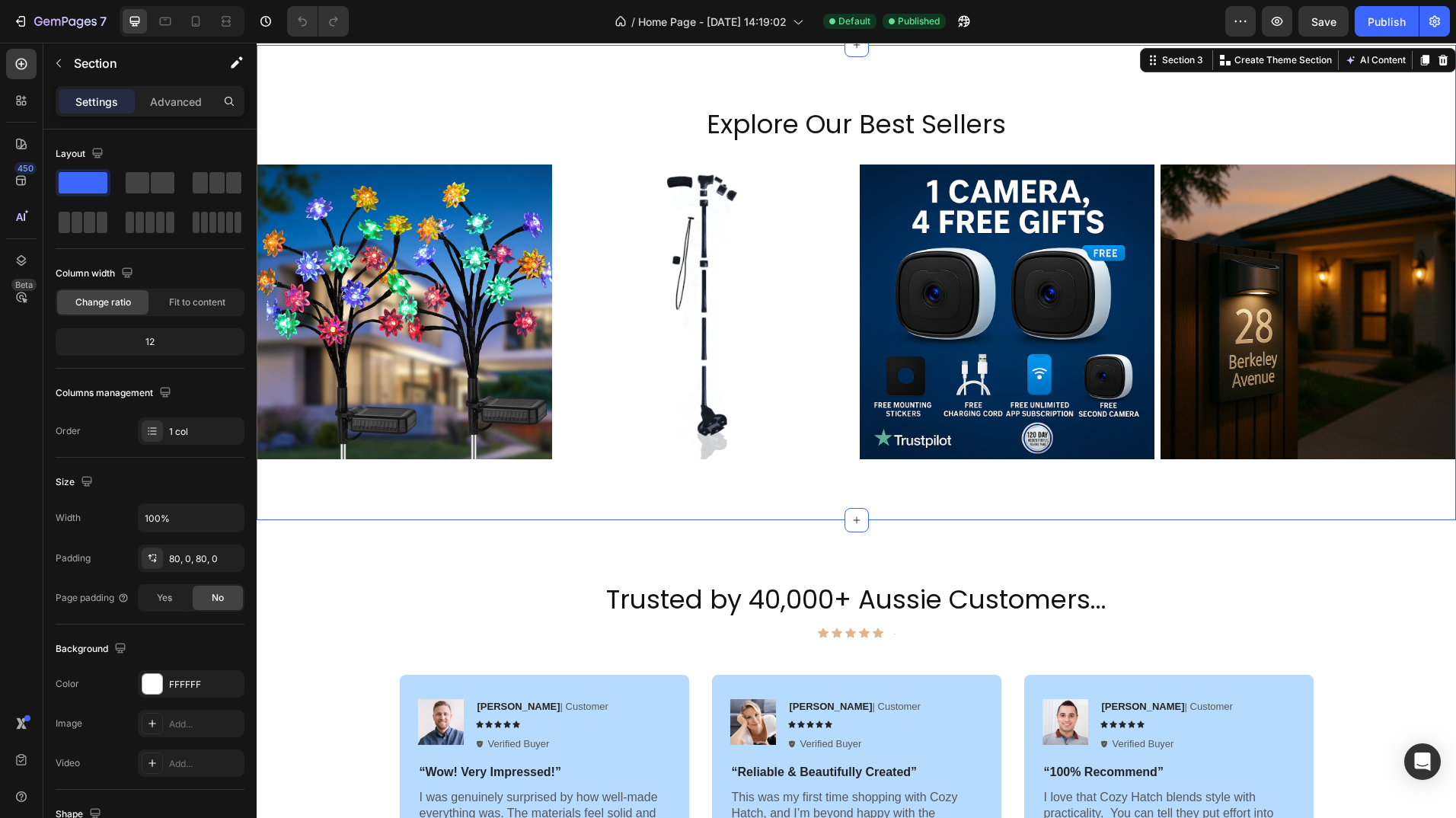
click at [366, 136] on div "Explore Our Best Sellers Heading Row (P) Images Row Product List (P) Images Row…" at bounding box center [856, 282] width 1200 height 353
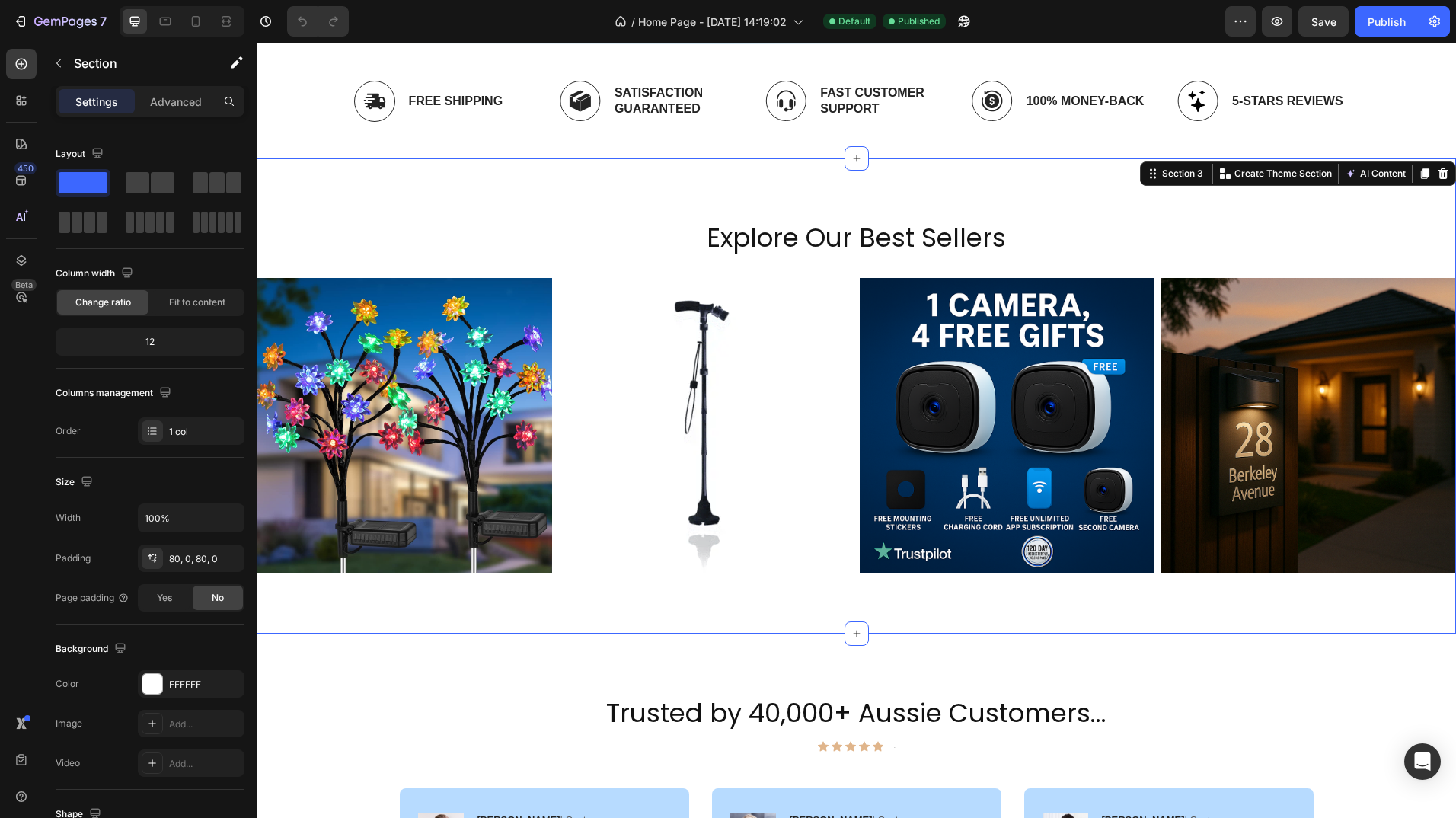
scroll to position [462, 0]
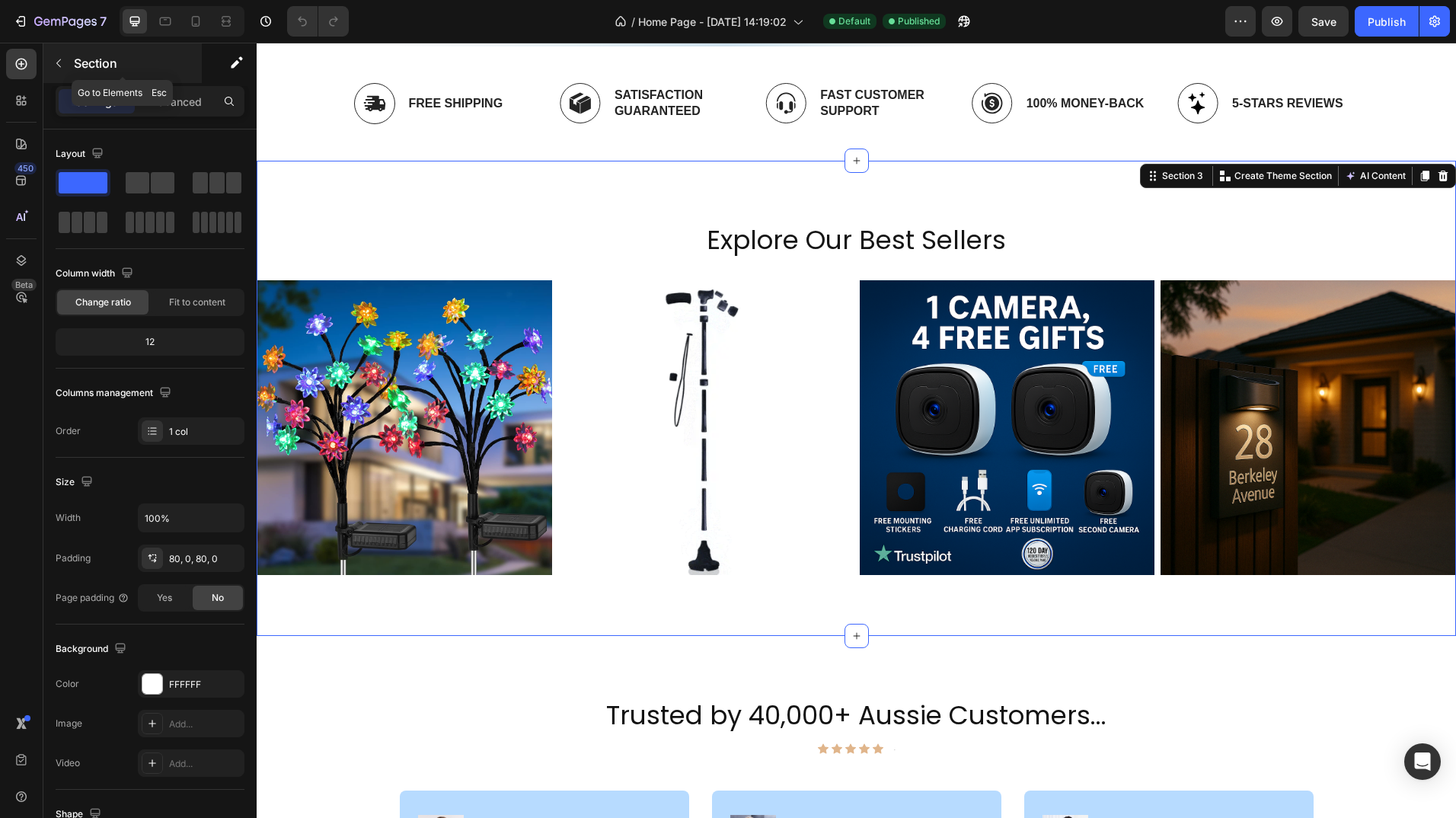
click at [60, 68] on icon "button" at bounding box center [59, 63] width 12 height 12
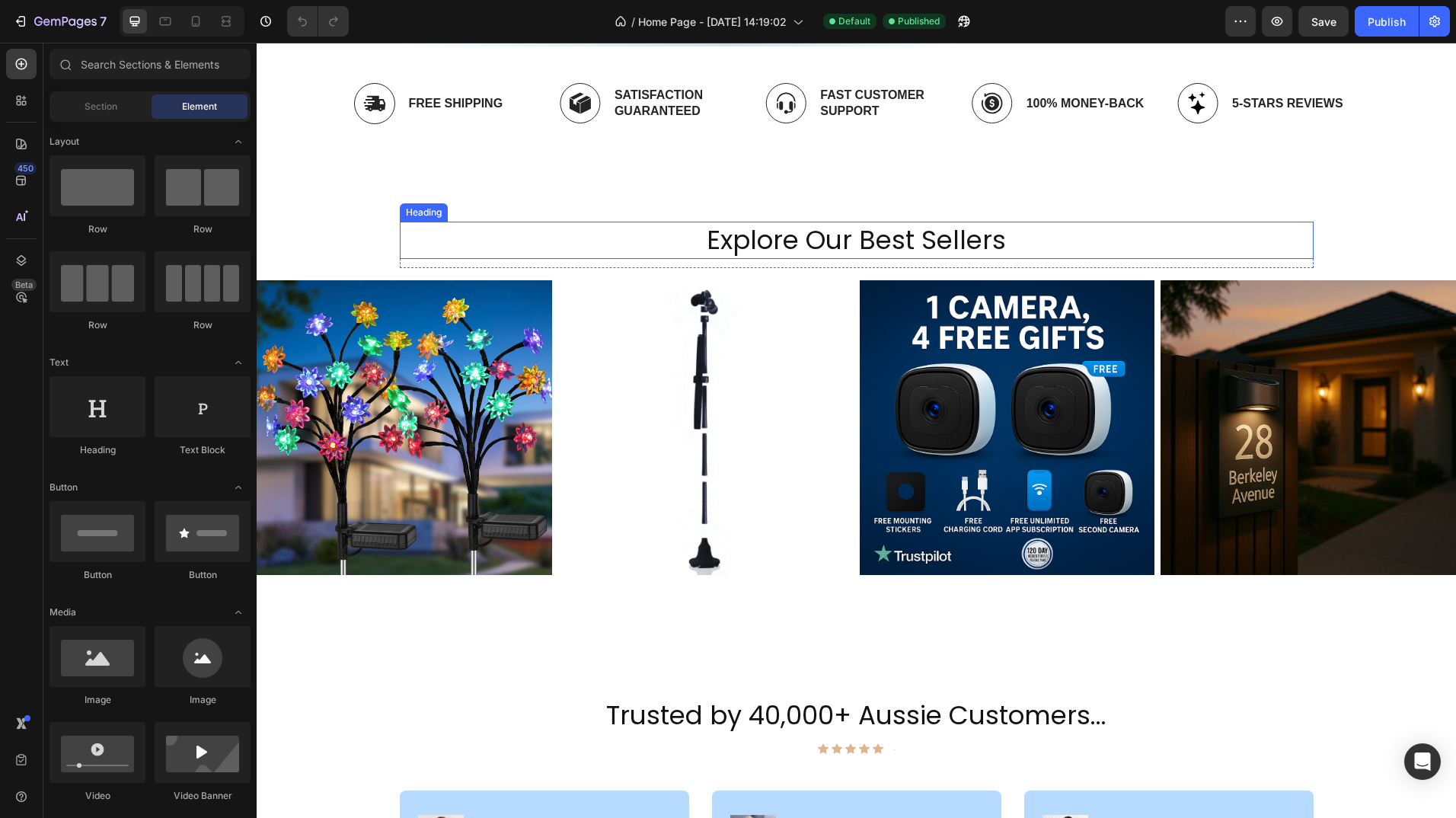
click at [602, 228] on h2 "Explore Our Best Sellers" at bounding box center [857, 240] width 914 height 37
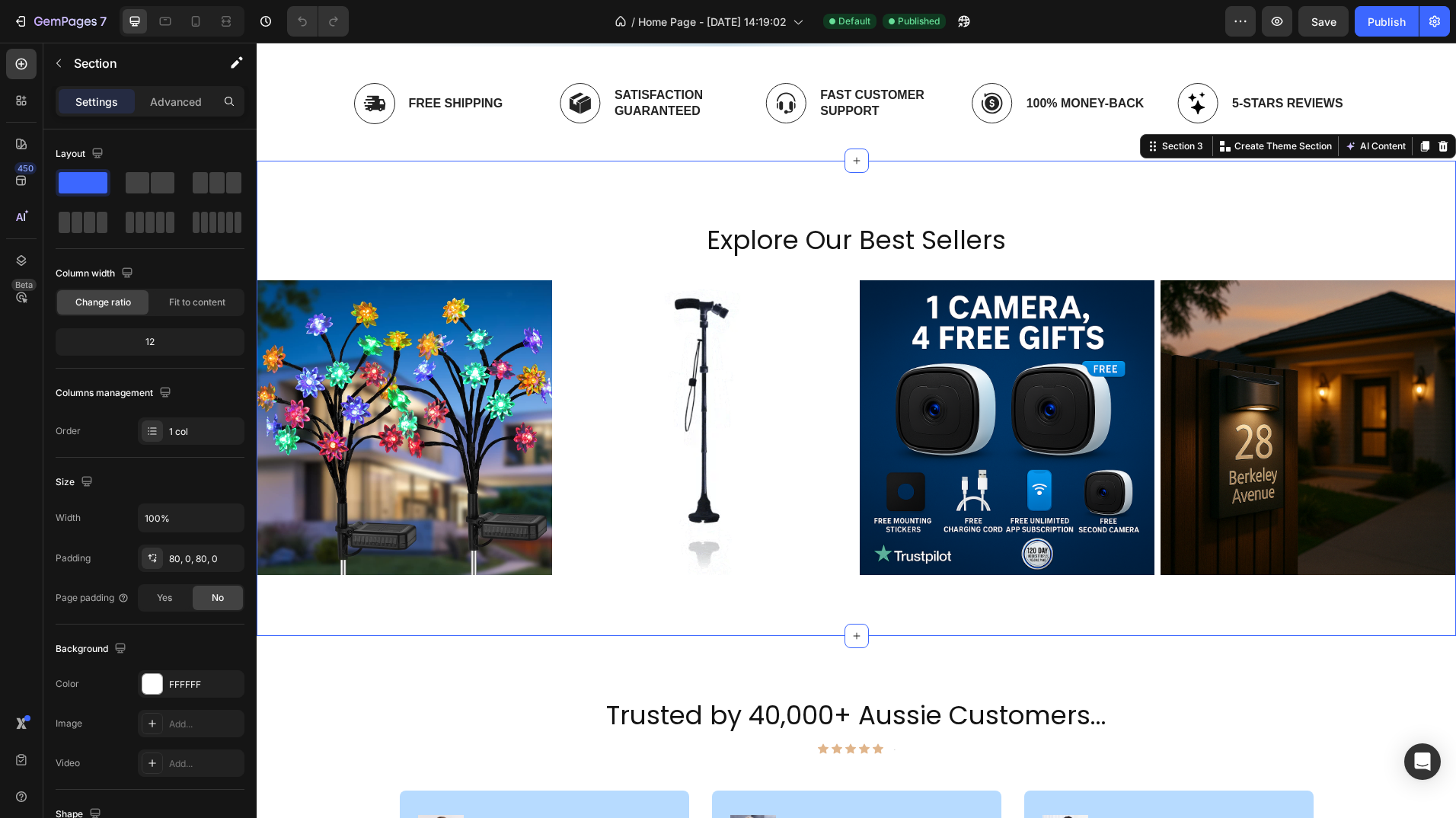
click at [365, 180] on div "Explore Our Best Sellers Heading Row (P) Images Row Product List (P) Images Row…" at bounding box center [856, 398] width 1200 height 475
click at [1245, 14] on icon "button" at bounding box center [1240, 21] width 15 height 15
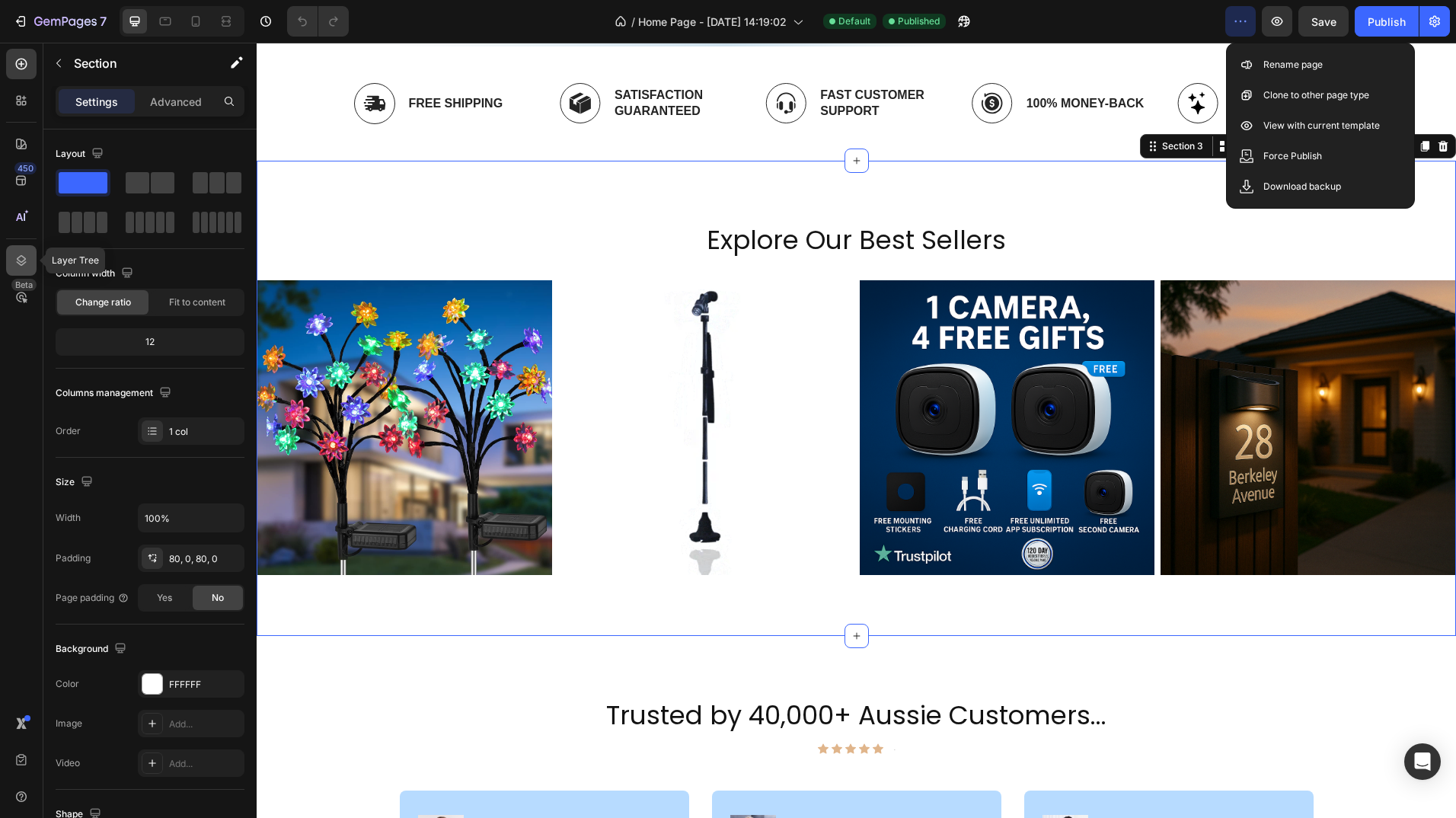
click at [14, 261] on icon at bounding box center [21, 260] width 15 height 15
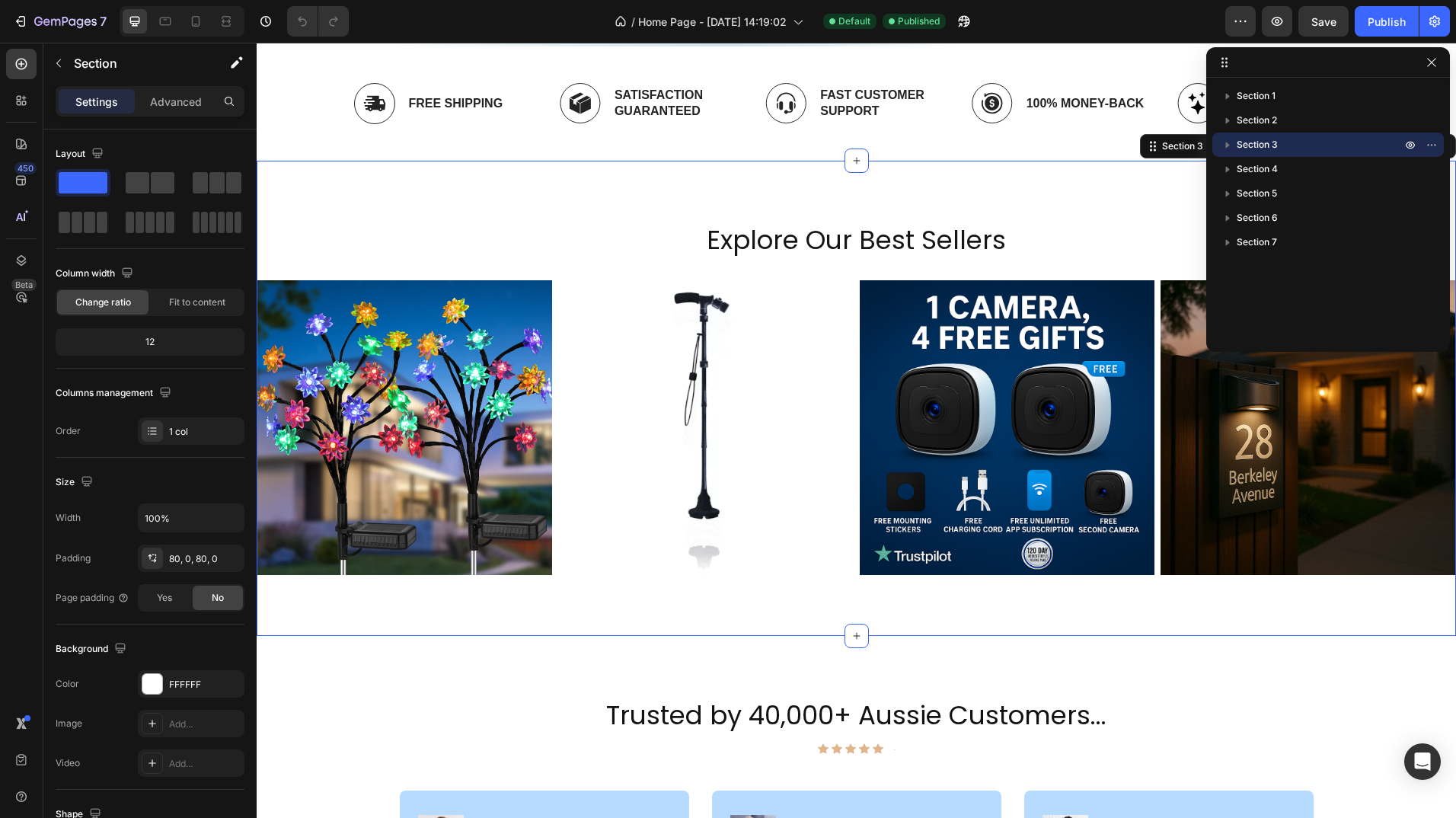
click at [1223, 144] on icon "button" at bounding box center [1227, 144] width 15 height 15
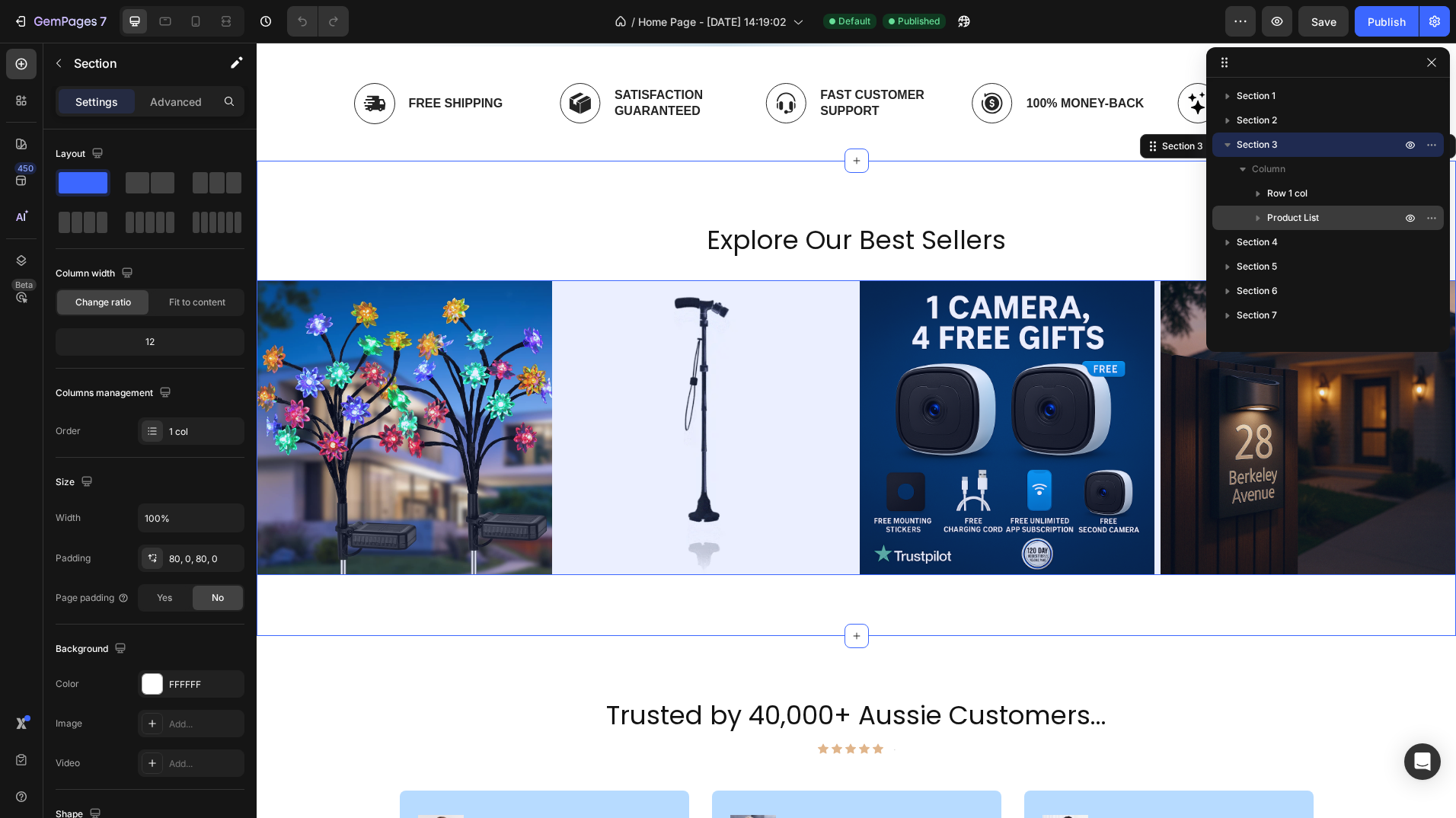
click at [1320, 217] on p "Product List" at bounding box center [1336, 217] width 137 height 15
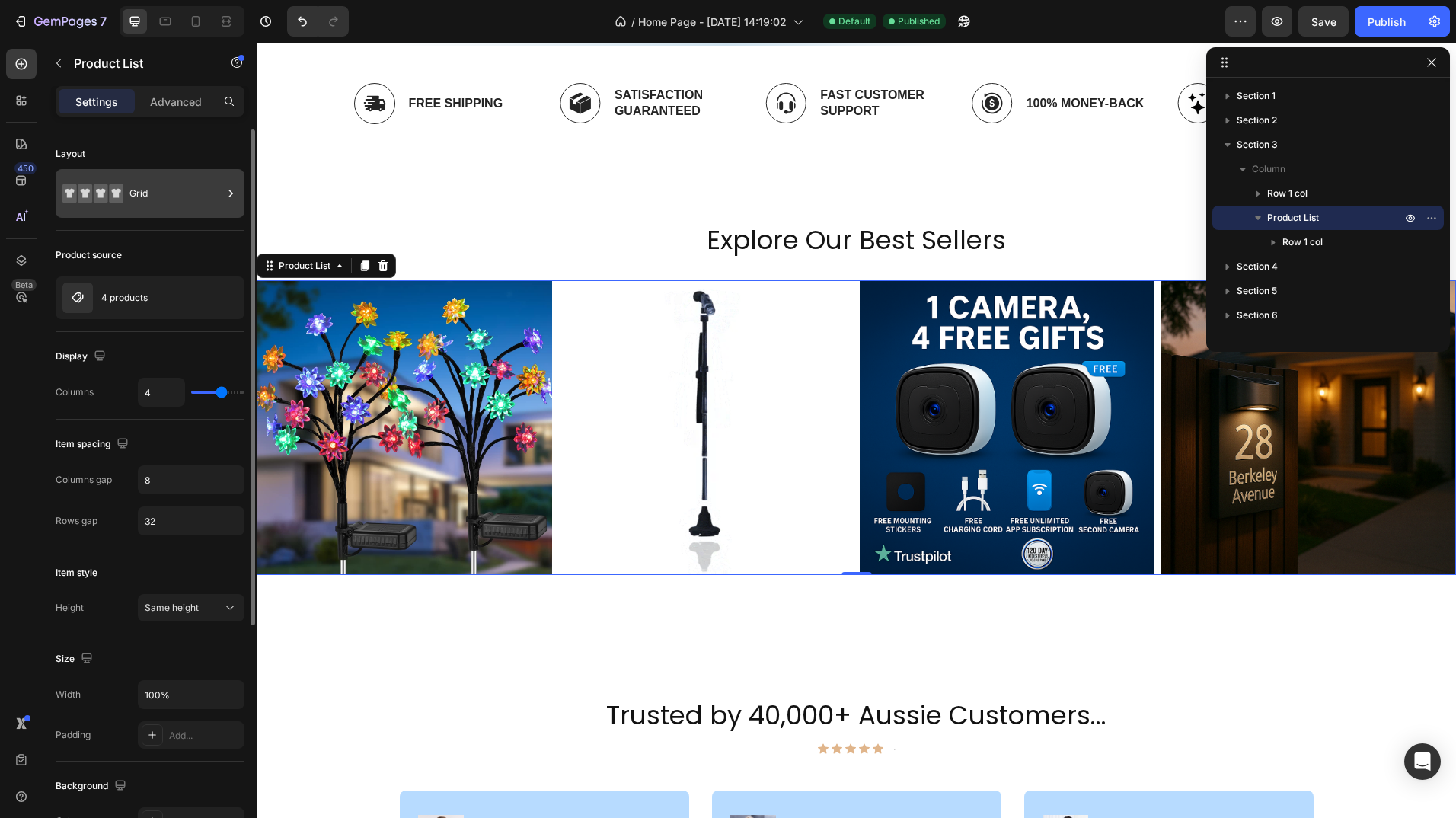
click at [214, 196] on div "Grid" at bounding box center [176, 194] width 93 height 35
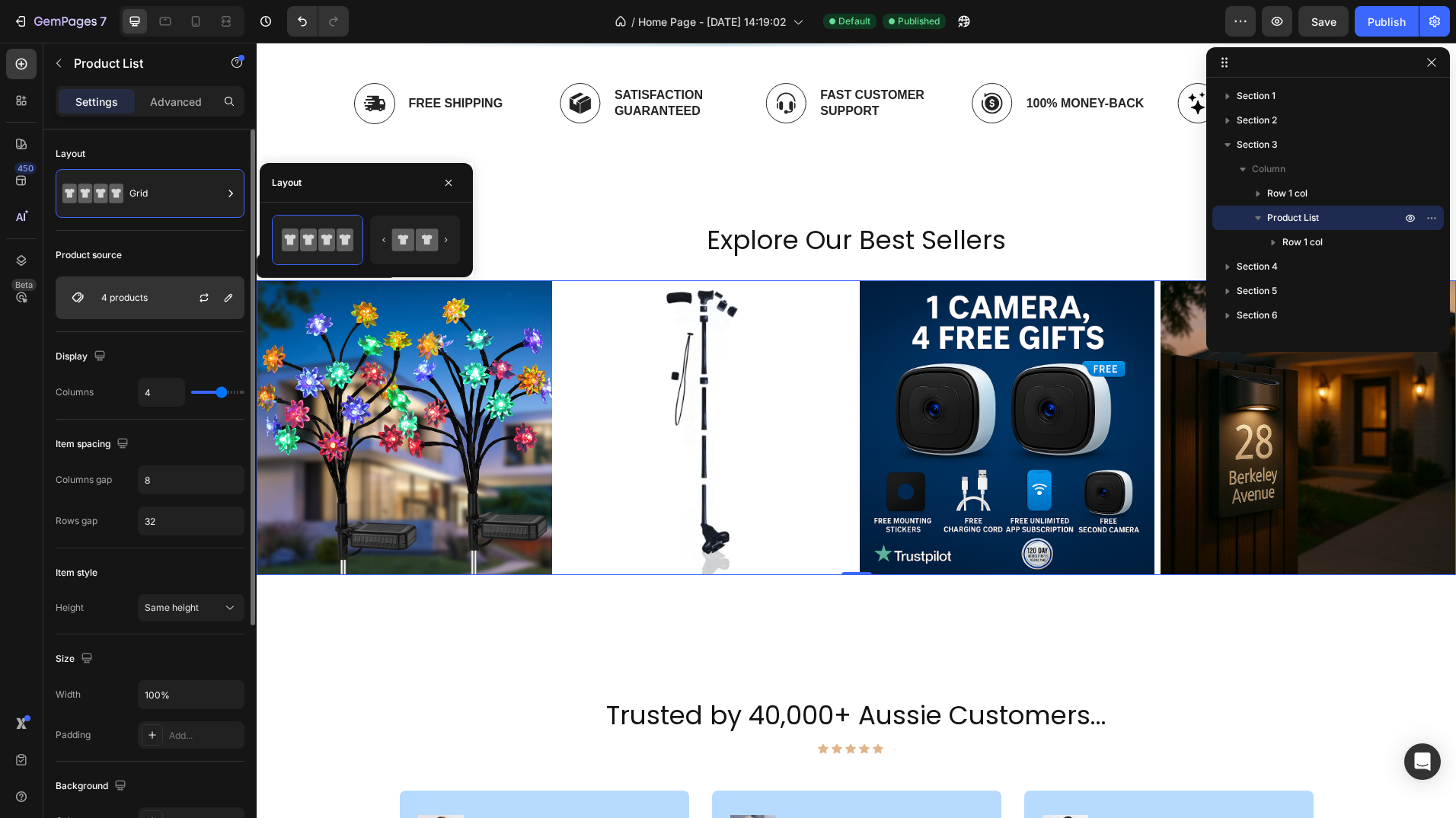
click at [158, 308] on div "4 products" at bounding box center [150, 298] width 188 height 42
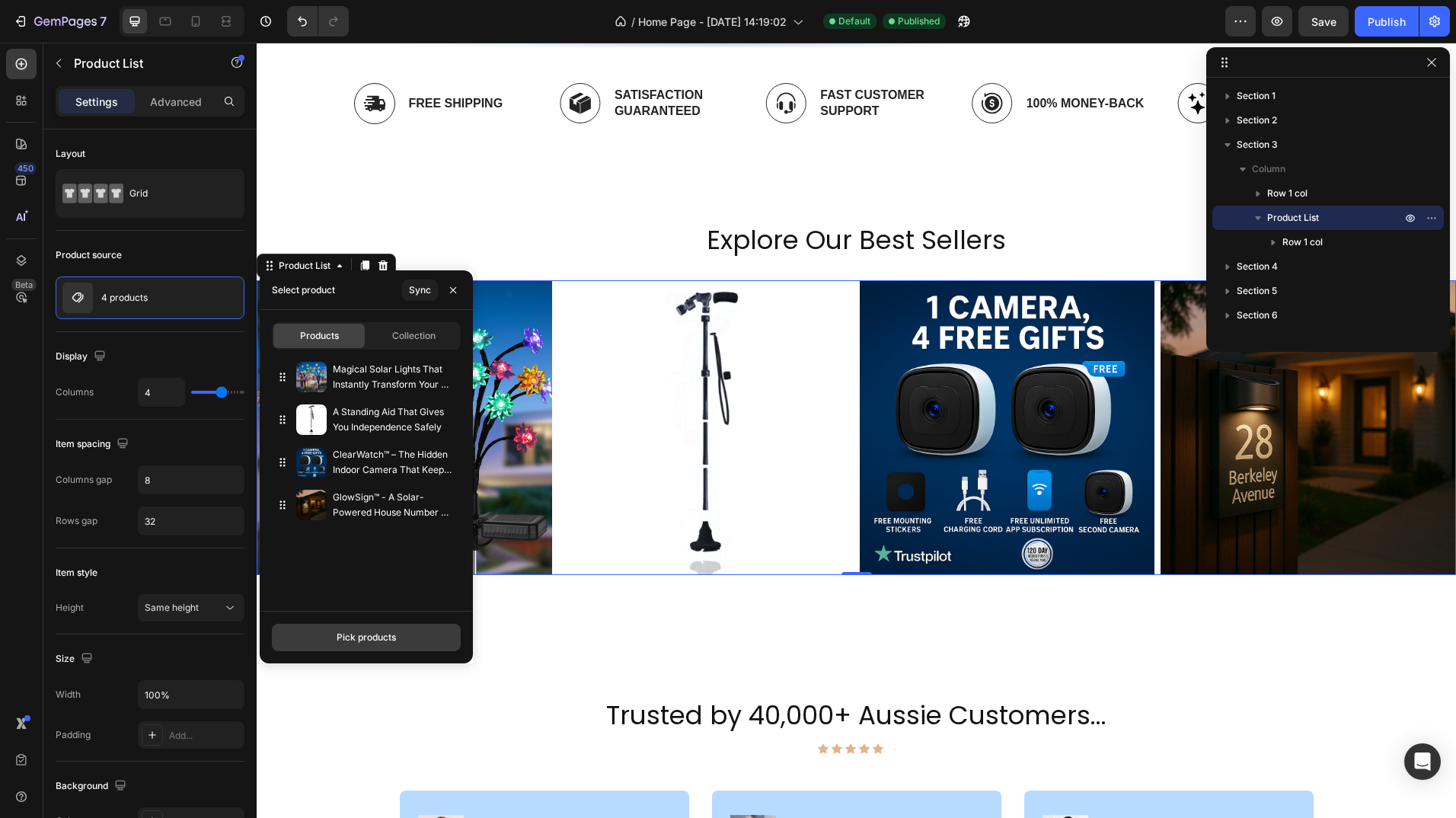
click at [383, 637] on div "Pick products" at bounding box center [366, 637] width 59 height 14
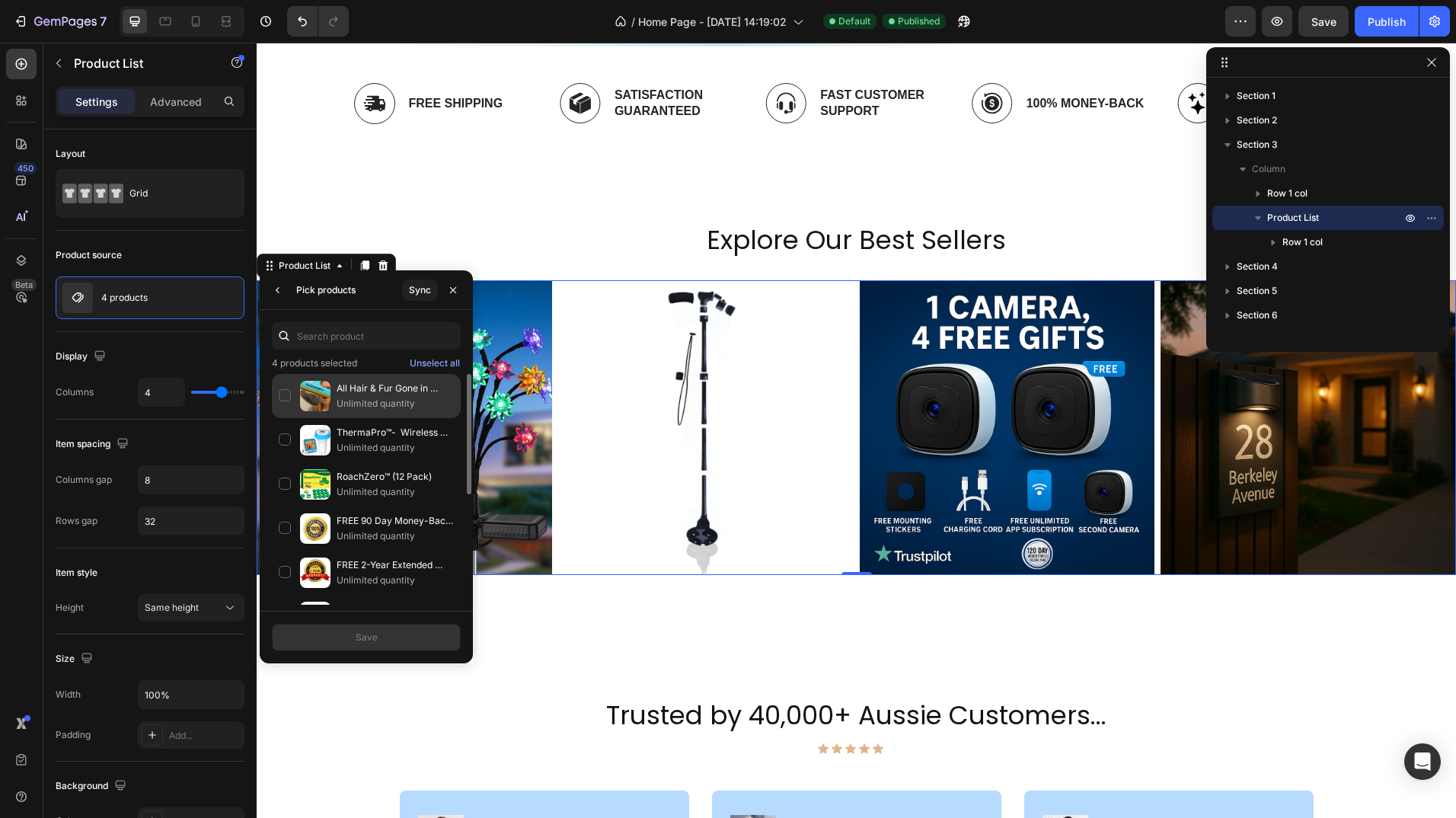
click at [287, 396] on div "All Hair & Fur Gone in Seconds Or Your Money Back Unlimited quantity" at bounding box center [366, 396] width 188 height 44
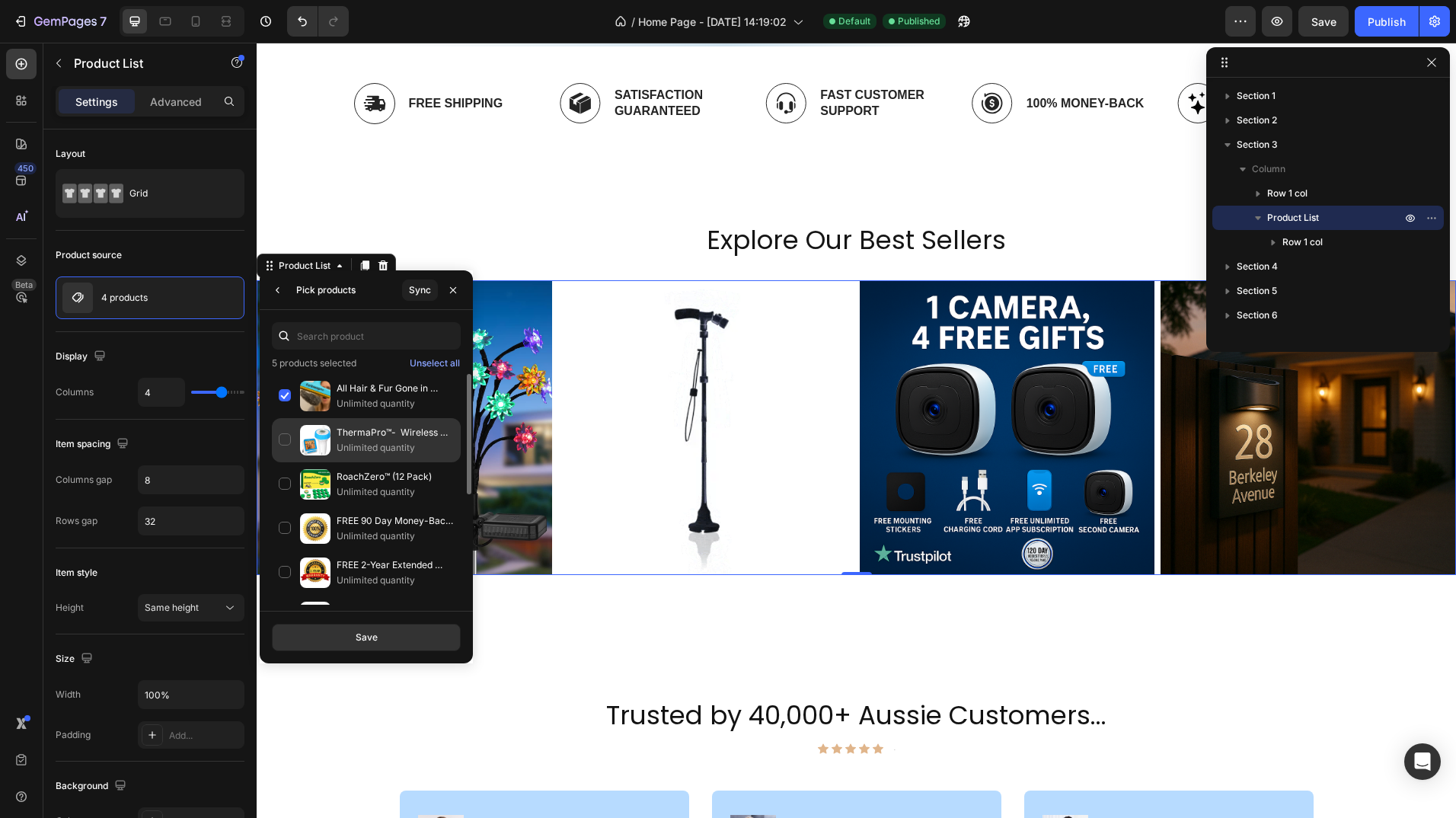
click at [284, 441] on div "ThermaPro™- Wireless Pool Thermometer Unlimited quantity" at bounding box center [366, 440] width 188 height 44
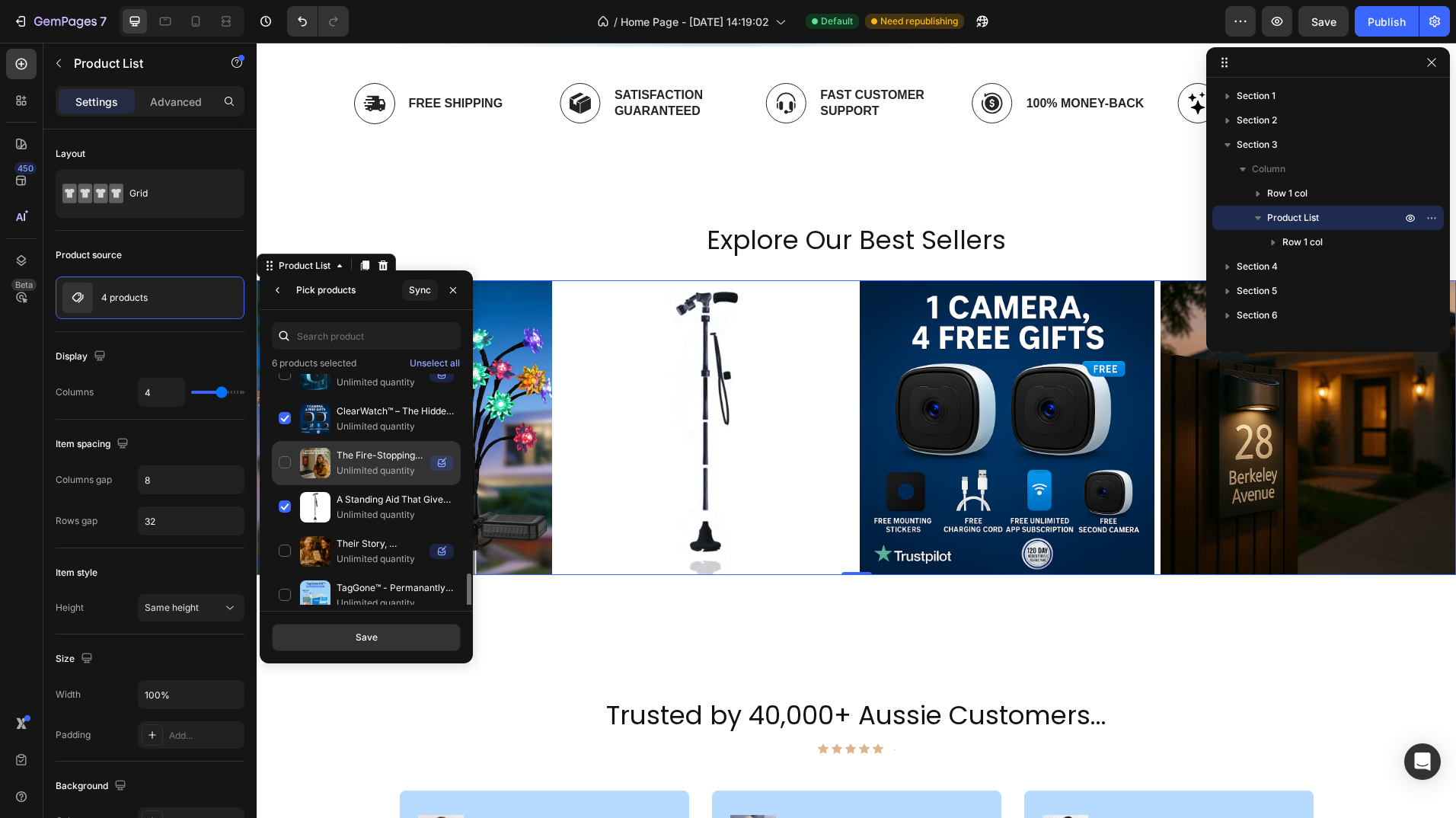
scroll to position [520, 0]
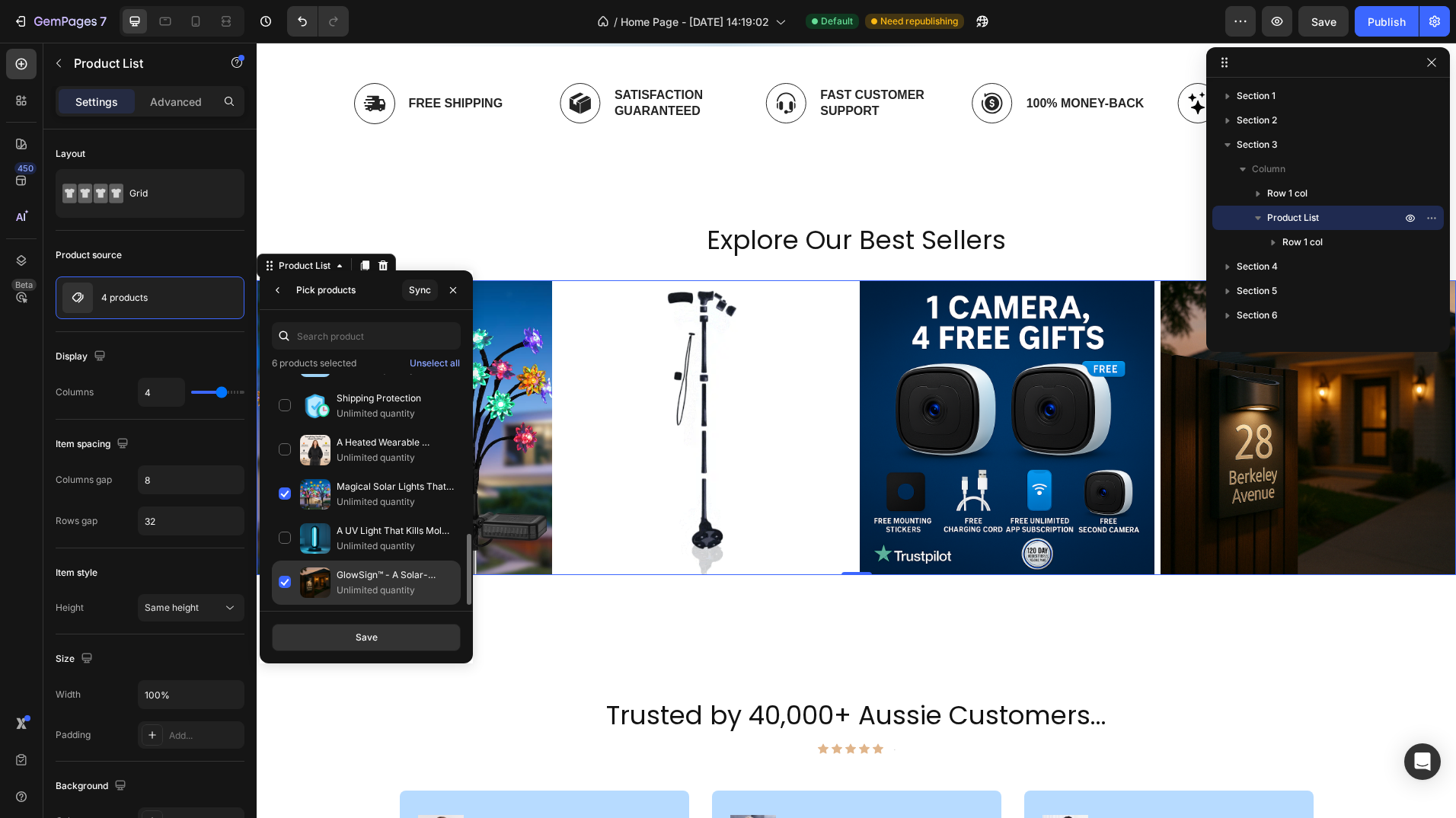
click at [281, 580] on div "GlowSign™ - A Solar-Powered House Number That Makes Your Home Instantly Stand O…" at bounding box center [366, 582] width 188 height 44
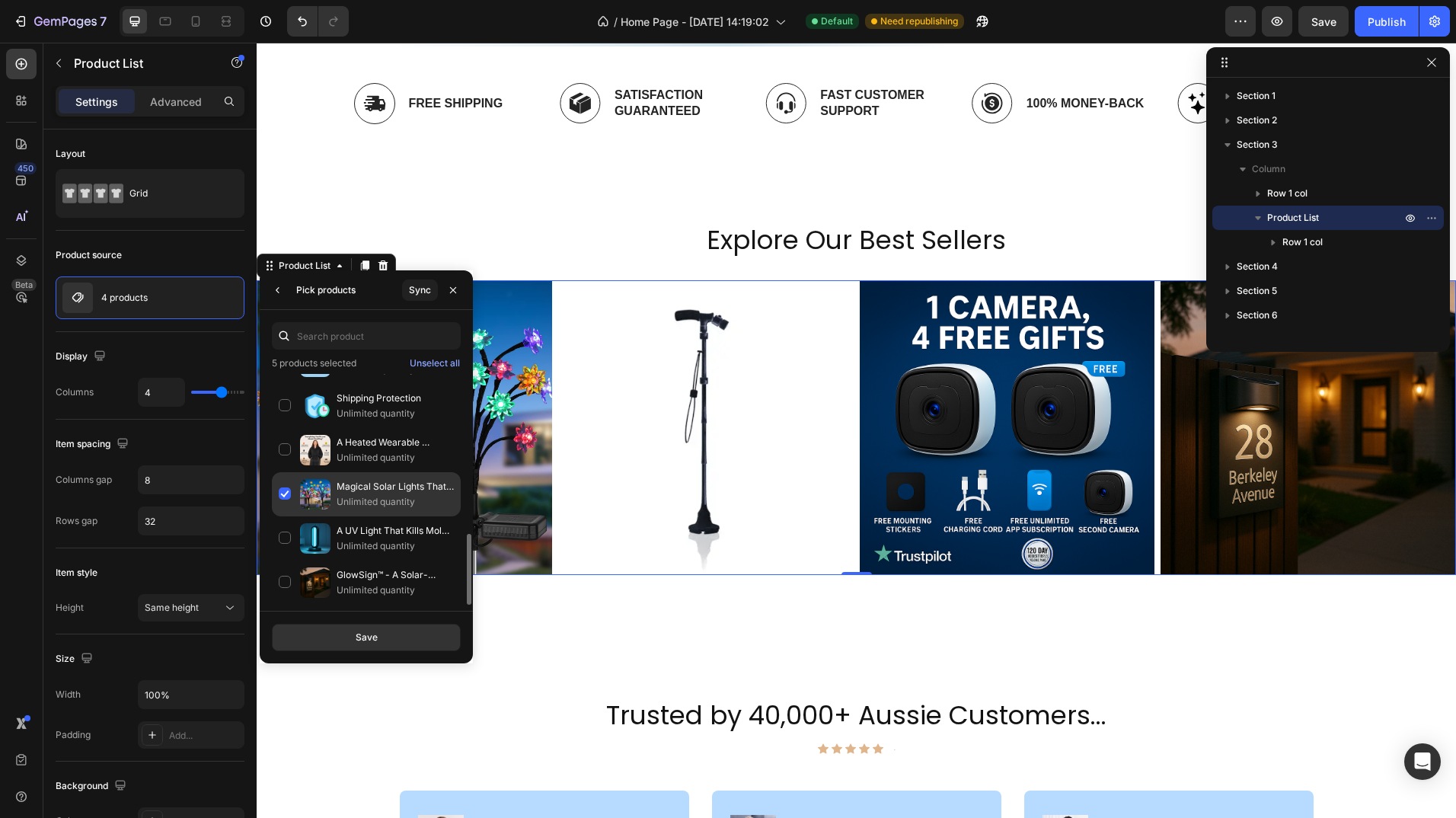
click at [287, 488] on div "Magical Solar Lights That Instantly Transform Your Garden at Night Unlimited qu…" at bounding box center [366, 494] width 188 height 44
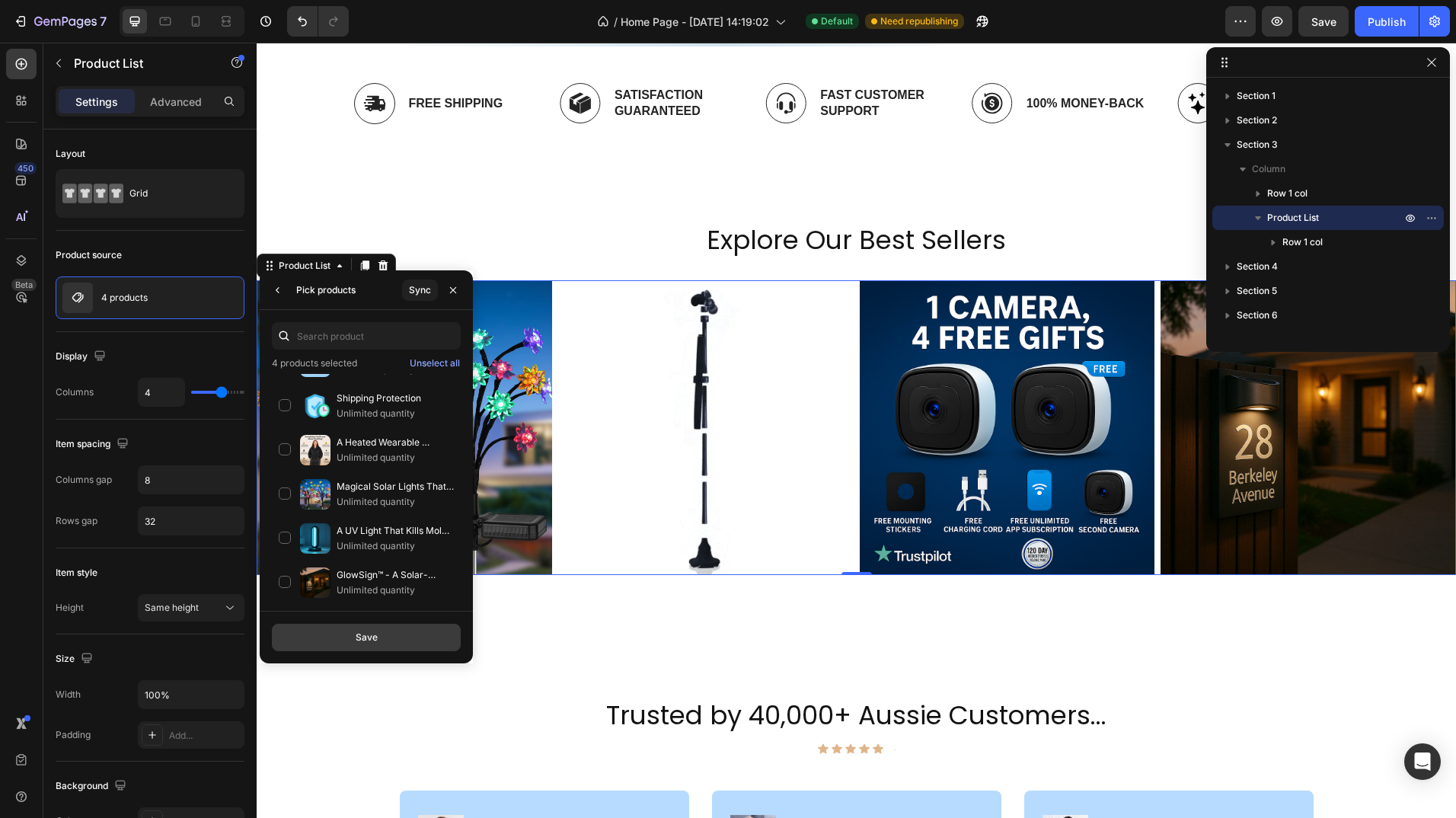
click at [346, 638] on button "Save" at bounding box center [366, 637] width 188 height 27
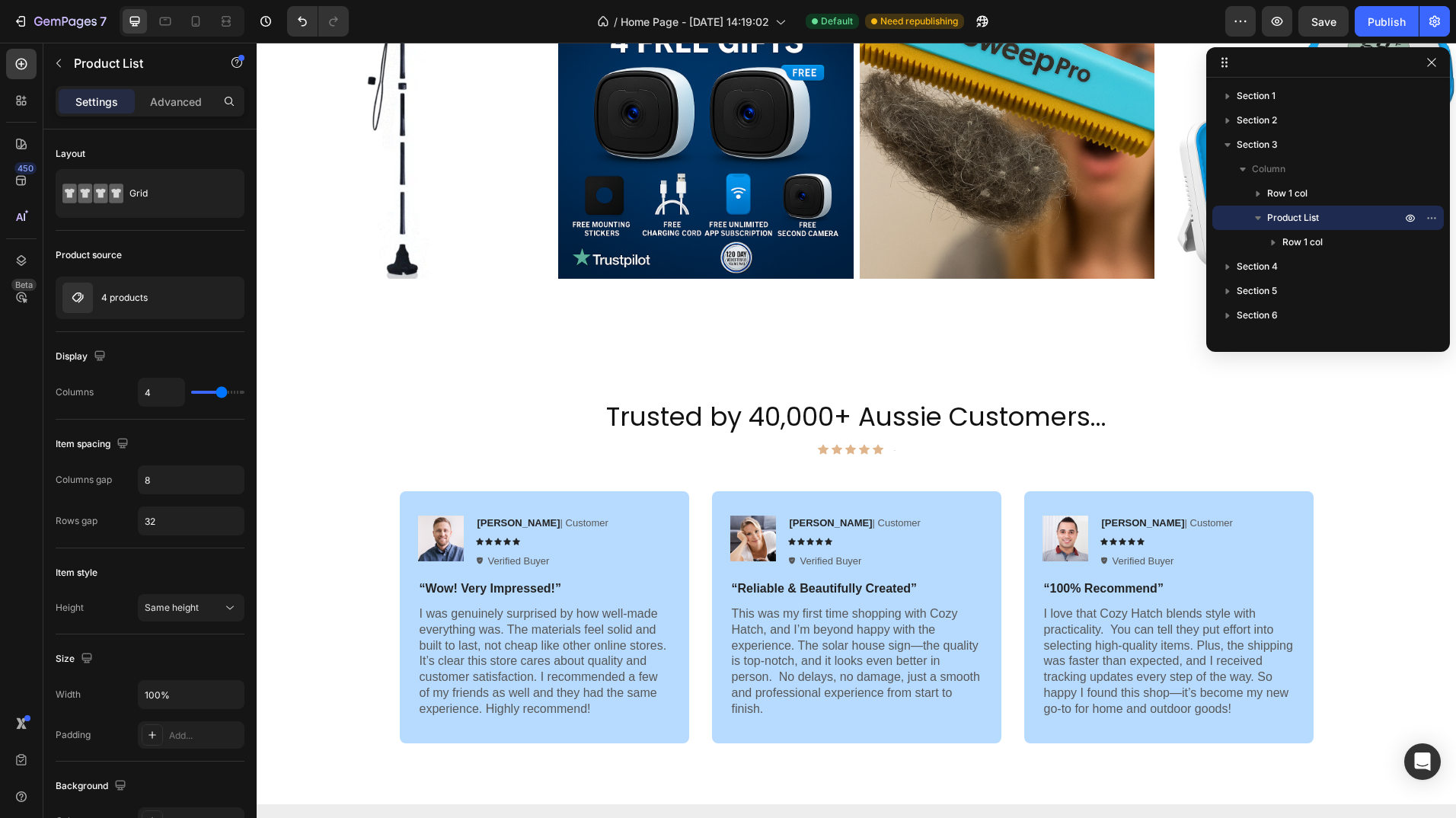
scroll to position [0, 0]
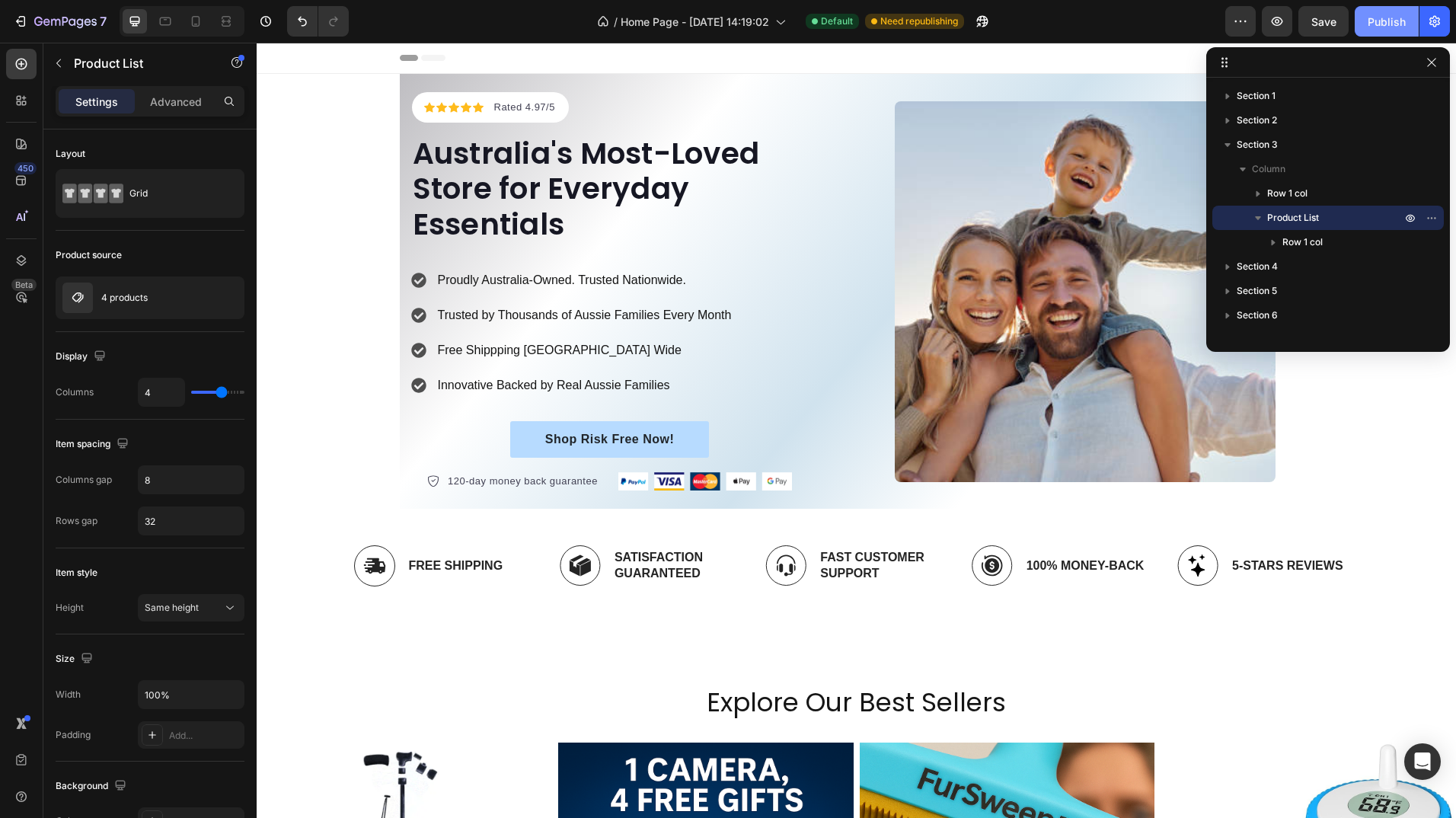
click at [1376, 18] on div "Publish" at bounding box center [1386, 22] width 38 height 16
click at [625, 440] on p "Shop Risk Free Now!" at bounding box center [610, 439] width 129 height 18
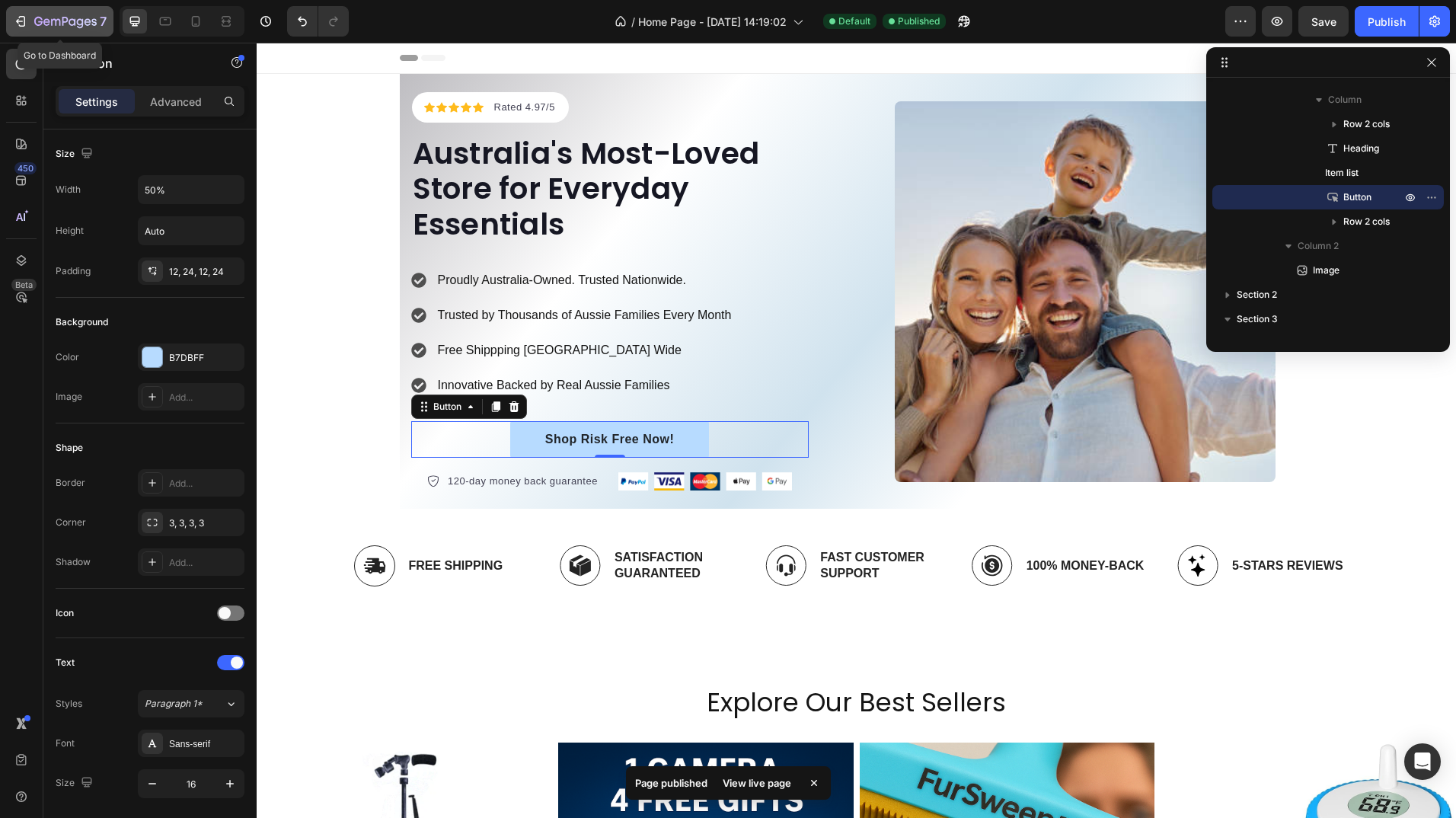
click at [16, 20] on icon "button" at bounding box center [20, 21] width 15 height 15
